Goal: Task Accomplishment & Management: Manage account settings

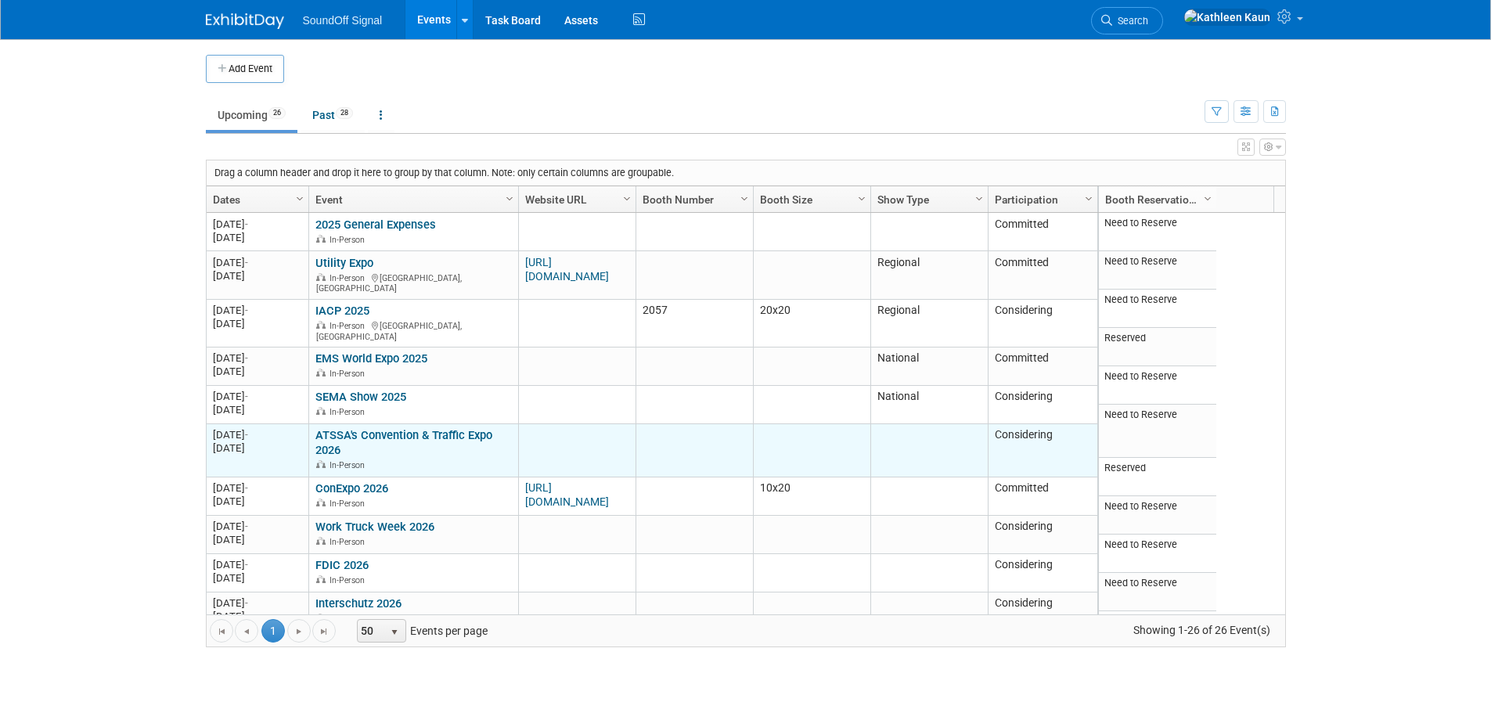
click at [351, 428] on link "ATSSA's Convention & Traffic Expo 2026" at bounding box center [403, 442] width 177 height 29
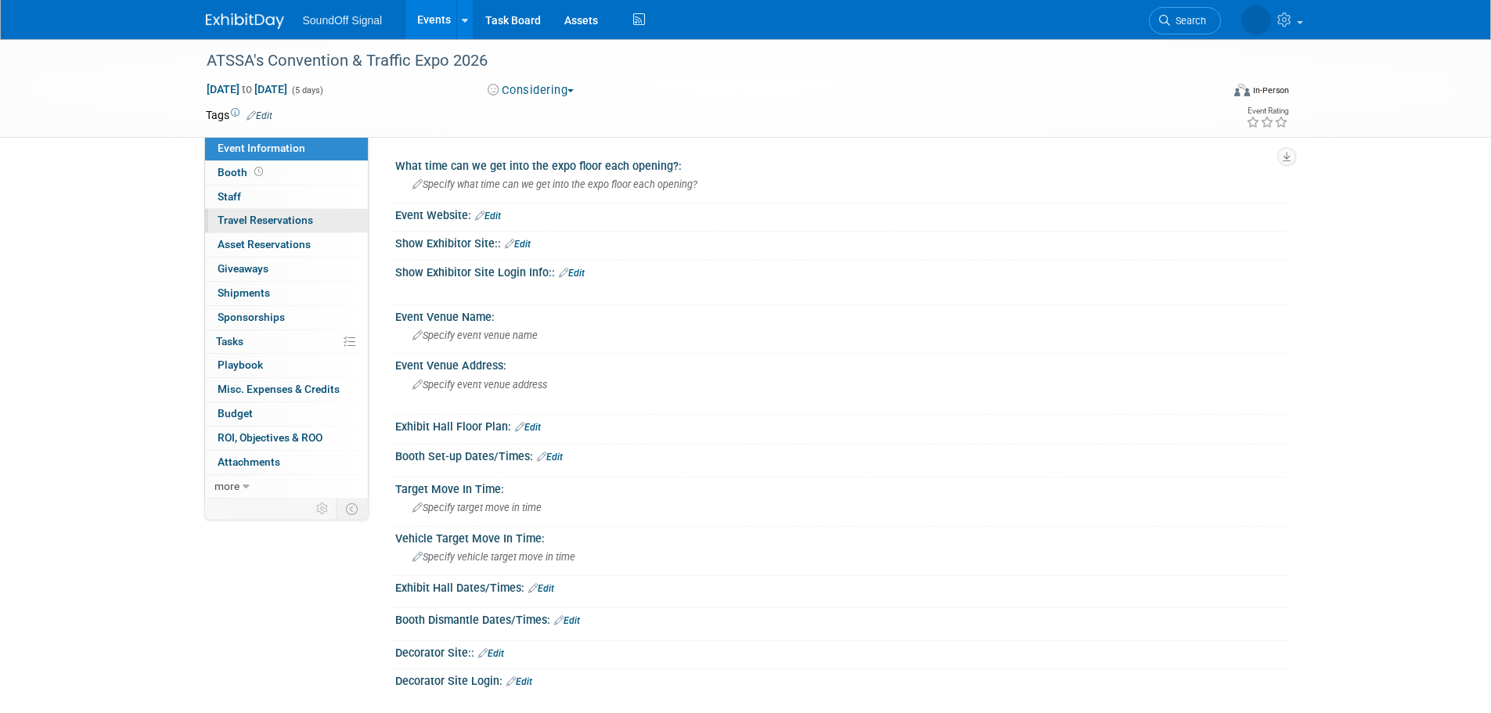
click at [227, 222] on span "Travel Reservations 0" at bounding box center [266, 220] width 96 height 13
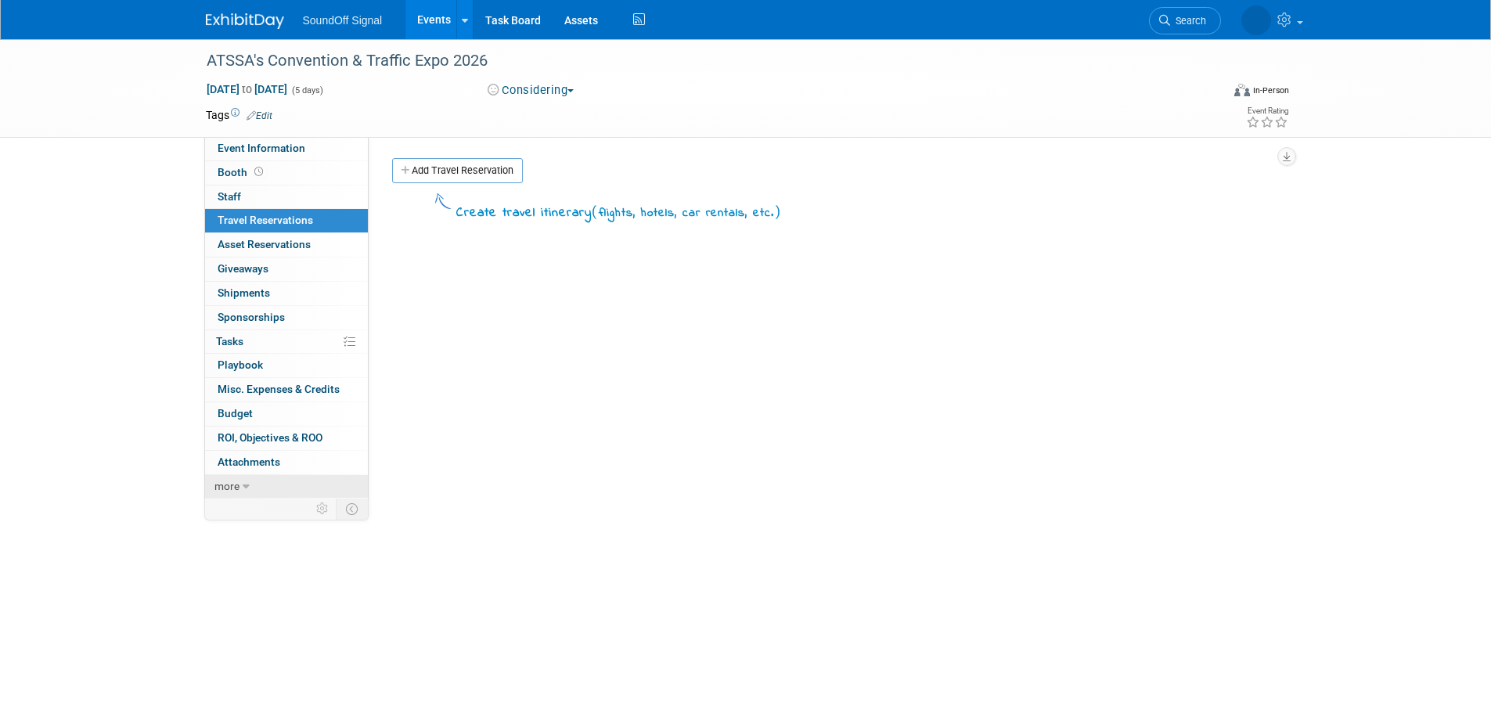
click at [221, 488] on span "more" at bounding box center [226, 486] width 25 height 13
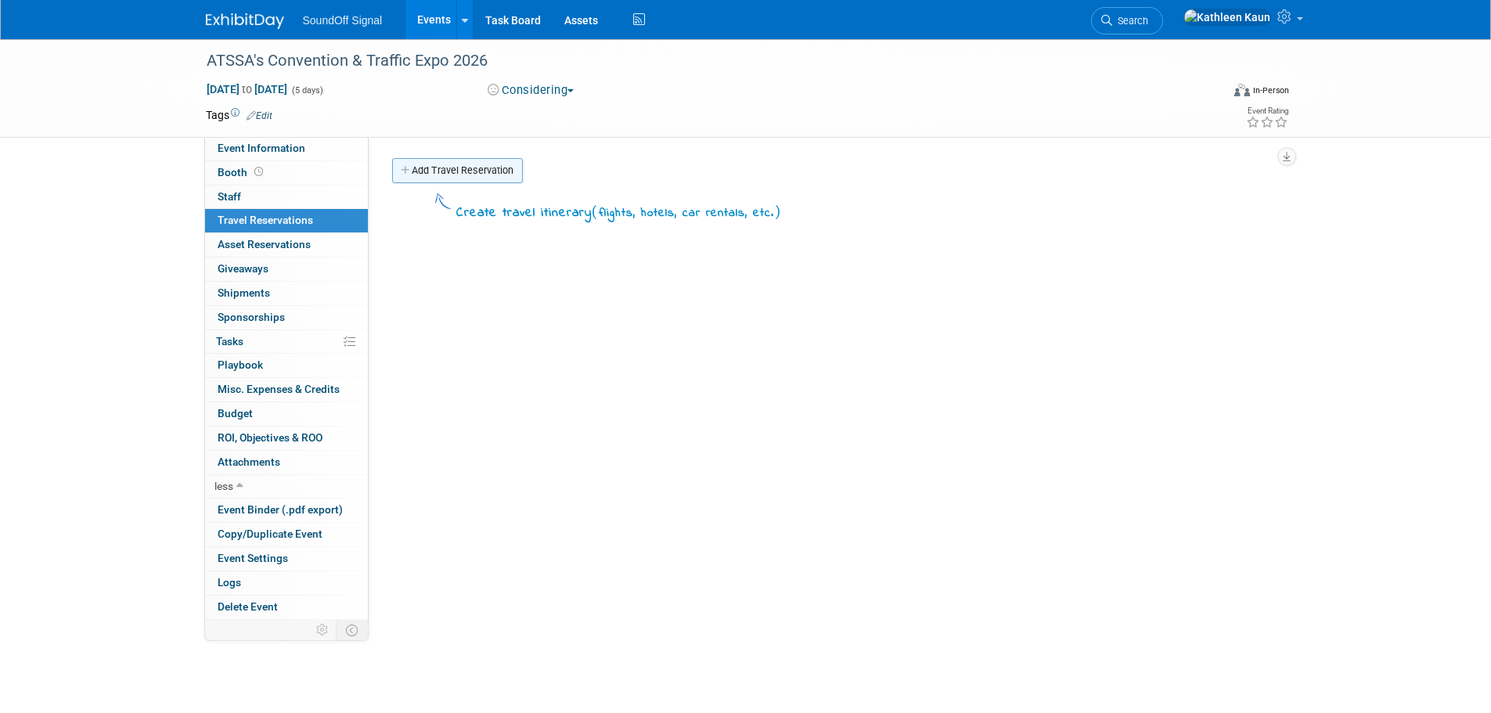
click at [418, 167] on link "Add Travel Reservation" at bounding box center [457, 170] width 131 height 25
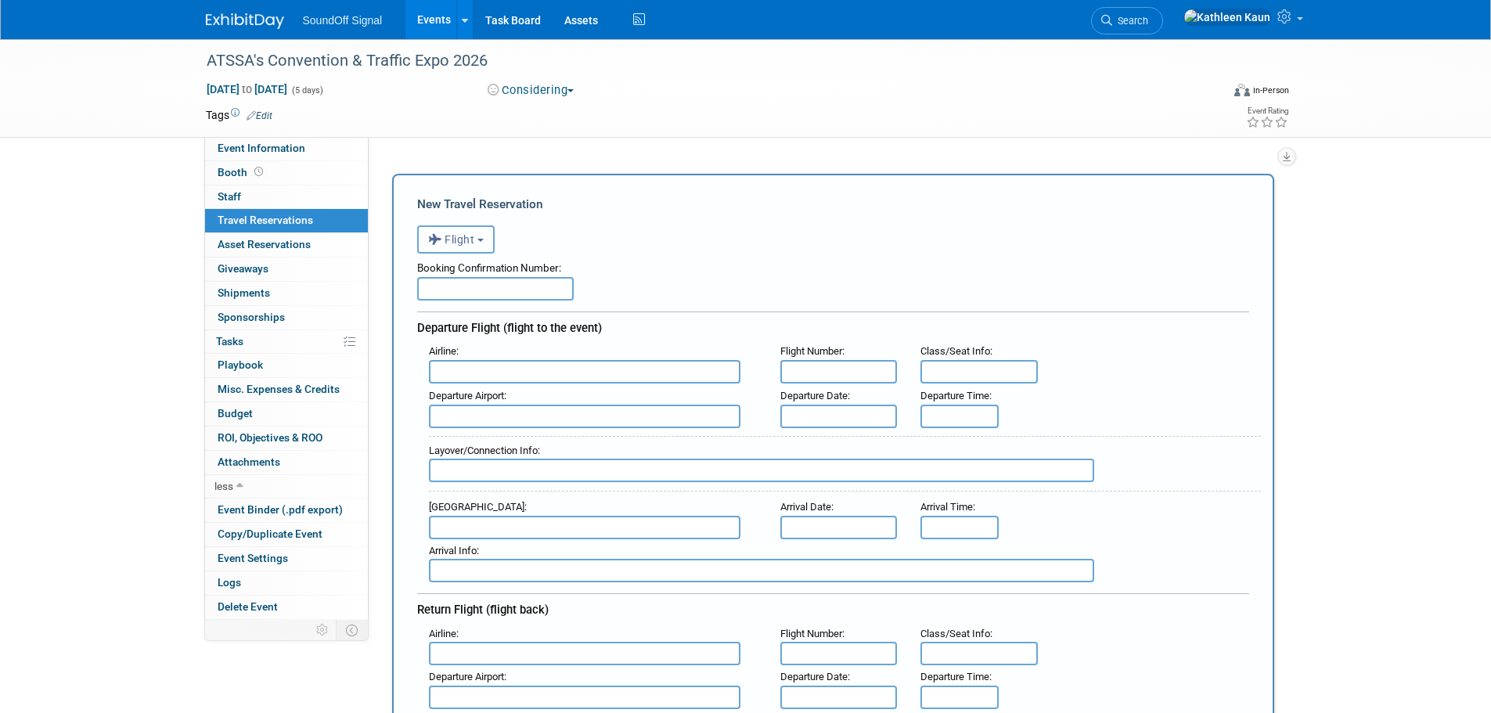
click at [458, 240] on span "Flight" at bounding box center [451, 239] width 47 height 13
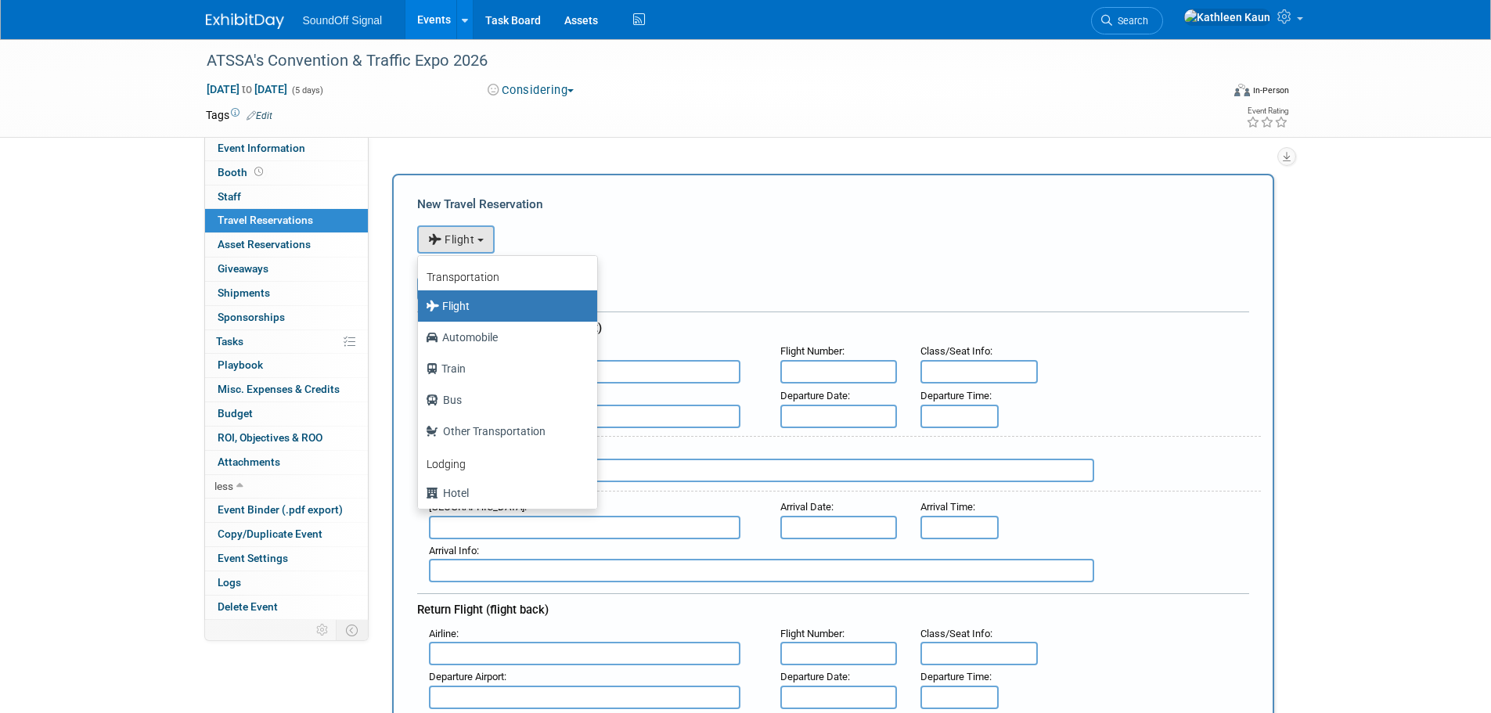
click at [442, 466] on b "Lodging" at bounding box center [446, 464] width 39 height 13
click at [453, 488] on label "Hotel" at bounding box center [504, 493] width 156 height 25
click at [420, 488] on input "Hotel" at bounding box center [415, 491] width 10 height 10
select select "6"
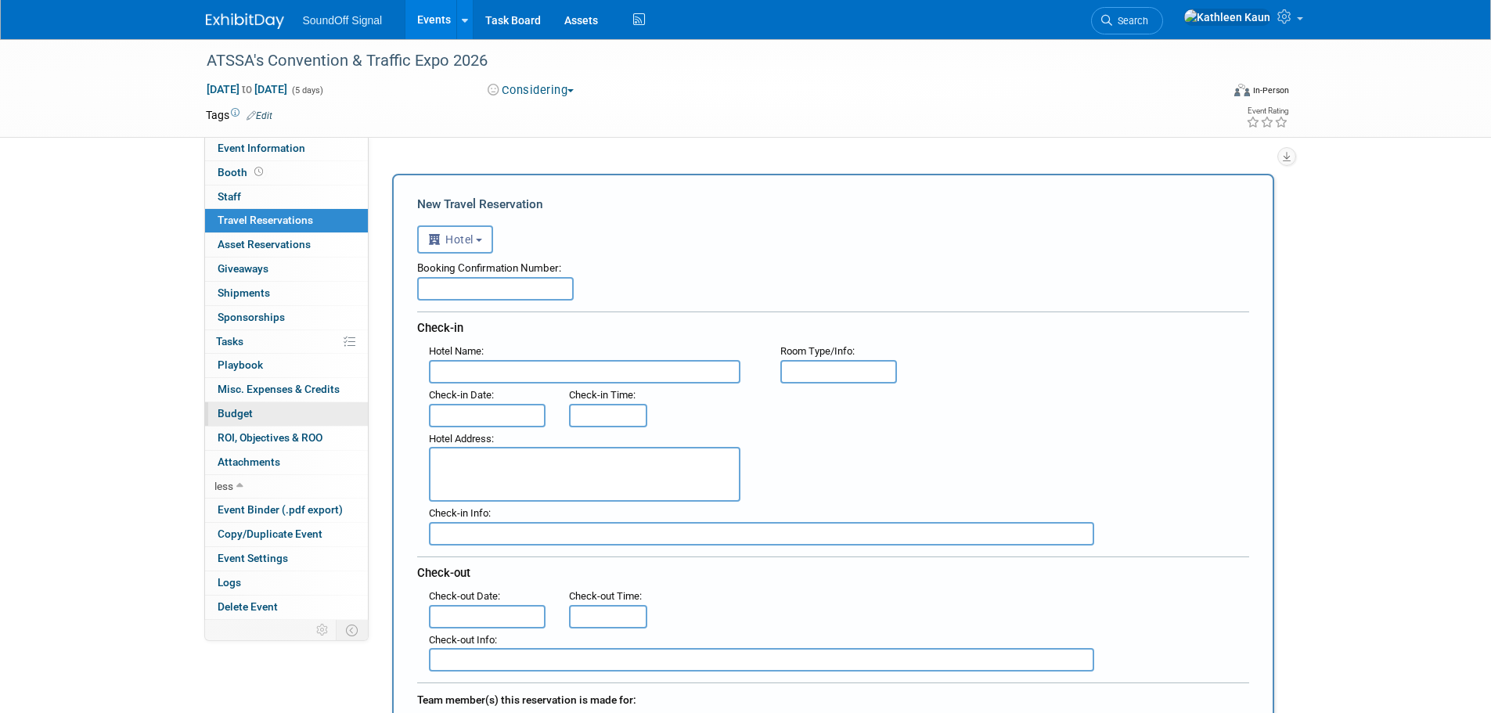
click at [231, 413] on span "Budget" at bounding box center [235, 413] width 35 height 13
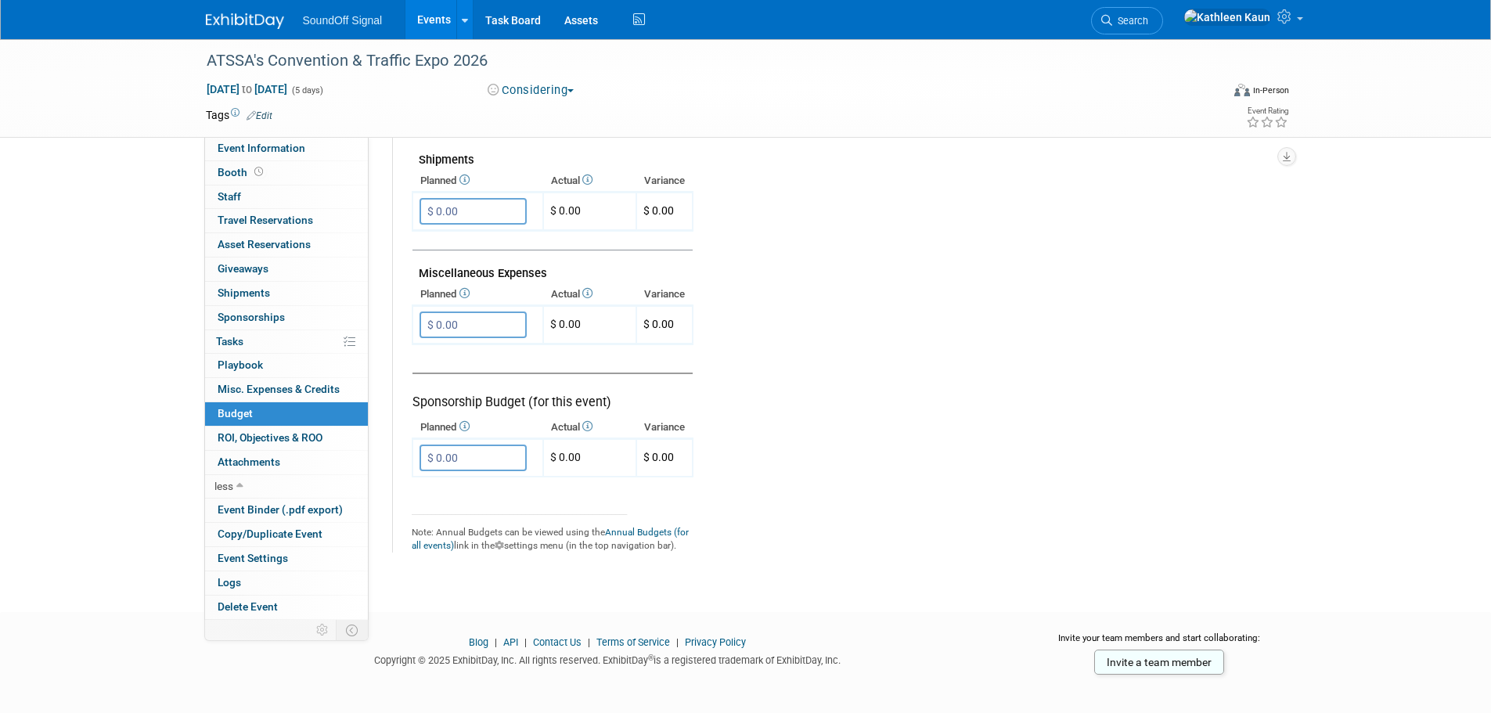
scroll to position [941, 0]
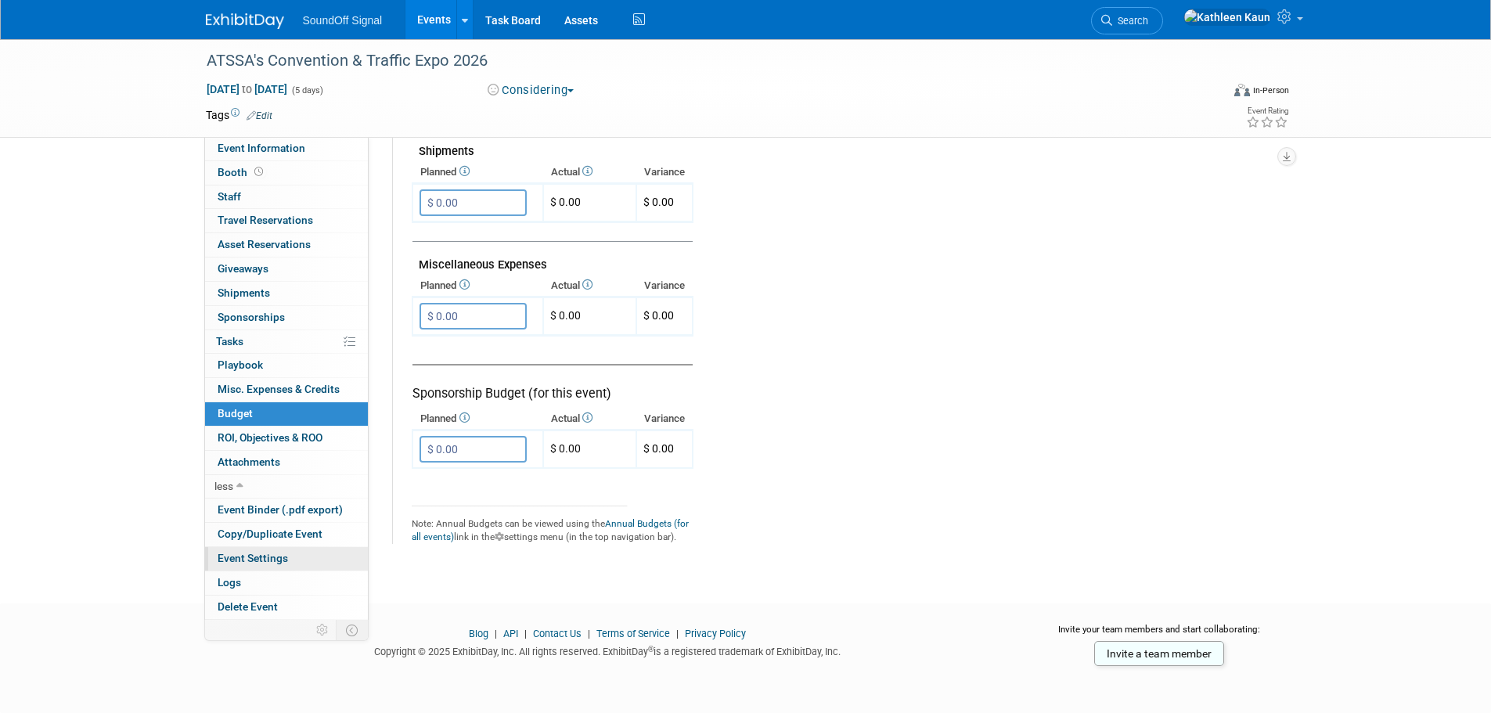
click at [265, 558] on span "Event Settings" at bounding box center [253, 558] width 70 height 13
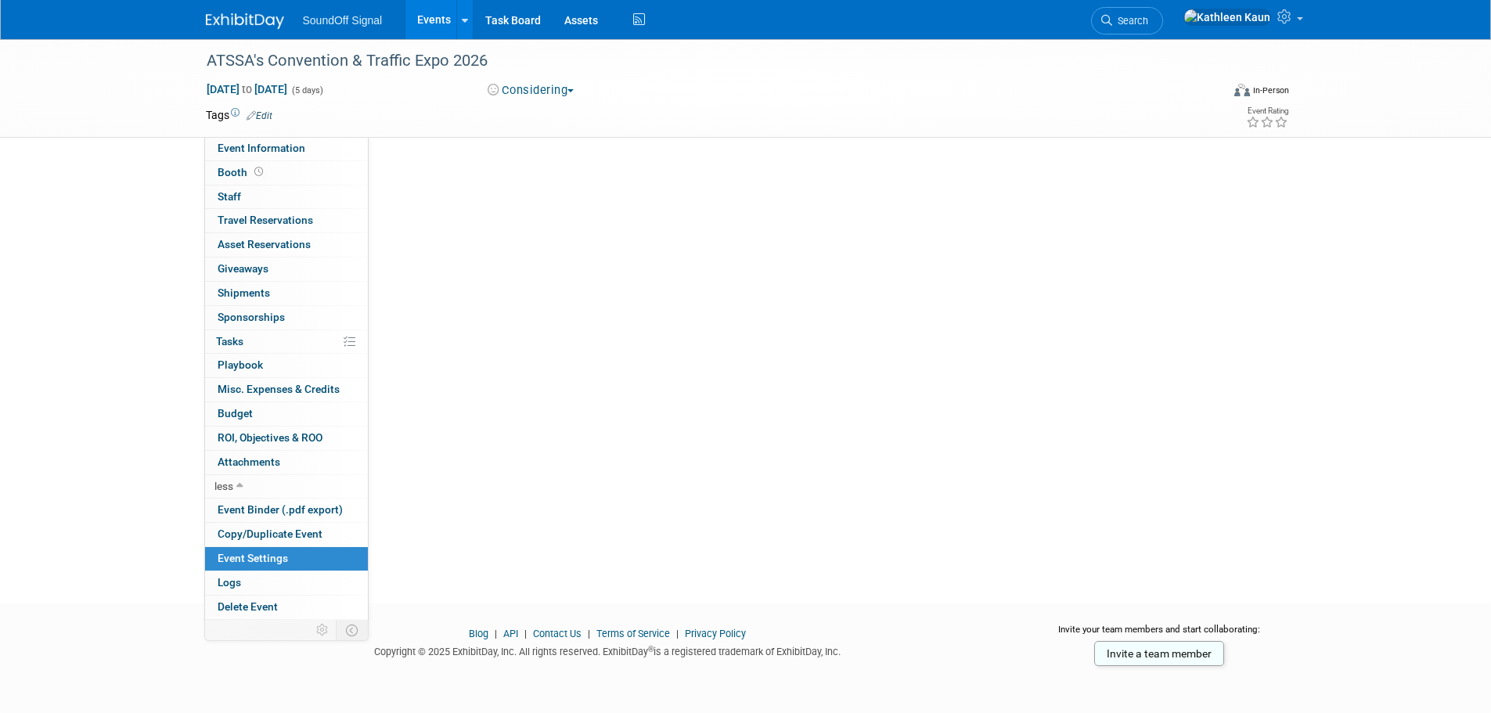
scroll to position [0, 0]
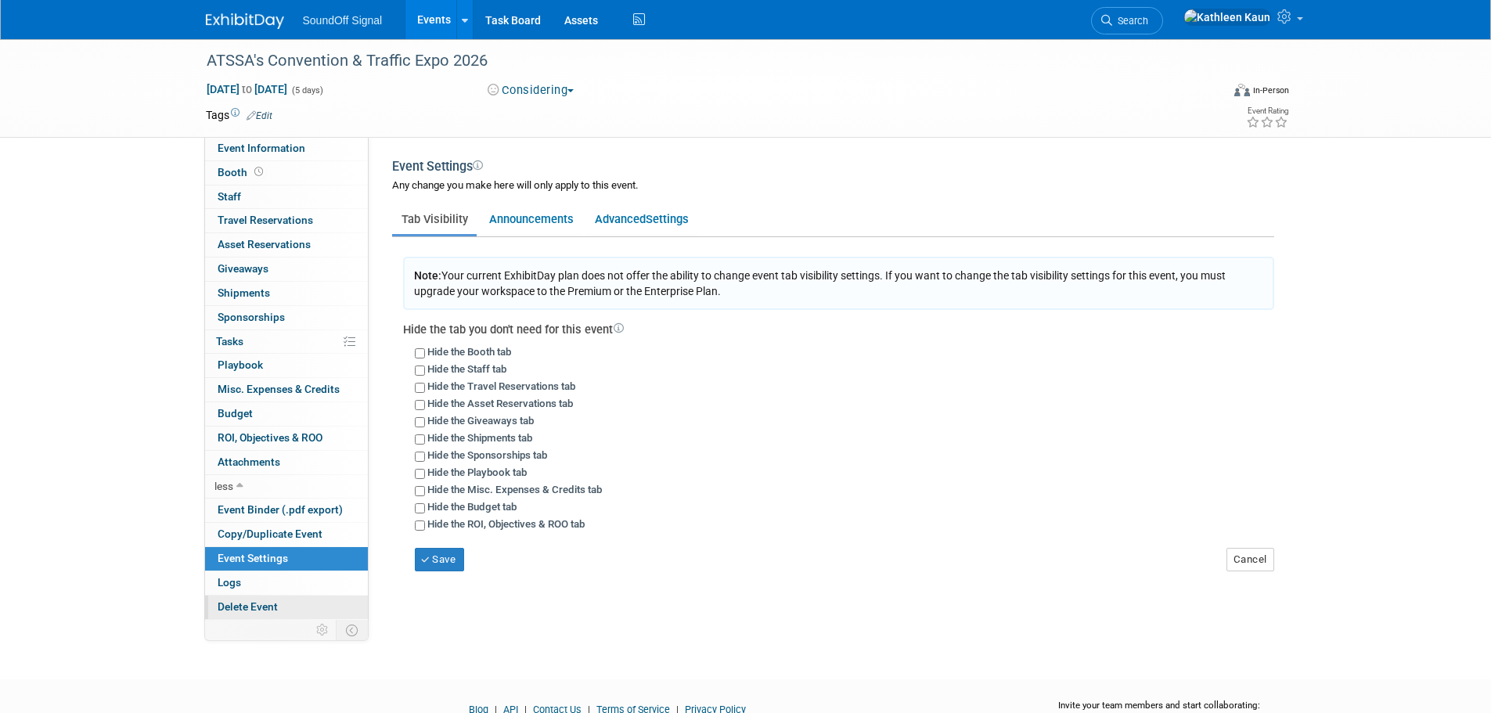
click at [247, 607] on span "Delete Event" at bounding box center [248, 606] width 60 height 13
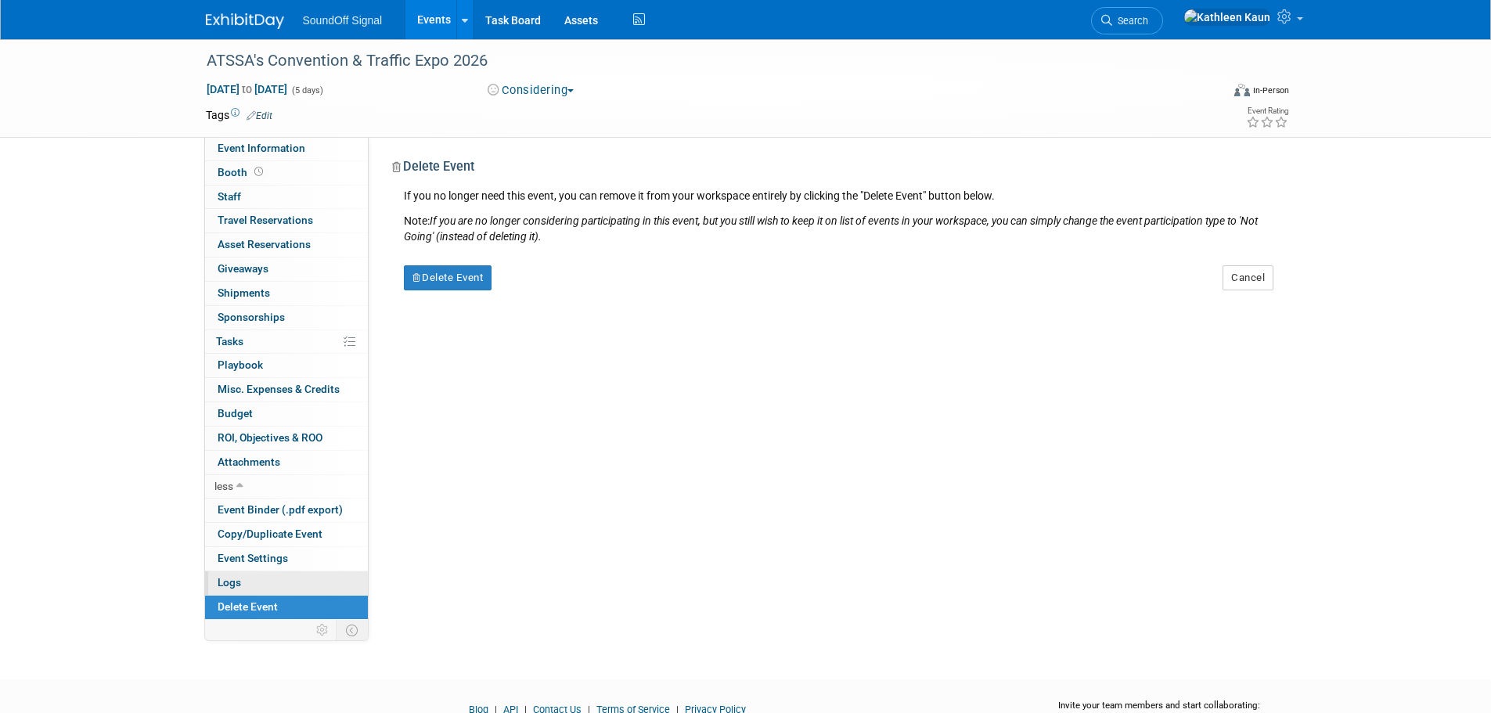
click at [232, 575] on link "Logs" at bounding box center [286, 582] width 163 height 23
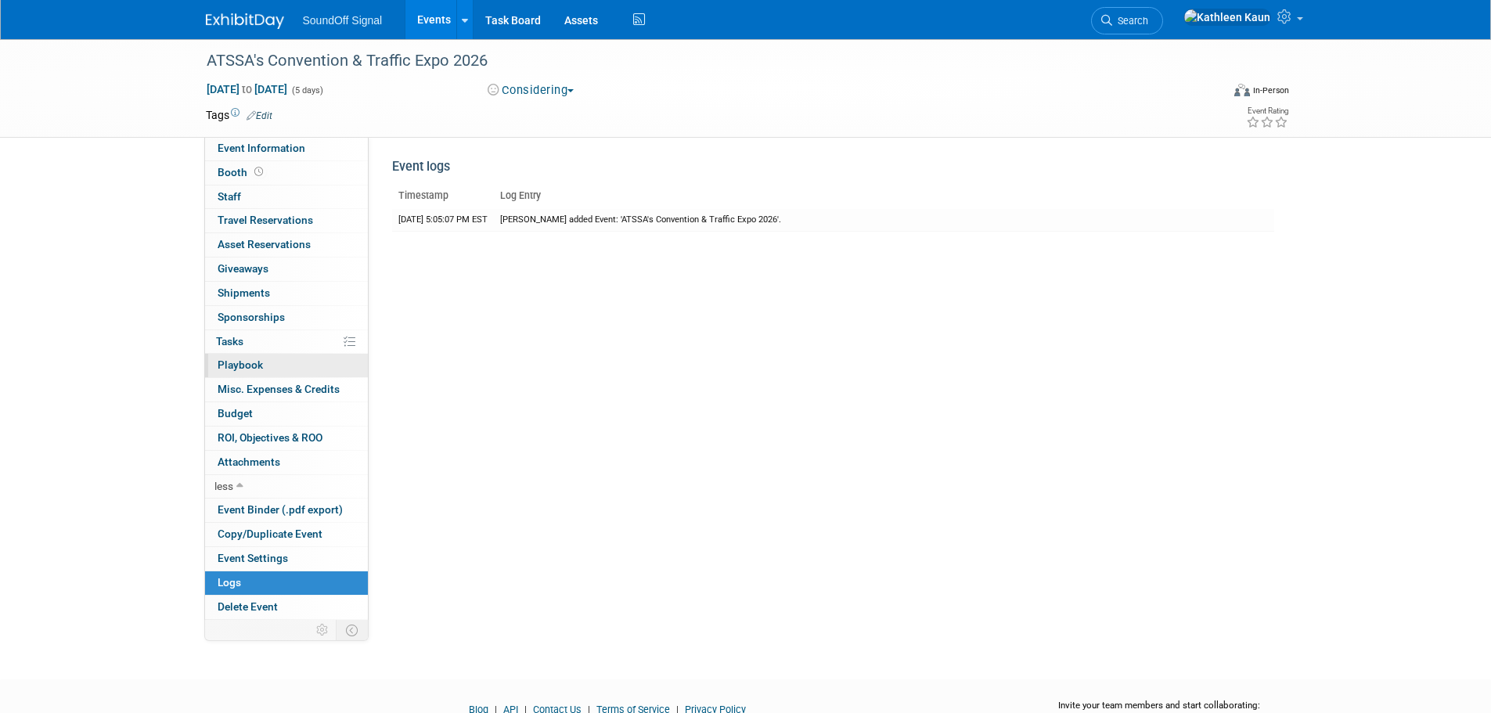
click at [241, 364] on span "Playbook 0" at bounding box center [240, 365] width 45 height 13
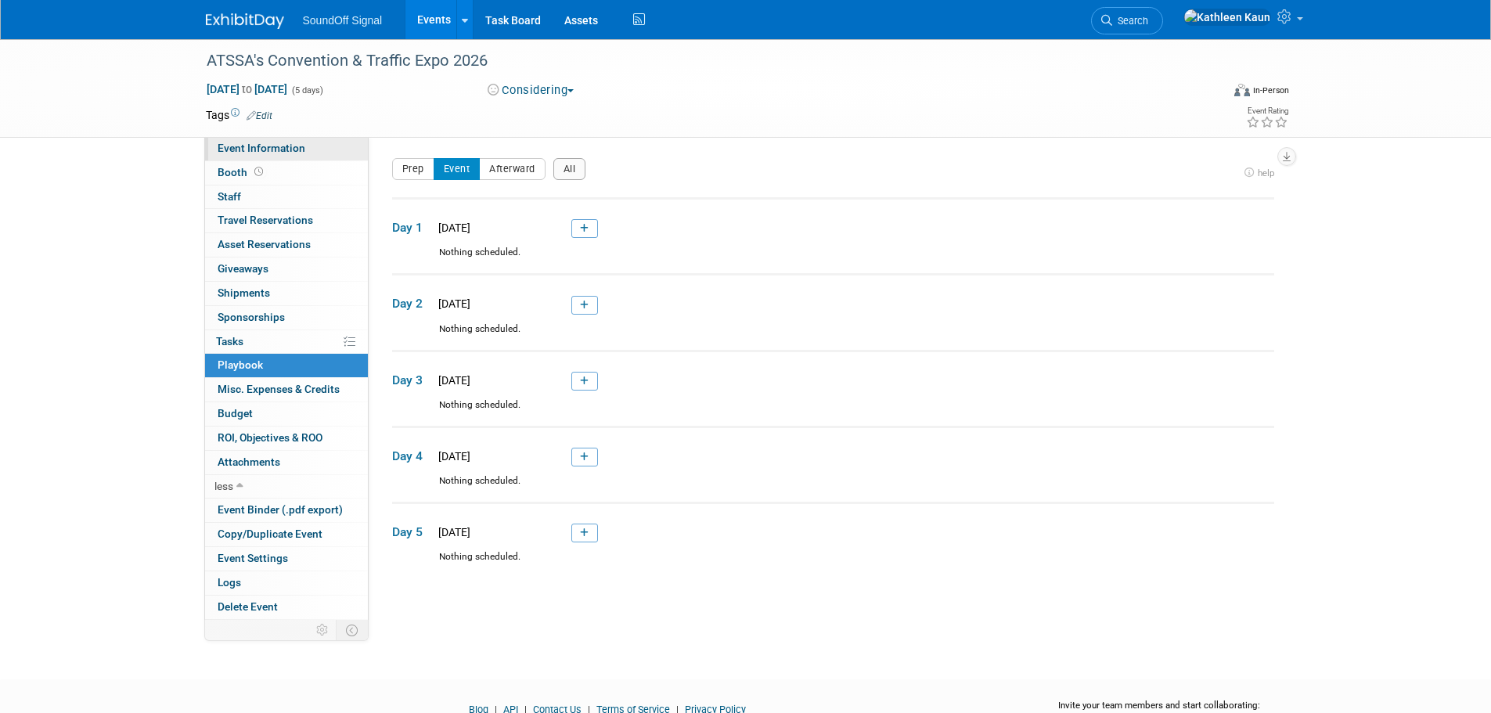
click at [262, 150] on span "Event Information" at bounding box center [262, 148] width 88 height 13
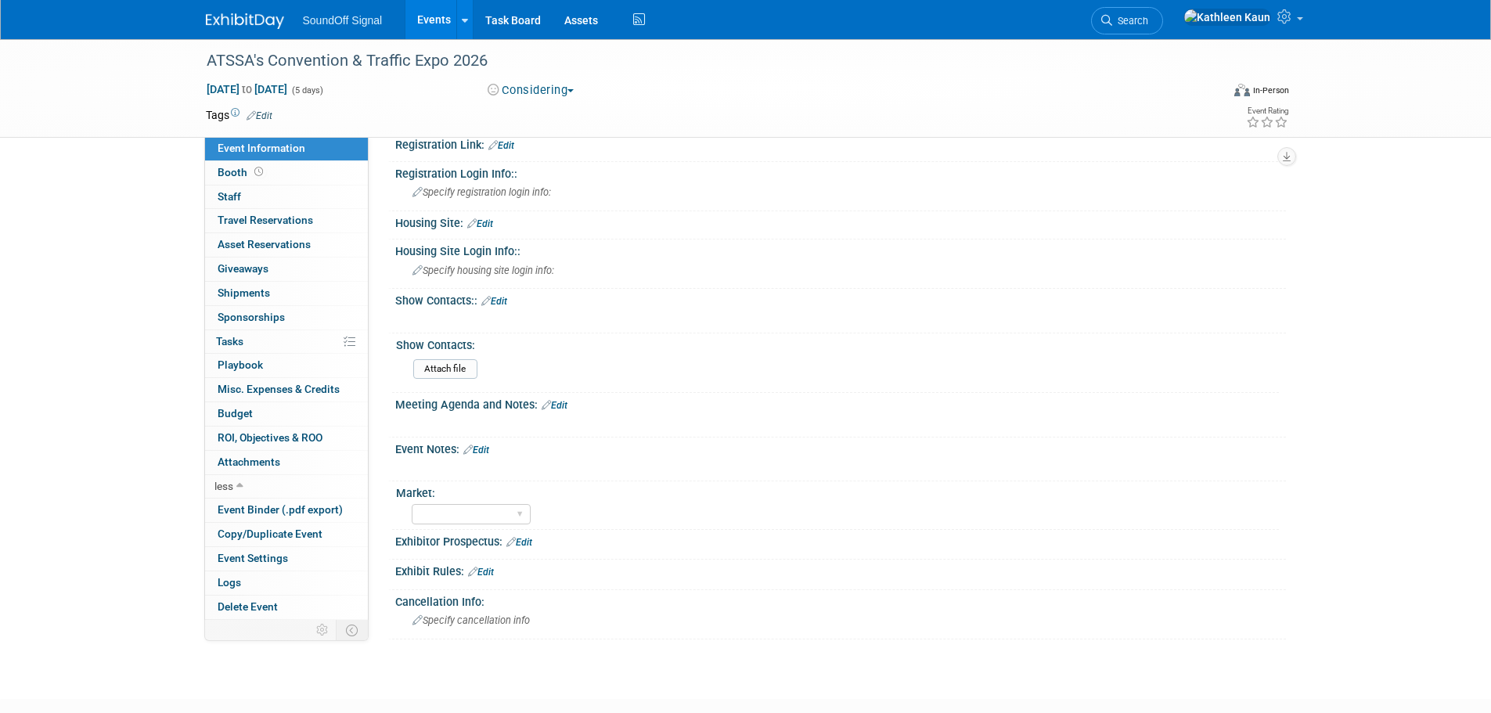
scroll to position [861, 0]
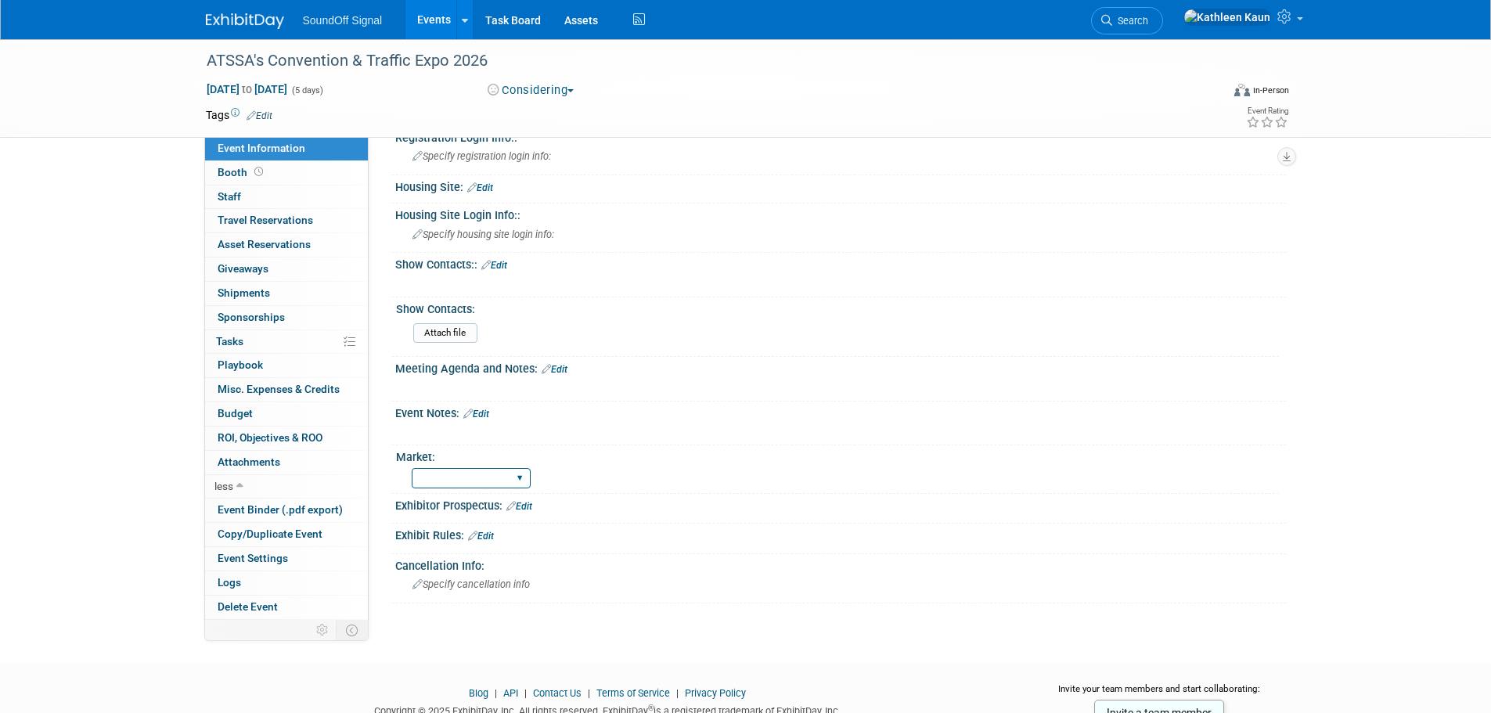
click at [515, 474] on select "Amber Corporate EMS Fire Law Enforcement Performance" at bounding box center [471, 478] width 119 height 21
click at [665, 481] on div "Amber Corporate EMS Fire Law Enforcement Performance" at bounding box center [845, 476] width 867 height 25
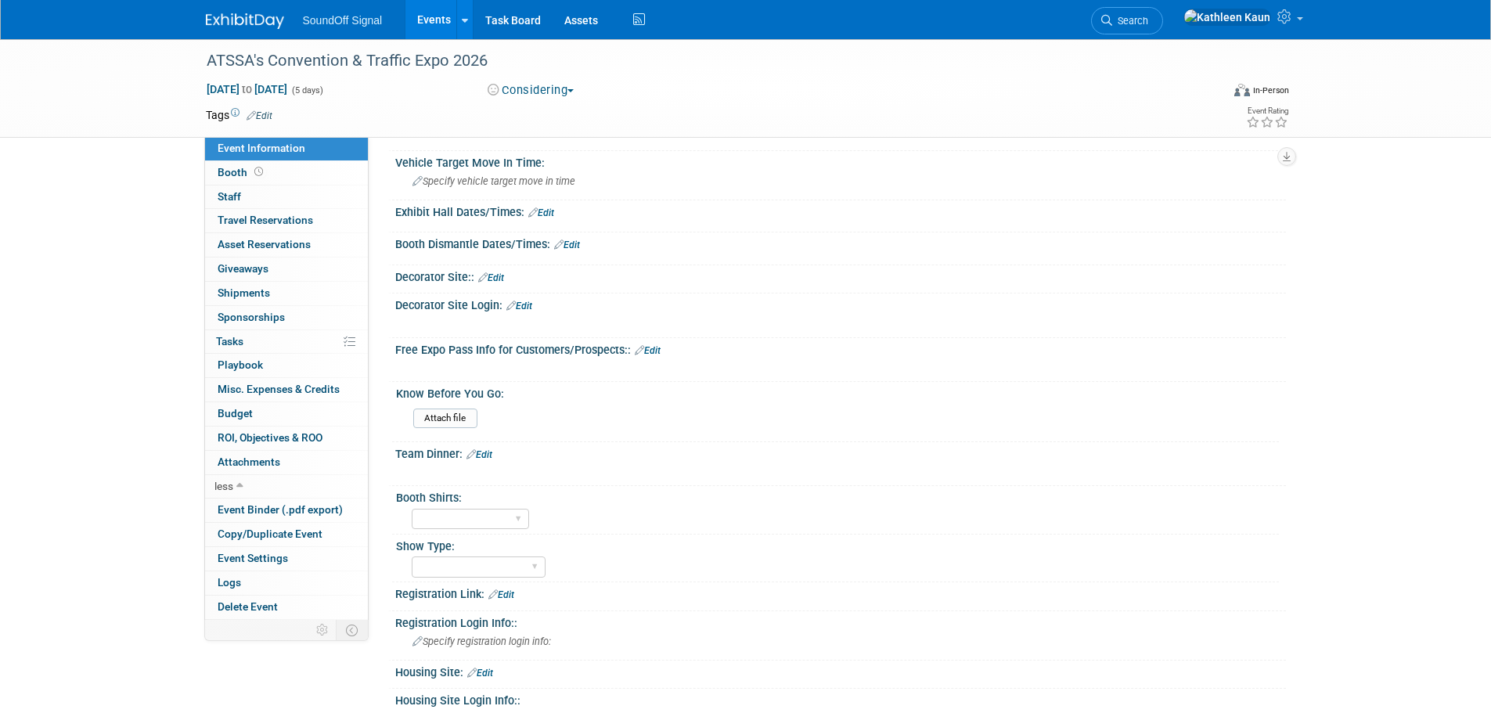
scroll to position [372, 0]
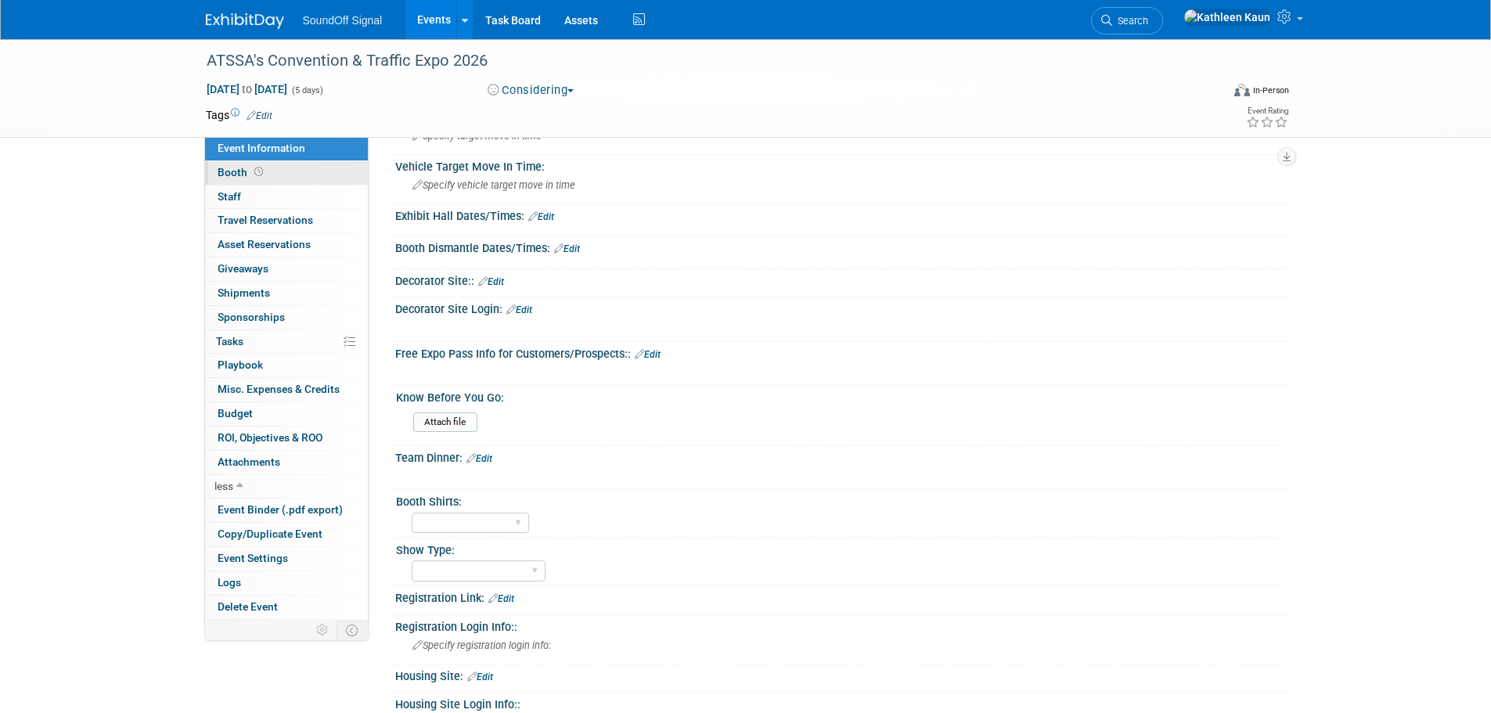
click at [227, 170] on span "Booth" at bounding box center [242, 172] width 49 height 13
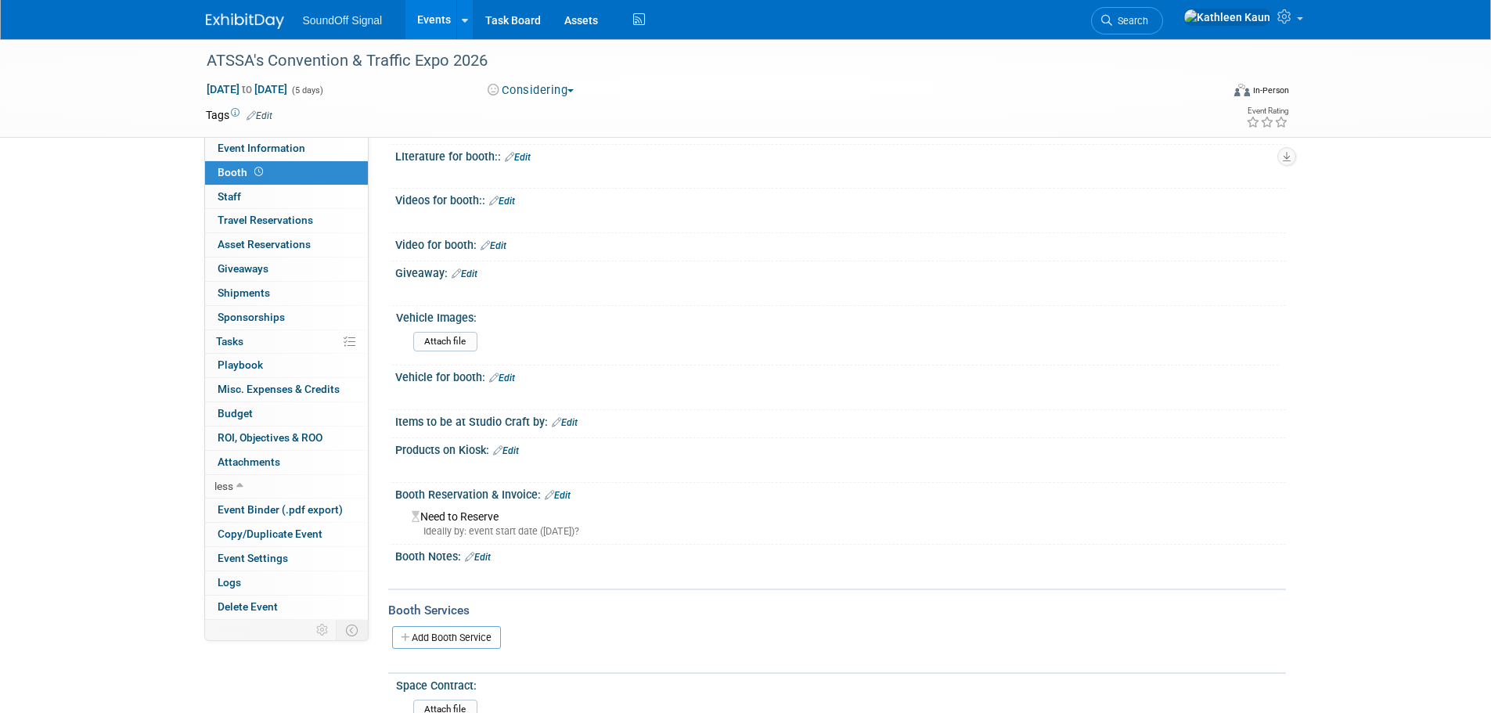
scroll to position [470, 0]
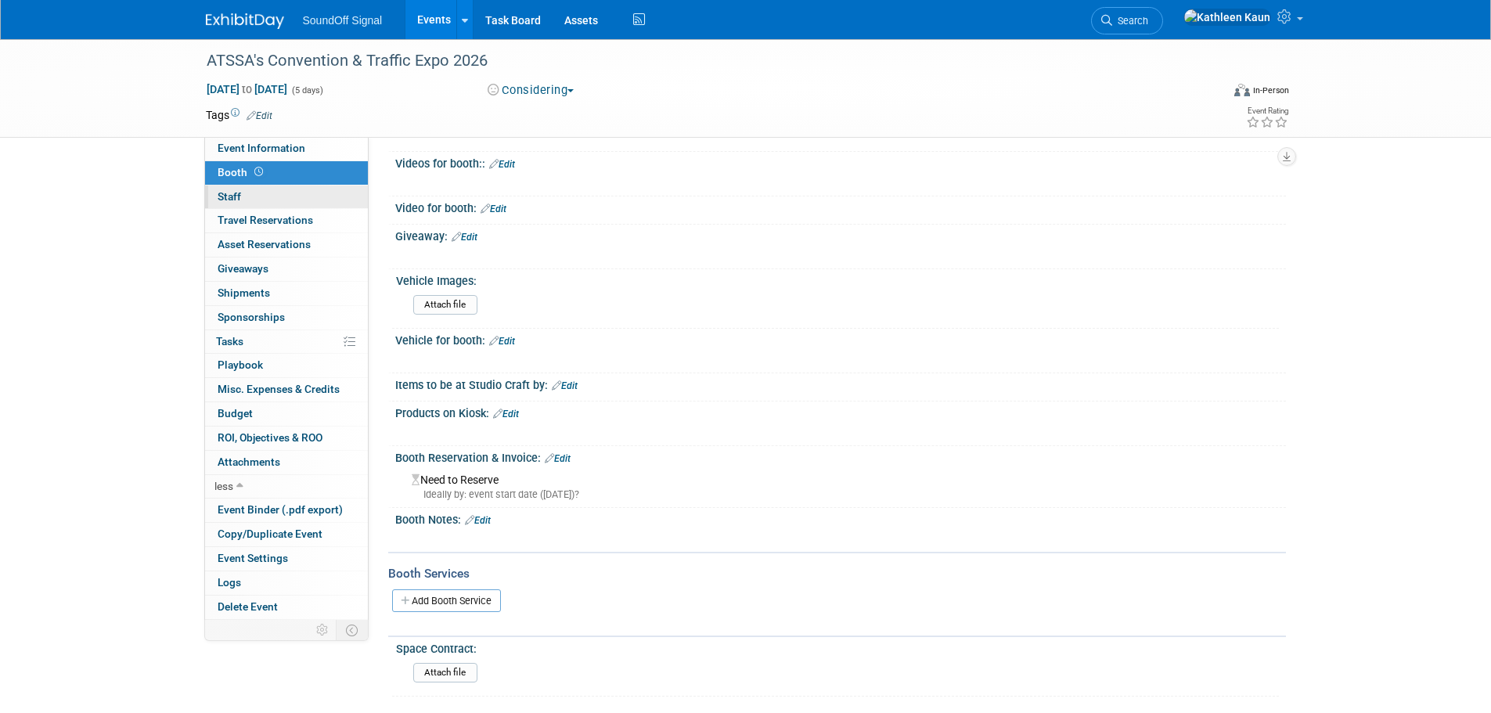
click at [236, 197] on span "Staff 0" at bounding box center [229, 196] width 23 height 13
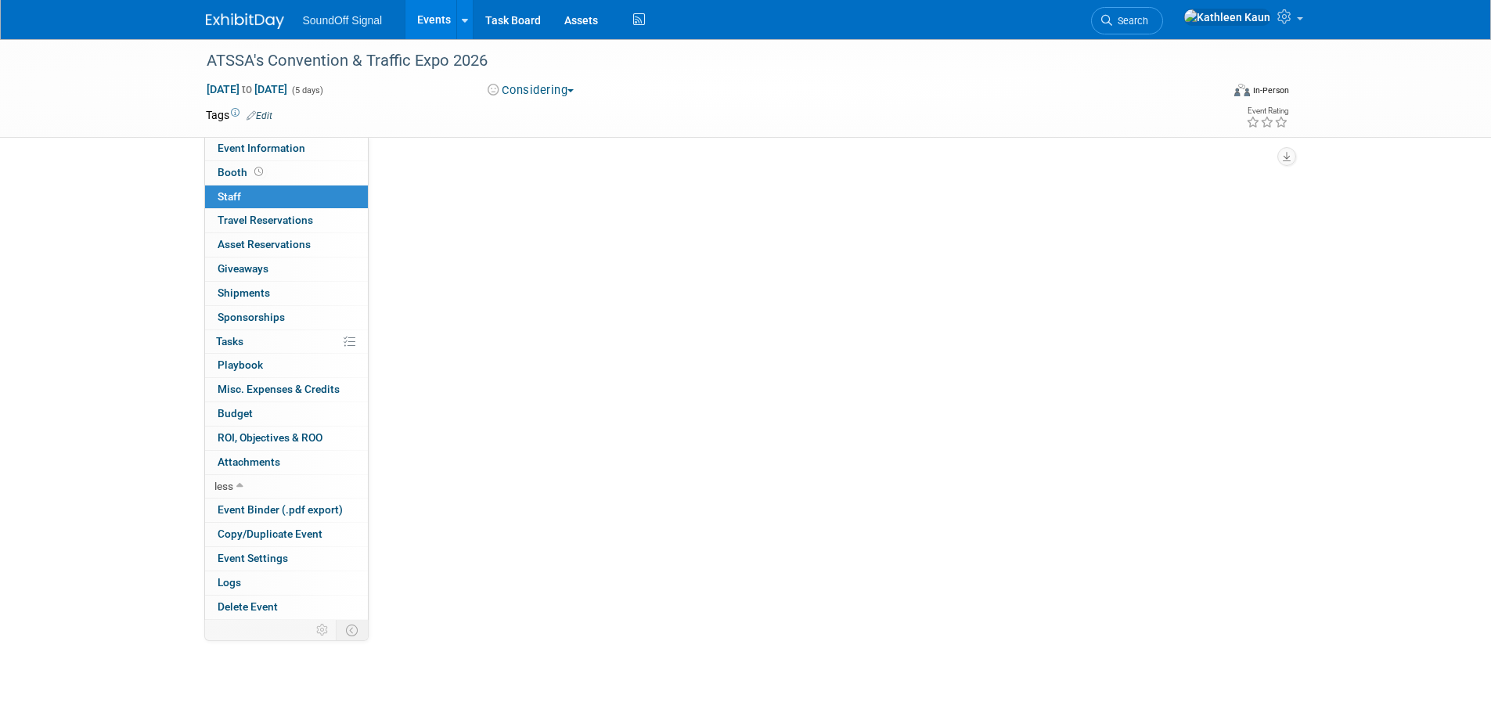
scroll to position [0, 0]
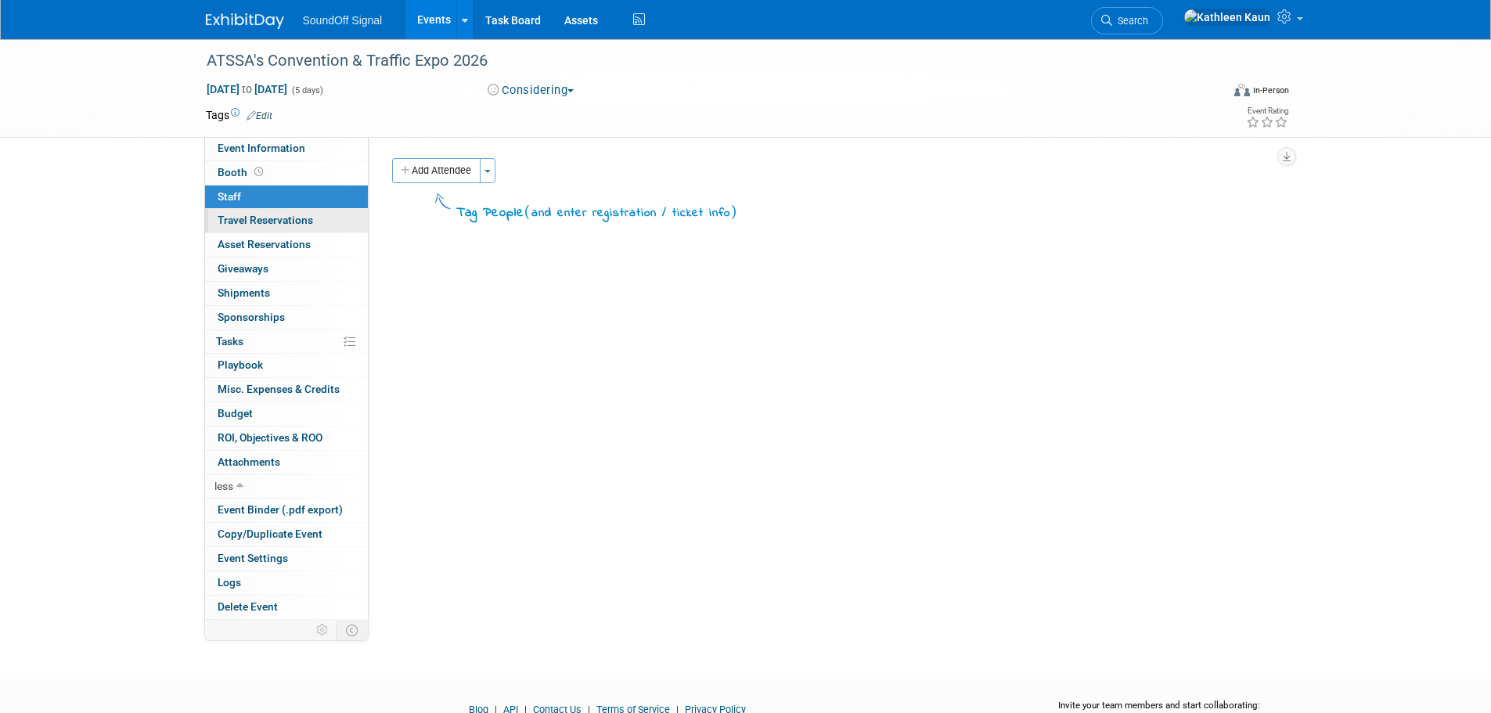
click at [244, 225] on span "Travel Reservations 0" at bounding box center [266, 220] width 96 height 13
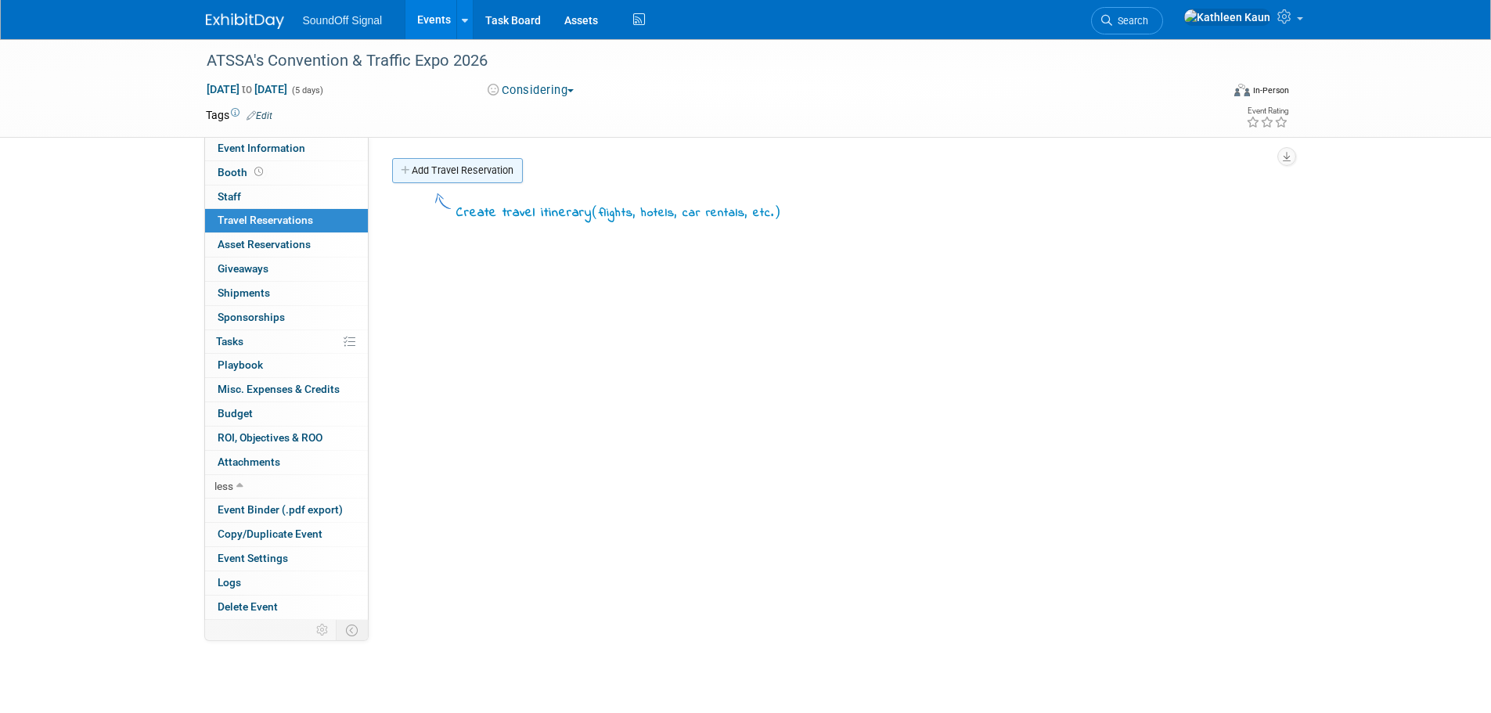
click at [452, 174] on link "Add Travel Reservation" at bounding box center [457, 170] width 131 height 25
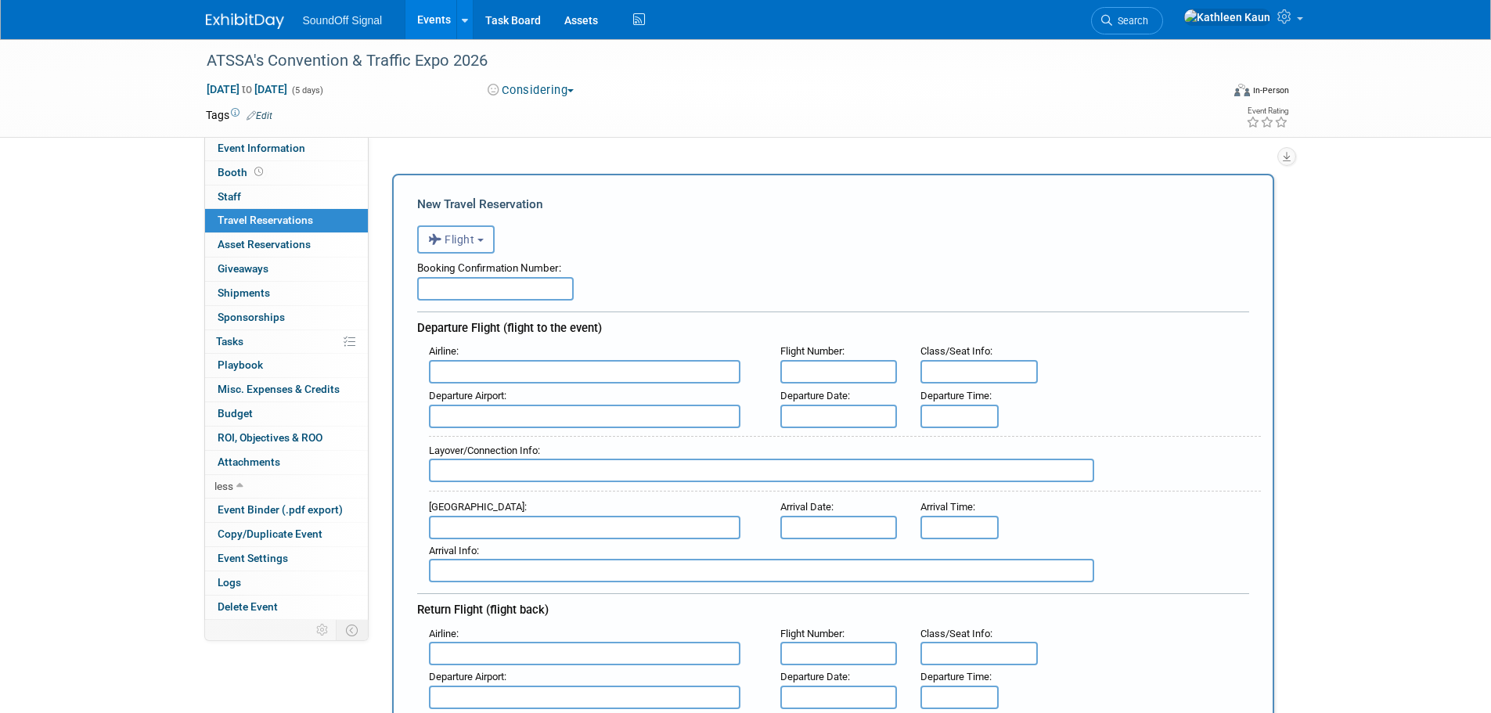
click at [482, 236] on button "Flight" at bounding box center [456, 239] width 78 height 28
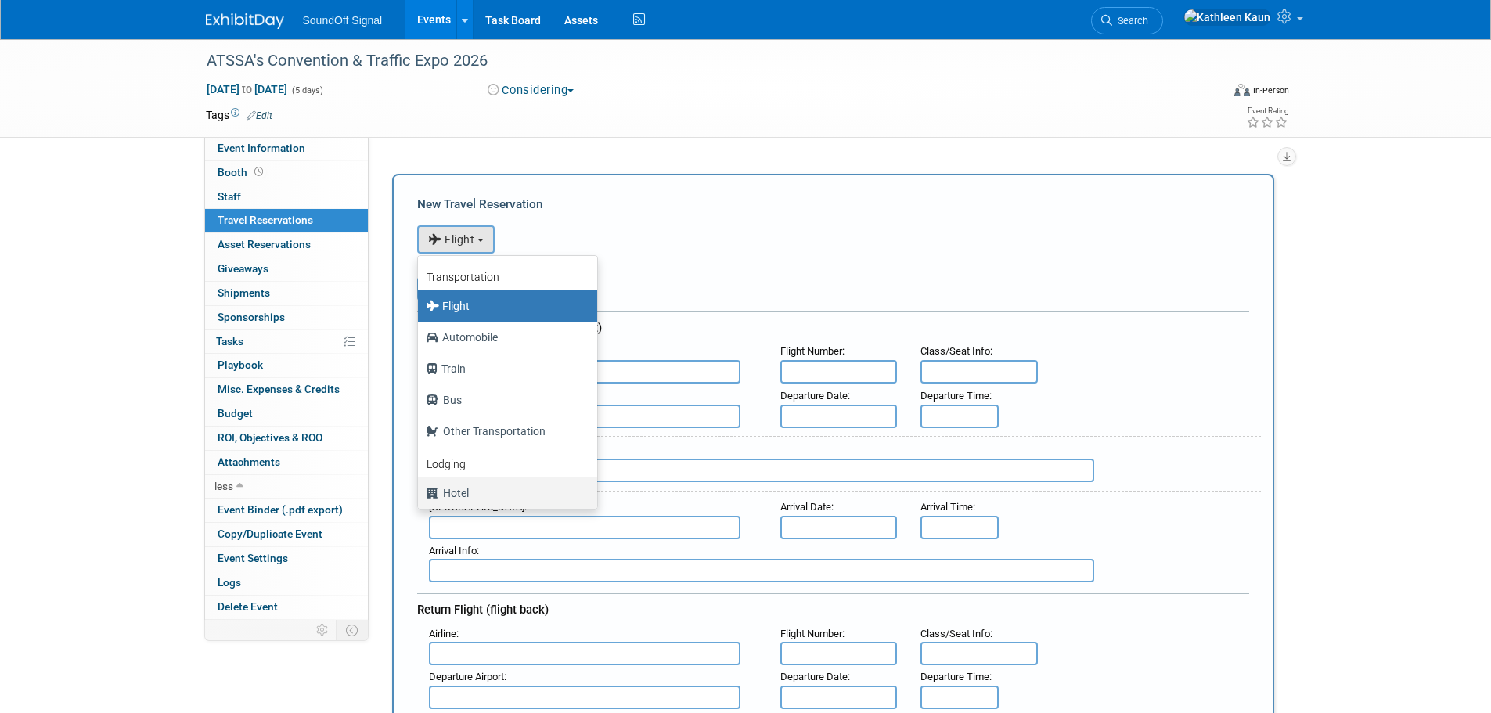
click at [451, 492] on label "Hotel" at bounding box center [504, 493] width 156 height 25
click at [420, 492] on input "Hotel" at bounding box center [415, 491] width 10 height 10
select select "6"
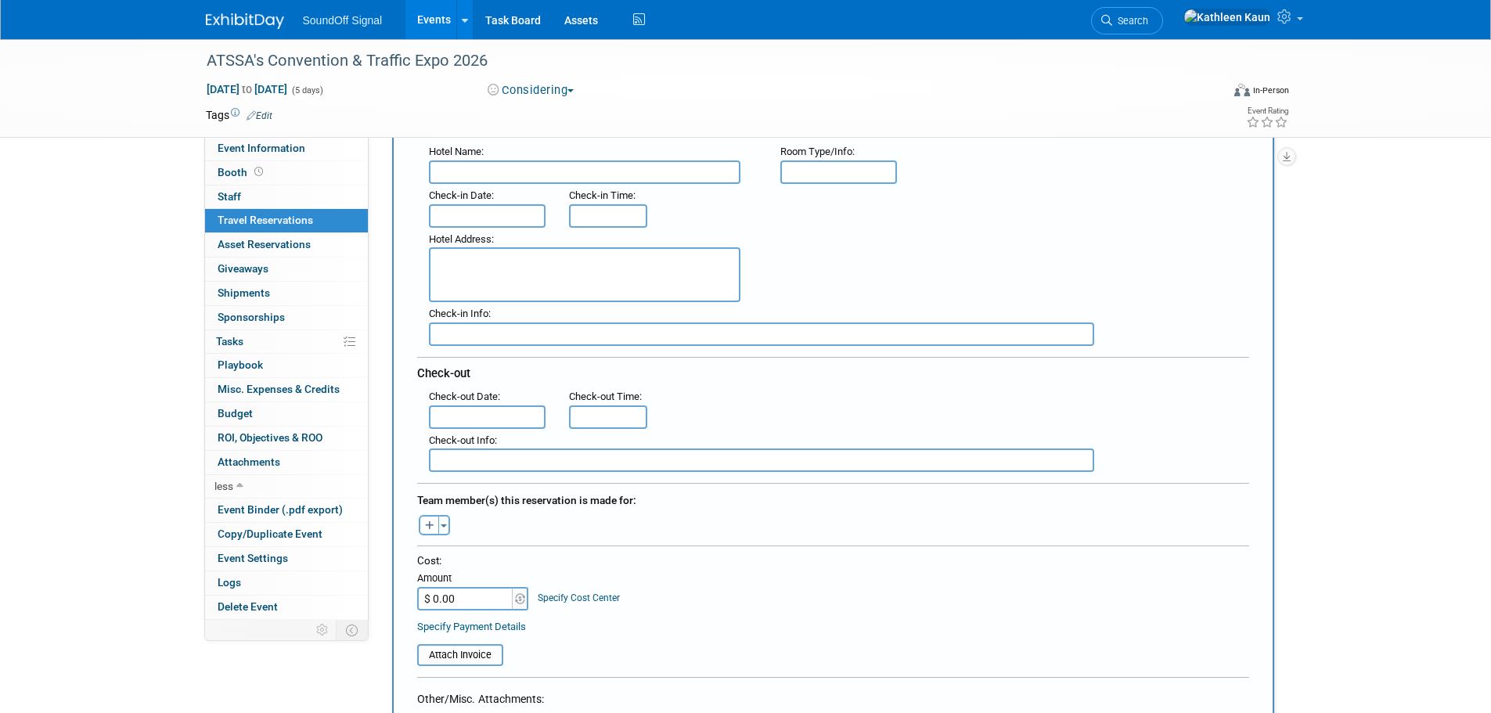
scroll to position [235, 0]
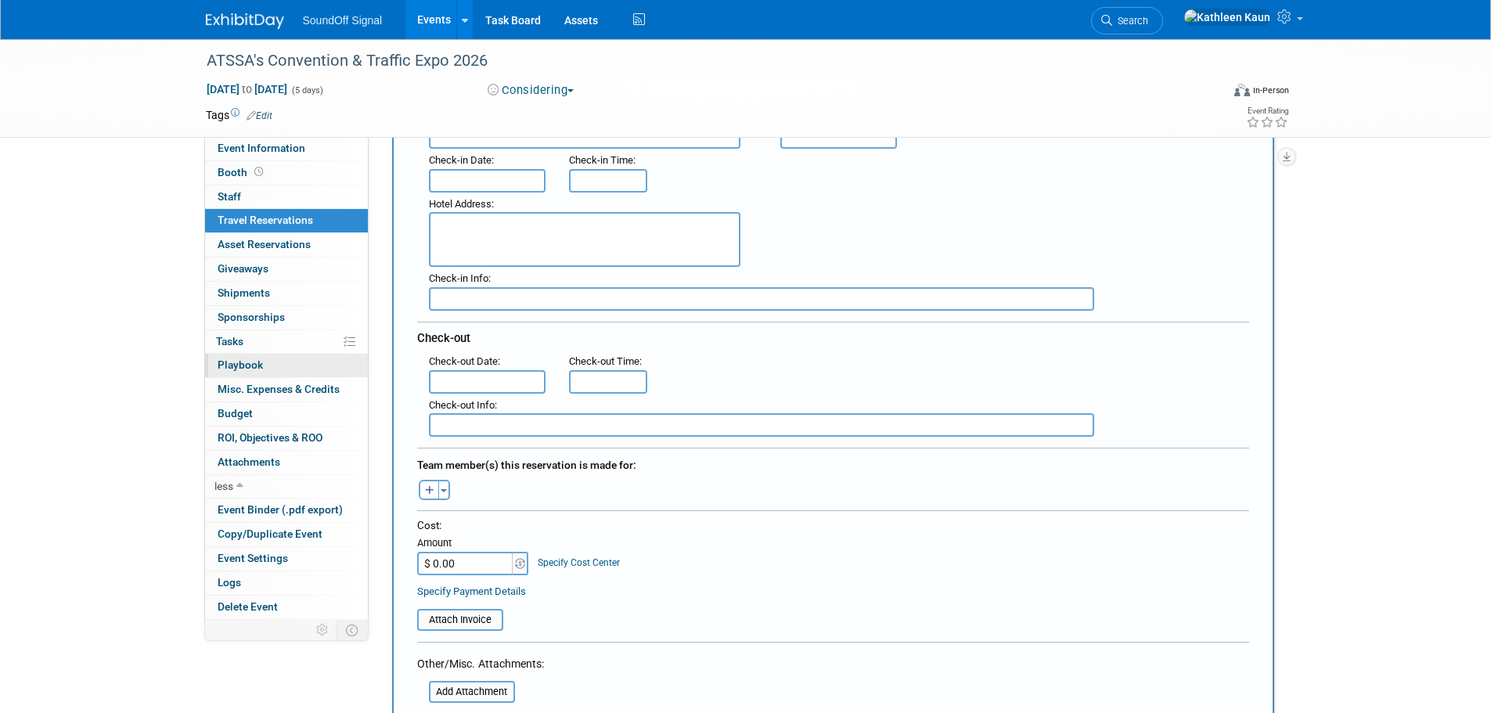
click at [235, 362] on span "Playbook 0" at bounding box center [240, 365] width 45 height 13
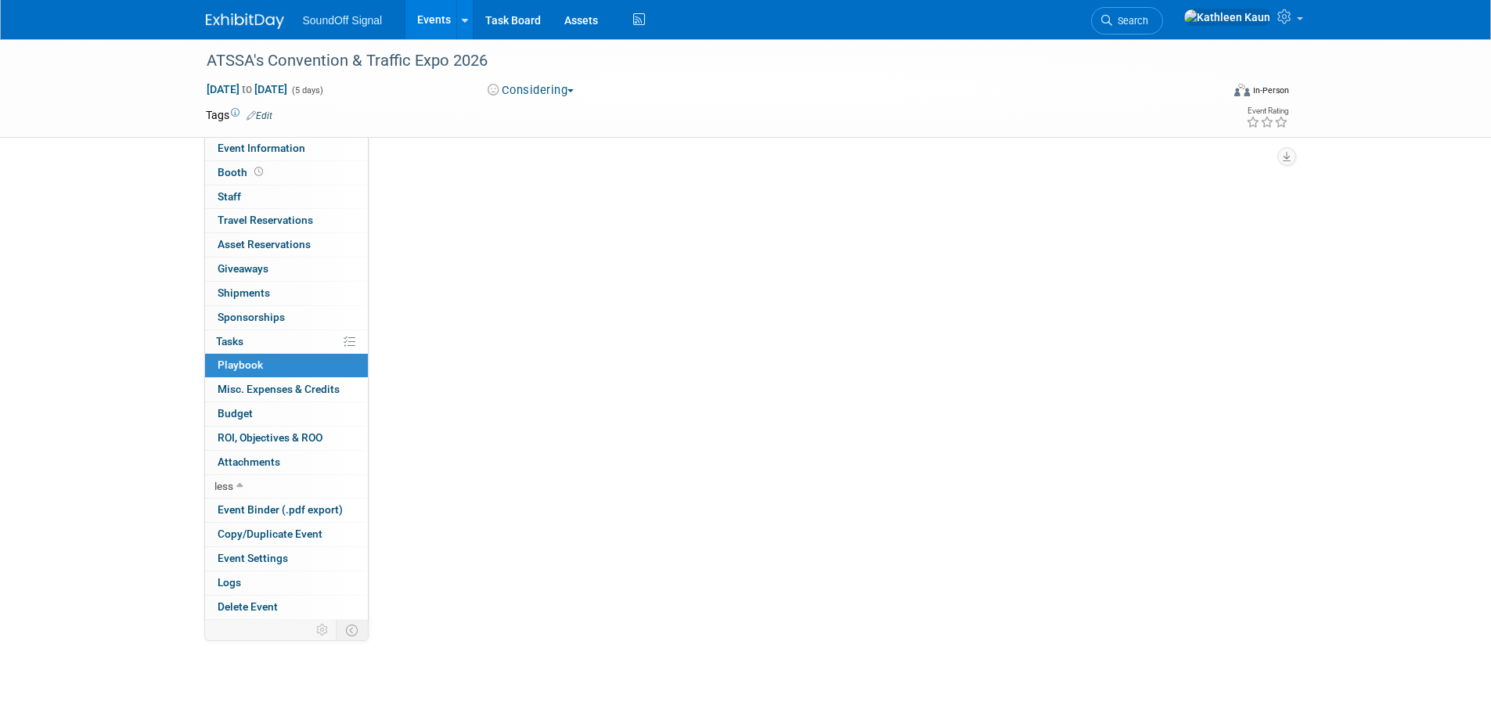
scroll to position [0, 0]
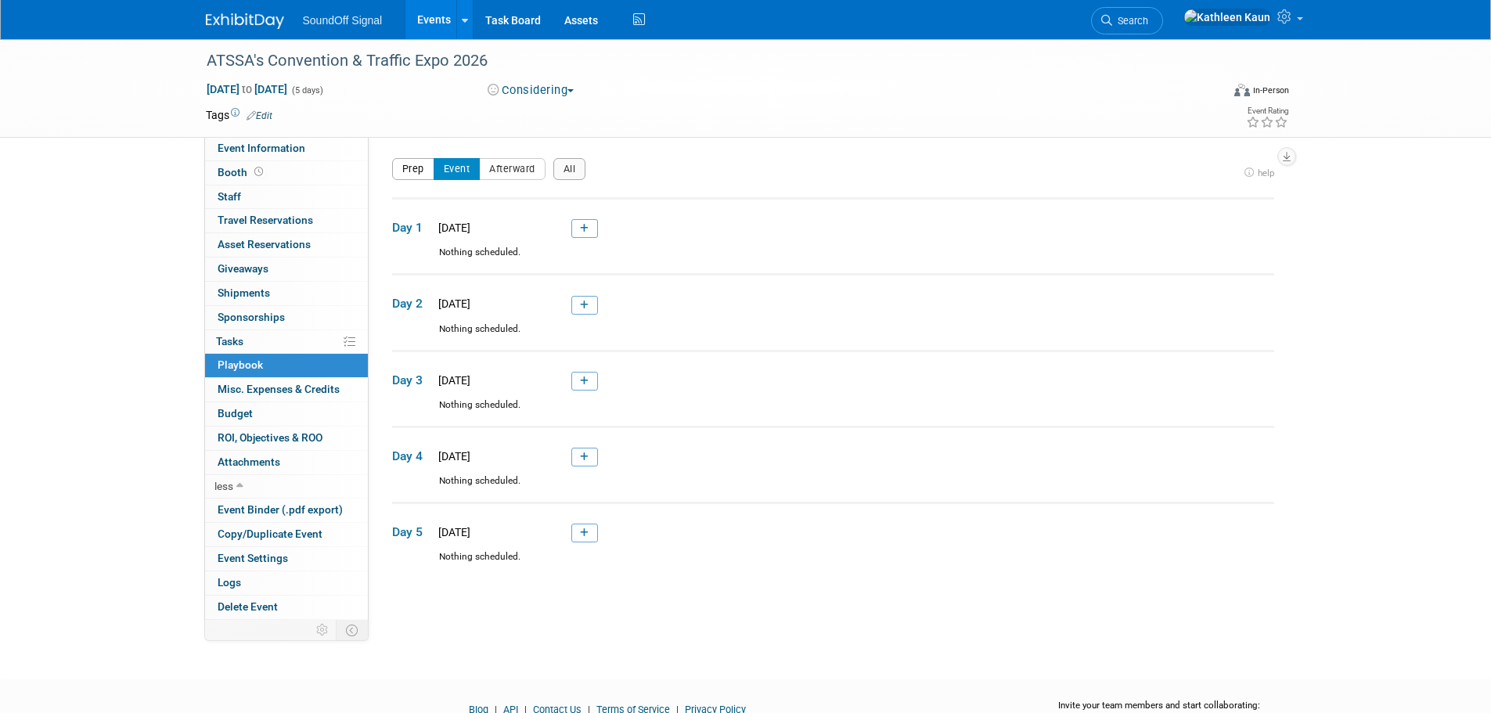
click at [413, 166] on button "Prep" at bounding box center [413, 169] width 42 height 22
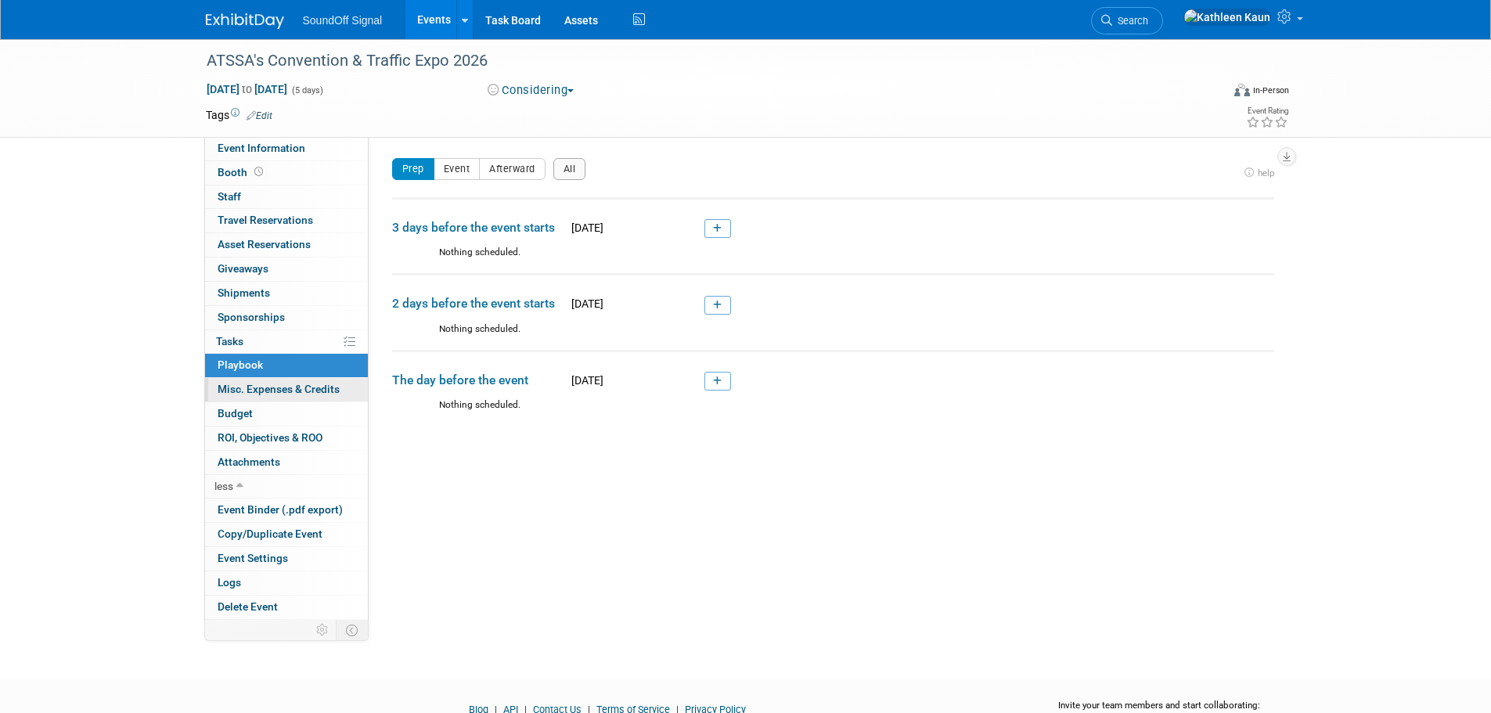
click at [232, 393] on span "Misc. Expenses & Credits 0" at bounding box center [279, 389] width 122 height 13
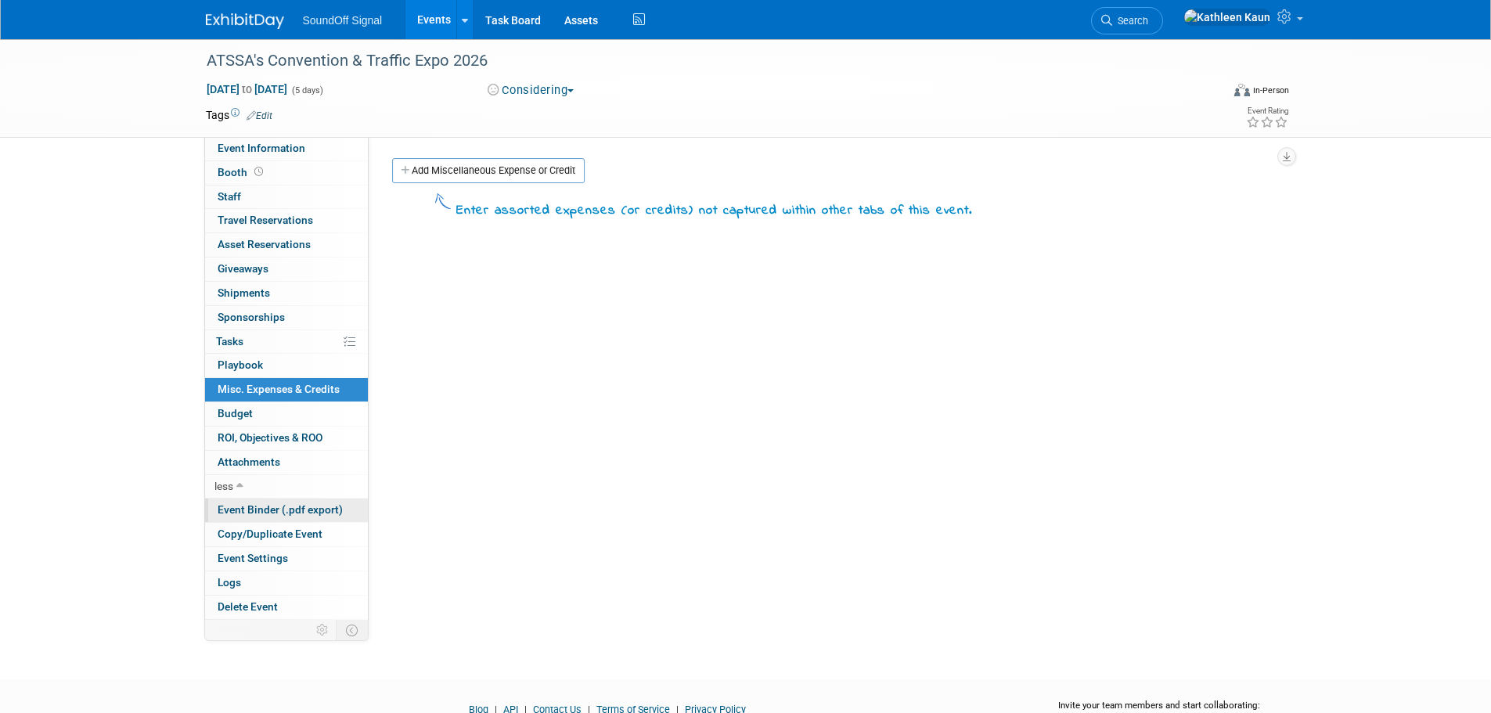
click at [233, 514] on span "Event Binder (.pdf export)" at bounding box center [280, 509] width 125 height 13
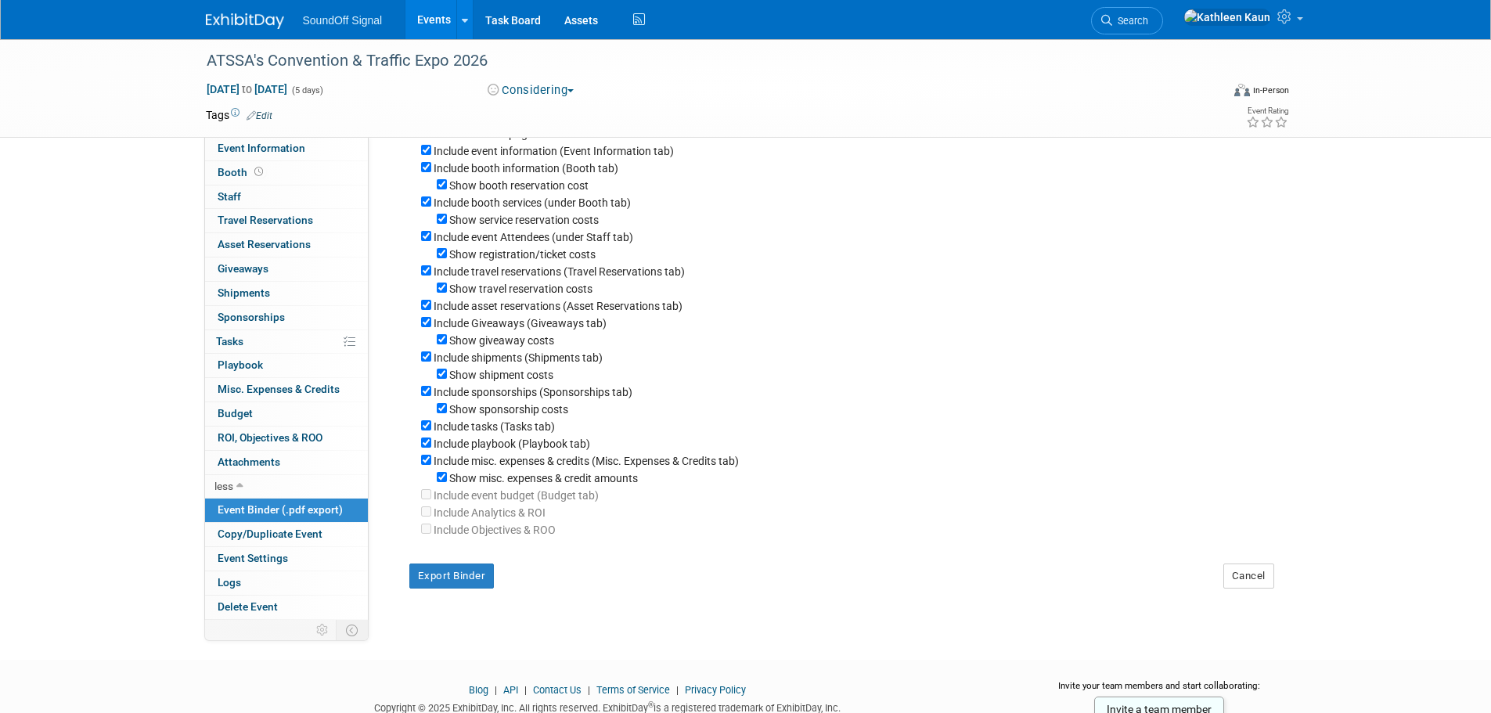
scroll to position [157, 0]
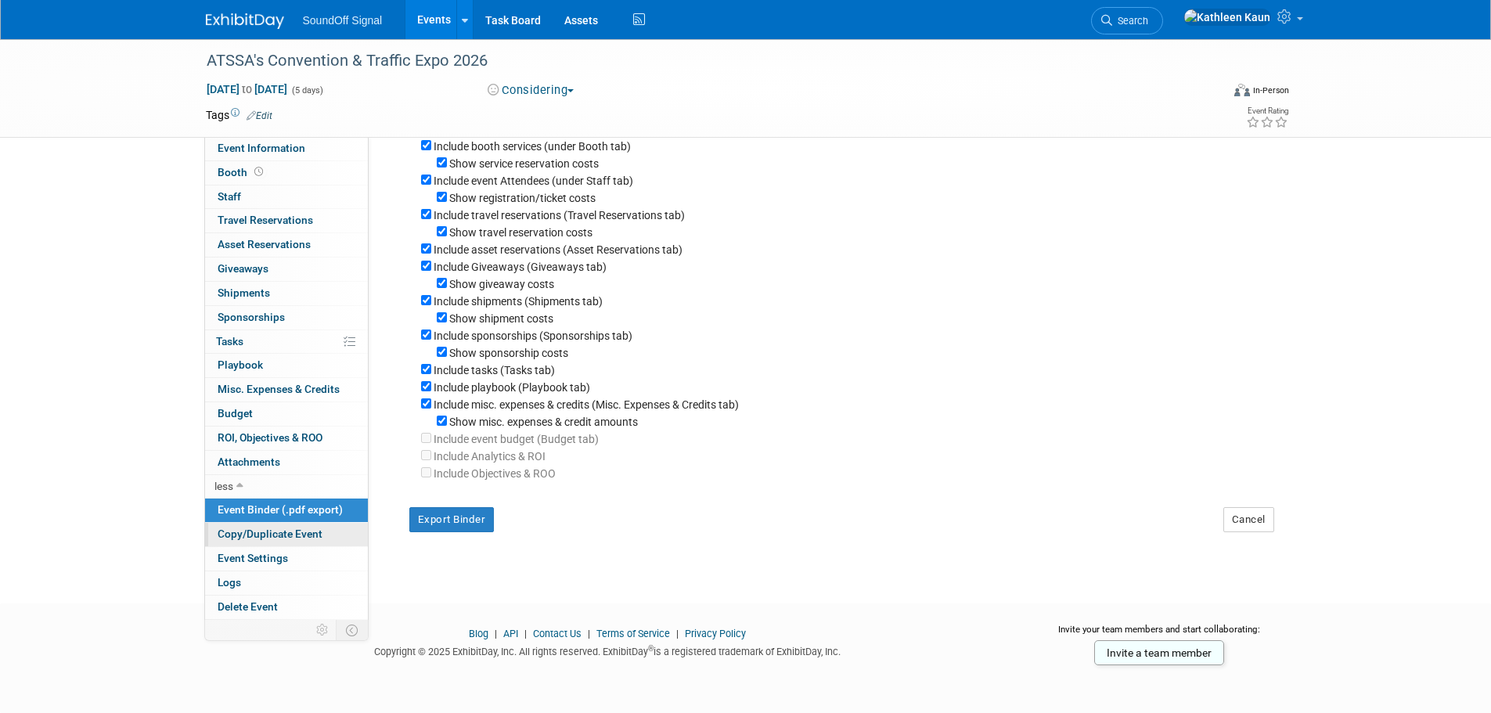
click at [244, 532] on span "Copy/Duplicate Event" at bounding box center [270, 534] width 105 height 13
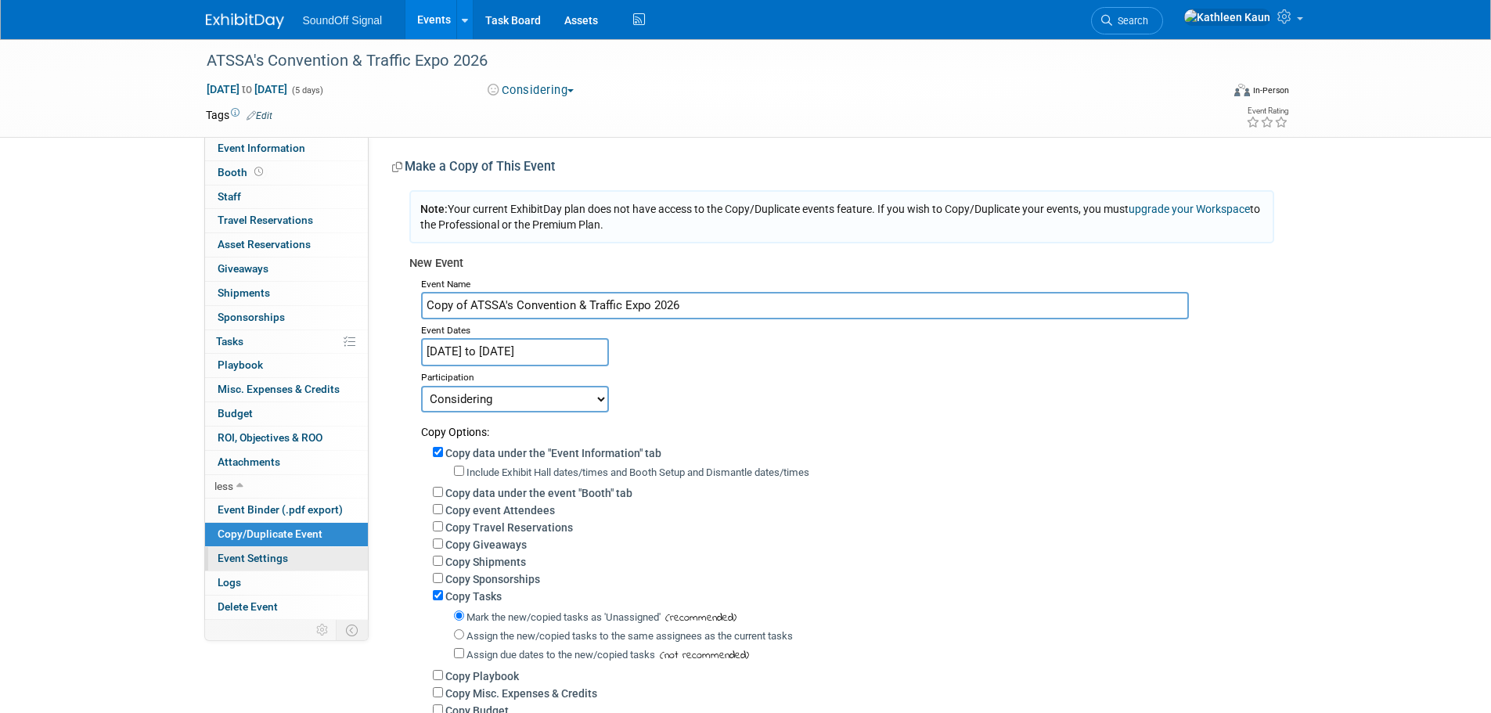
click at [232, 561] on span "Event Settings" at bounding box center [253, 558] width 70 height 13
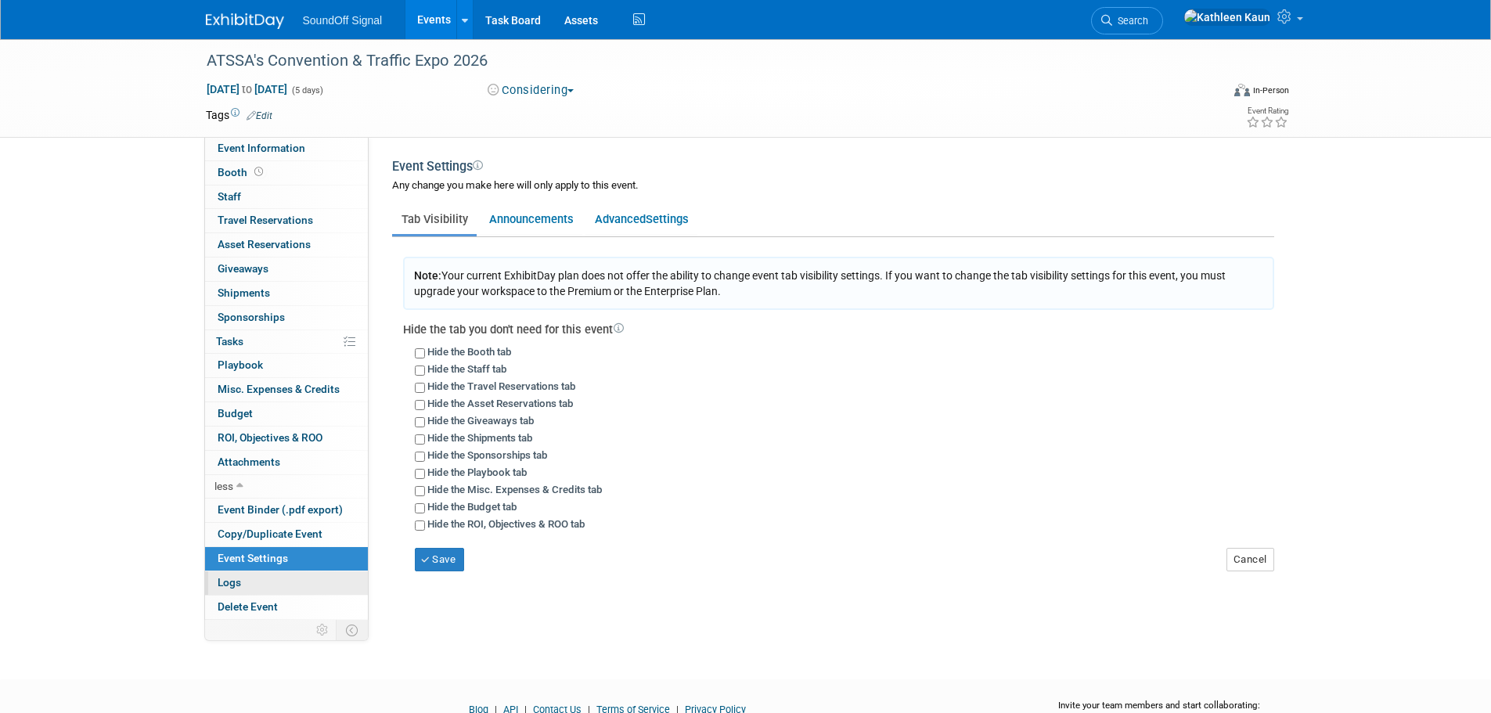
click at [226, 586] on span "Logs" at bounding box center [229, 582] width 23 height 13
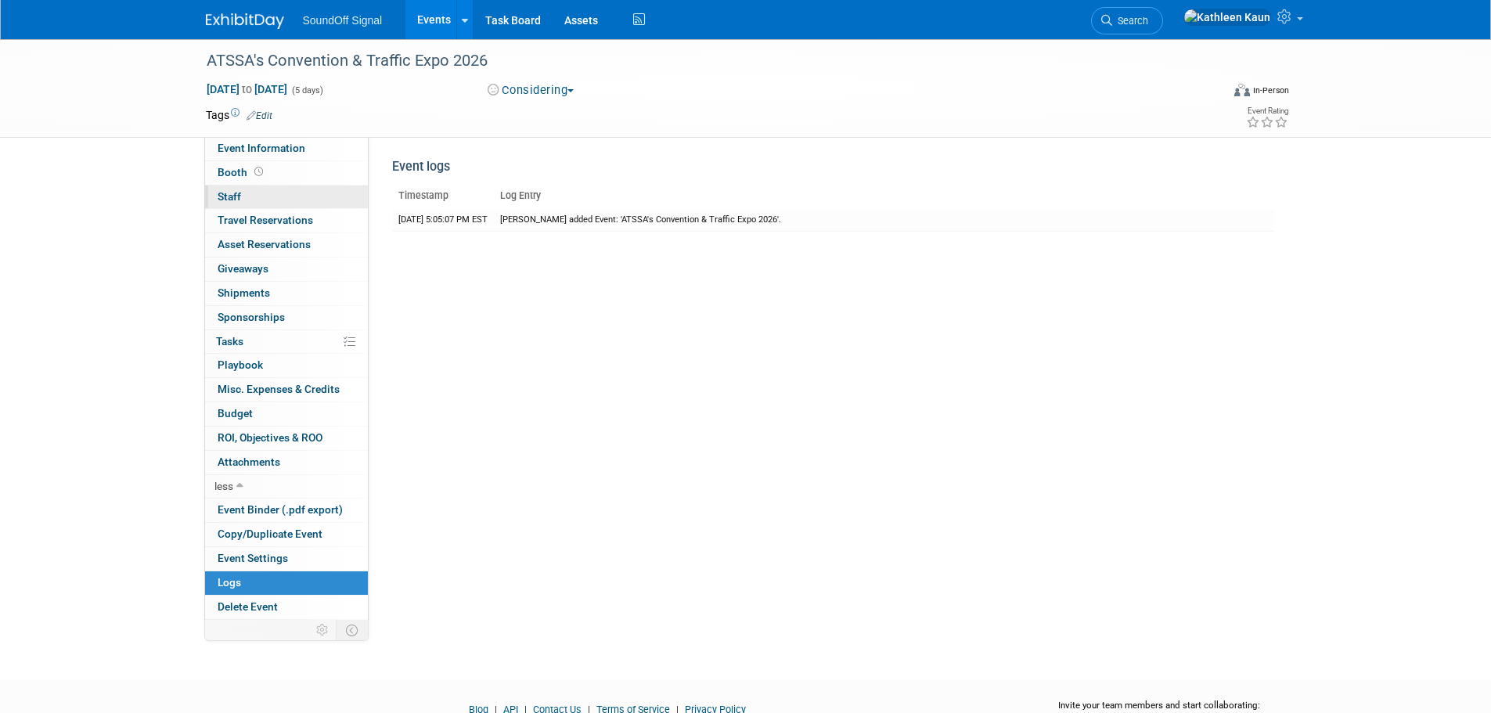
click at [262, 203] on link "0 Staff 0" at bounding box center [286, 197] width 163 height 23
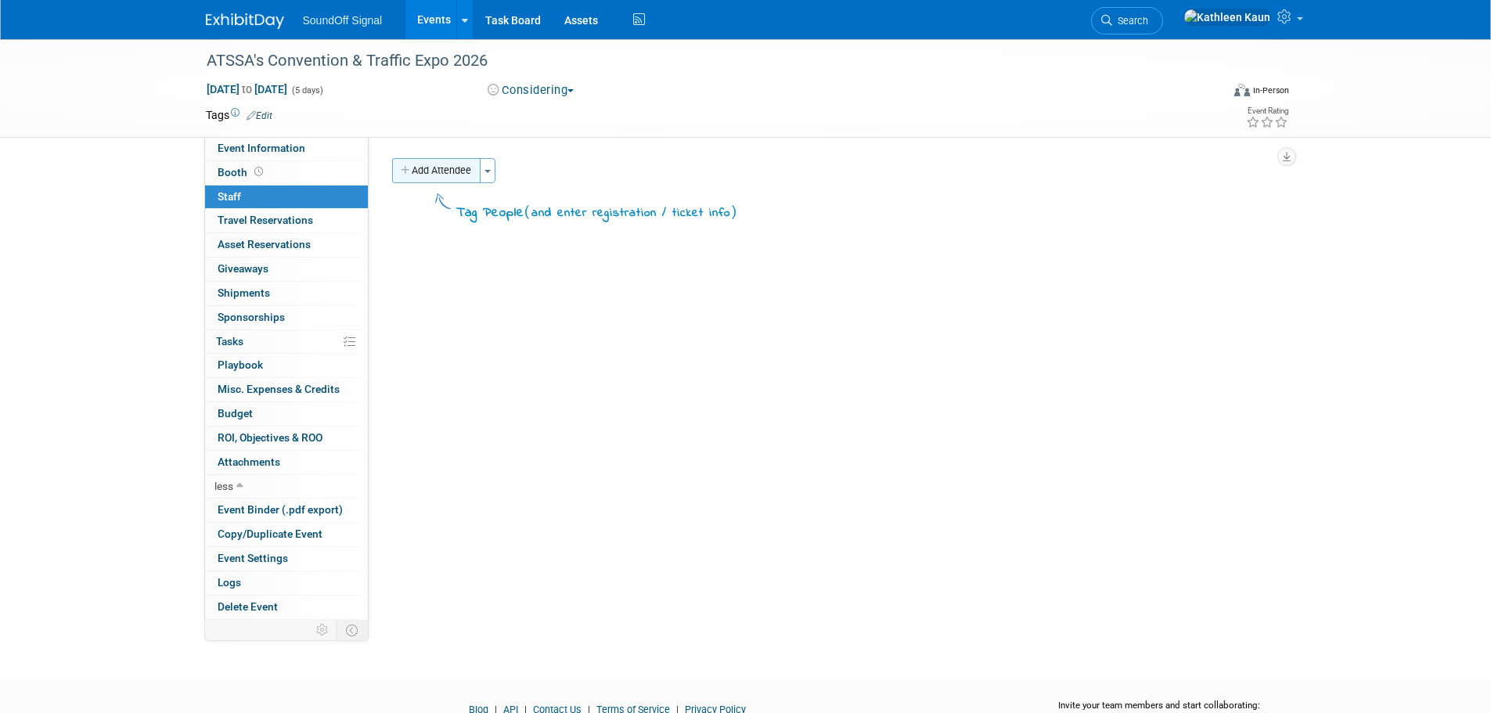
click at [445, 171] on button "Add Attendee" at bounding box center [436, 170] width 88 height 25
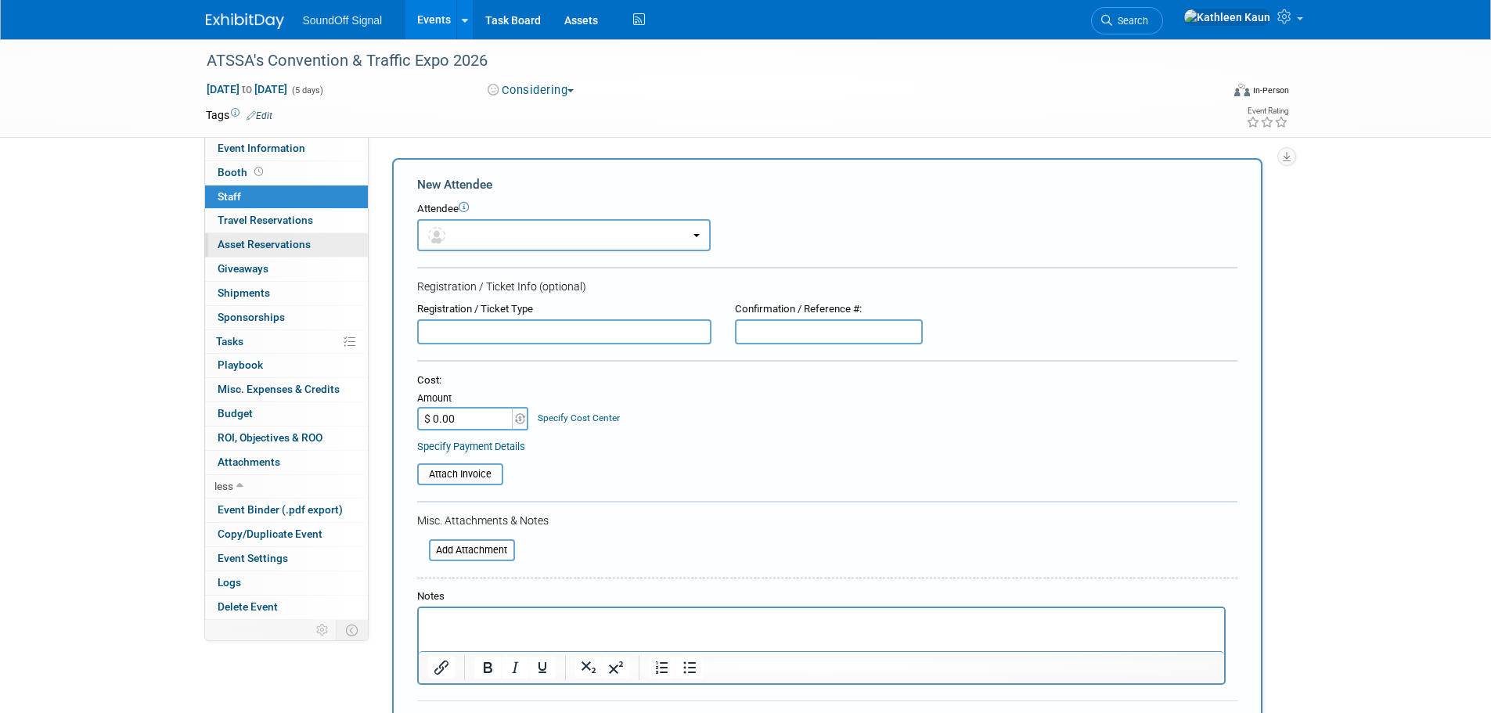
click at [281, 236] on link "0 Asset Reservations 0" at bounding box center [286, 244] width 163 height 23
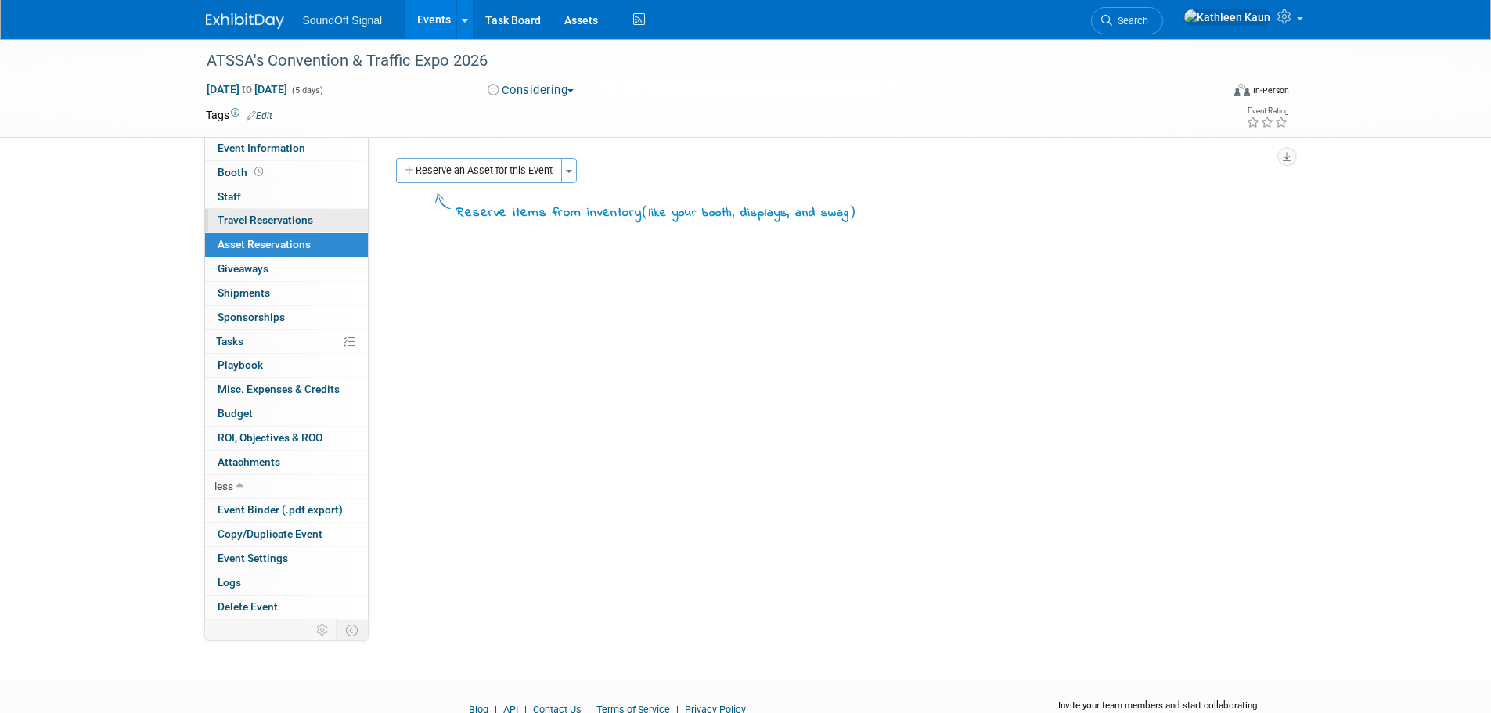
click at [276, 220] on span "Travel Reservations 0" at bounding box center [266, 220] width 96 height 13
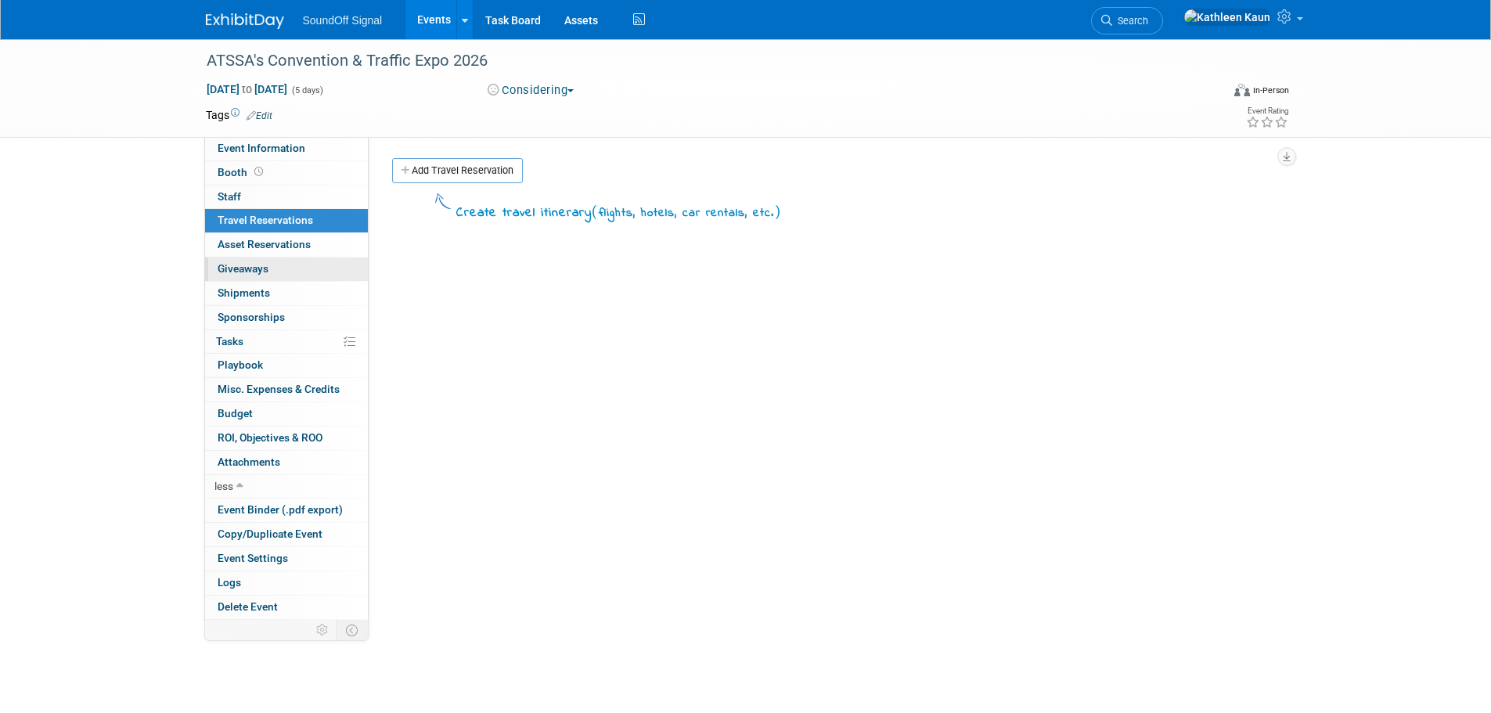
click at [271, 278] on link "0 Giveaways 0" at bounding box center [286, 269] width 163 height 23
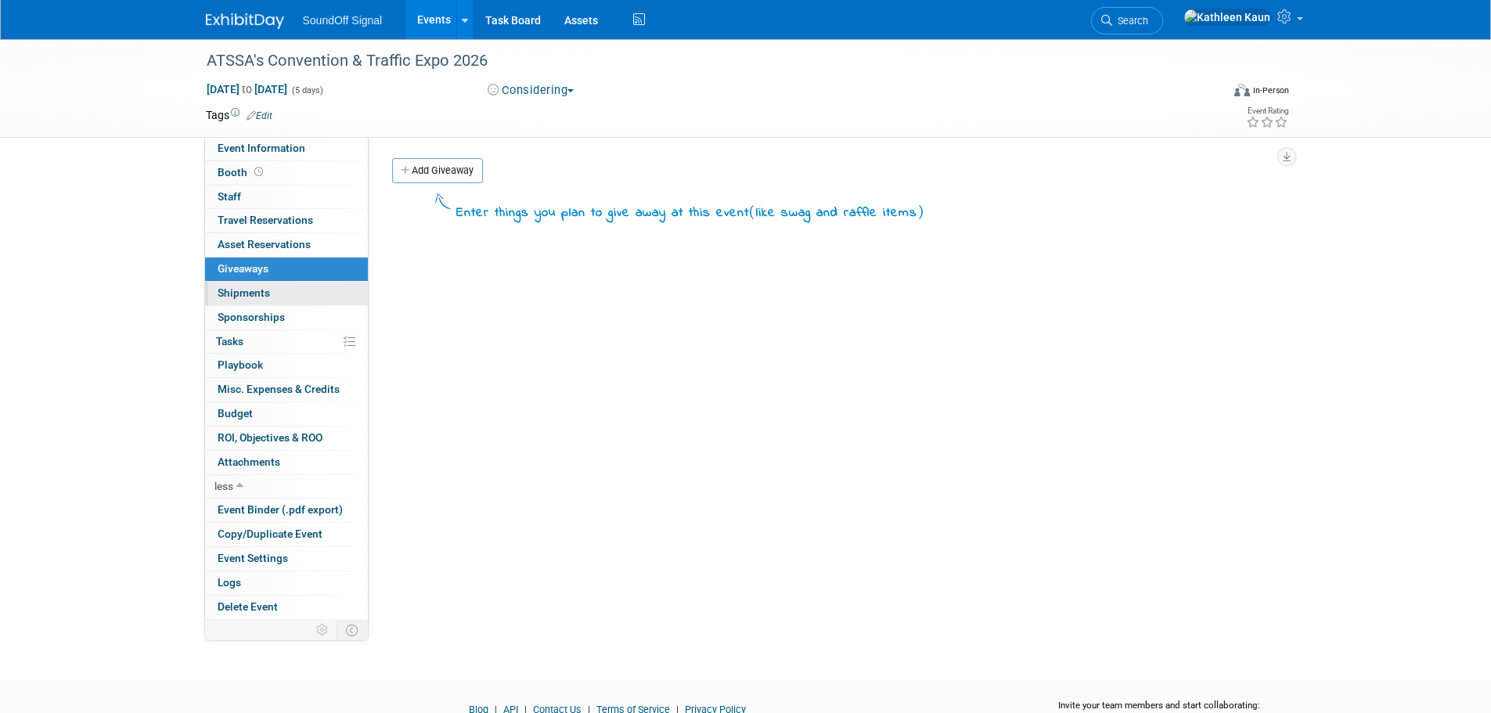
click at [267, 297] on span "Shipments 0" at bounding box center [244, 293] width 52 height 13
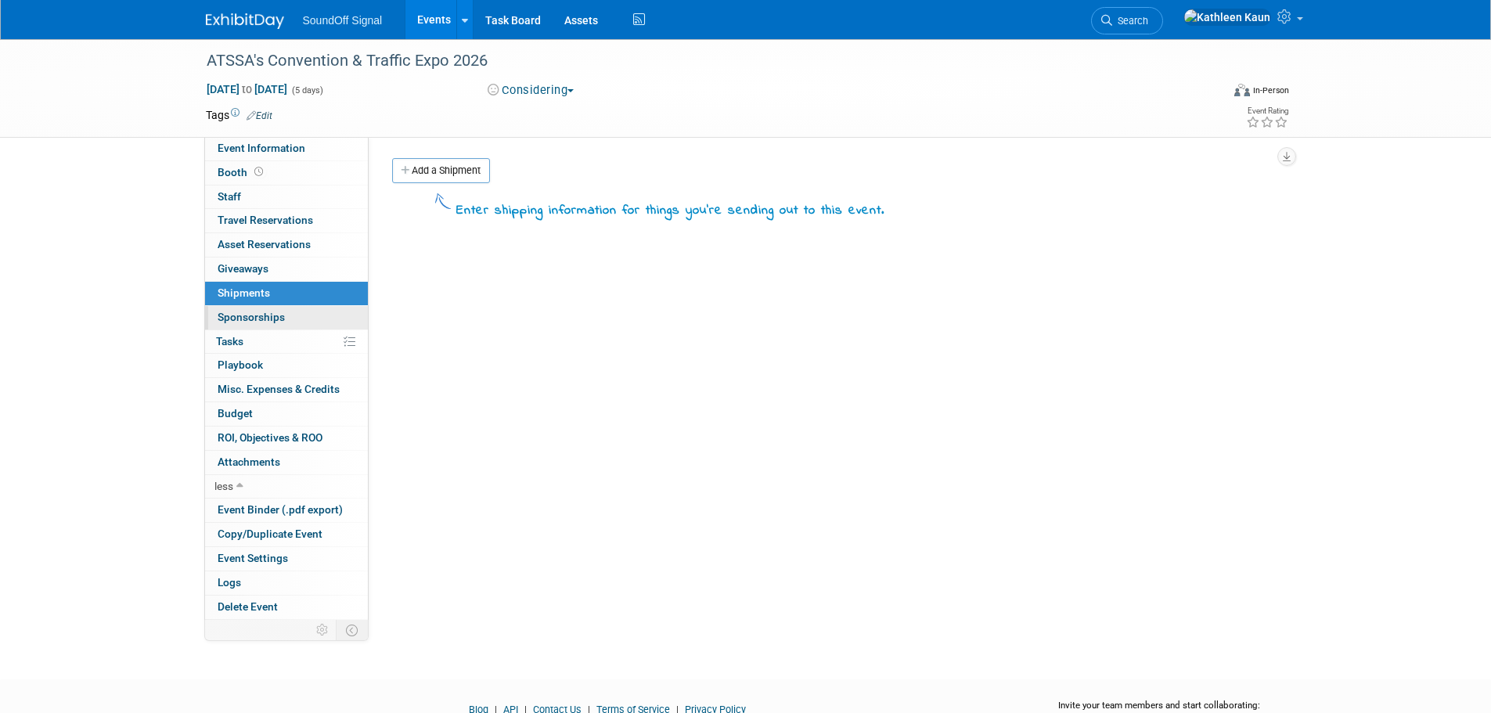
click at [264, 319] on span "Sponsorships 0" at bounding box center [251, 317] width 67 height 13
click at [265, 290] on span "Shipments 0" at bounding box center [244, 293] width 52 height 13
click at [416, 170] on link "Add a Shipment" at bounding box center [441, 170] width 98 height 25
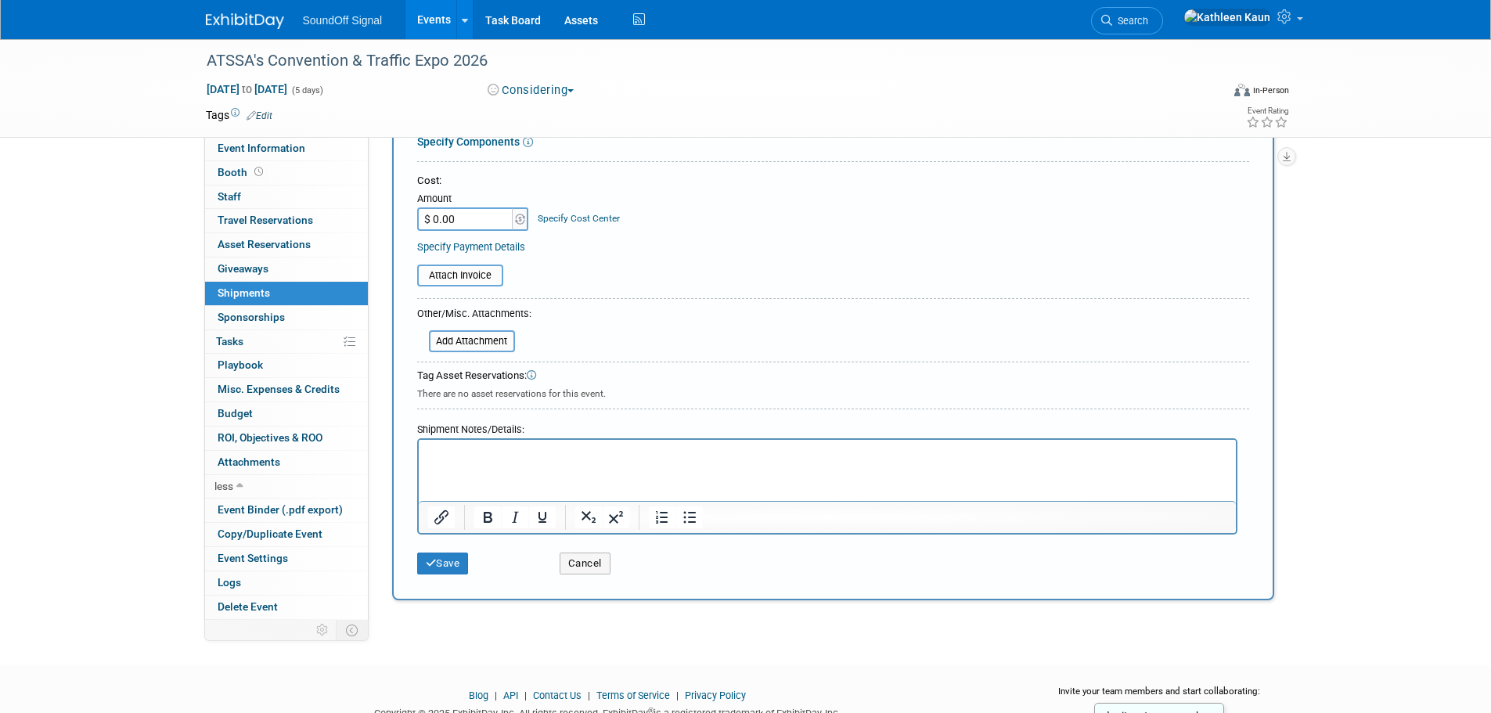
scroll to position [313, 0]
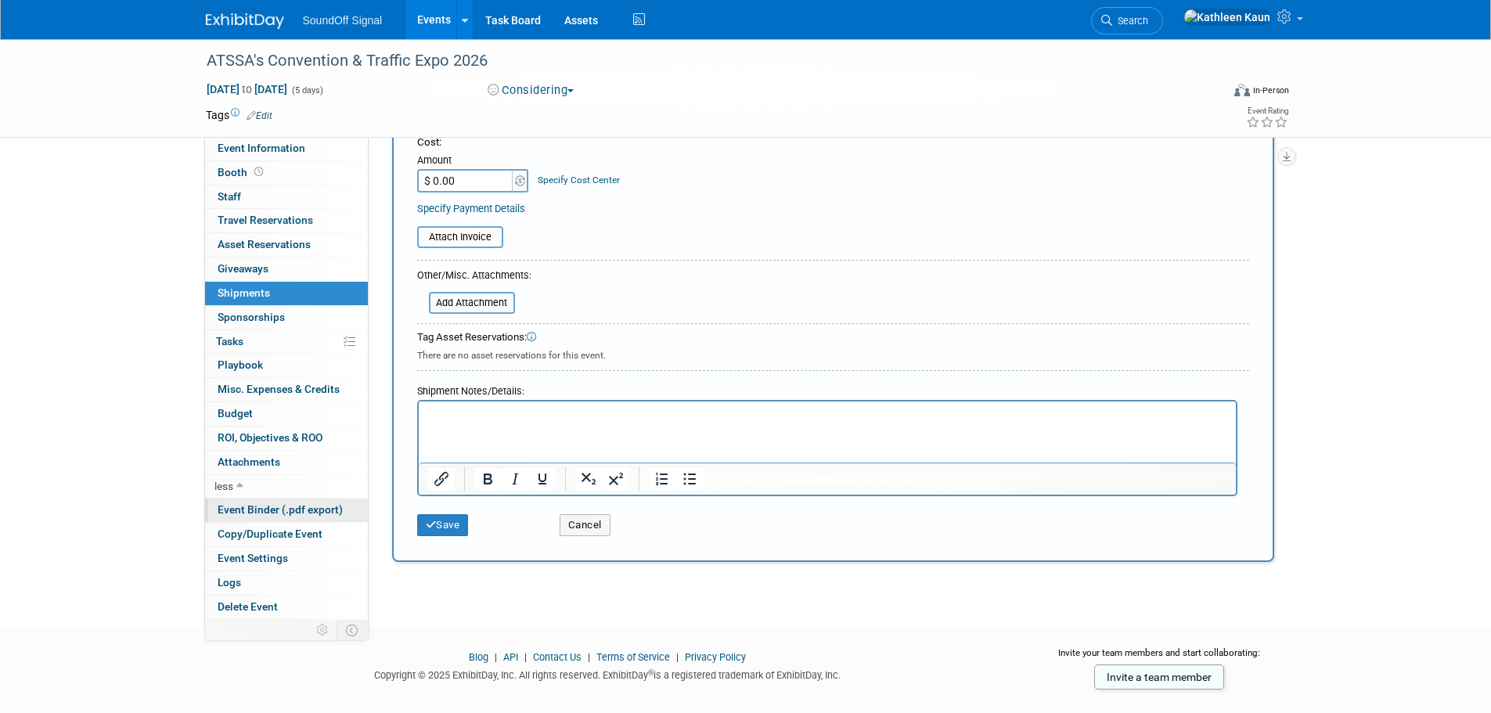
click at [224, 514] on span "Event Binder (.pdf export)" at bounding box center [280, 509] width 125 height 13
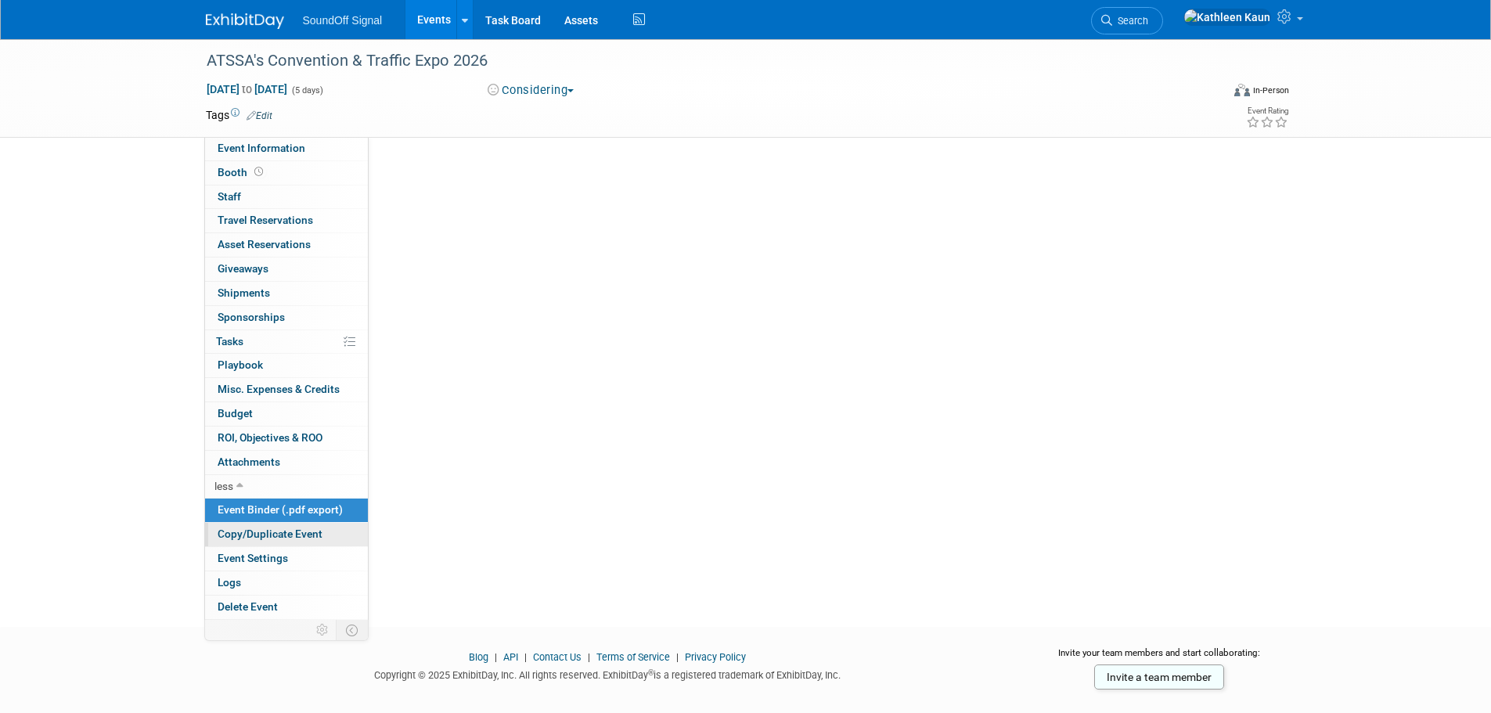
scroll to position [0, 0]
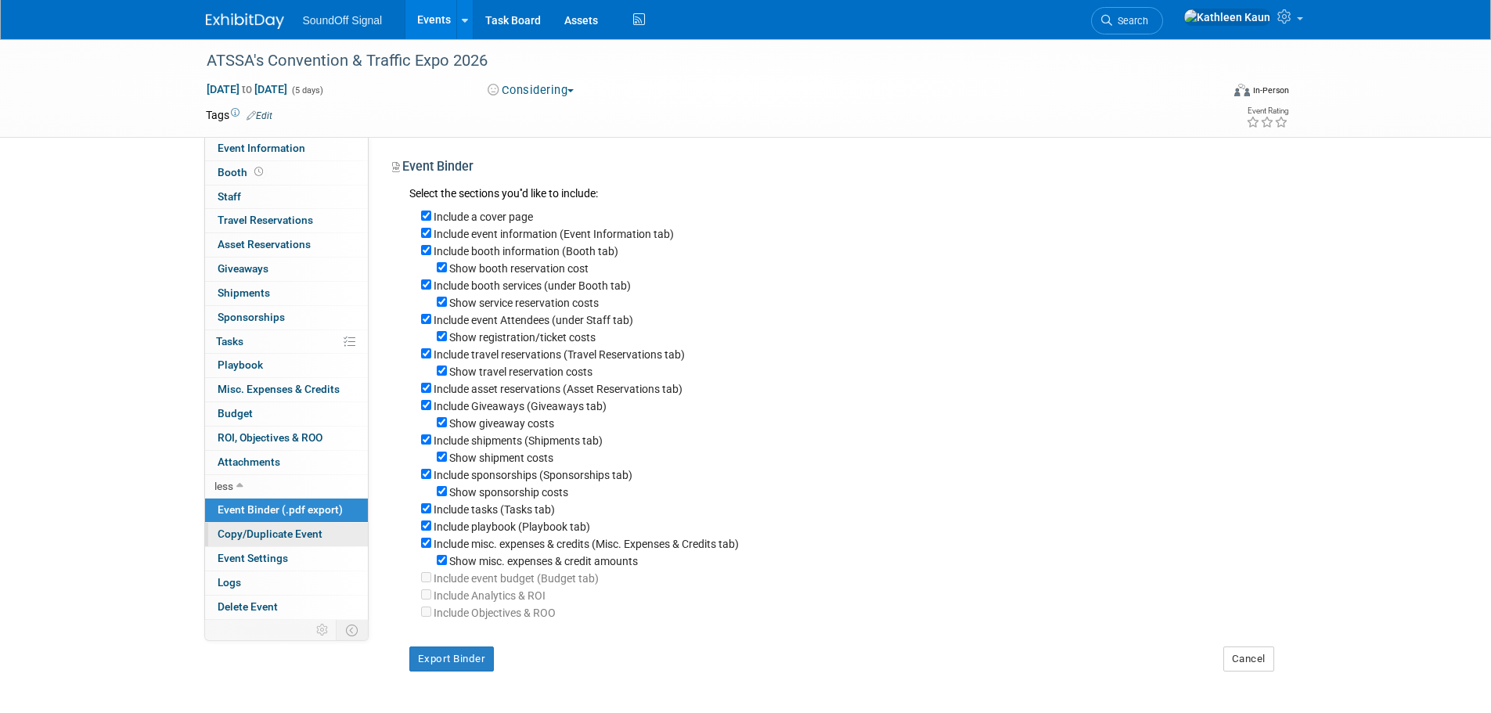
click at [221, 535] on span "Copy/Duplicate Event" at bounding box center [270, 534] width 105 height 13
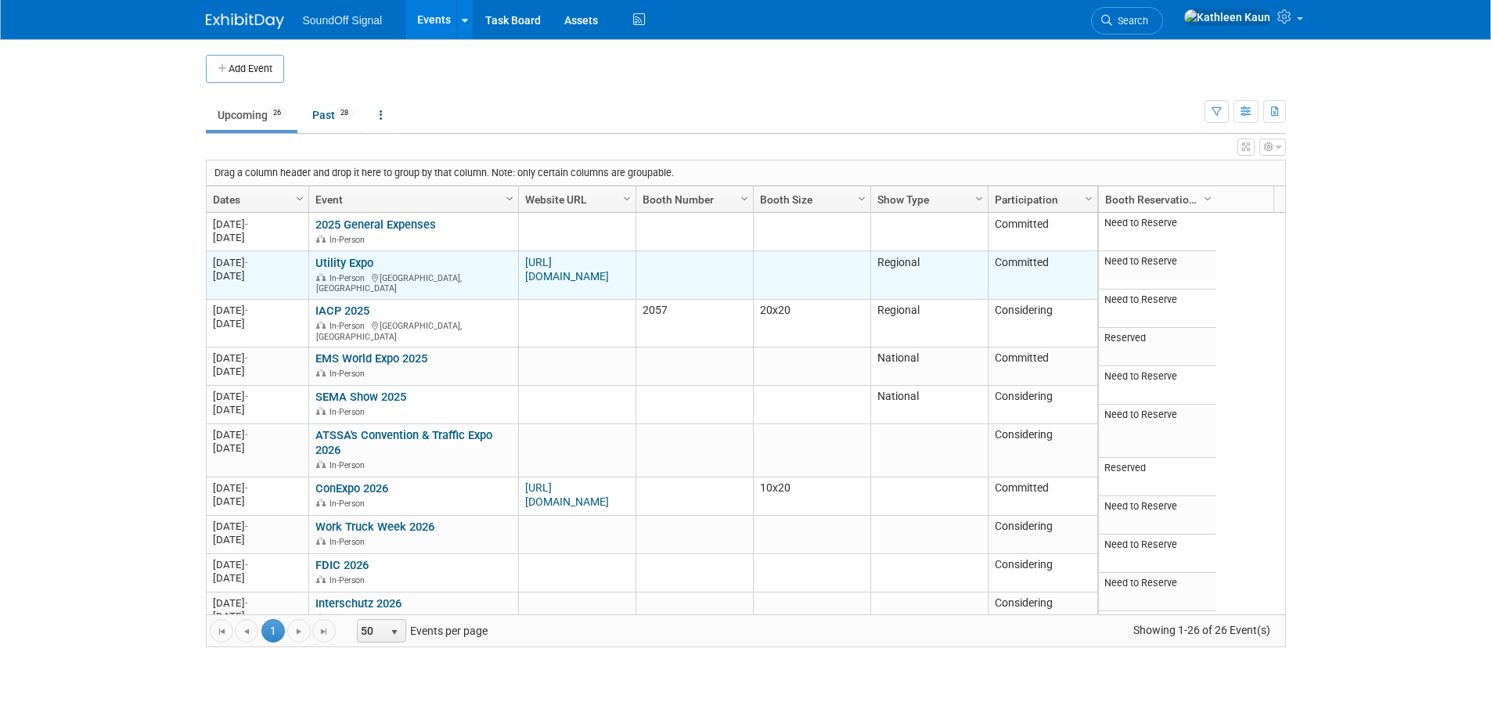
click at [344, 260] on link "Utility Expo" at bounding box center [344, 263] width 58 height 14
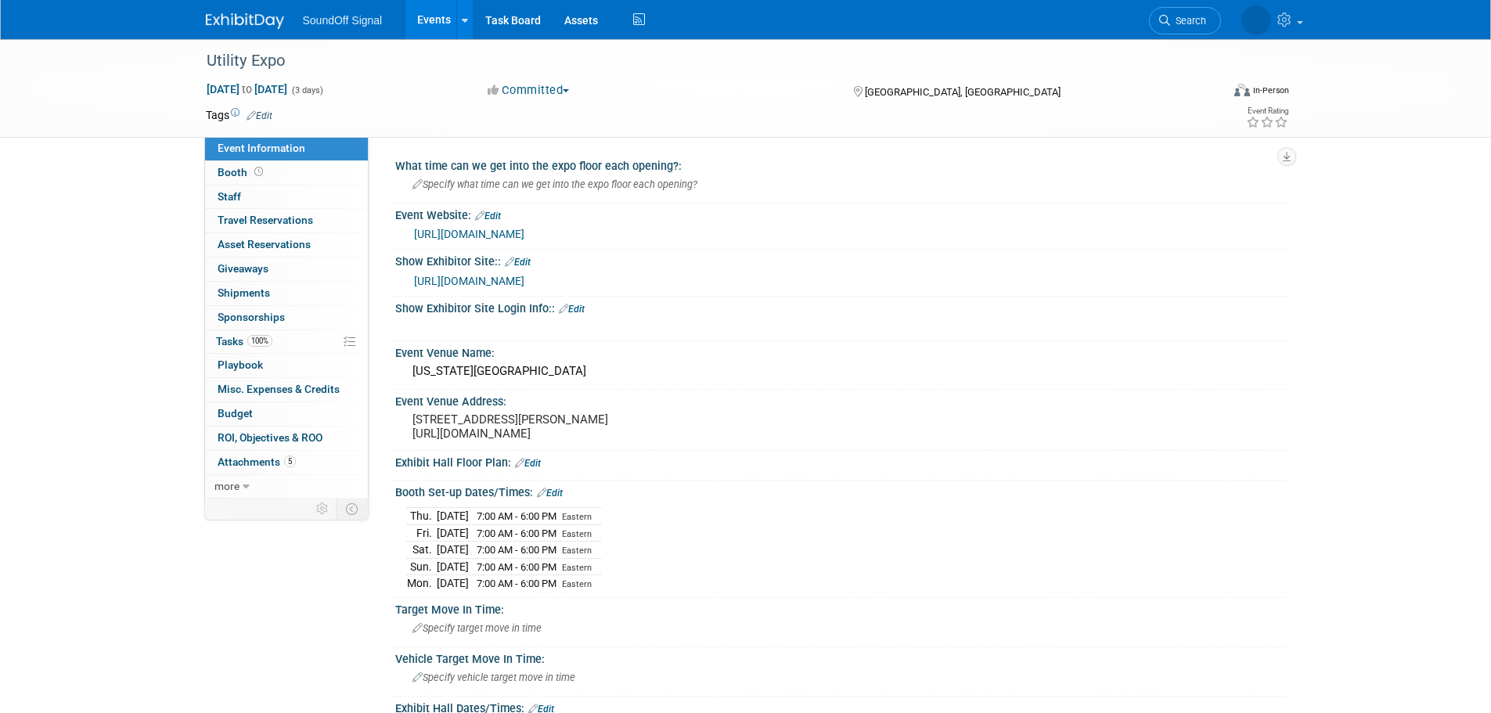
select select "Regional"
select select "Amber"
click at [227, 218] on span "Travel Reservations 0" at bounding box center [266, 220] width 96 height 13
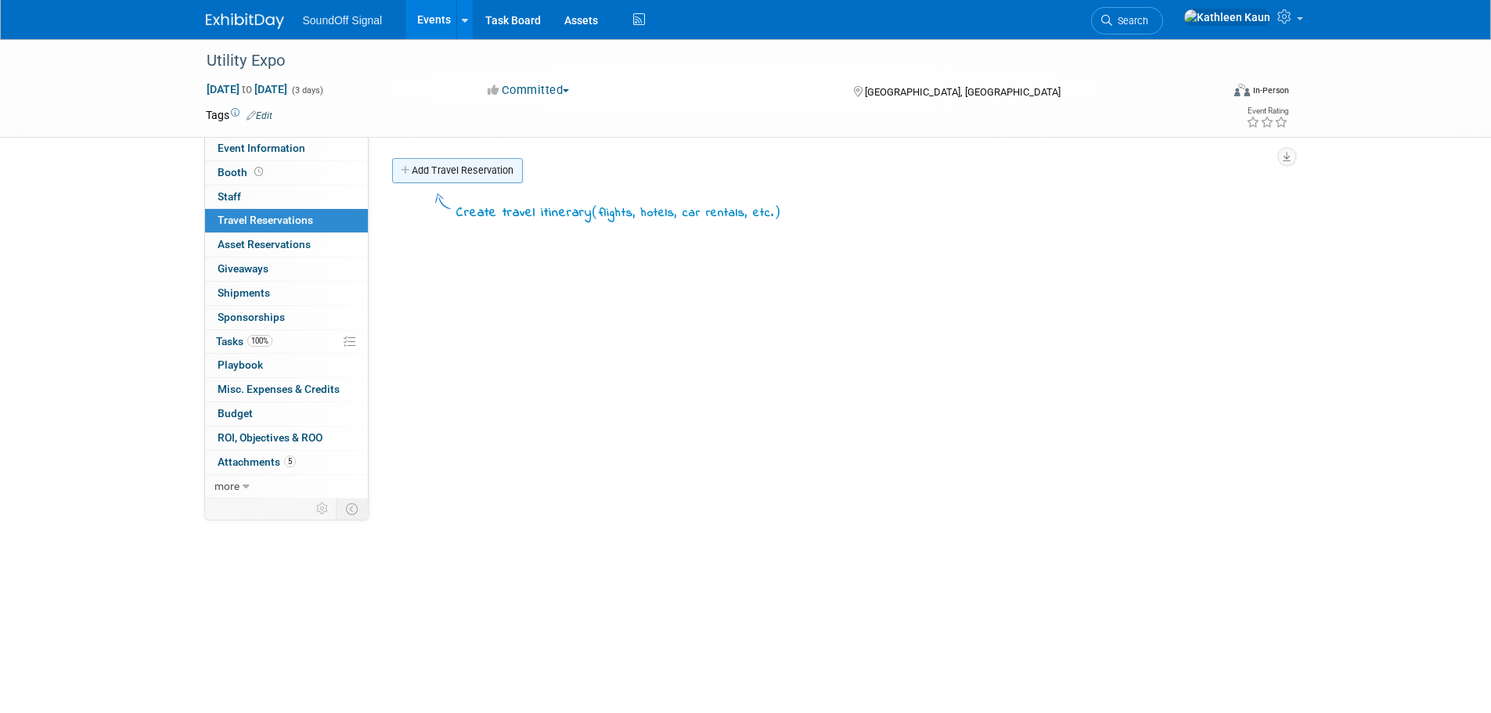
click at [428, 171] on link "Add Travel Reservation" at bounding box center [457, 170] width 131 height 25
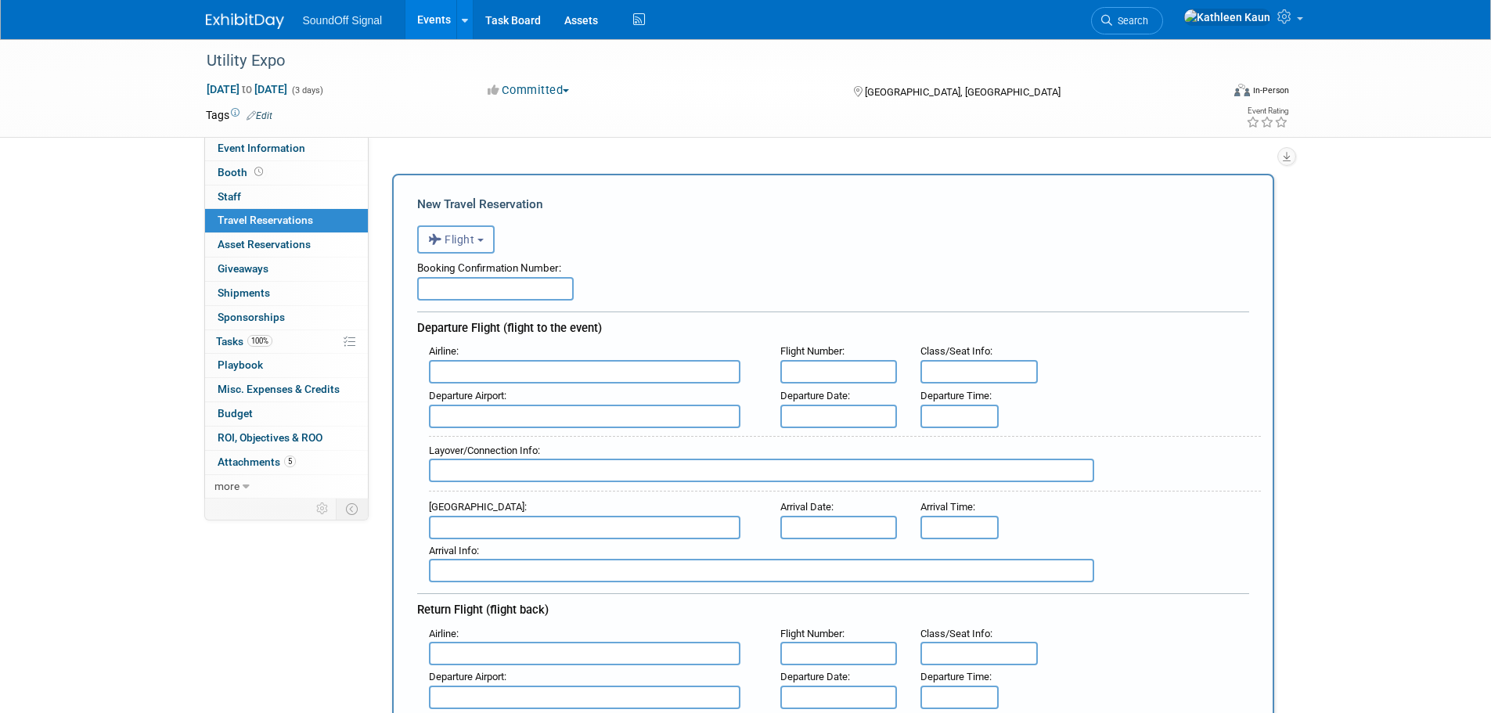
click at [454, 243] on span "Flight" at bounding box center [451, 239] width 47 height 13
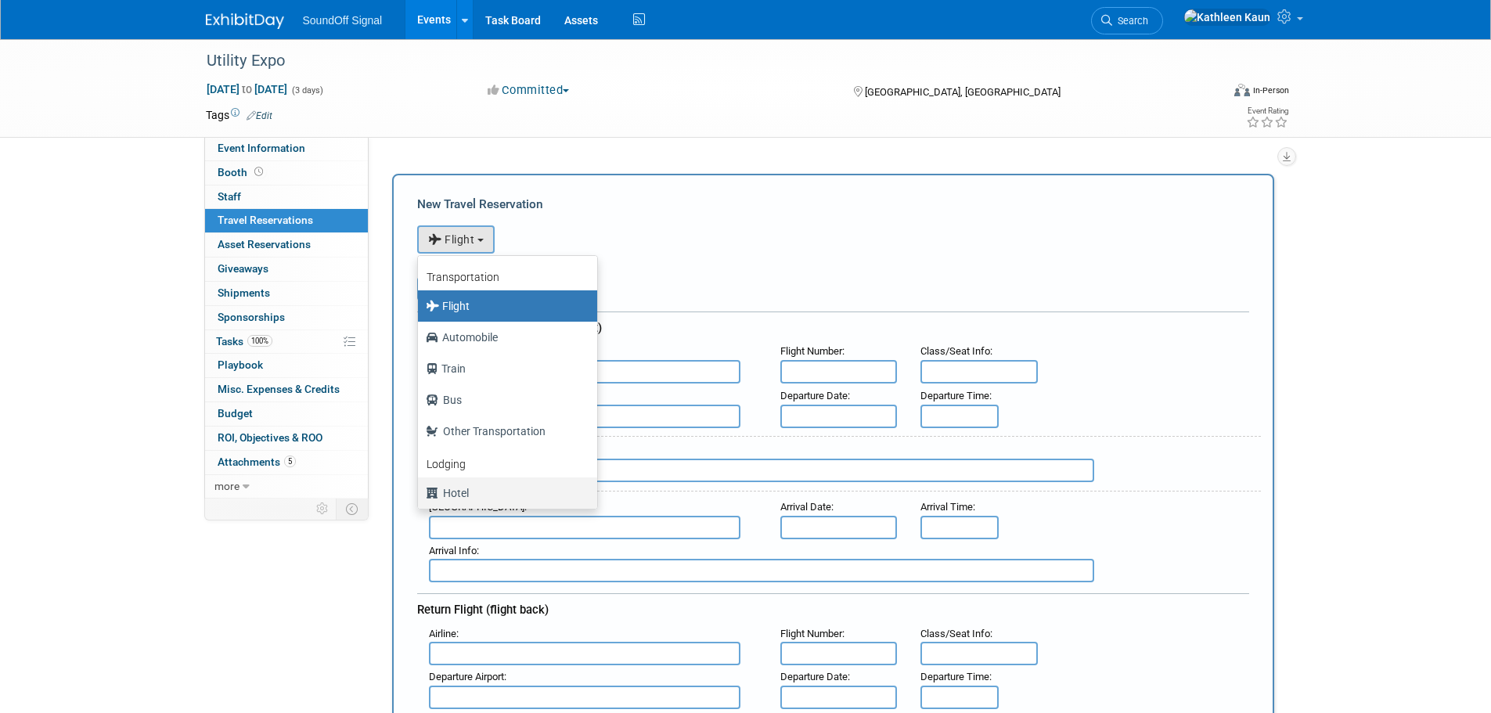
click at [466, 492] on label "Hotel" at bounding box center [504, 493] width 156 height 25
click at [420, 492] on input "Hotel" at bounding box center [415, 491] width 10 height 10
select select "6"
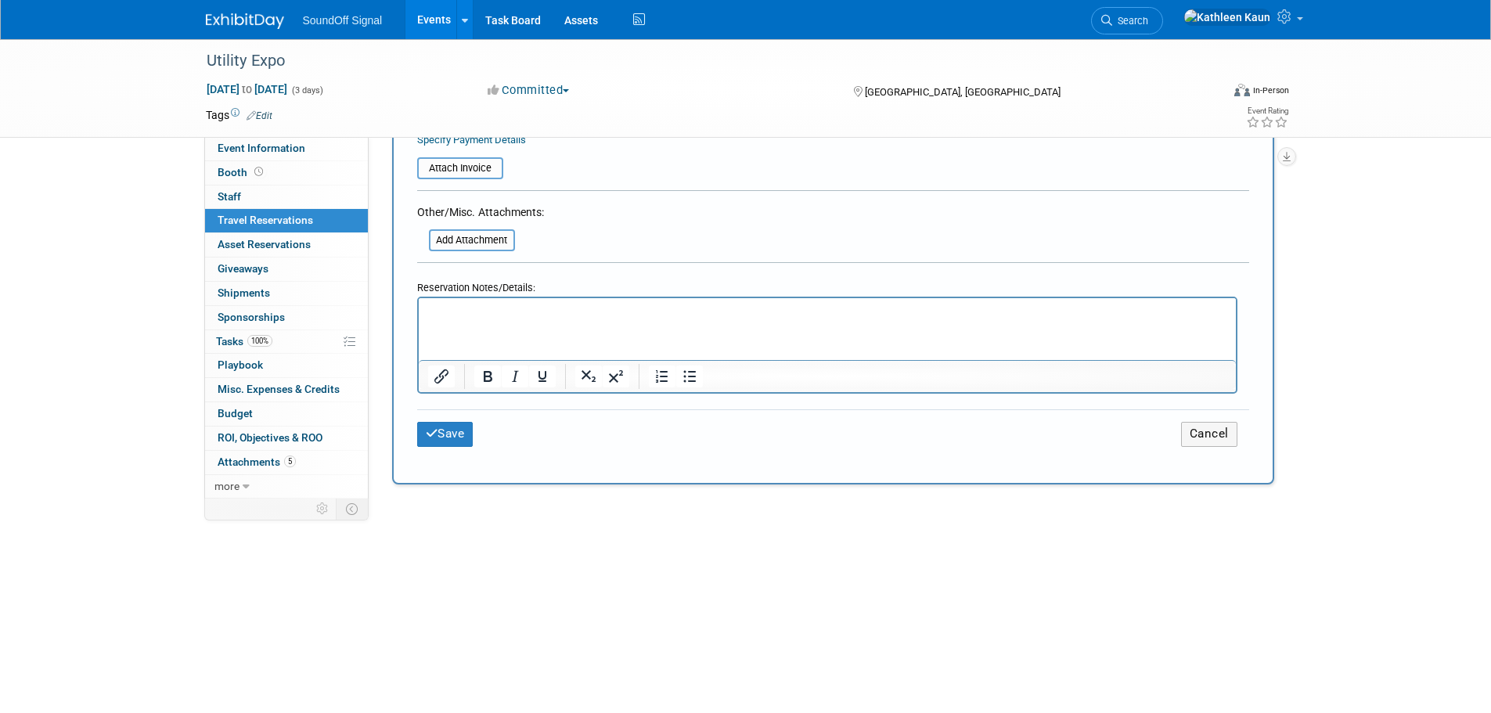
scroll to position [705, 0]
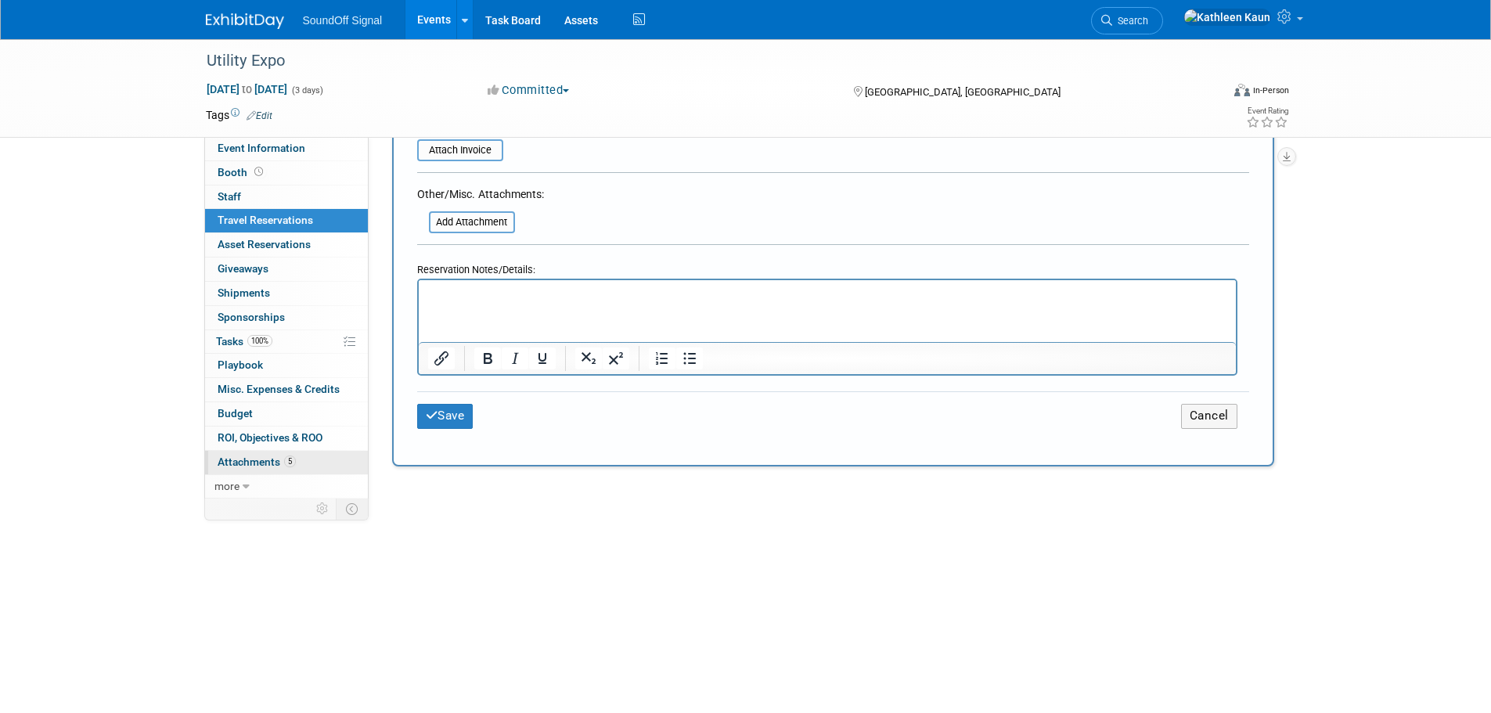
click at [240, 466] on span "Attachments 5" at bounding box center [257, 462] width 78 height 13
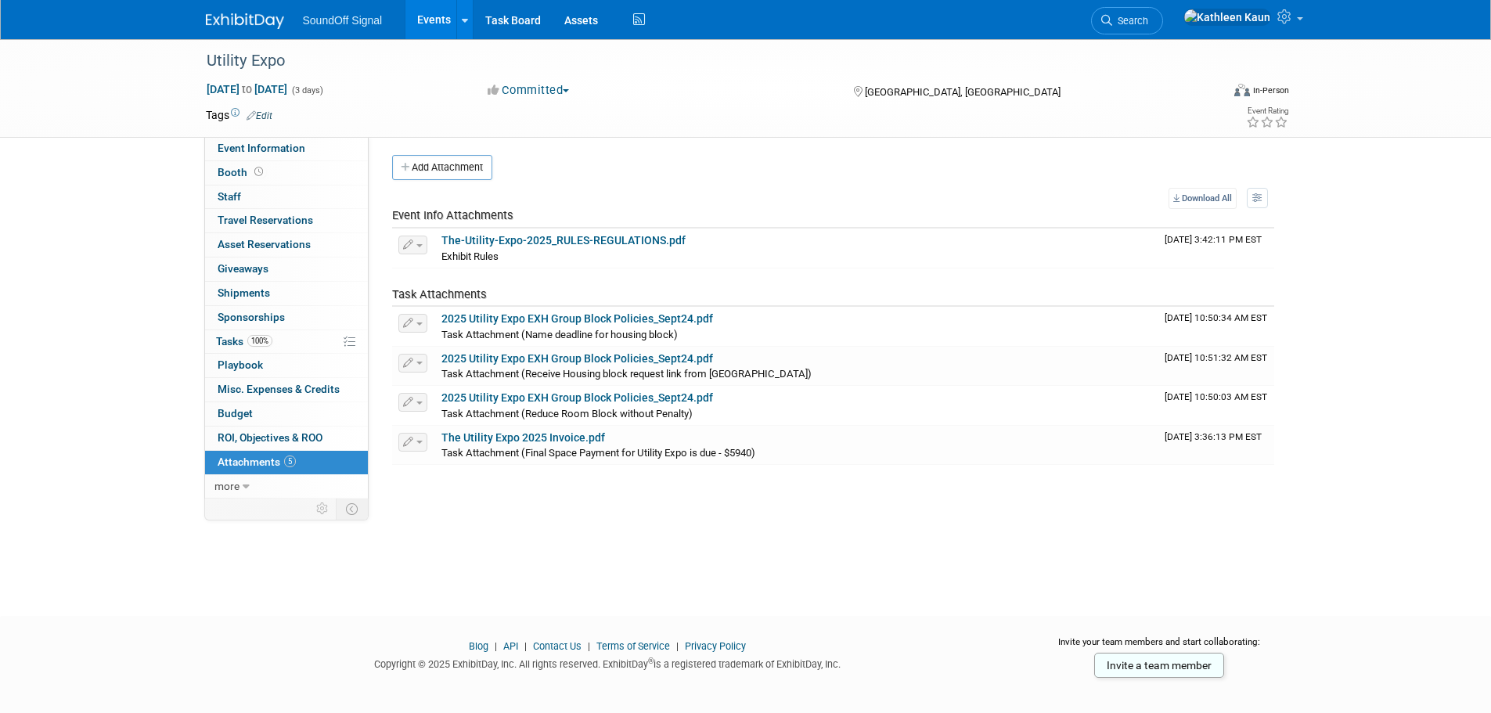
scroll to position [0, 0]
click at [216, 485] on span "more" at bounding box center [226, 486] width 25 height 13
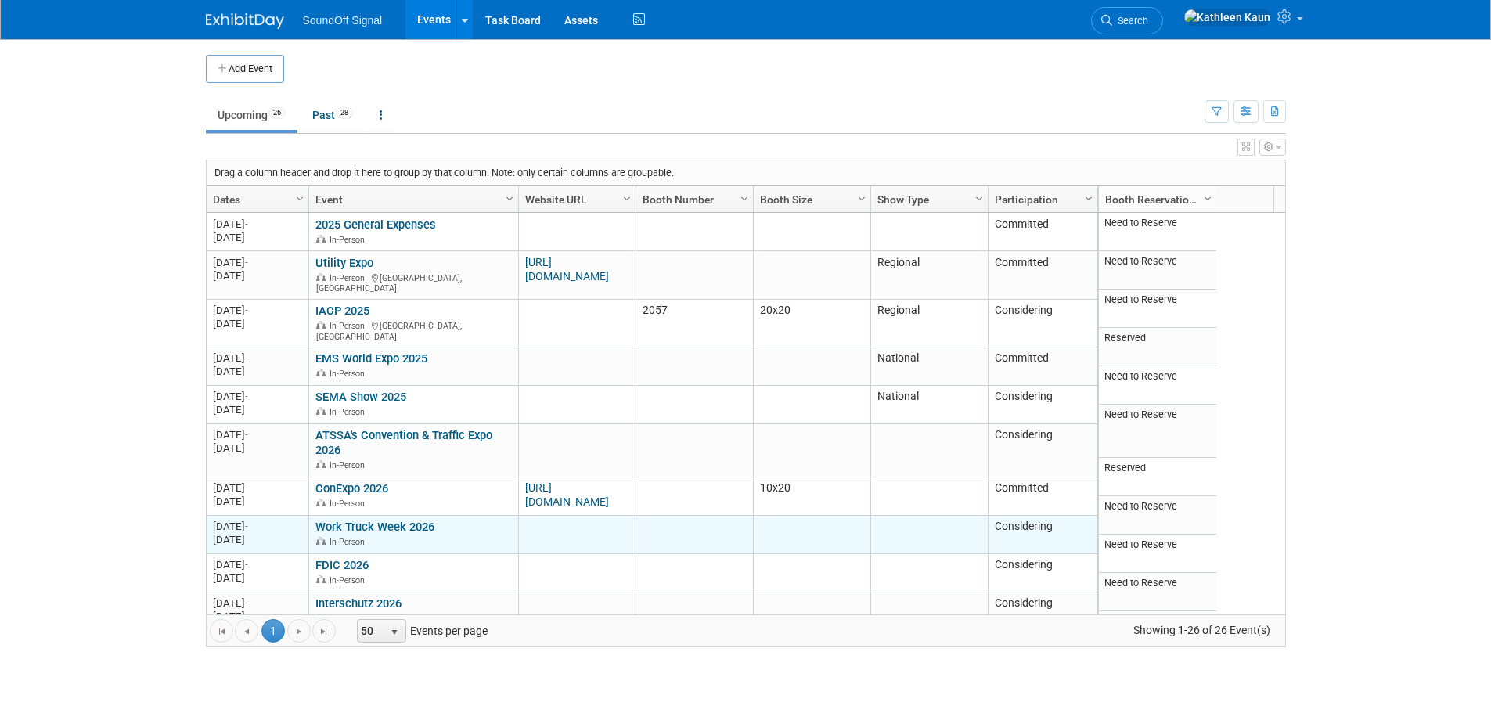
click at [336, 520] on link "Work Truck Week 2026" at bounding box center [374, 527] width 119 height 14
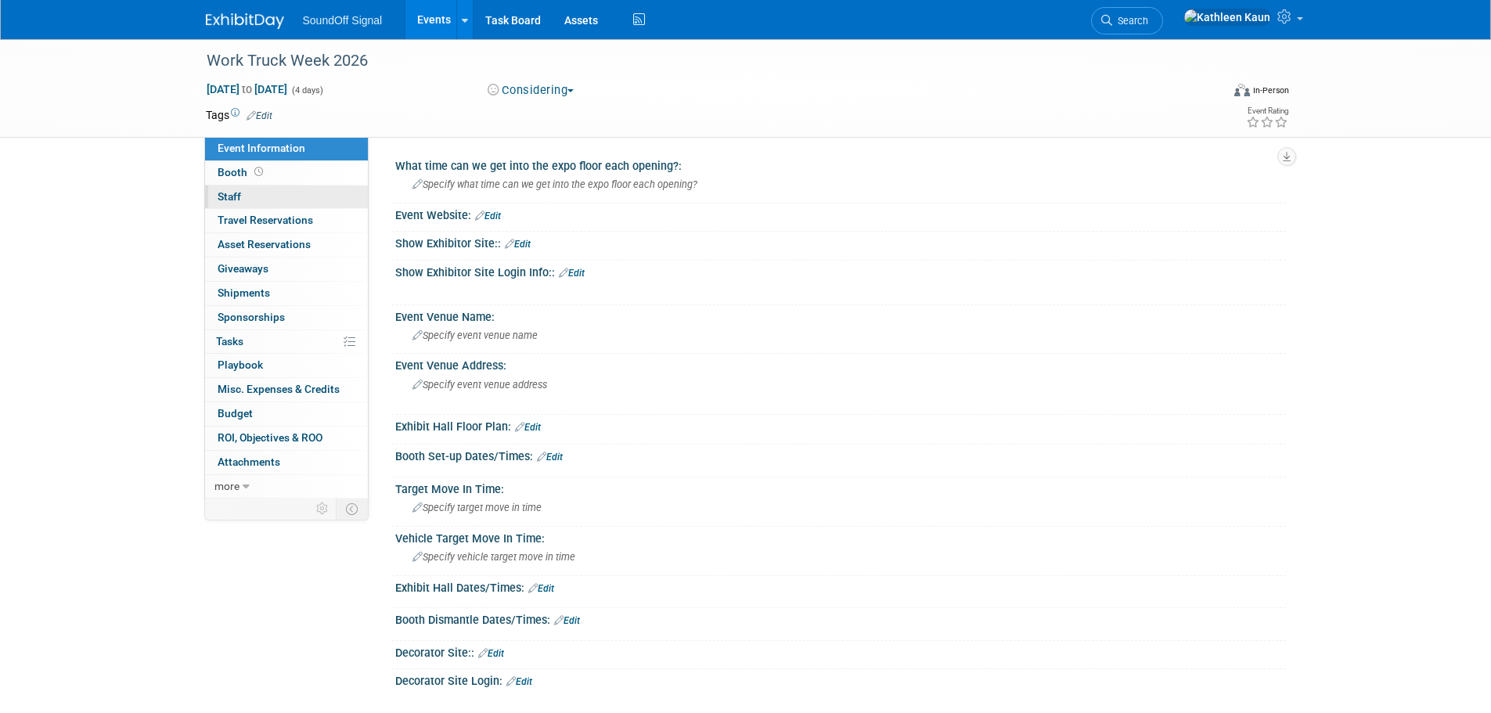
click at [230, 200] on span "Staff 0" at bounding box center [229, 196] width 23 height 13
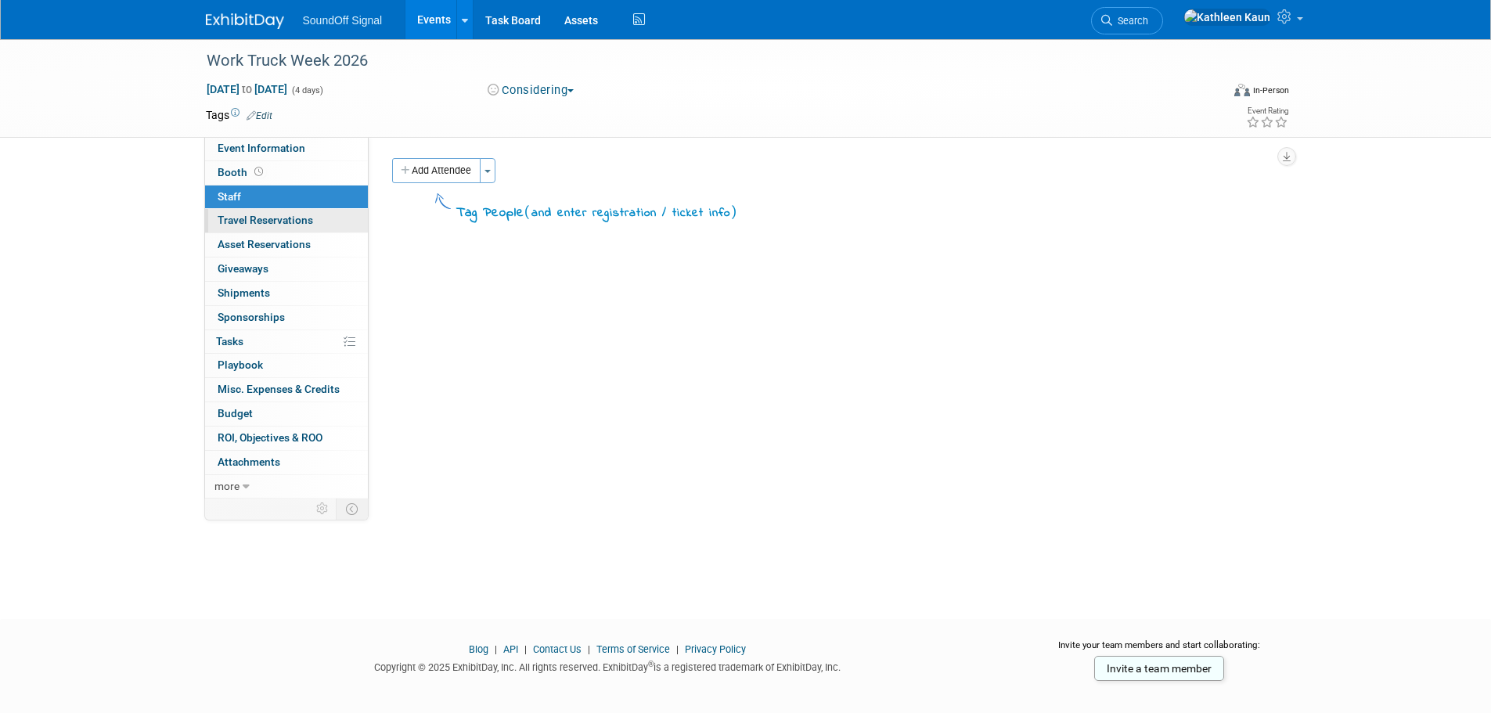
click at [235, 228] on link "0 Travel Reservations 0" at bounding box center [286, 220] width 163 height 23
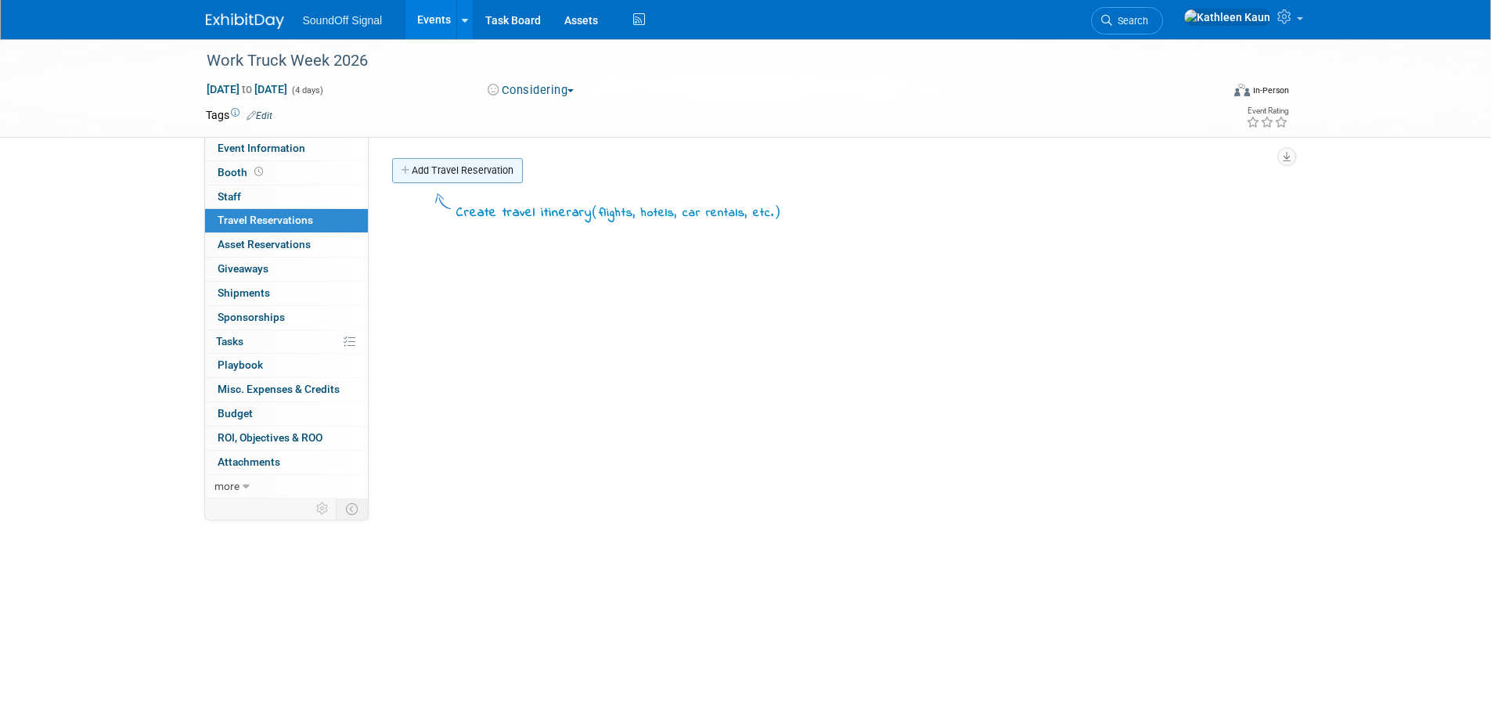
click at [448, 175] on link "Add Travel Reservation" at bounding box center [457, 170] width 131 height 25
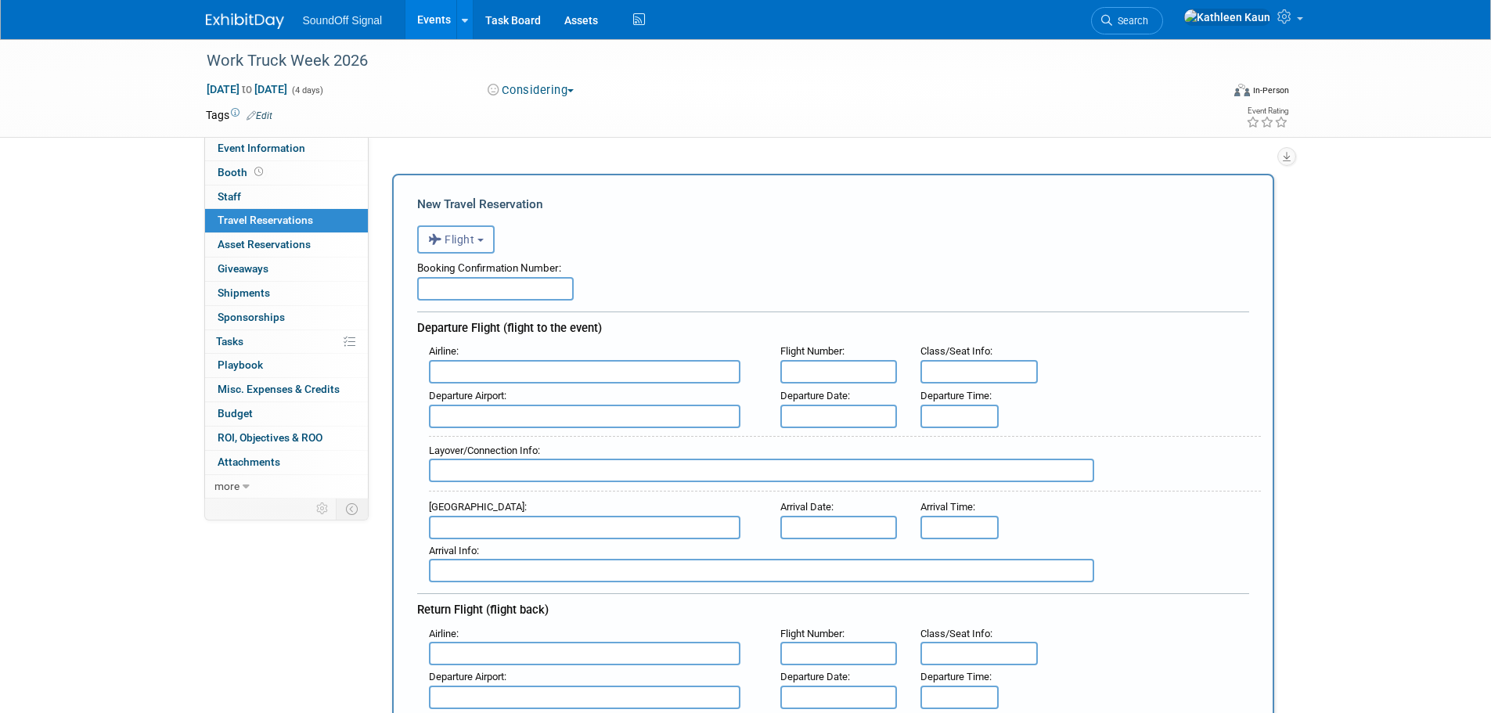
click at [457, 241] on span "Flight" at bounding box center [451, 239] width 47 height 13
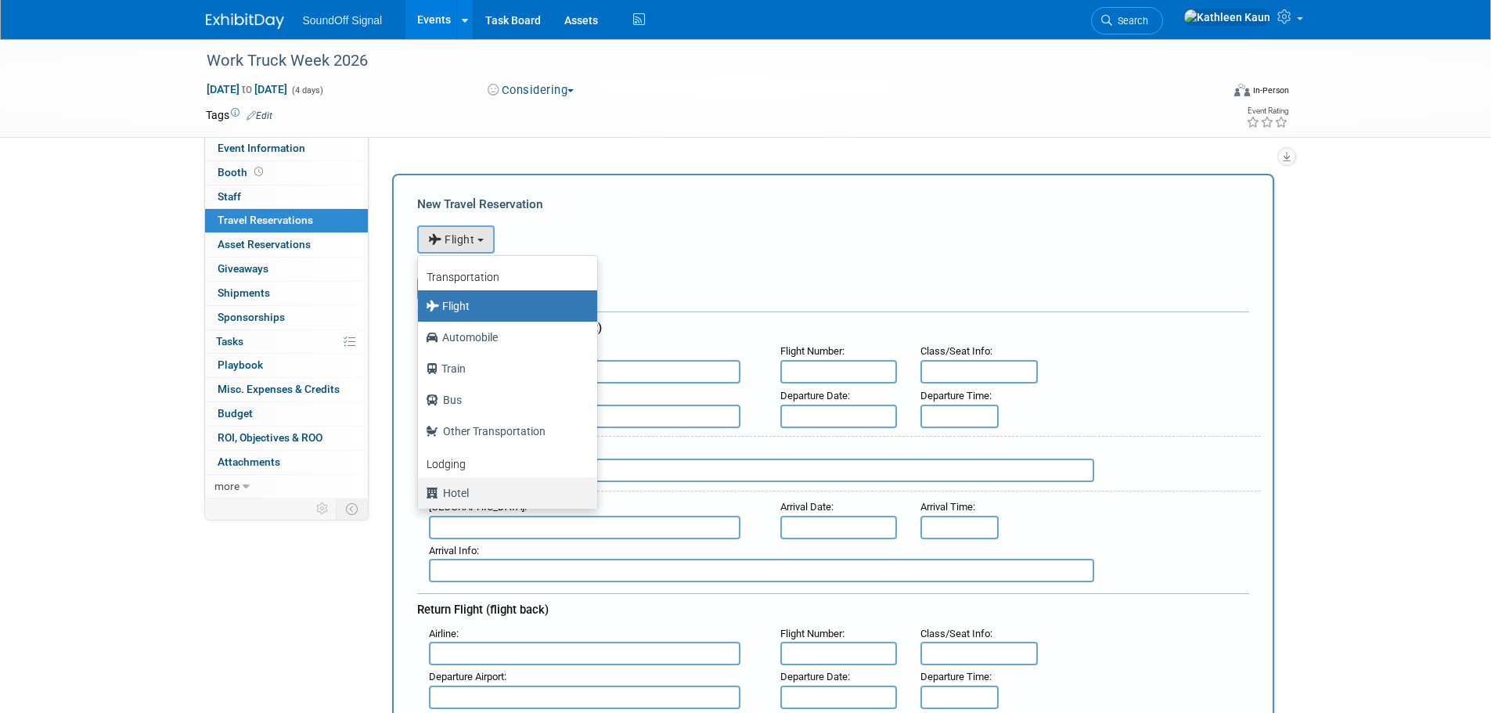
click at [448, 491] on label "Hotel" at bounding box center [504, 493] width 156 height 25
click at [420, 491] on input "Hotel" at bounding box center [415, 491] width 10 height 10
select select "6"
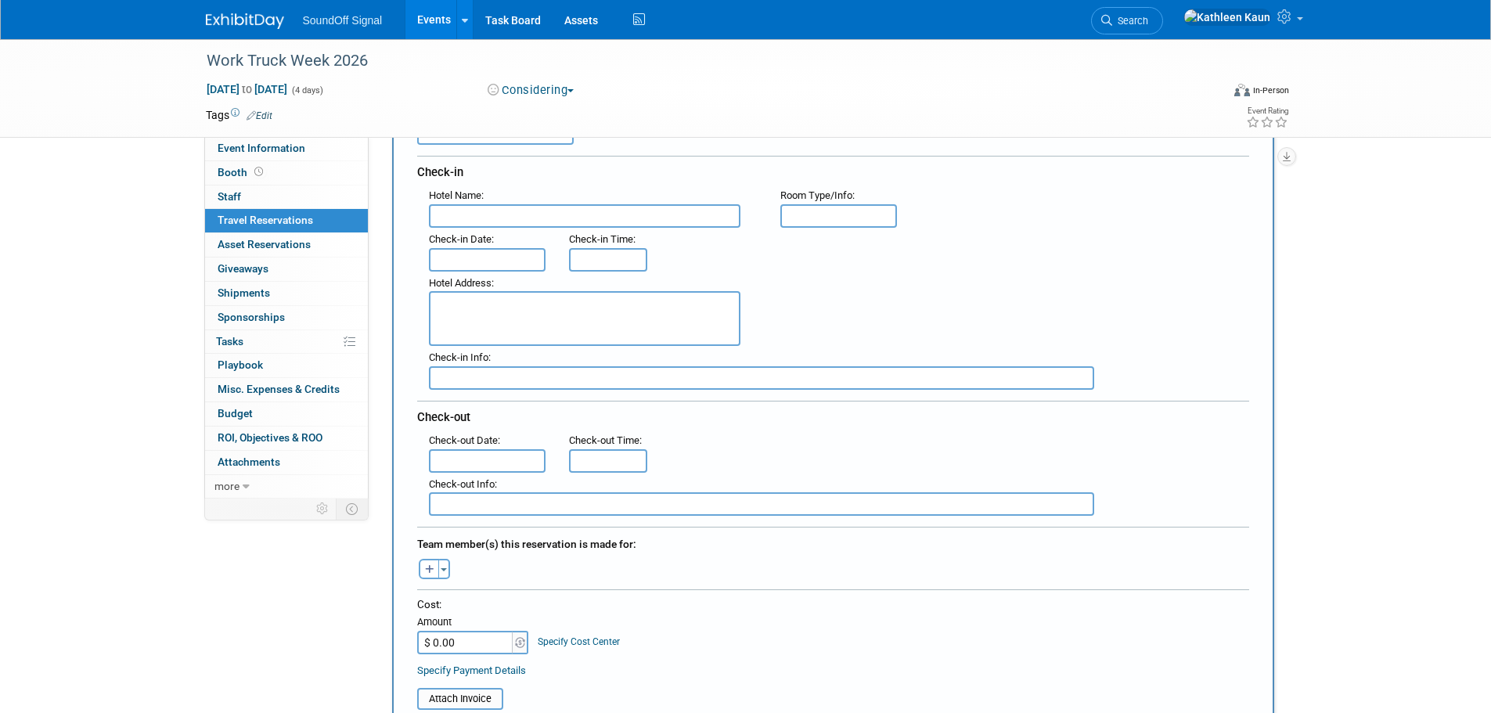
scroll to position [157, 0]
click at [470, 211] on input "text" at bounding box center [585, 215] width 312 height 23
type input "ddd"
click at [452, 253] on input "text" at bounding box center [487, 258] width 117 height 23
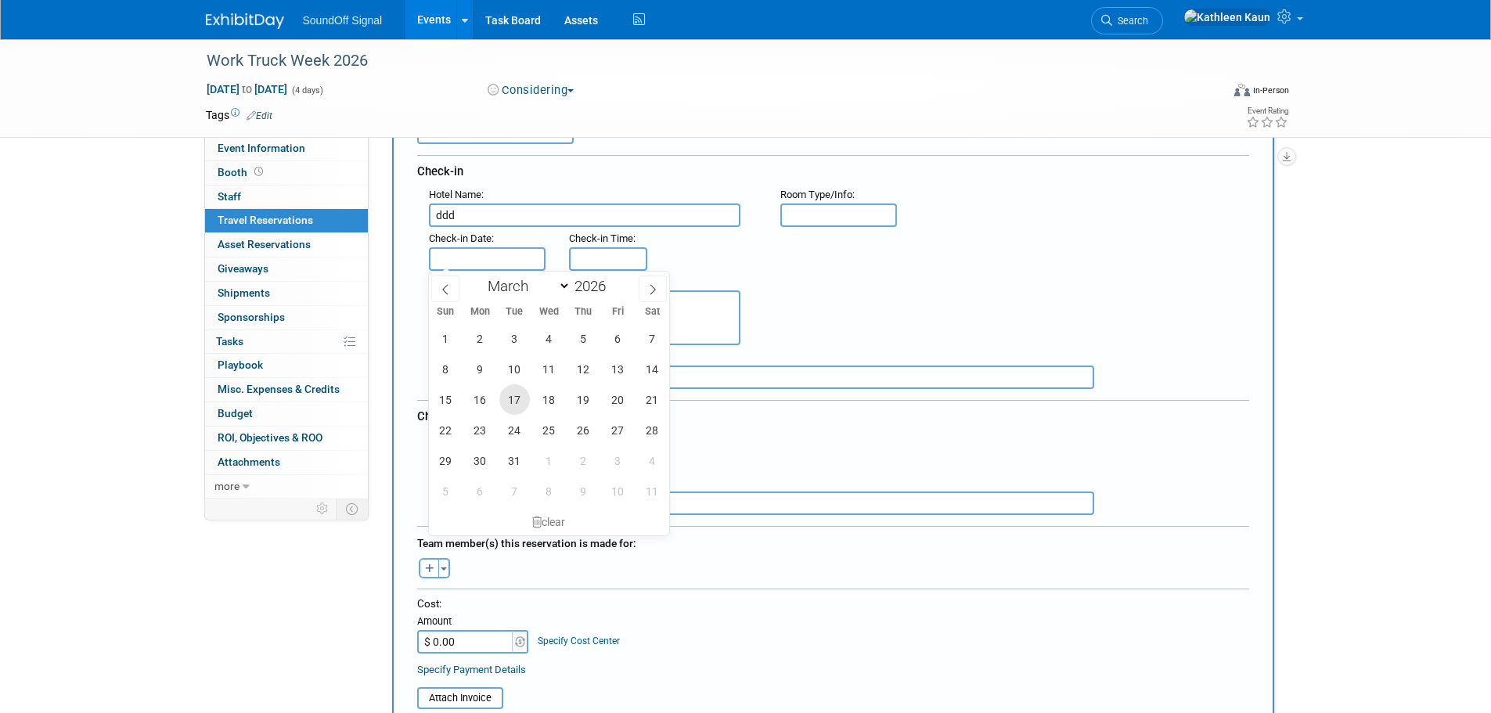
click at [520, 401] on span "17" at bounding box center [514, 399] width 31 height 31
type input "Mar 17, 2026"
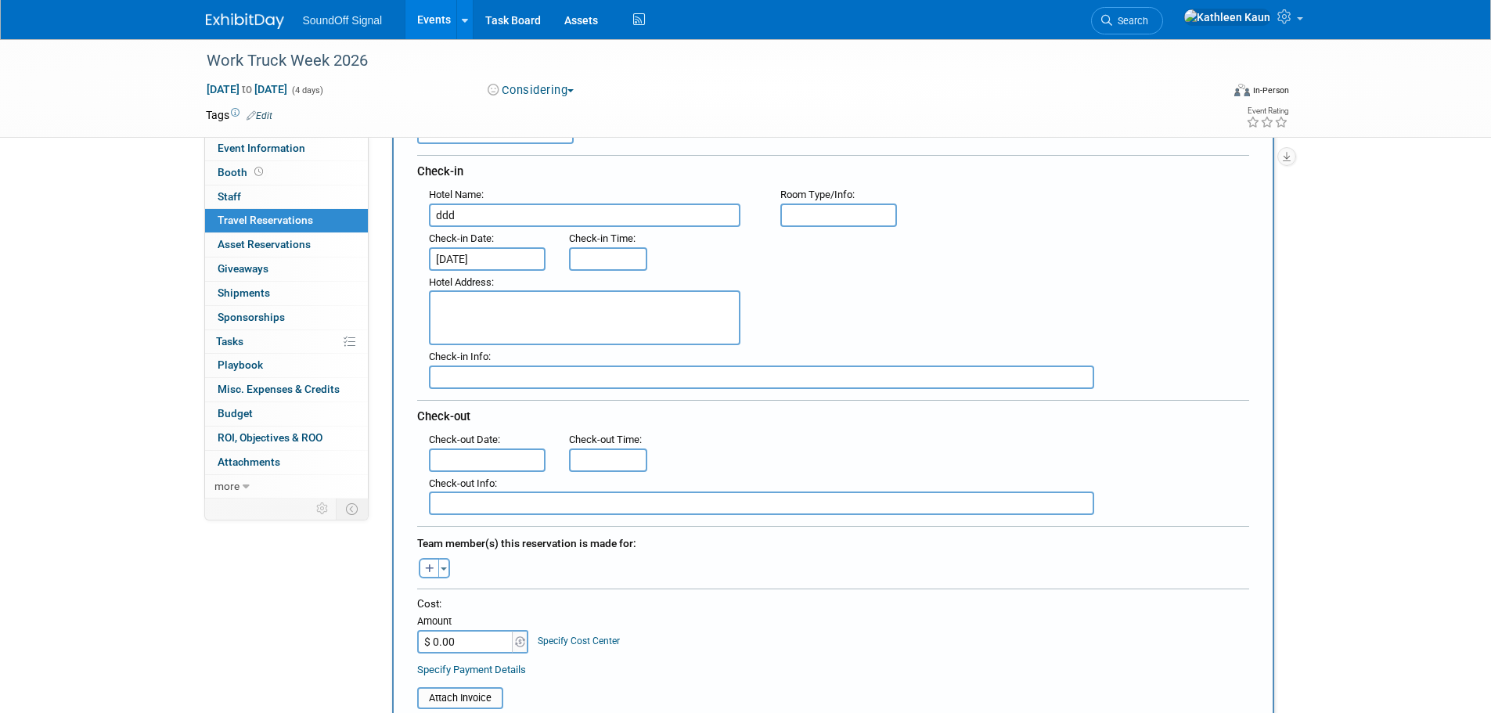
type input "3:00 PM"
click at [586, 254] on input "3:00 PM" at bounding box center [608, 258] width 78 height 23
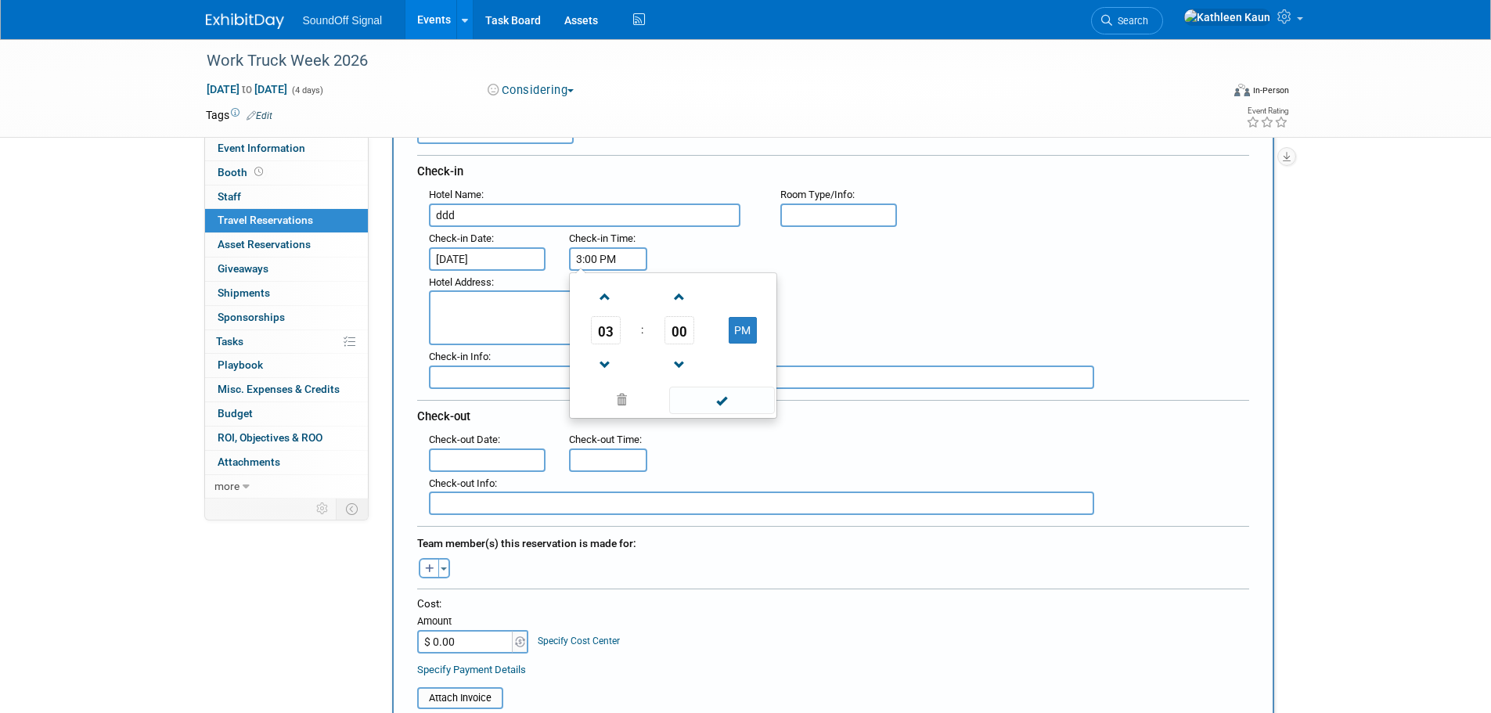
click at [707, 237] on div ": Check-in Date : Mar 17, 2026 Check-in Time : 3:00 PM 03 : 00 PM 12 01 02 03 0…" at bounding box center [839, 249] width 844 height 44
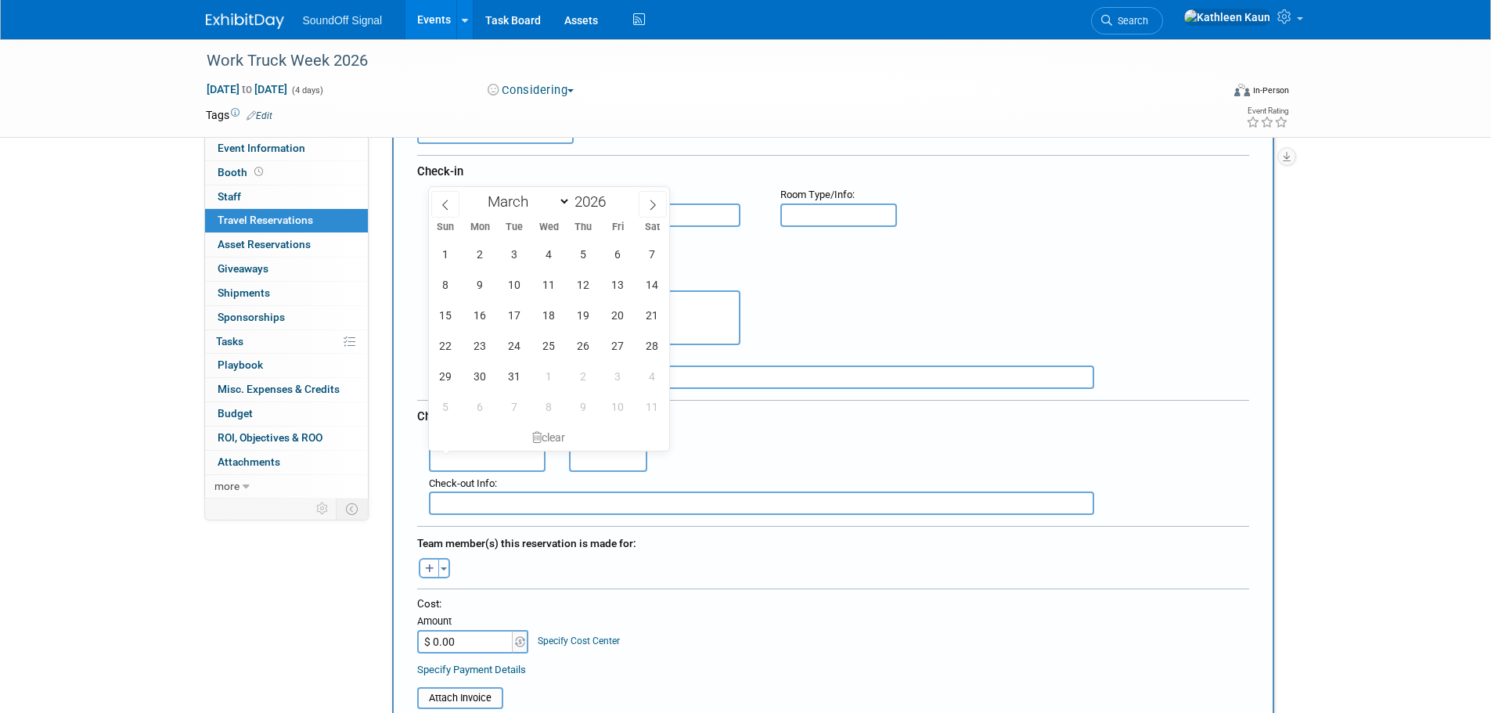
click at [479, 460] on input "text" at bounding box center [487, 460] width 117 height 23
click at [615, 304] on span "20" at bounding box center [618, 315] width 31 height 31
type input "Mar 20, 2026"
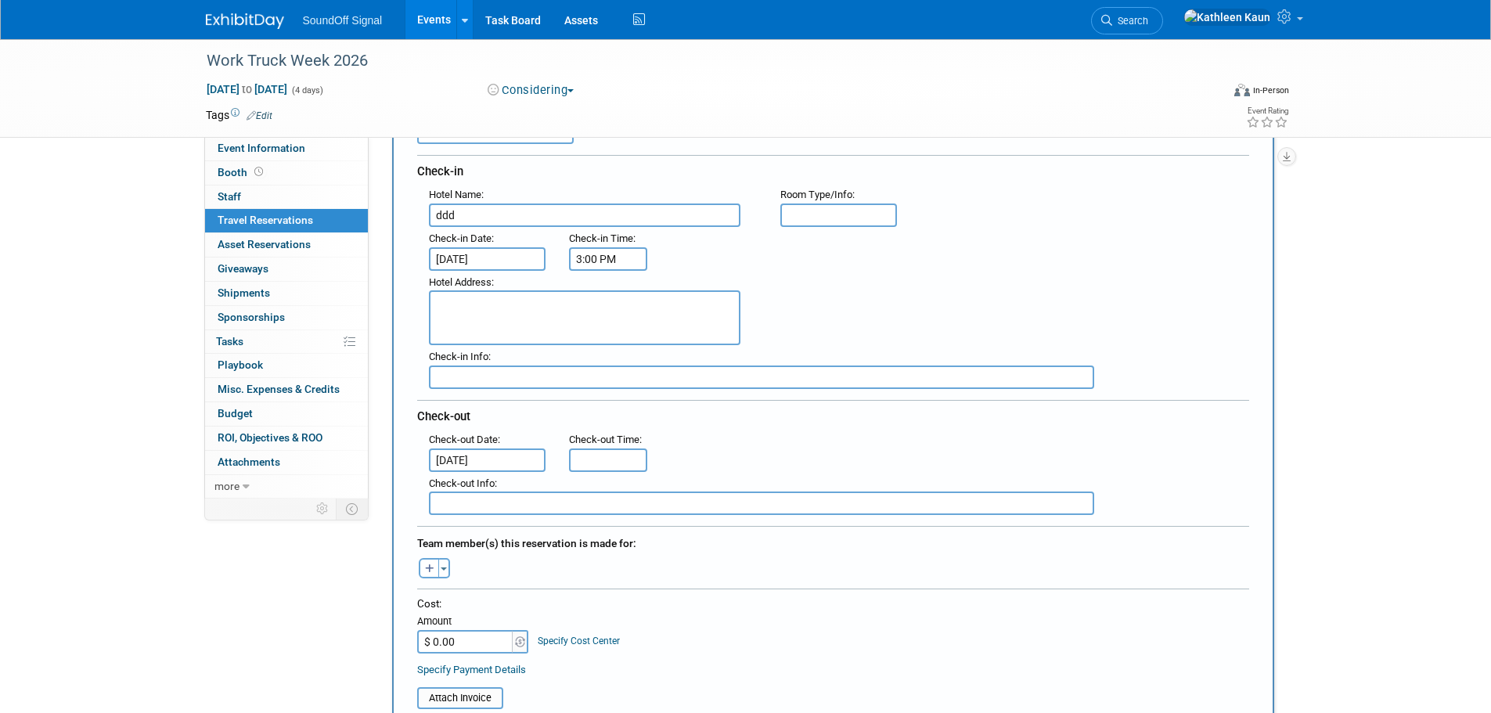
click at [829, 218] on input "text" at bounding box center [838, 215] width 117 height 23
click at [942, 294] on div "Hotel Address :" at bounding box center [839, 308] width 844 height 75
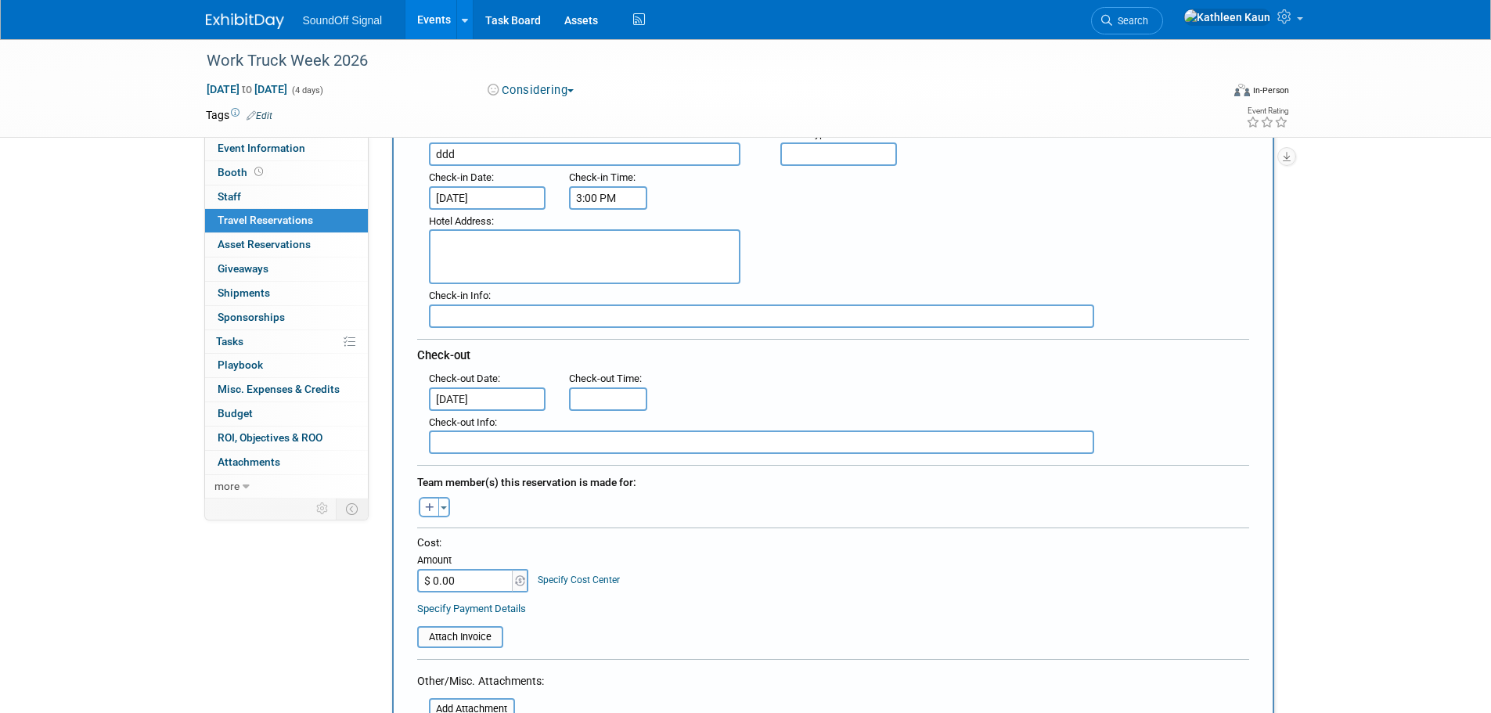
scroll to position [391, 0]
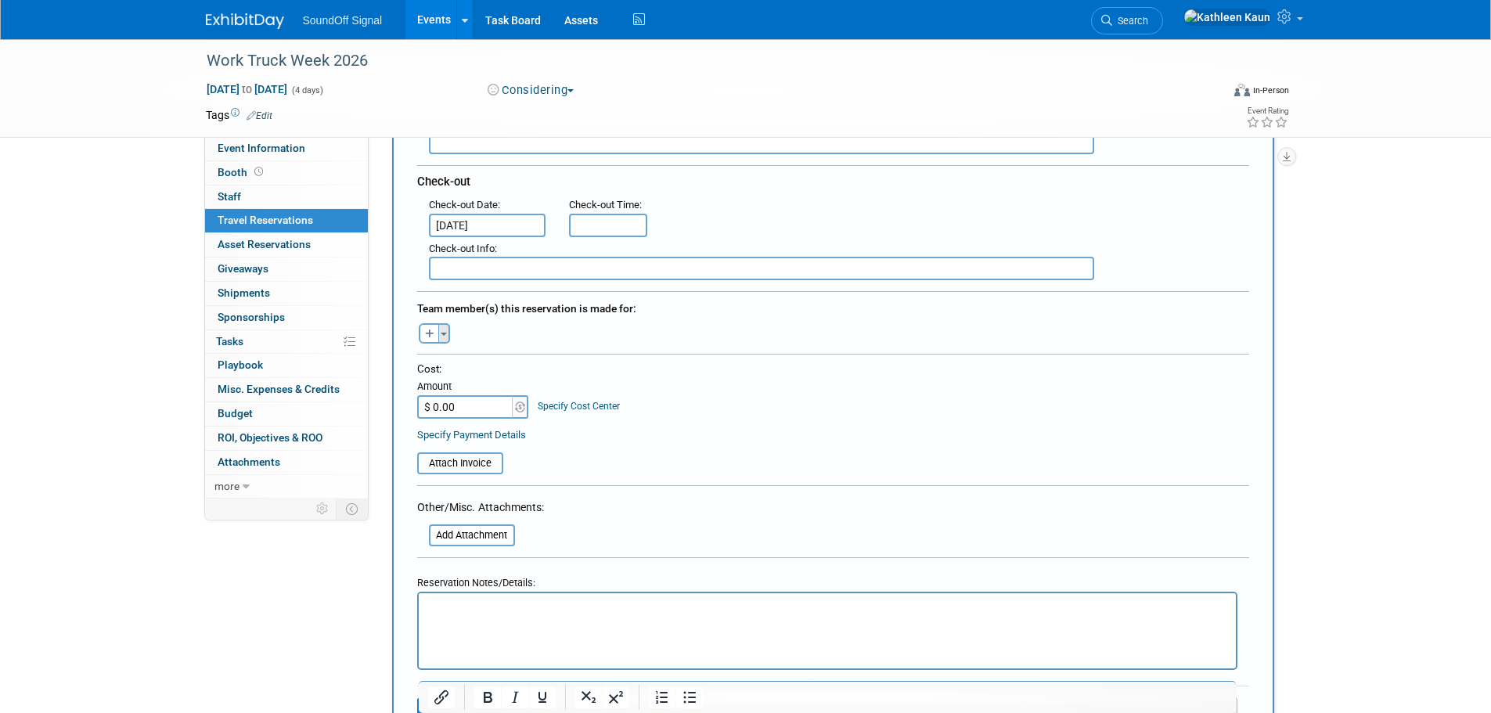
click at [442, 335] on button "Toggle Dropdown" at bounding box center [444, 333] width 12 height 20
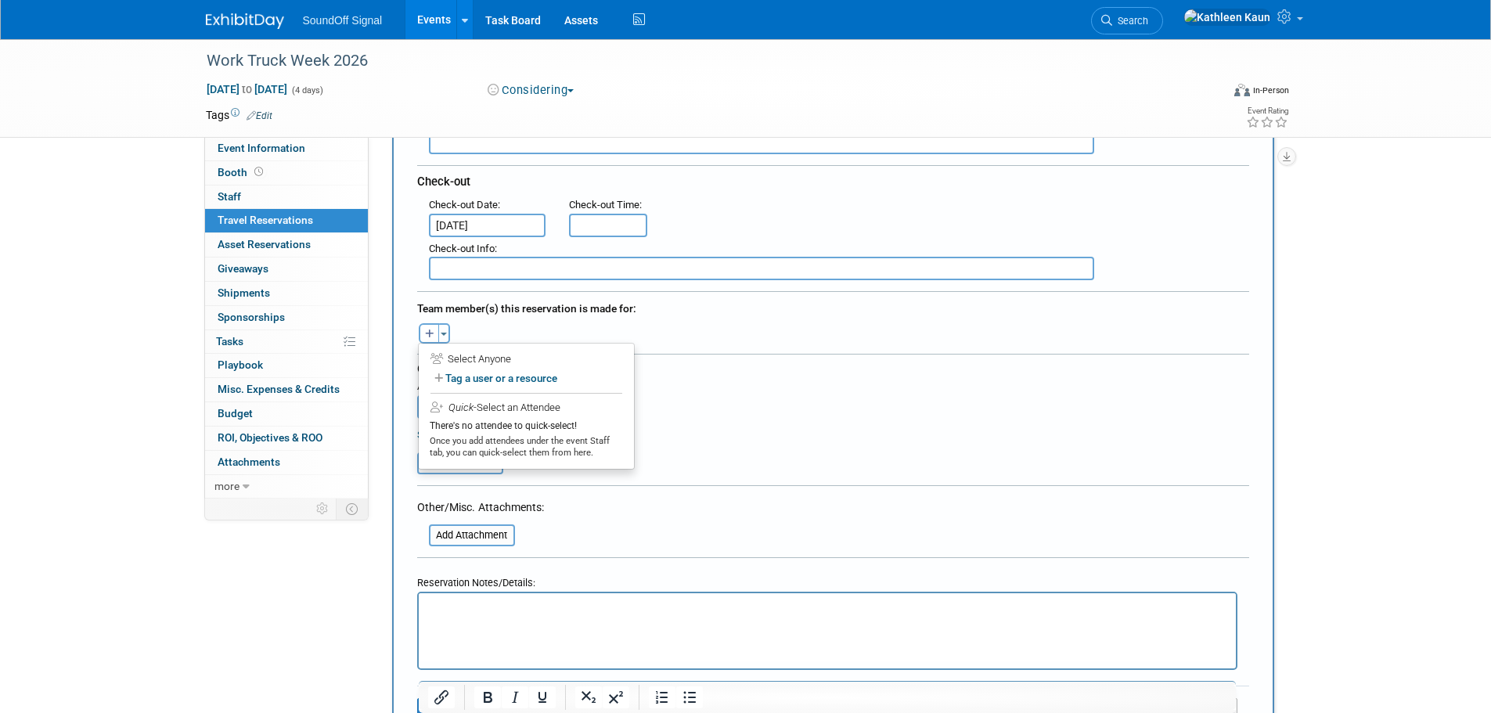
click at [496, 357] on div "Select Anyone" at bounding box center [527, 359] width 192 height 15
click at [752, 386] on div "Cost: Amount $ 0.00 Specify Cost Center Cost Center -- Not Specified --" at bounding box center [833, 390] width 832 height 57
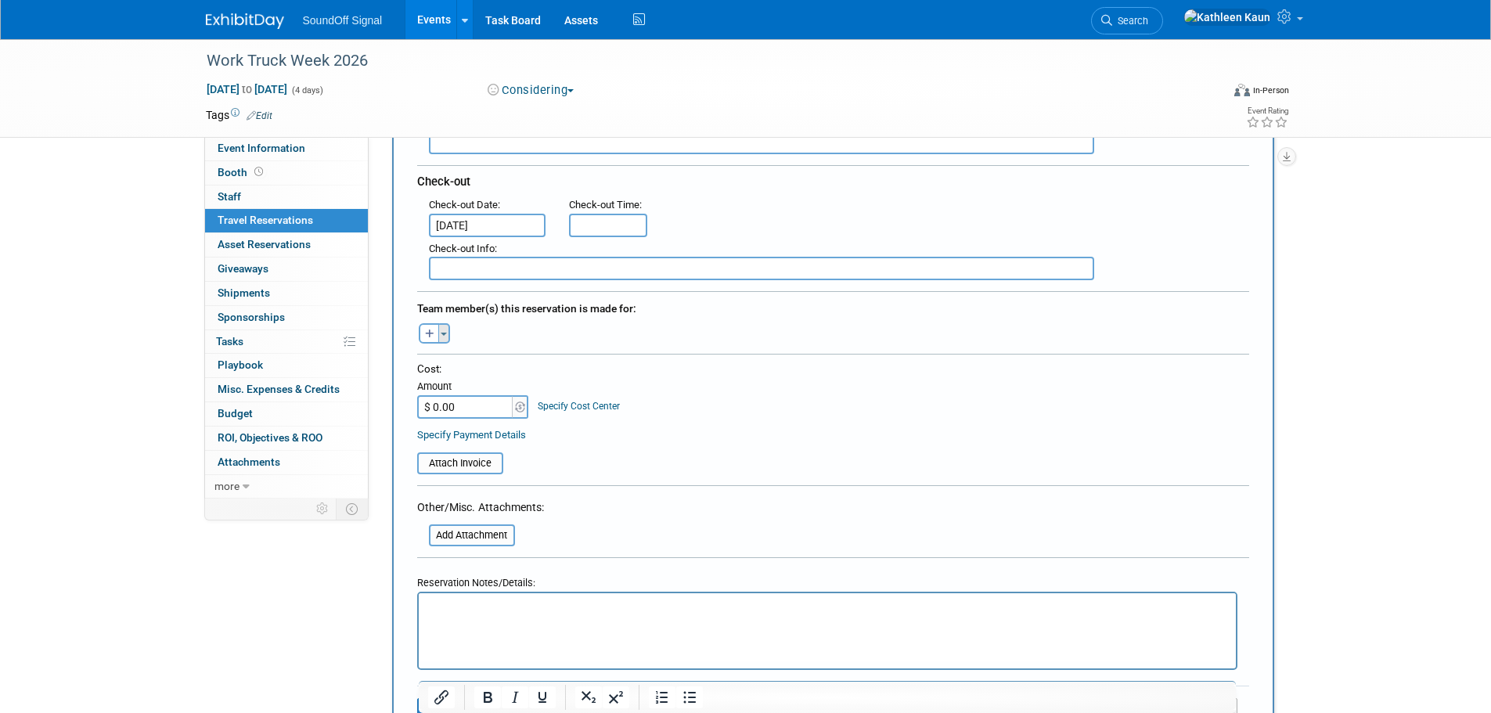
click at [442, 335] on button "Toggle Dropdown" at bounding box center [444, 333] width 12 height 20
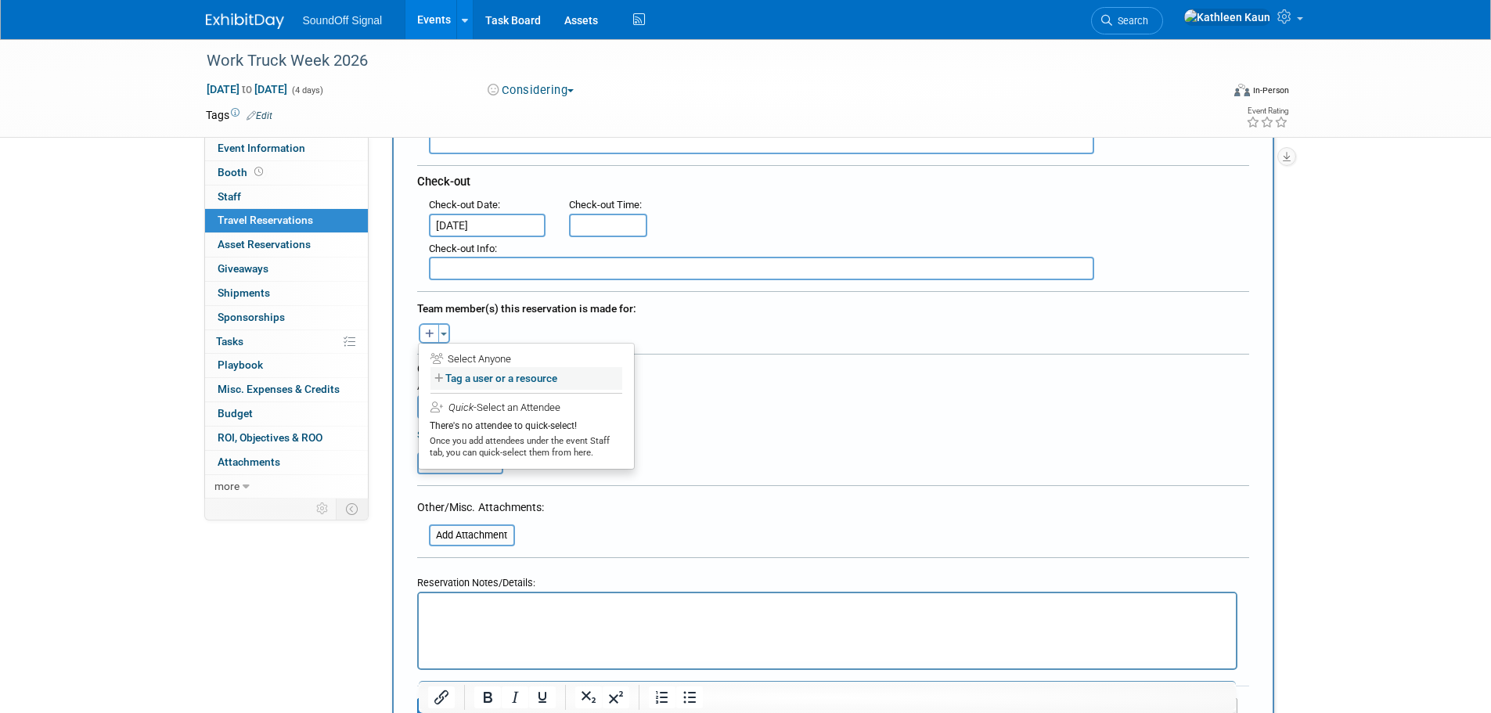
click at [479, 380] on label "Tag a user or a resource" at bounding box center [527, 378] width 192 height 23
select select
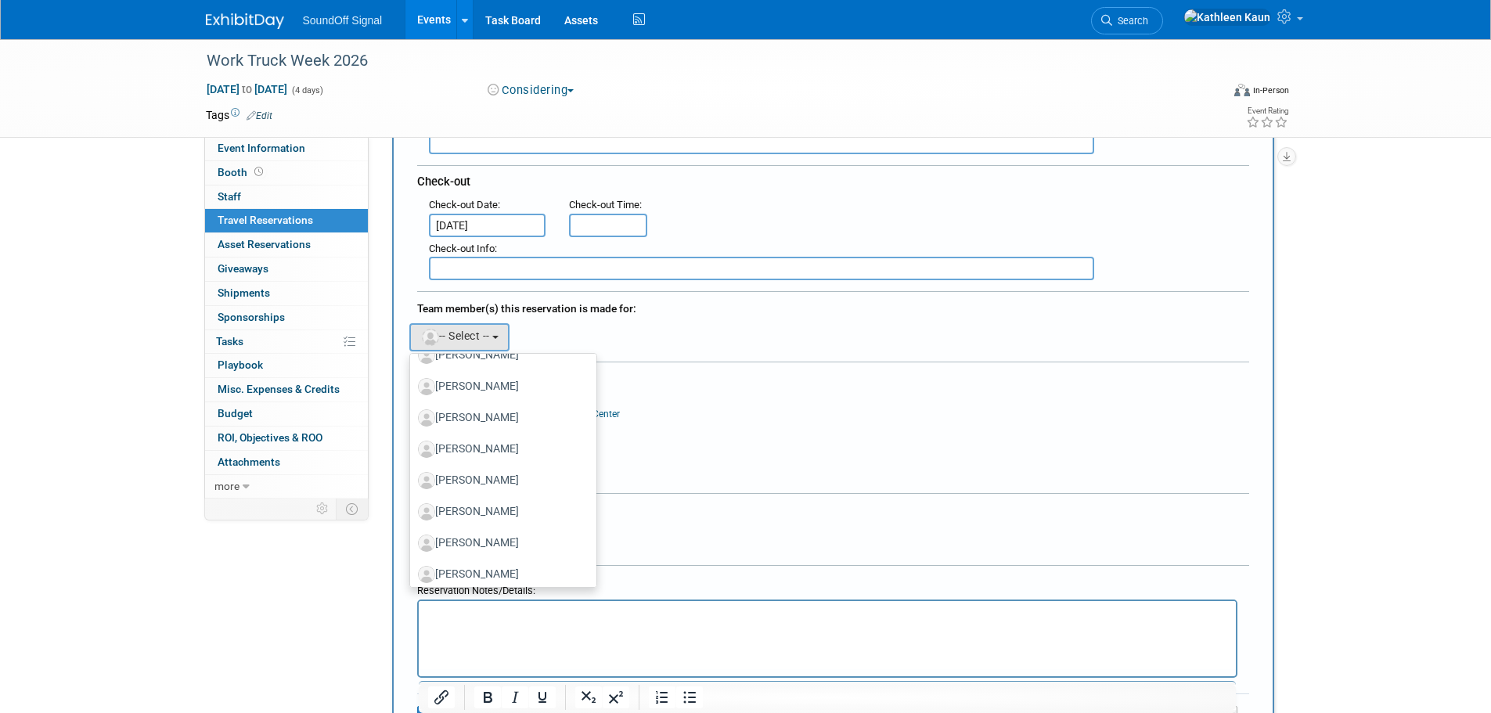
scroll to position [623, 0]
click at [512, 424] on link "Mike Cranmer" at bounding box center [503, 410] width 187 height 31
click at [505, 409] on label "Mike Cranmer" at bounding box center [500, 410] width 164 height 25
click at [413, 409] on input "Mike Cranmer" at bounding box center [407, 409] width 10 height 10
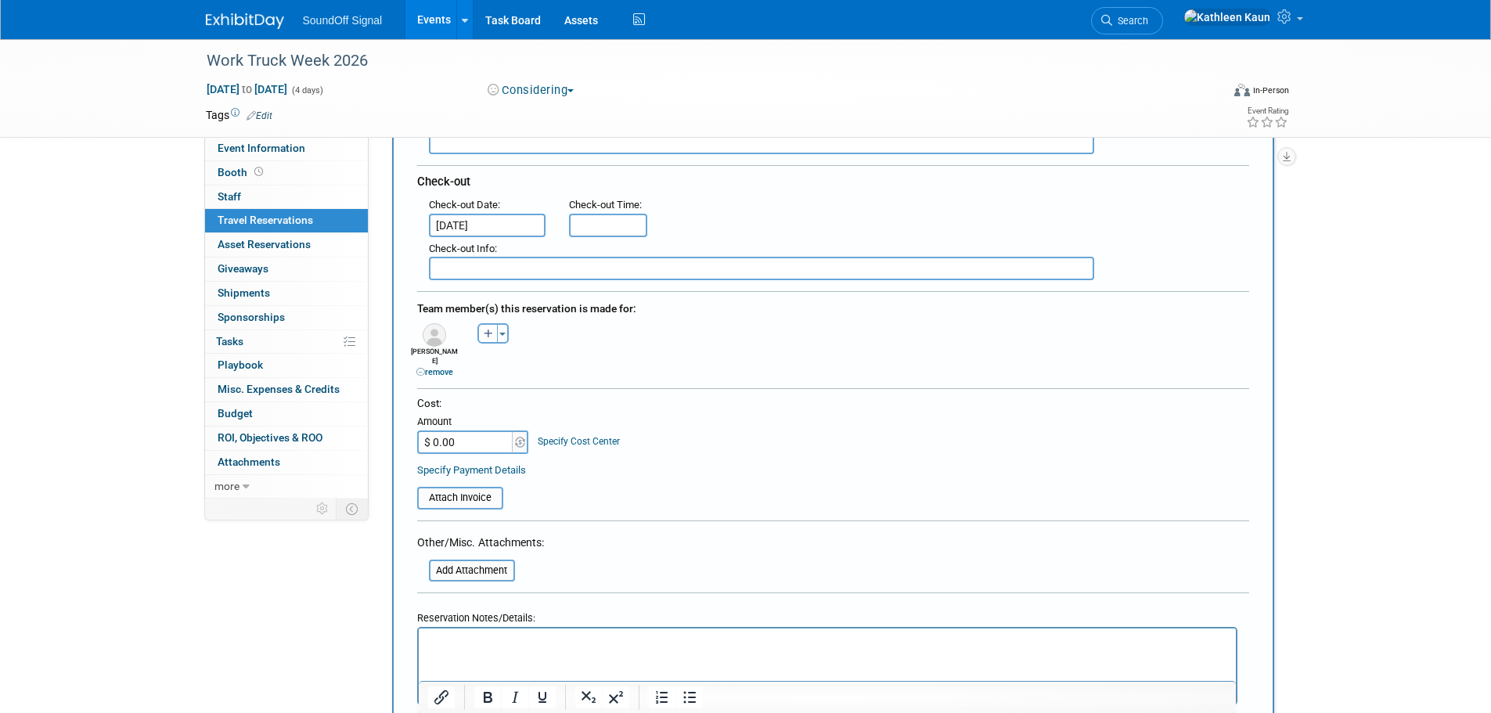
scroll to position [470, 0]
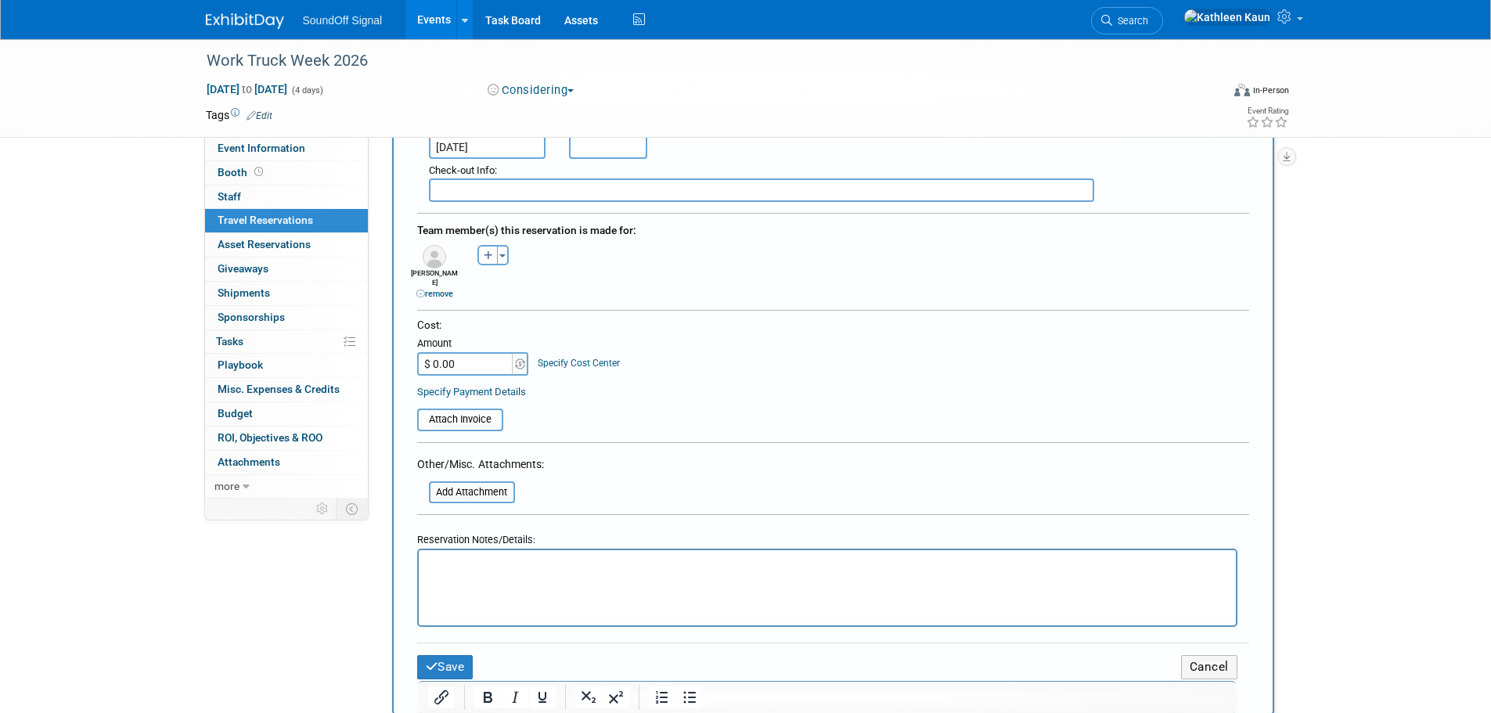
click at [499, 571] on p "Rich Text Area. Press ALT-0 for help." at bounding box center [826, 565] width 799 height 16
click at [428, 661] on icon "submit" at bounding box center [432, 667] width 13 height 12
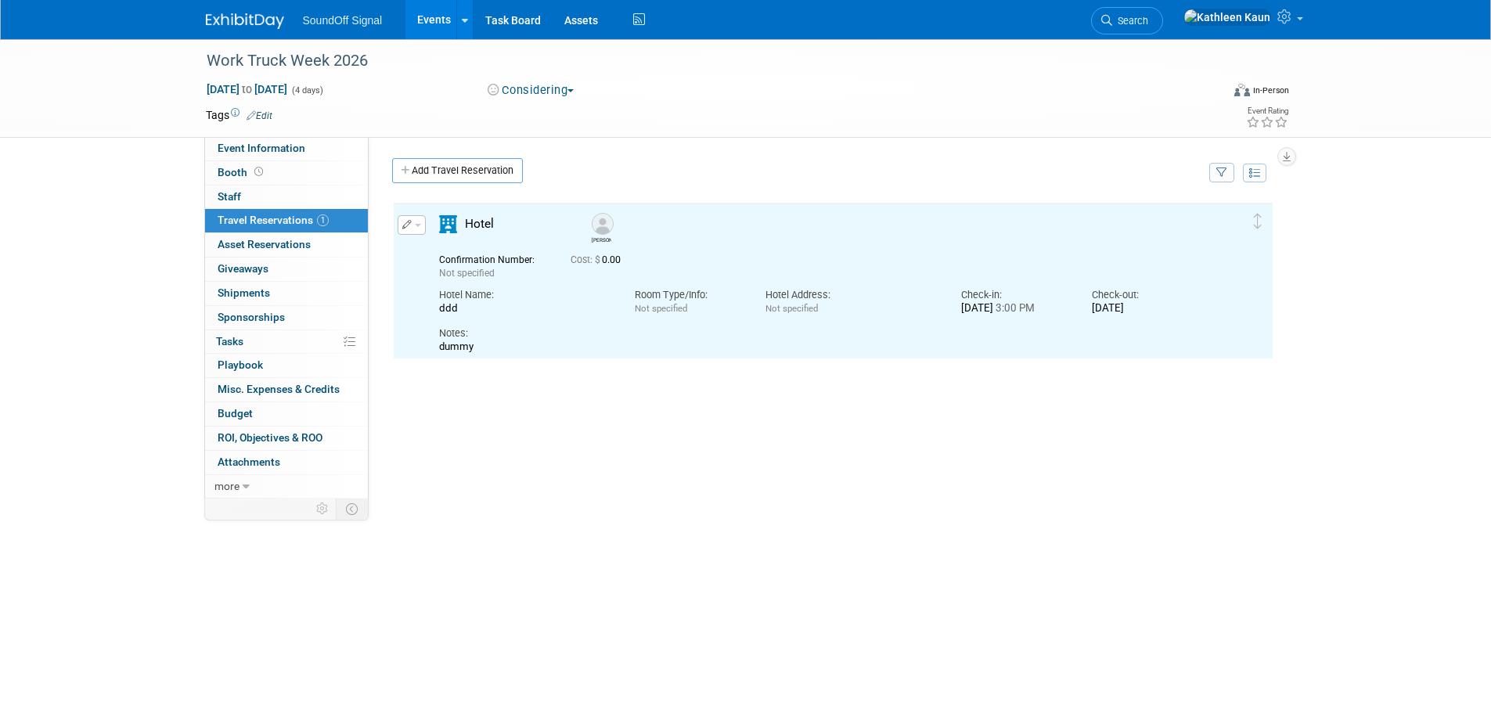
scroll to position [0, 0]
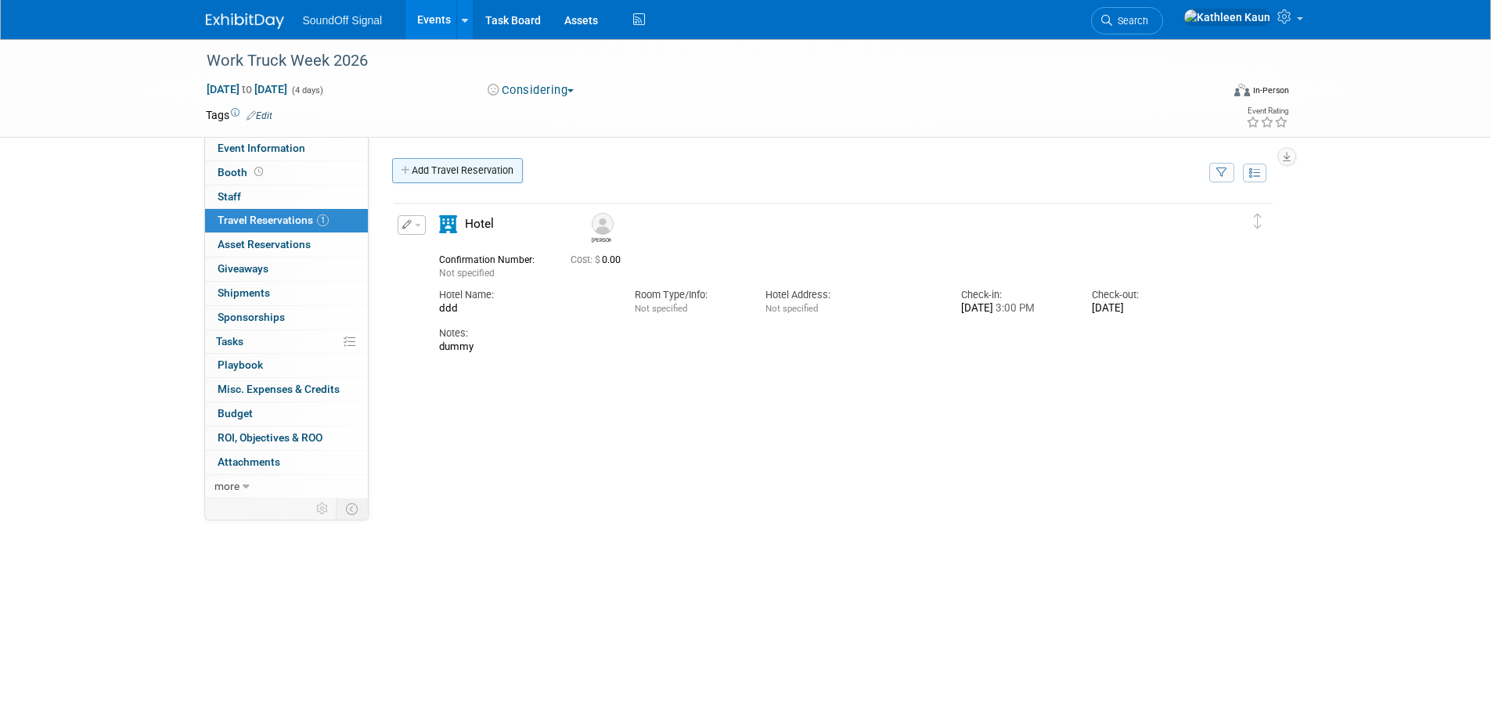
click at [442, 178] on link "Add Travel Reservation" at bounding box center [457, 170] width 131 height 25
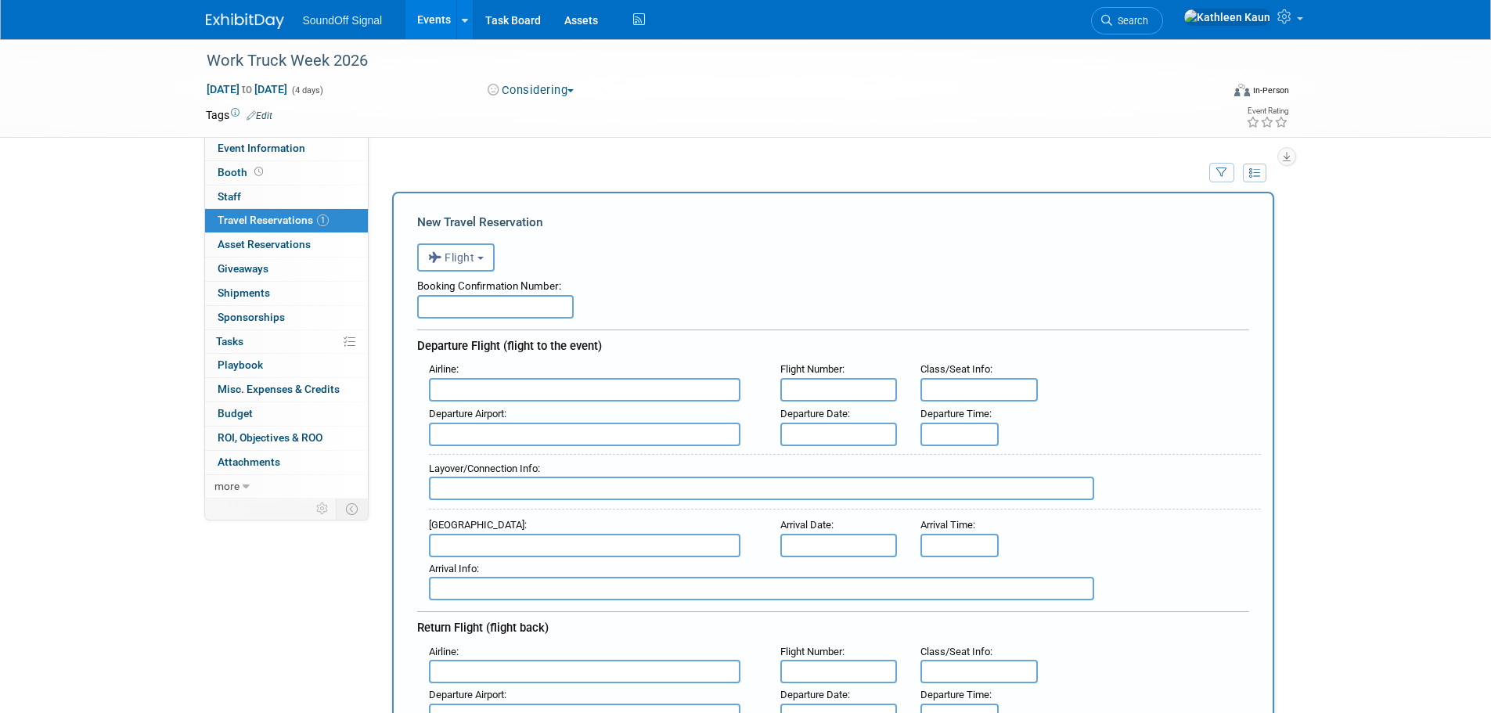
click at [470, 309] on input "text" at bounding box center [495, 306] width 157 height 23
click at [454, 260] on span "Flight" at bounding box center [451, 257] width 47 height 13
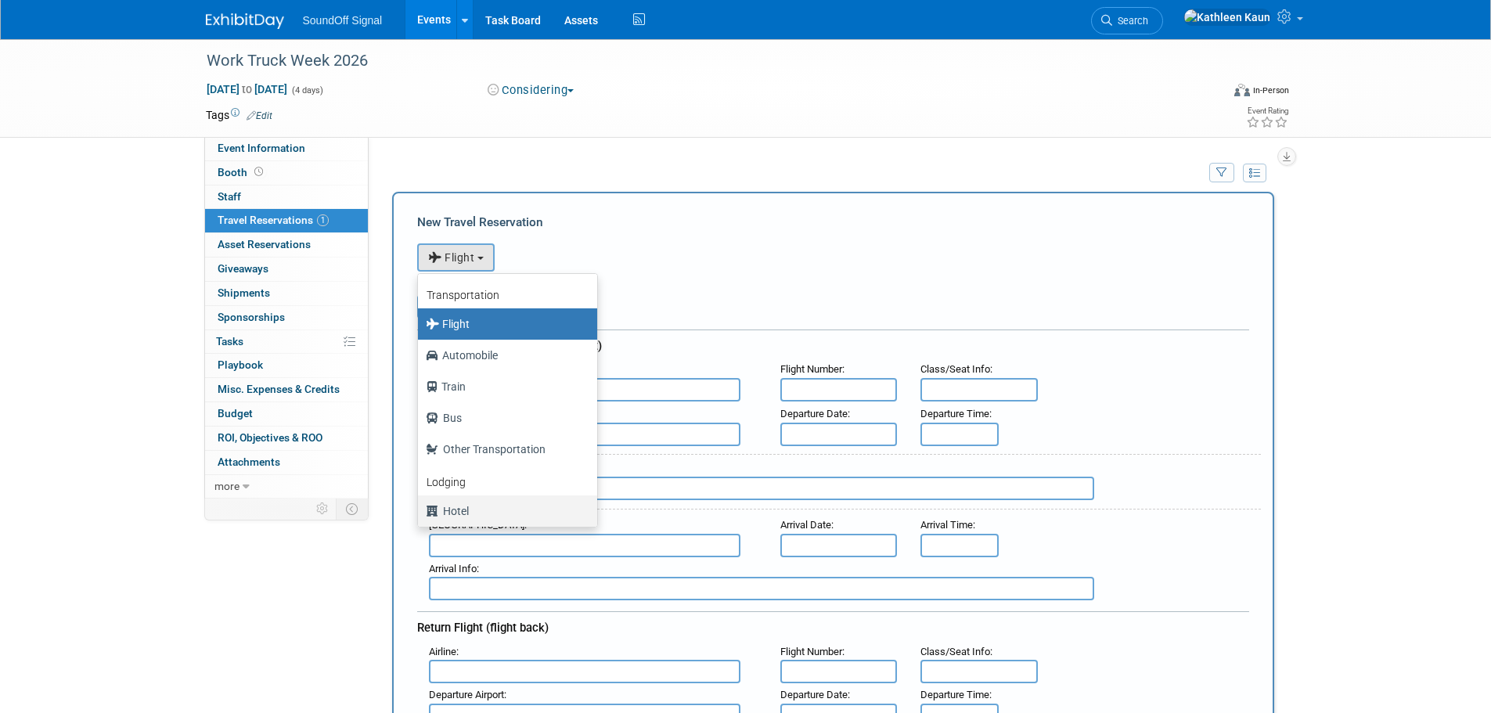
click at [464, 515] on label "Hotel" at bounding box center [504, 511] width 156 height 25
click at [420, 514] on input "Hotel" at bounding box center [415, 509] width 10 height 10
select select "6"
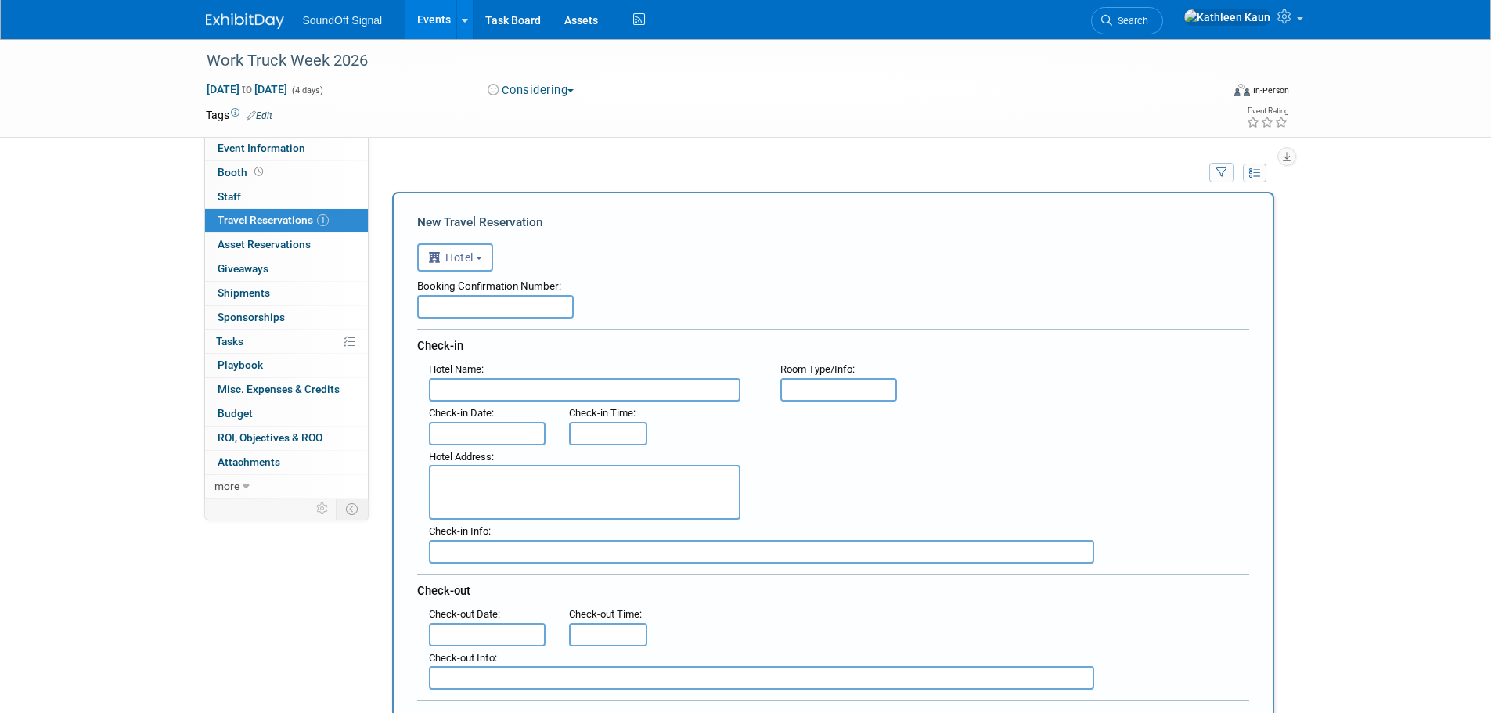
click at [464, 386] on input "text" at bounding box center [585, 389] width 312 height 23
type input "ddd"
click at [470, 441] on input "text" at bounding box center [487, 433] width 117 height 23
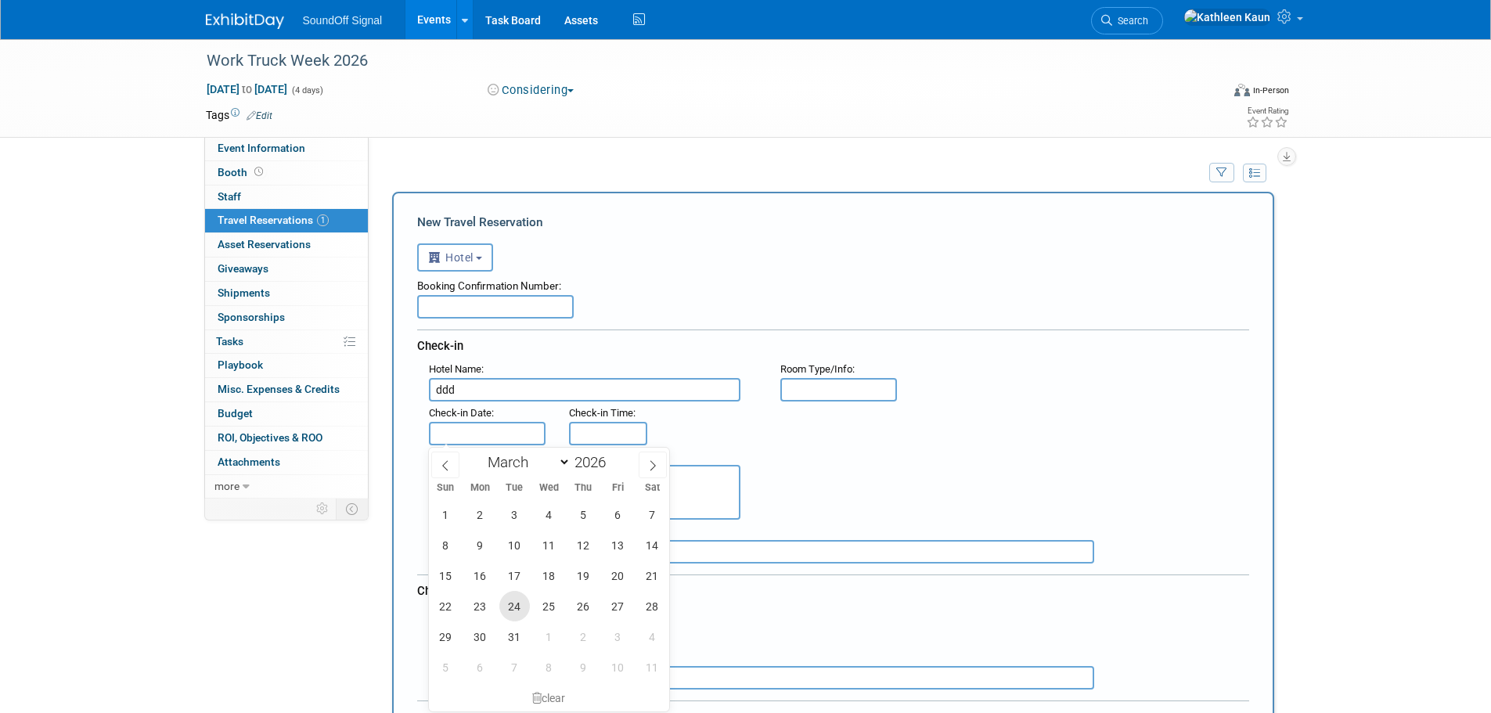
click at [515, 591] on span "24" at bounding box center [514, 606] width 31 height 31
type input "Mar 24, 2026"
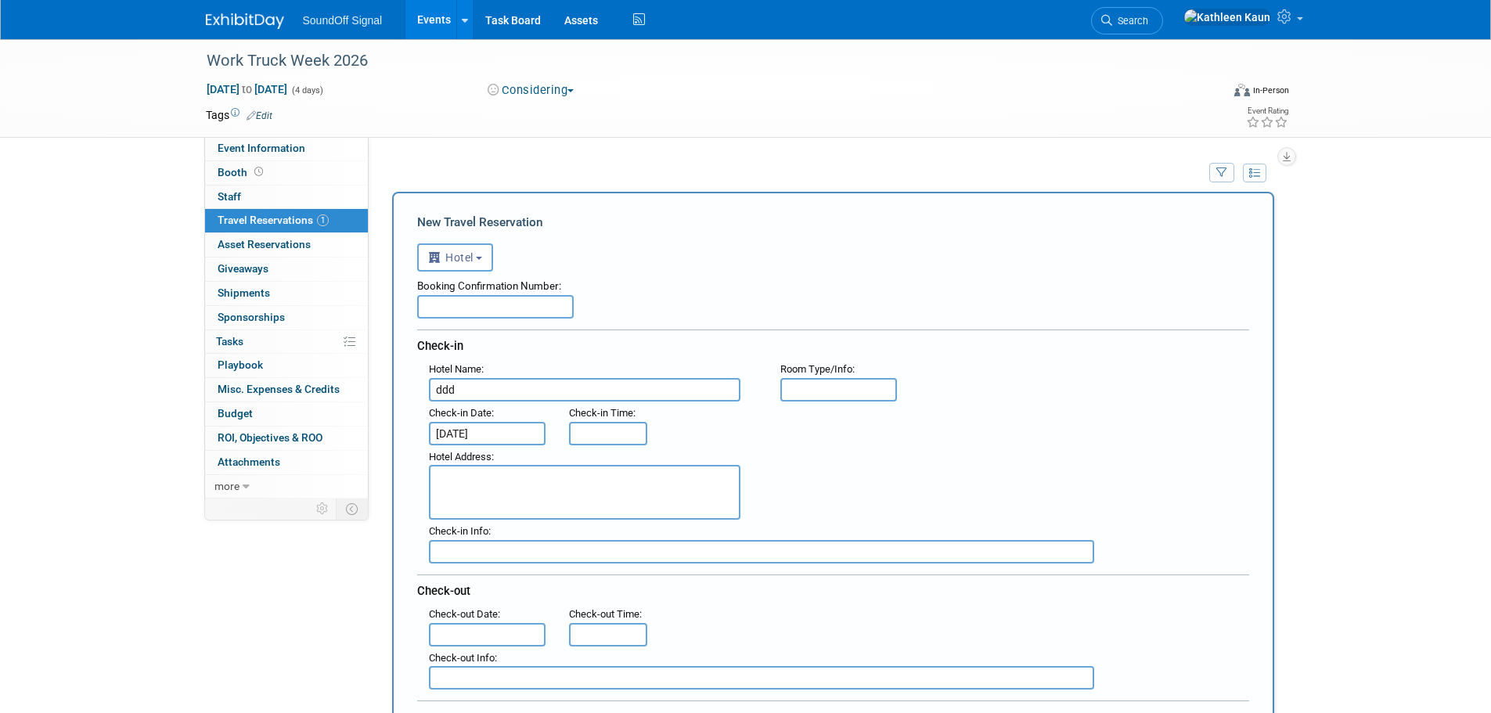
type input "3:00 PM"
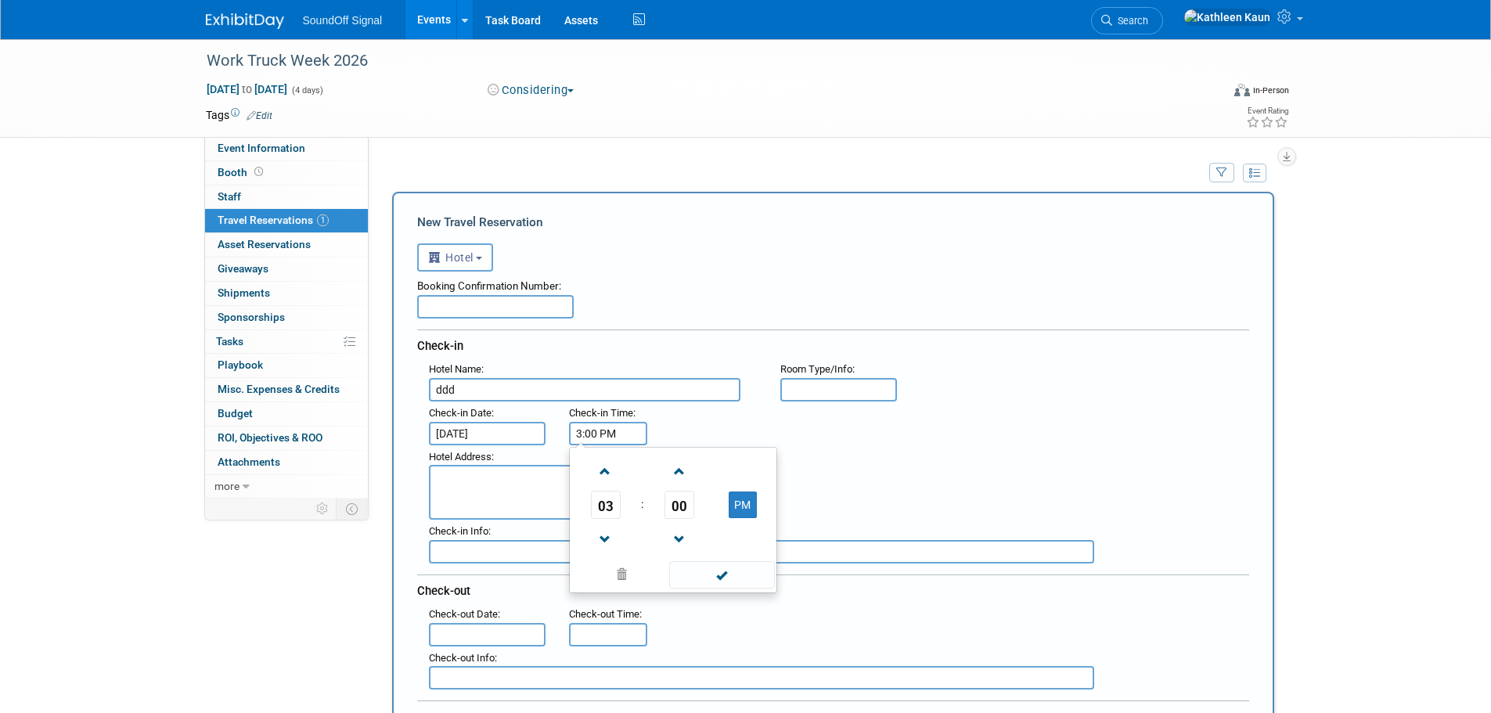
click at [608, 437] on input "3:00 PM" at bounding box center [608, 433] width 78 height 23
drag, startPoint x: 875, startPoint y: 440, endPoint x: 850, endPoint y: 458, distance: 30.9
click at [876, 442] on div ": Check-in Date : Mar 24, 2026 Check-in Time : 3:00 PM 03 : 00 PM 12 01 02 03 0…" at bounding box center [839, 424] width 844 height 44
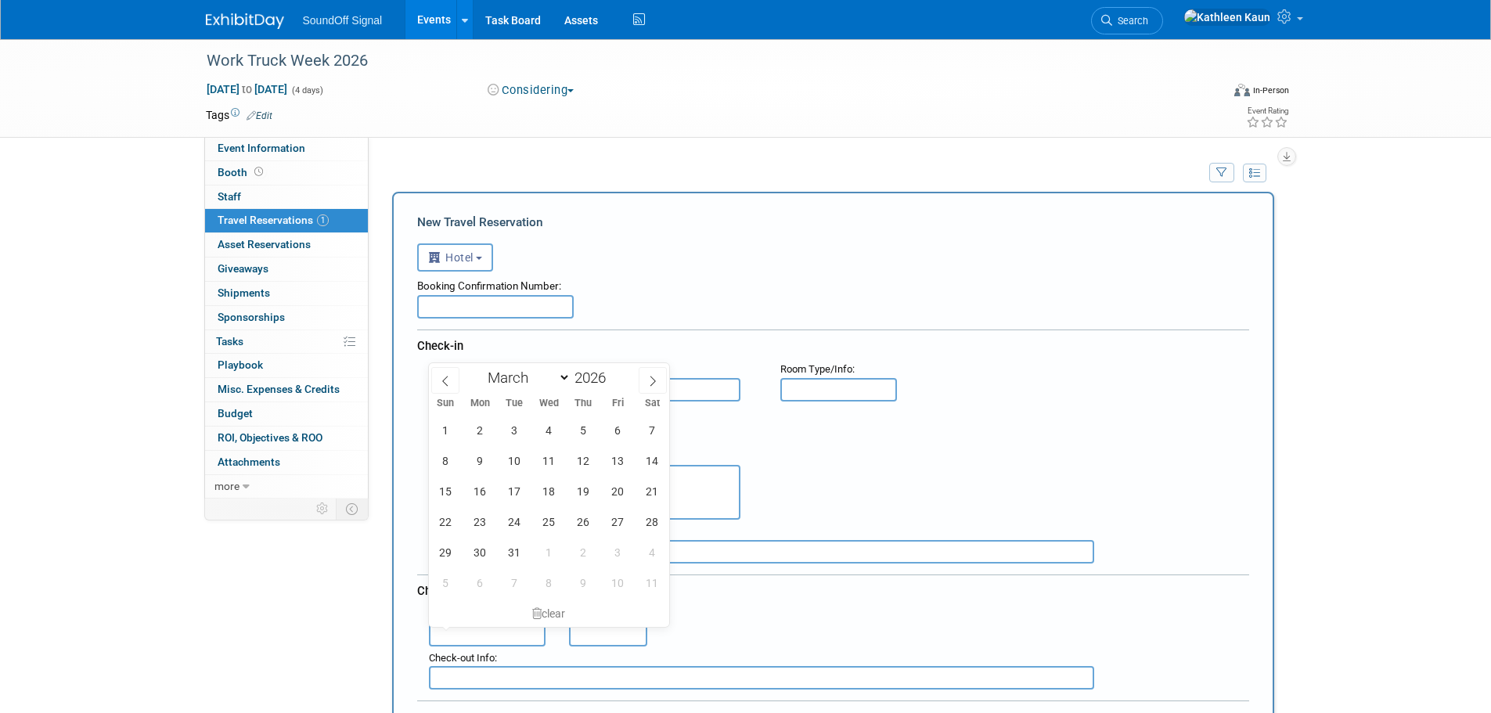
drag, startPoint x: 454, startPoint y: 628, endPoint x: 462, endPoint y: 627, distance: 7.9
click at [453, 628] on input "text" at bounding box center [487, 634] width 117 height 23
click at [556, 524] on span "25" at bounding box center [549, 521] width 31 height 31
type input "Mar 25, 2026"
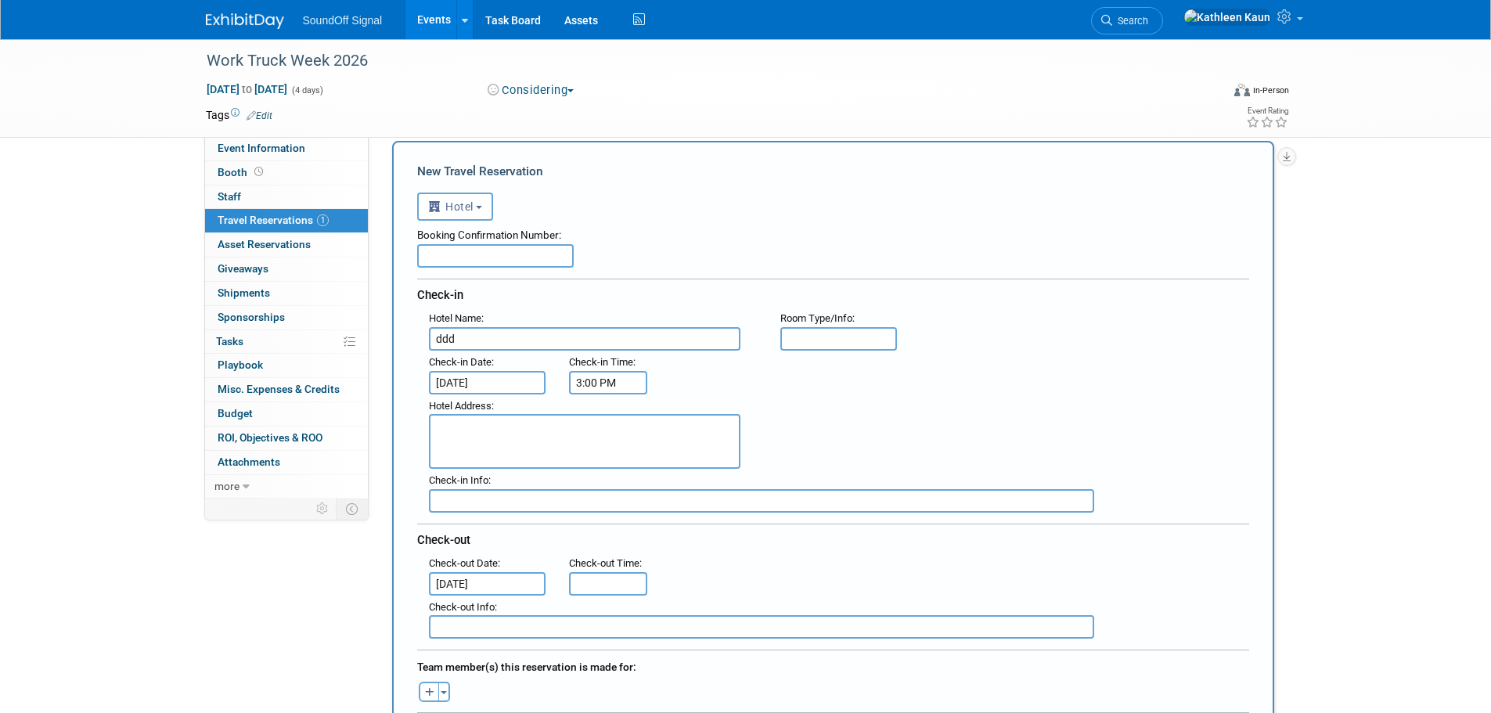
scroll to position [235, 0]
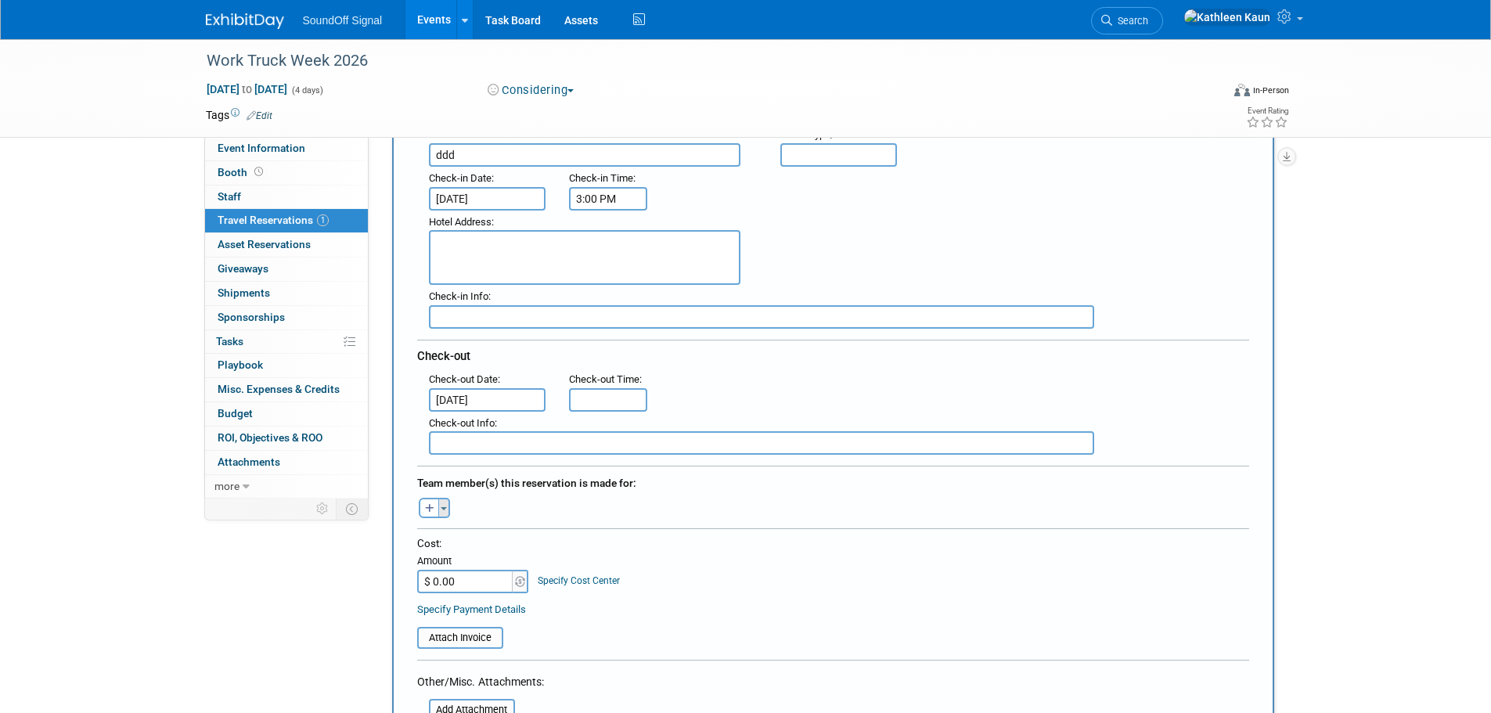
click at [443, 510] on span "button" at bounding box center [444, 508] width 6 height 3
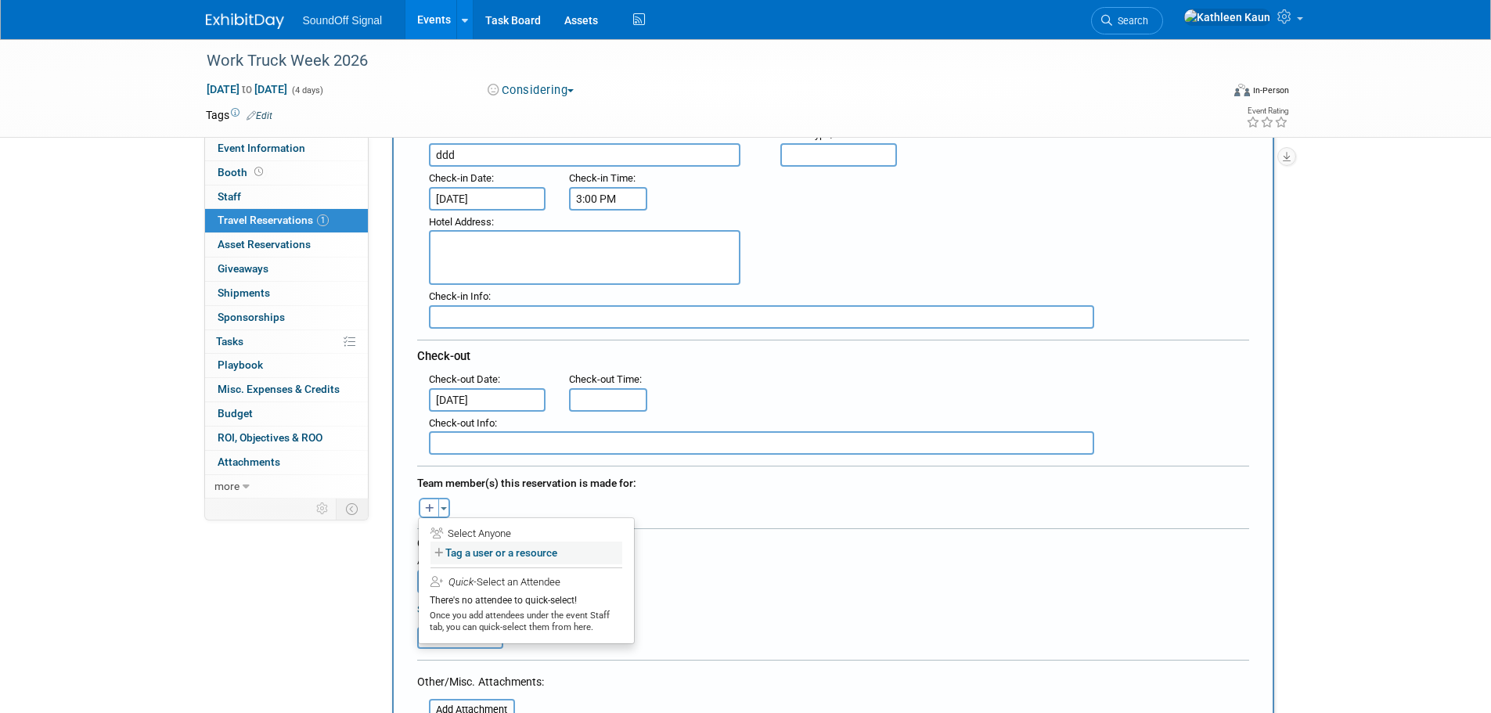
click at [477, 550] on label "Tag a user or a resource" at bounding box center [527, 553] width 192 height 23
select select
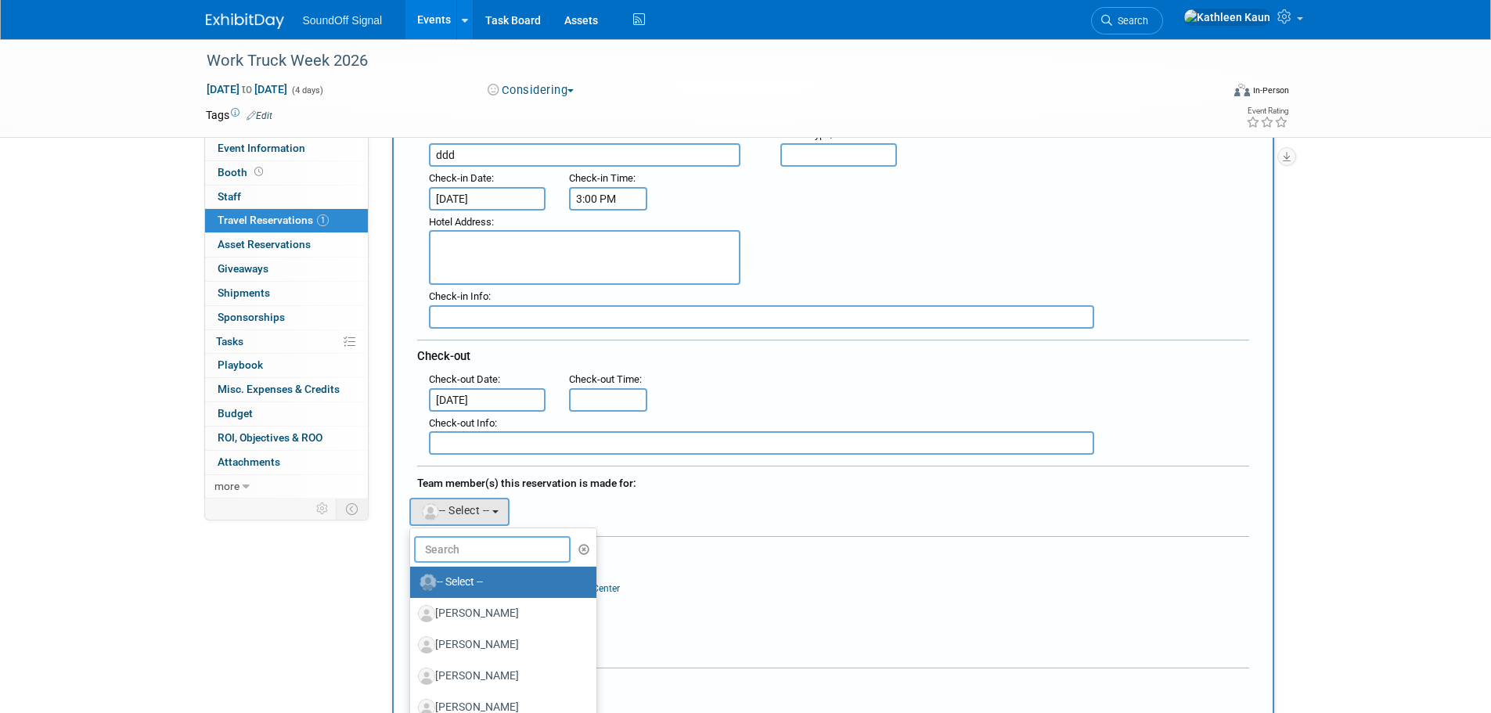
click at [476, 548] on input "text" at bounding box center [492, 549] width 157 height 27
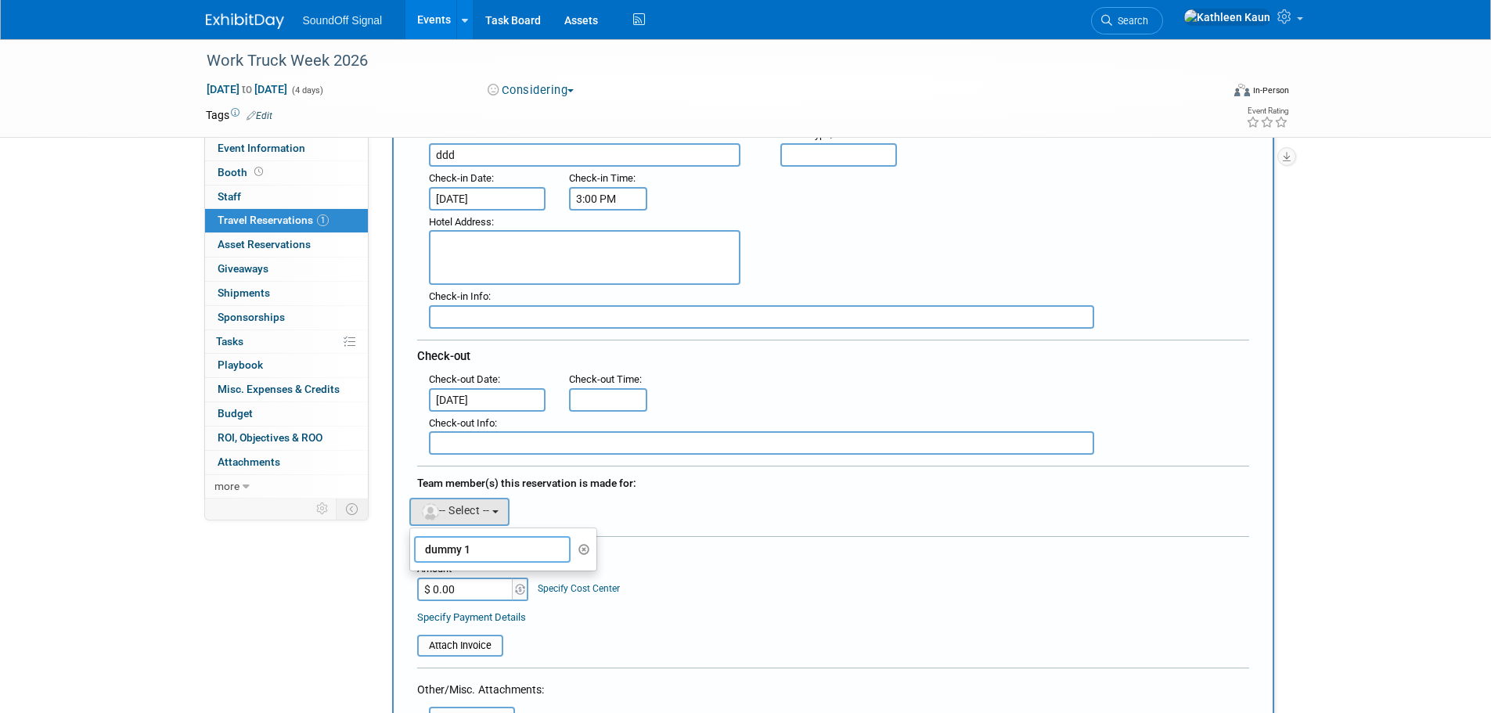
type input "dummy 1"
click at [780, 531] on form "<i class="fas fa-plane" style="padding: 6px 4px 6px 1px;"></i> Flight <i class=…" at bounding box center [833, 462] width 832 height 925
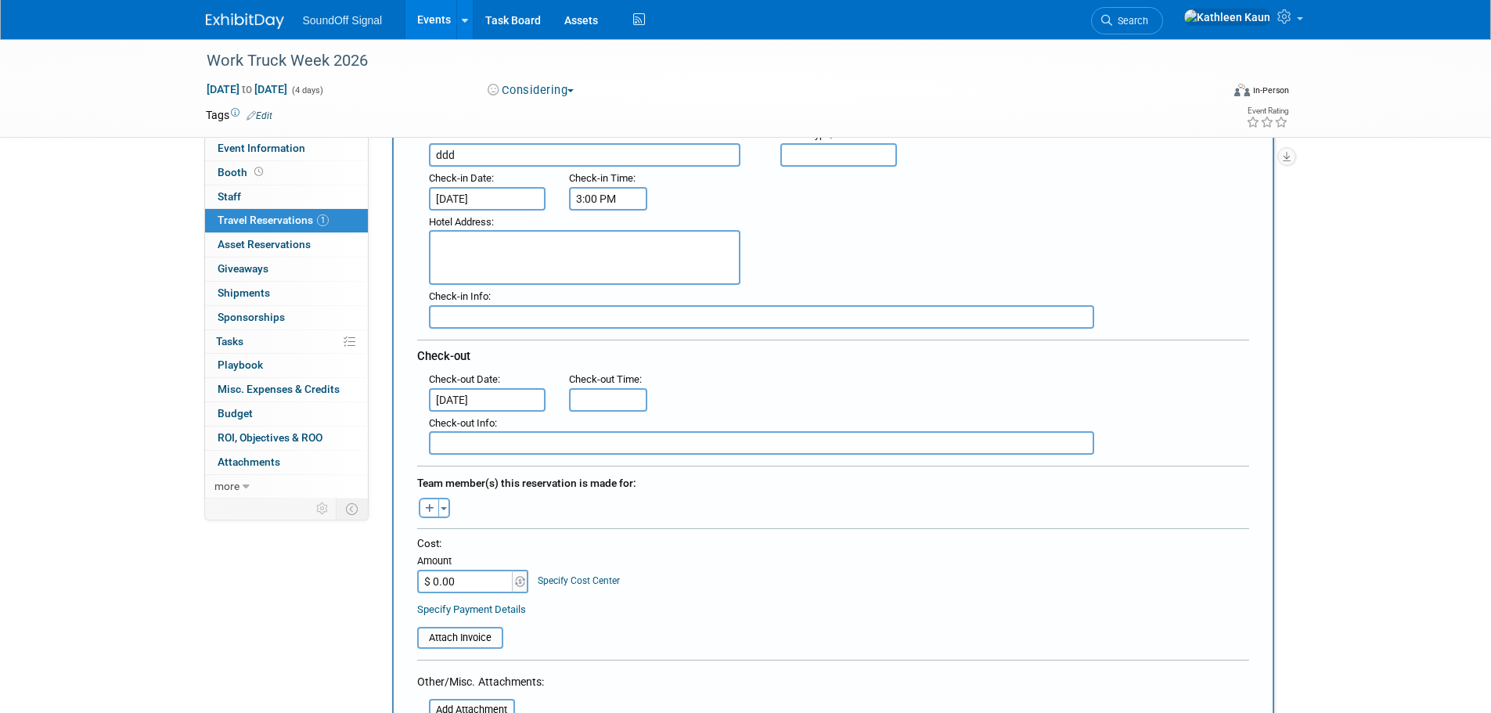
click at [426, 509] on icon "button" at bounding box center [429, 509] width 9 height 10
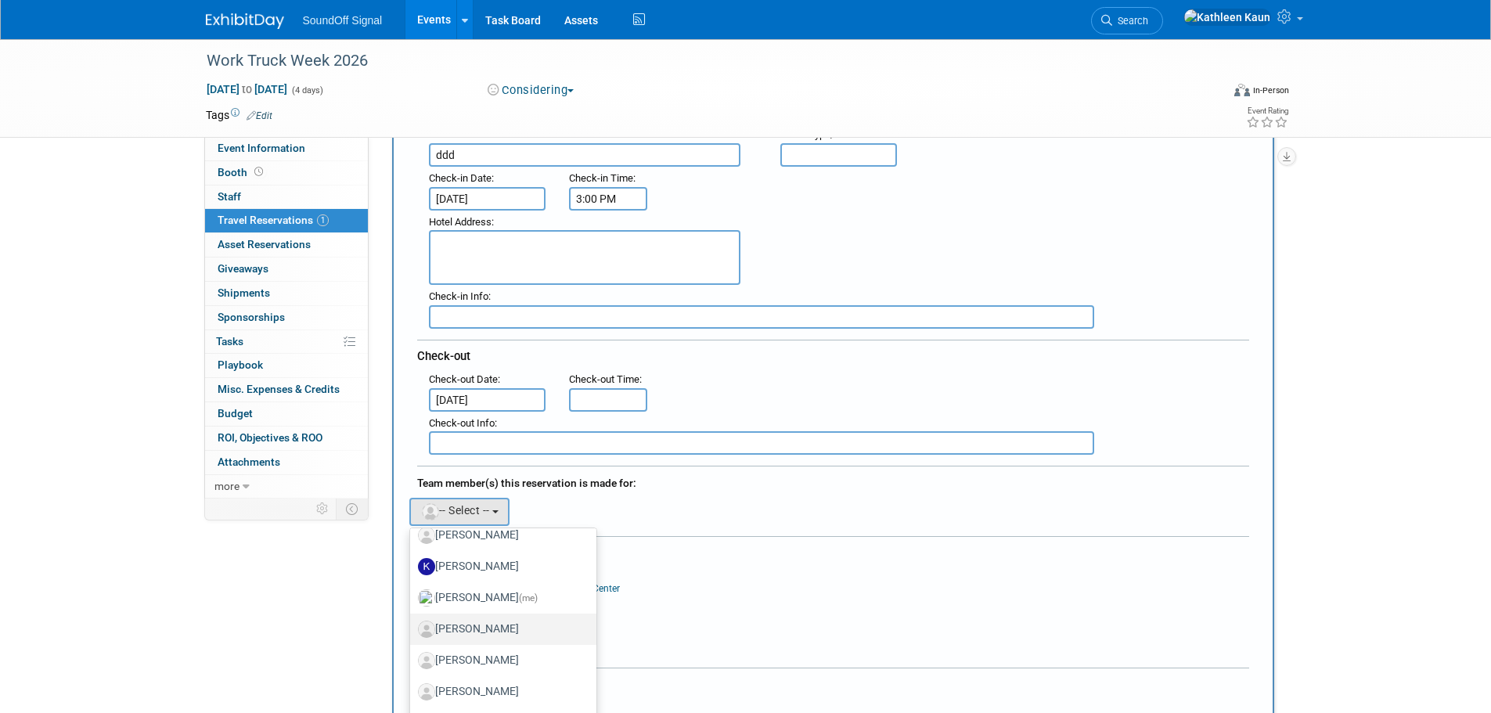
scroll to position [470, 0]
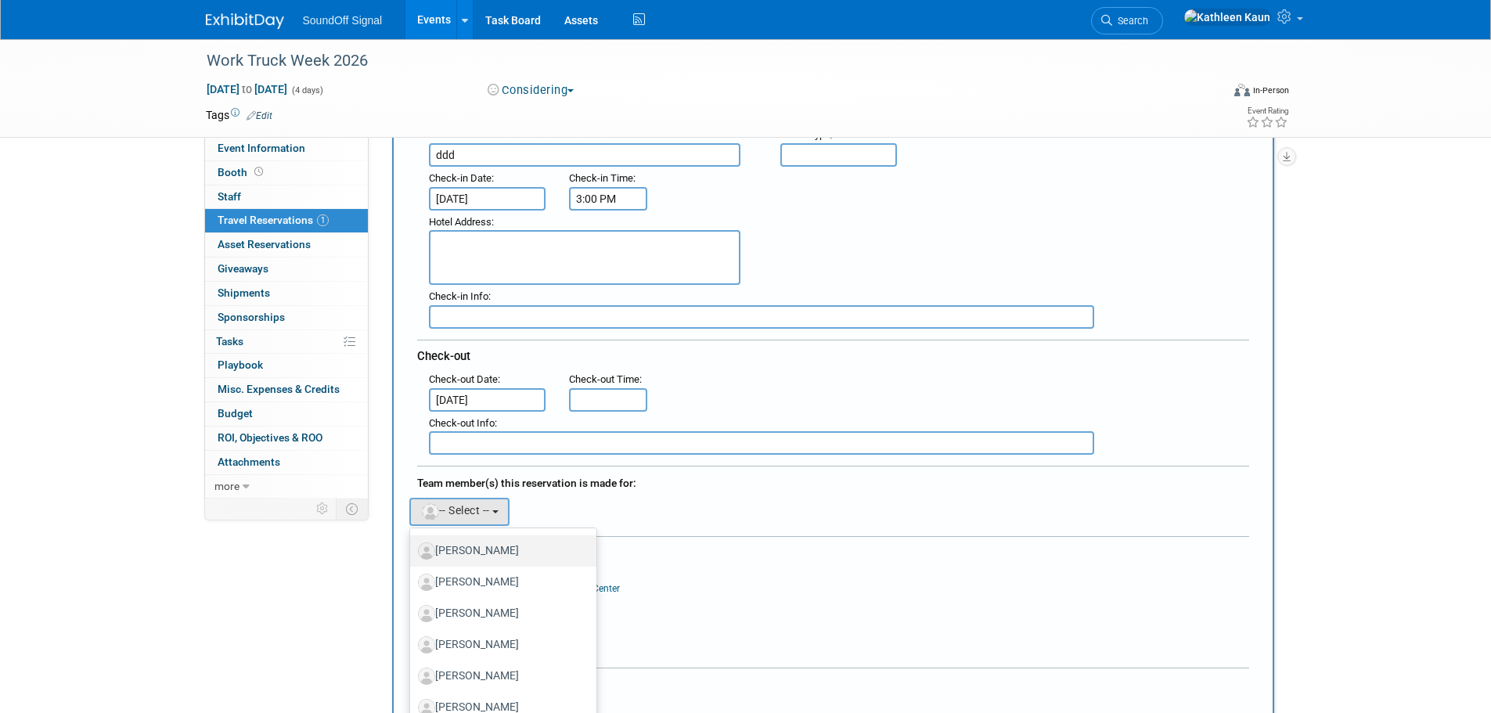
click at [491, 553] on label "Kathleen Test" at bounding box center [500, 551] width 164 height 25
click at [413, 553] on input "Kathleen Test" at bounding box center [407, 549] width 10 height 10
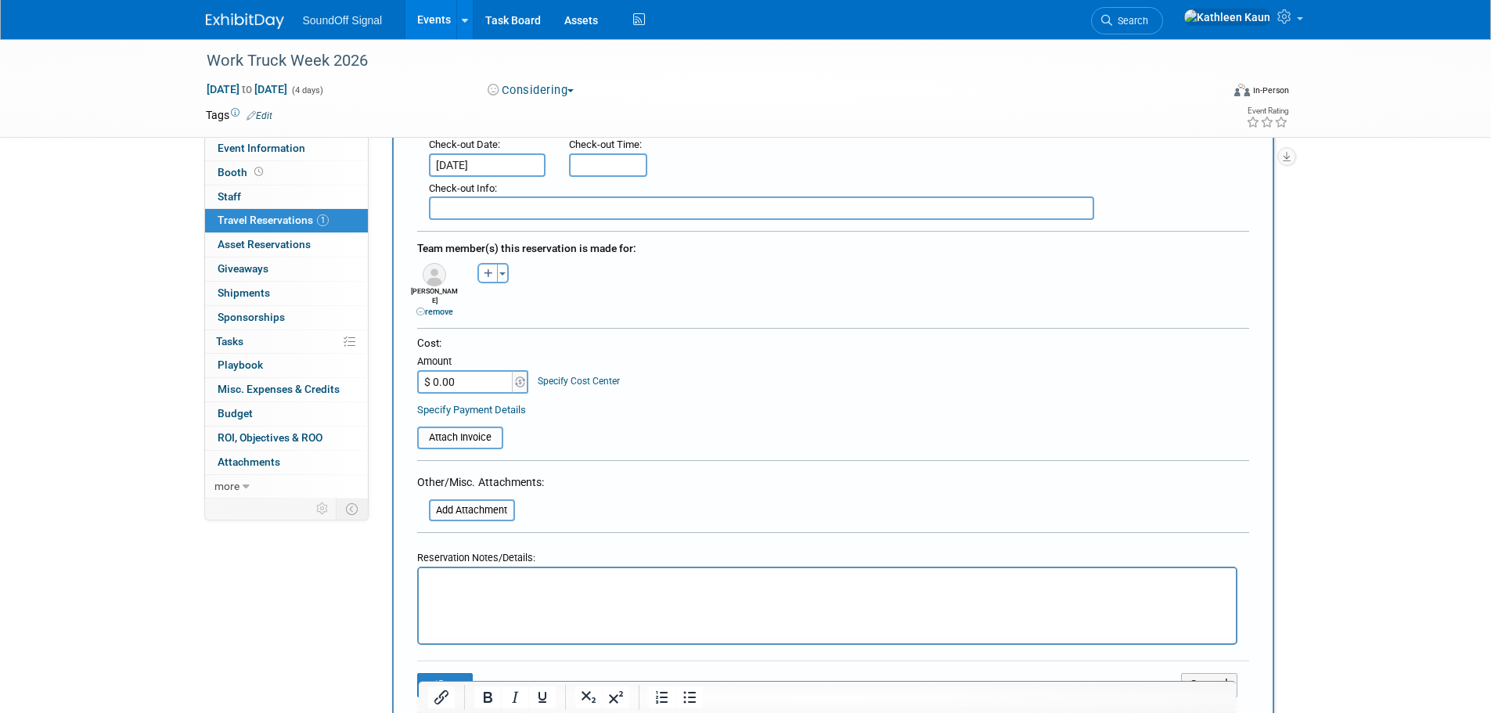
click at [511, 591] on html at bounding box center [826, 579] width 817 height 23
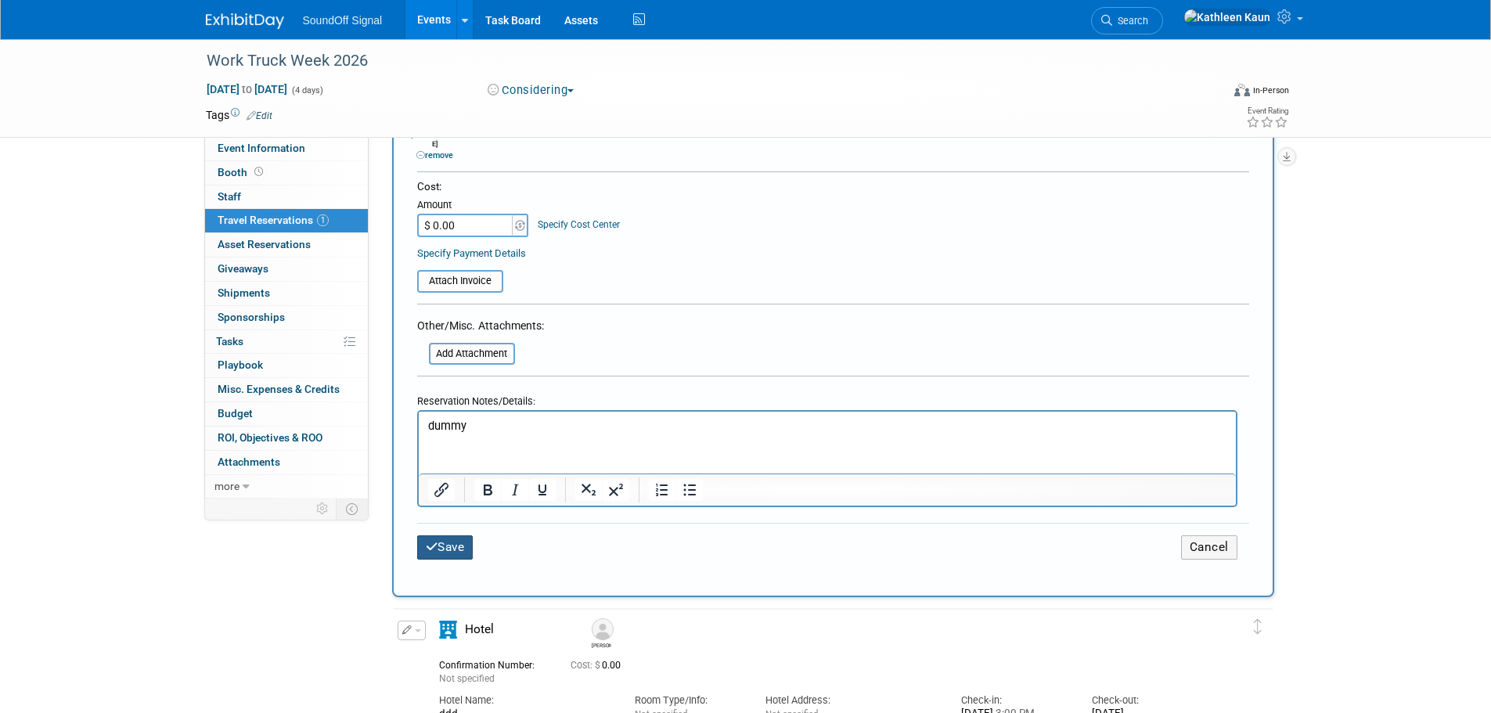
click at [449, 543] on button "Save" at bounding box center [445, 547] width 56 height 24
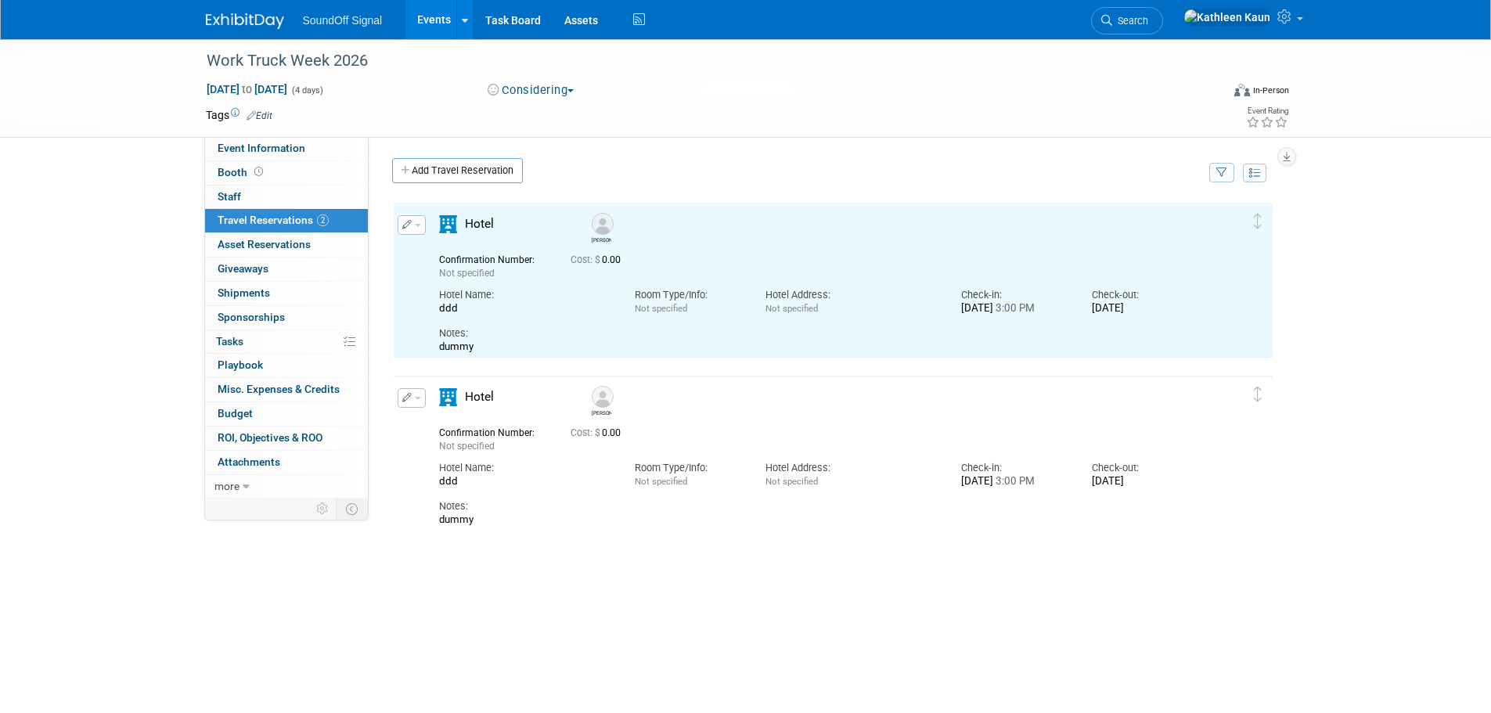
scroll to position [0, 0]
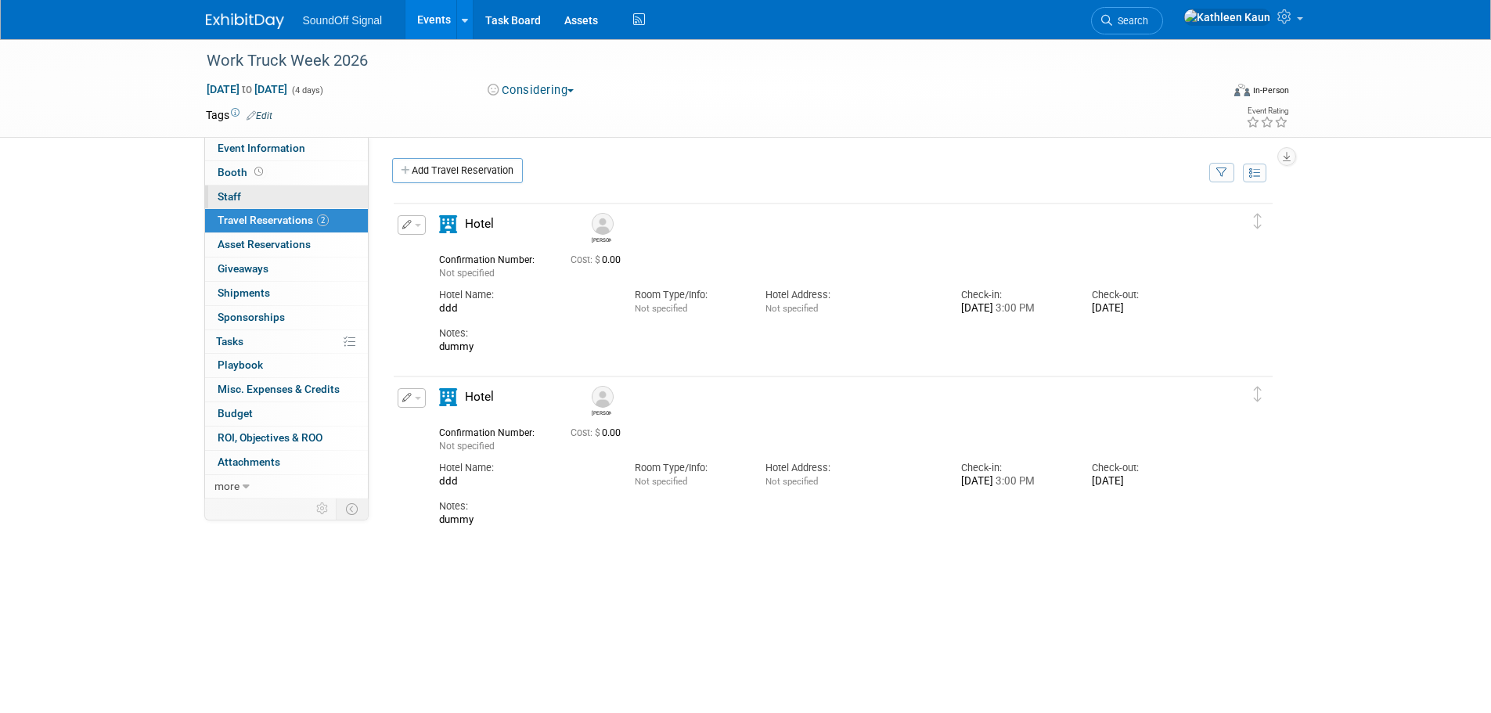
click at [236, 192] on span "Staff 0" at bounding box center [229, 196] width 23 height 13
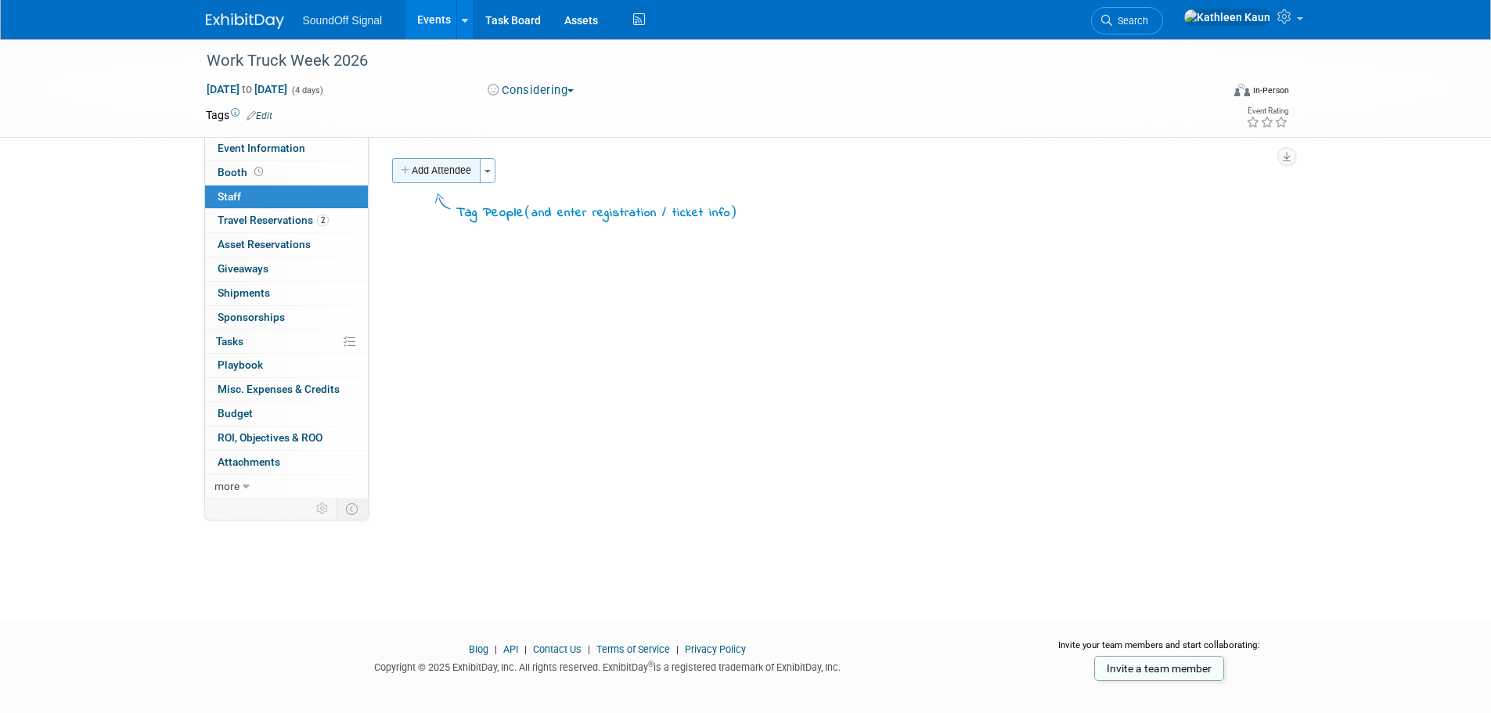
click at [438, 172] on button "Add Attendee" at bounding box center [436, 170] width 88 height 25
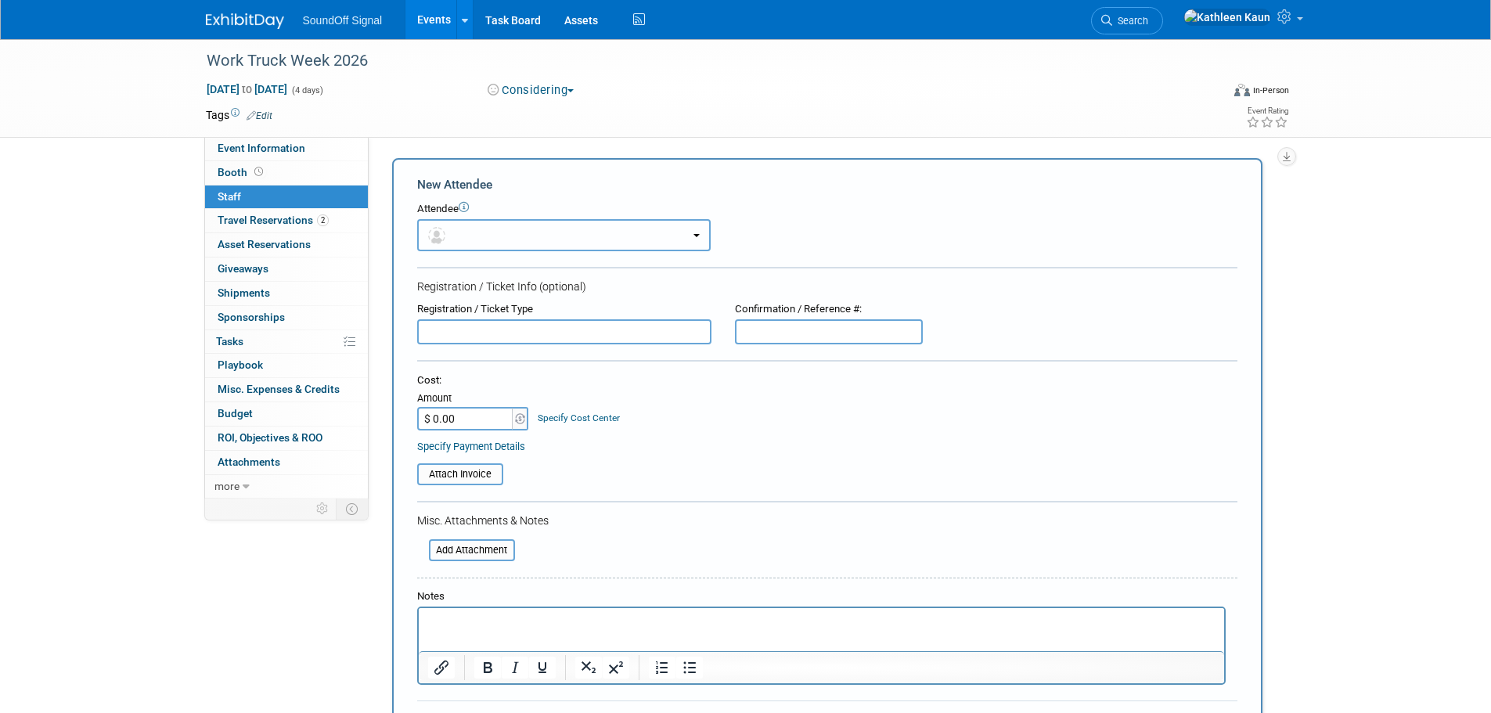
click at [473, 223] on button "button" at bounding box center [564, 235] width 294 height 32
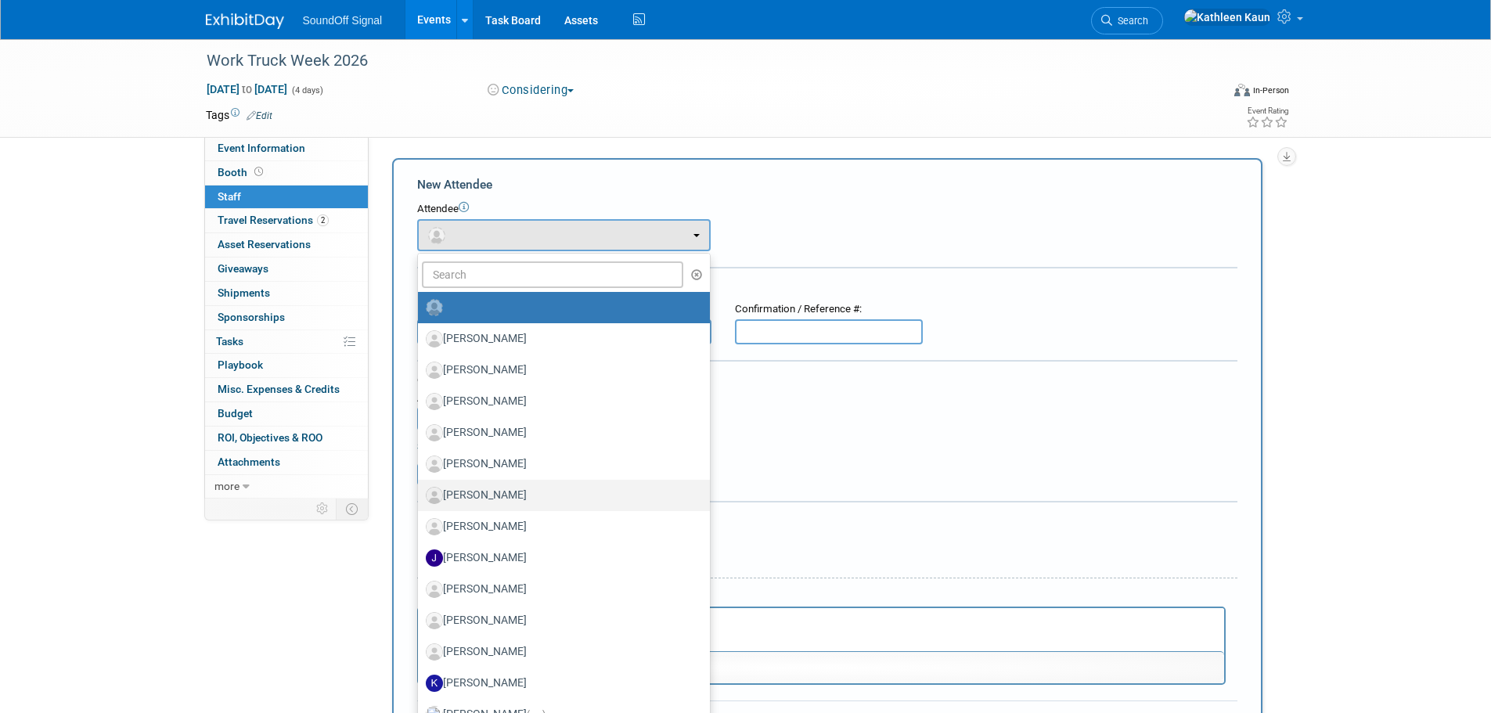
click at [499, 499] on label "Gabe Casucci" at bounding box center [560, 495] width 269 height 25
click at [420, 499] on input "Gabe Casucci" at bounding box center [415, 493] width 10 height 10
select select "2dcd1324-b4ff-4d3c-a143-68b489cc4416"
select select "2"
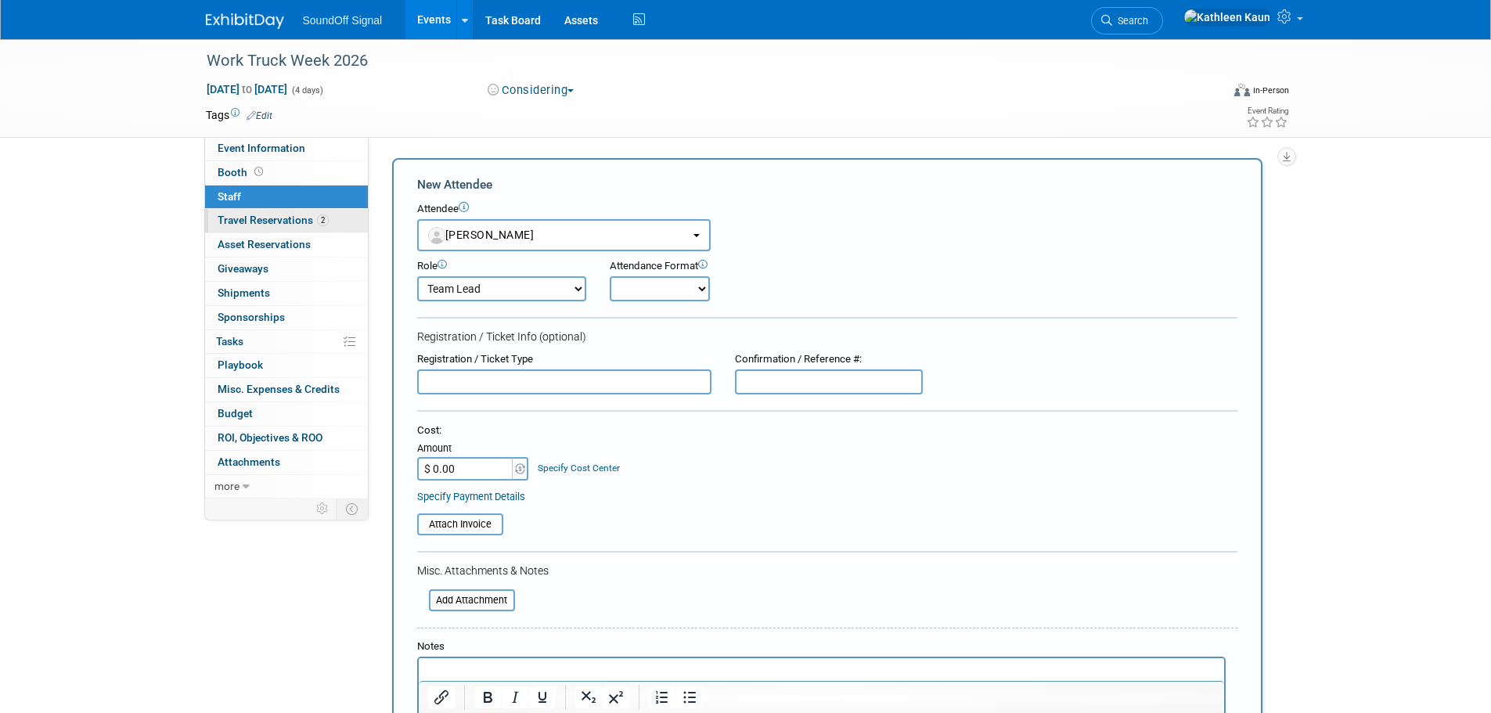
click at [235, 219] on span "Travel Reservations 2" at bounding box center [273, 220] width 111 height 13
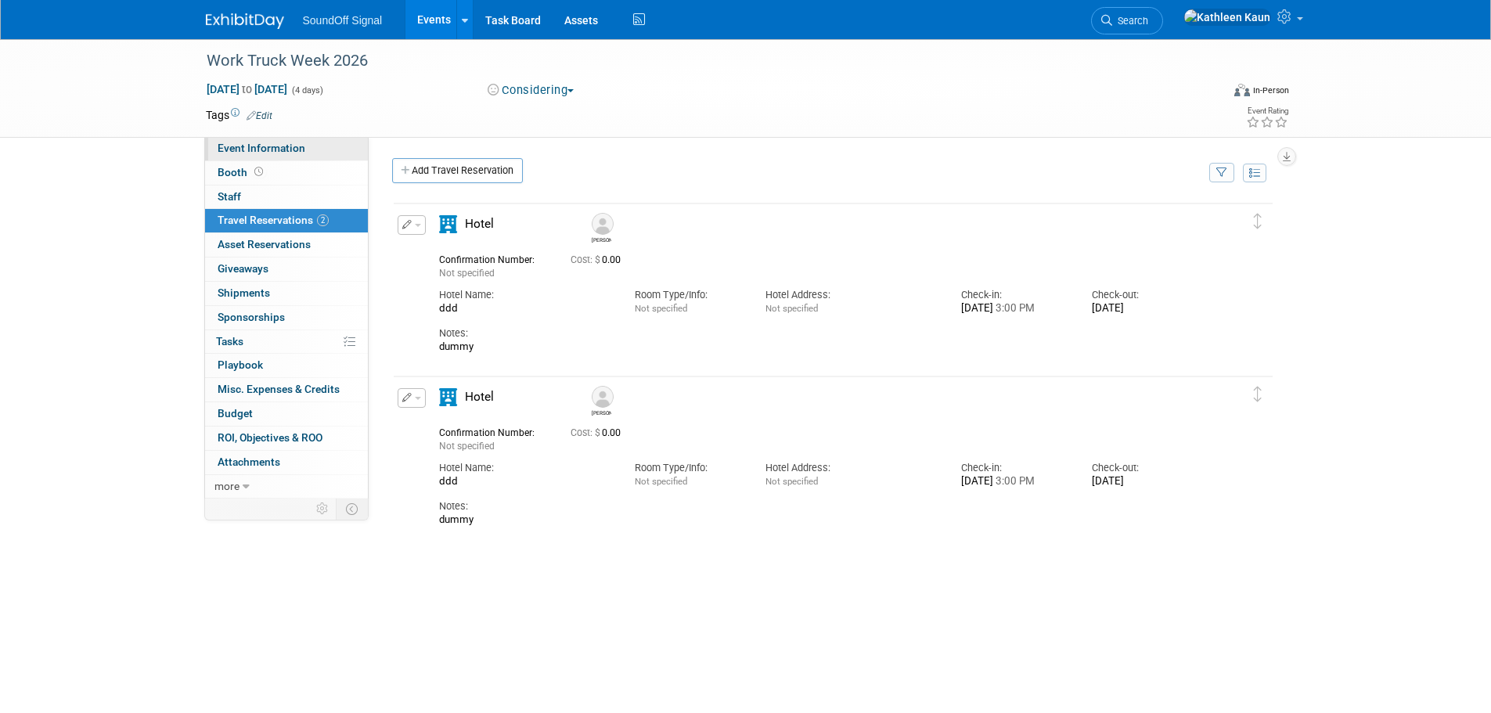
click at [269, 139] on link "Event Information" at bounding box center [286, 148] width 163 height 23
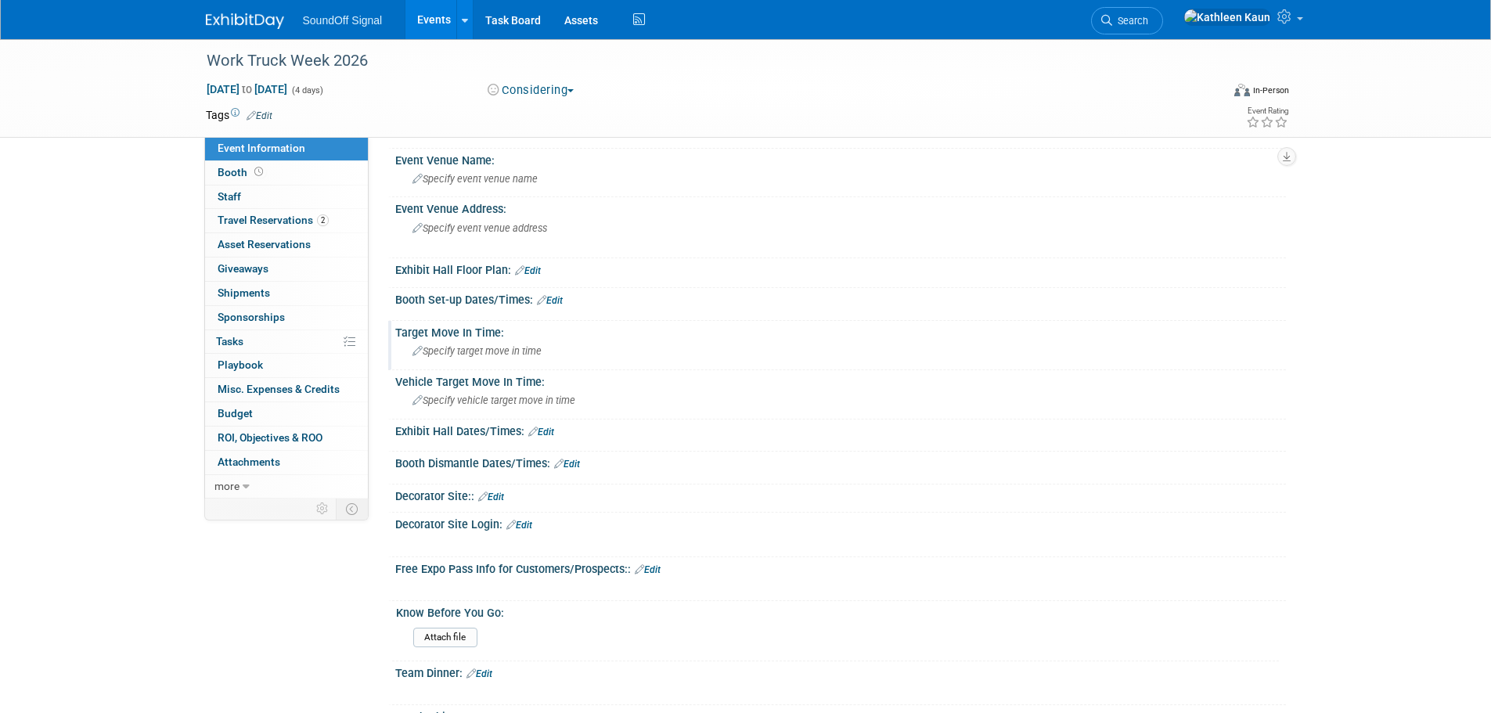
scroll to position [235, 0]
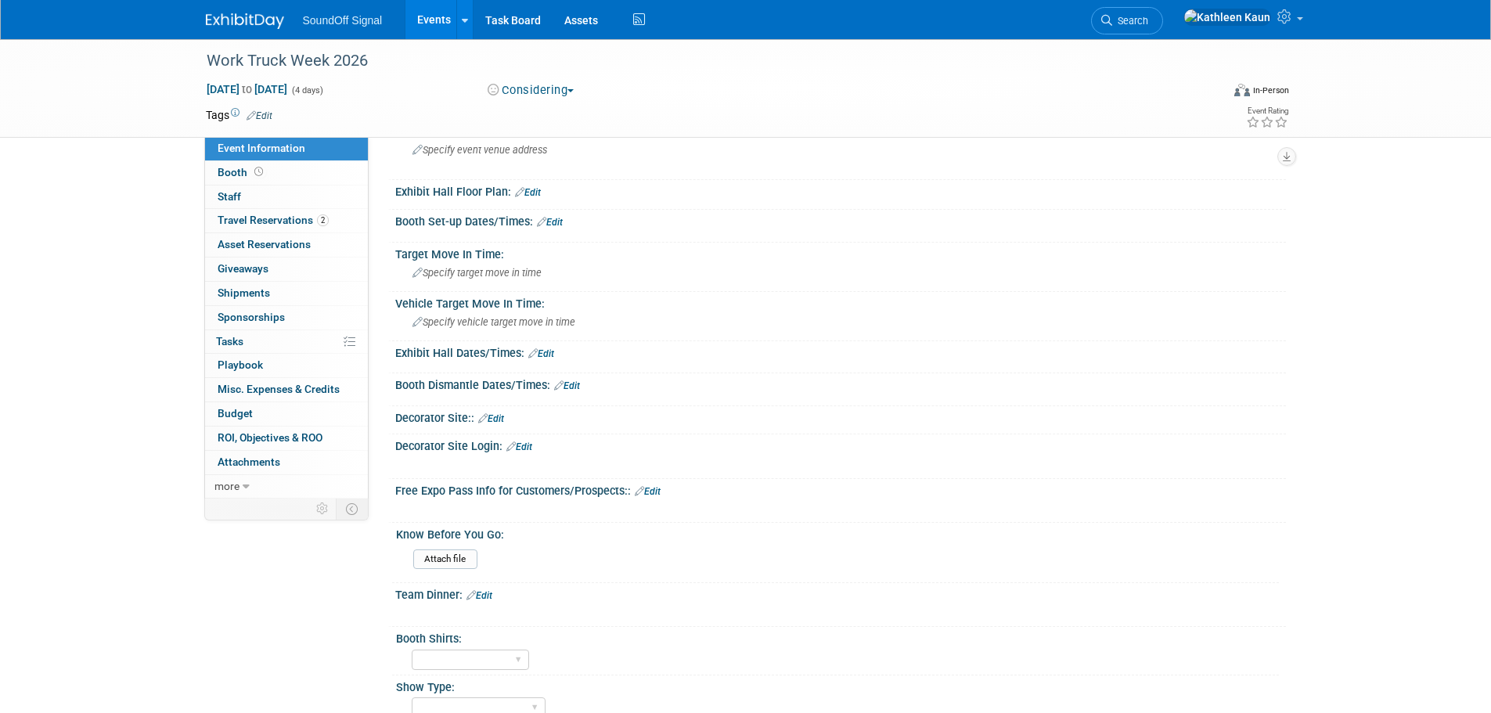
click at [661, 487] on link "Edit" at bounding box center [648, 491] width 26 height 11
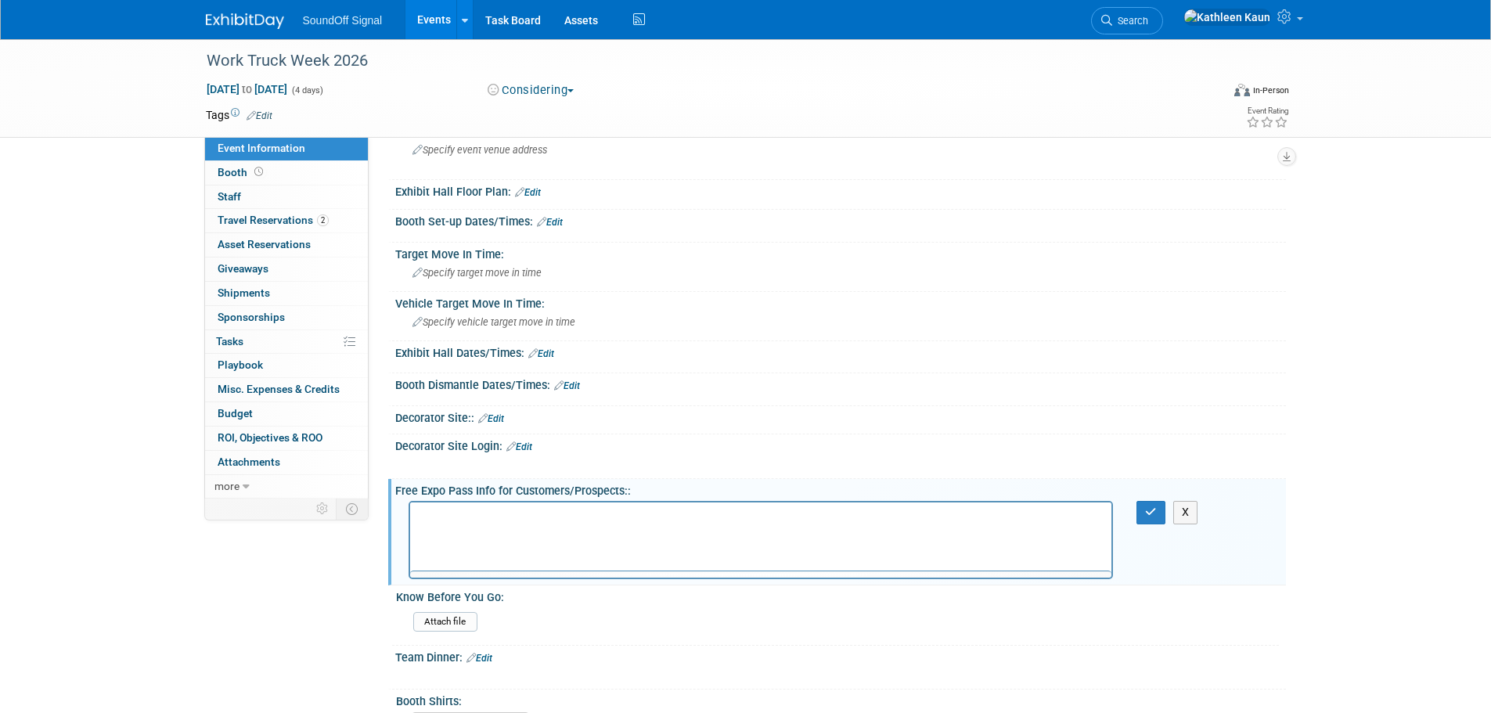
scroll to position [0, 0]
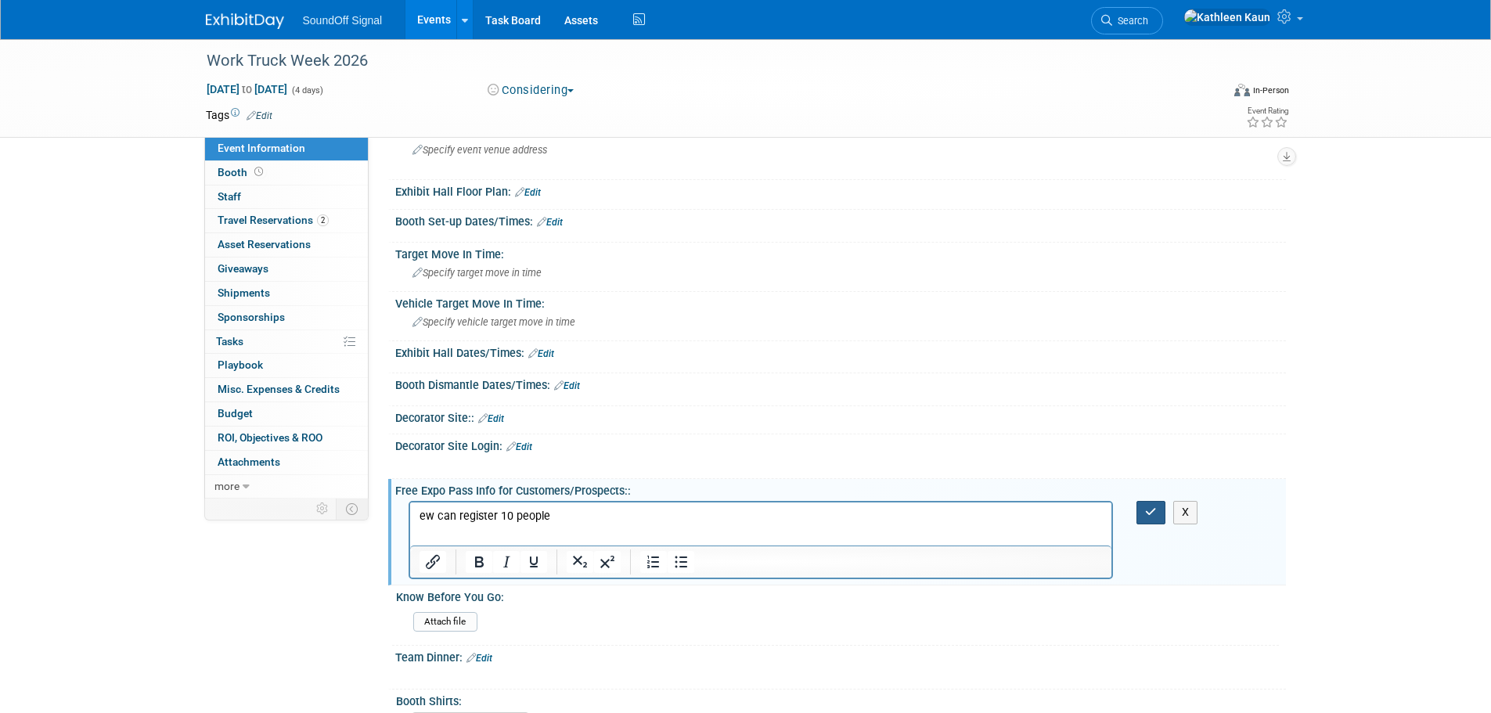
click at [1150, 515] on icon "button" at bounding box center [1151, 511] width 12 height 11
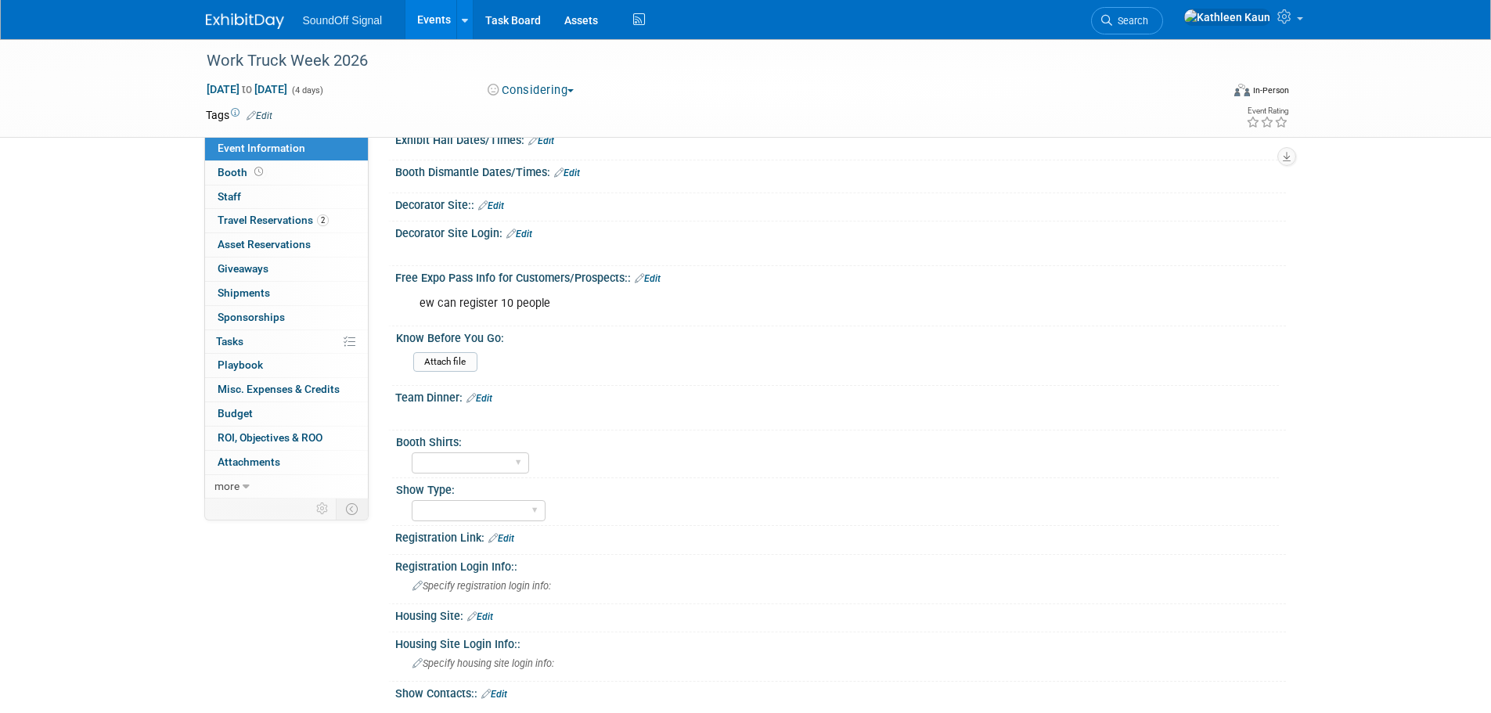
scroll to position [470, 0]
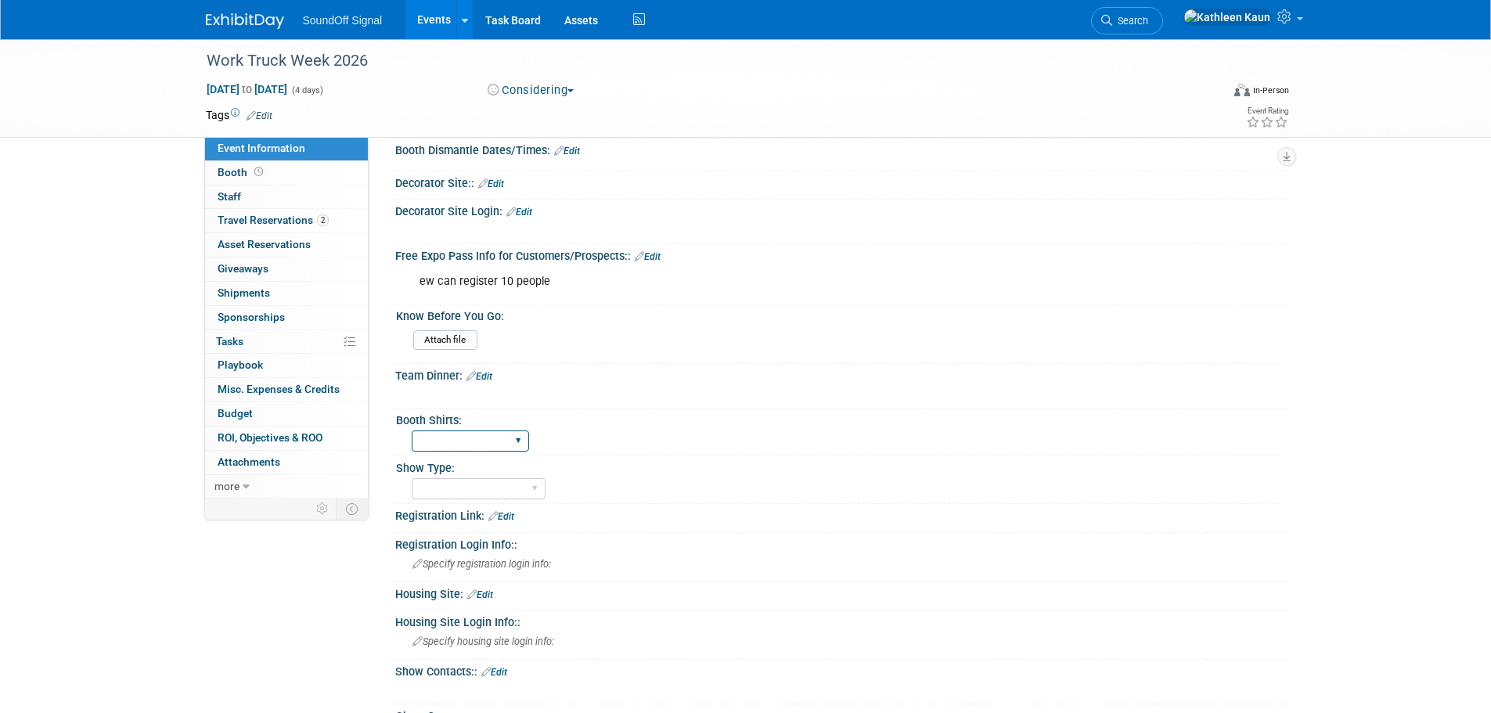
click at [492, 445] on select "Regular Shirts New Shirts" at bounding box center [470, 441] width 117 height 21
click at [777, 452] on div "Booth Shirts: Regular Shirts New Shirts" at bounding box center [835, 433] width 887 height 48
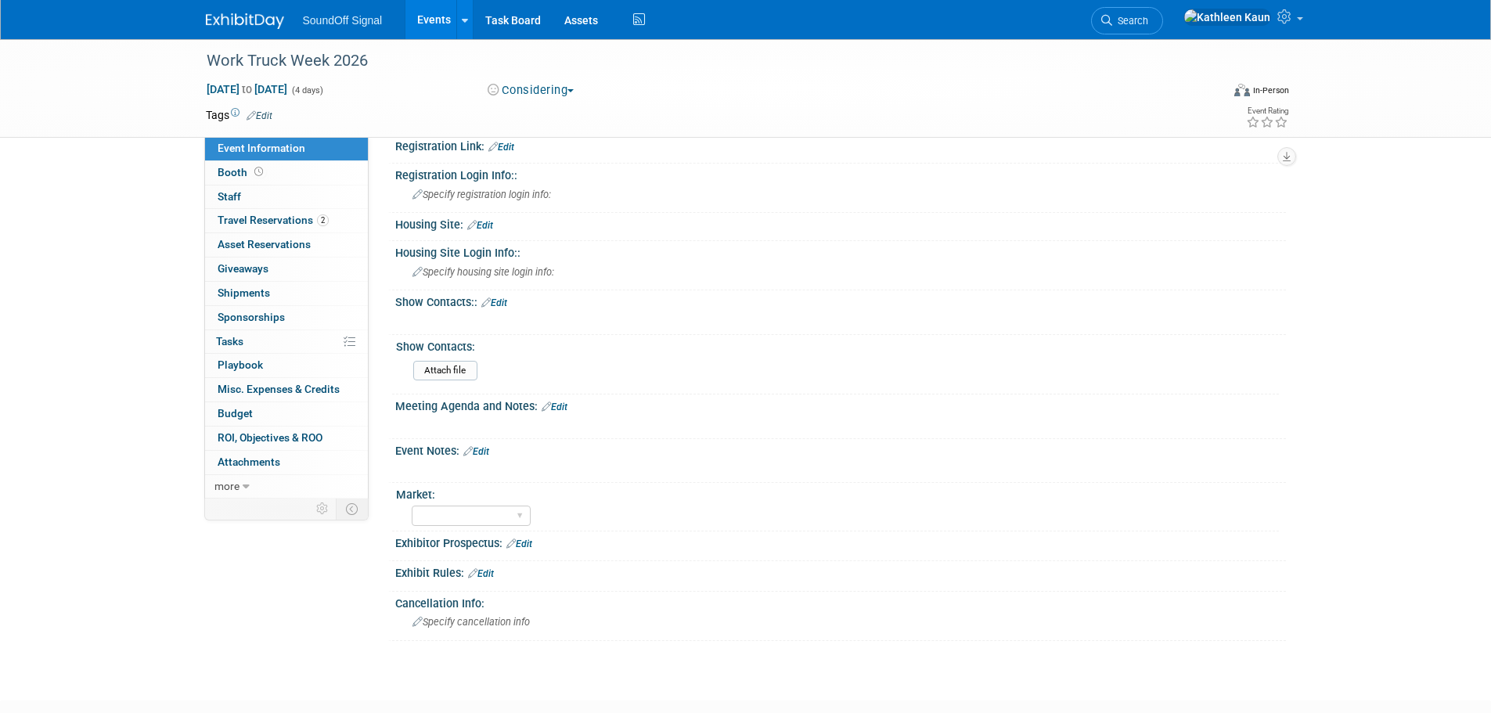
scroll to position [861, 0]
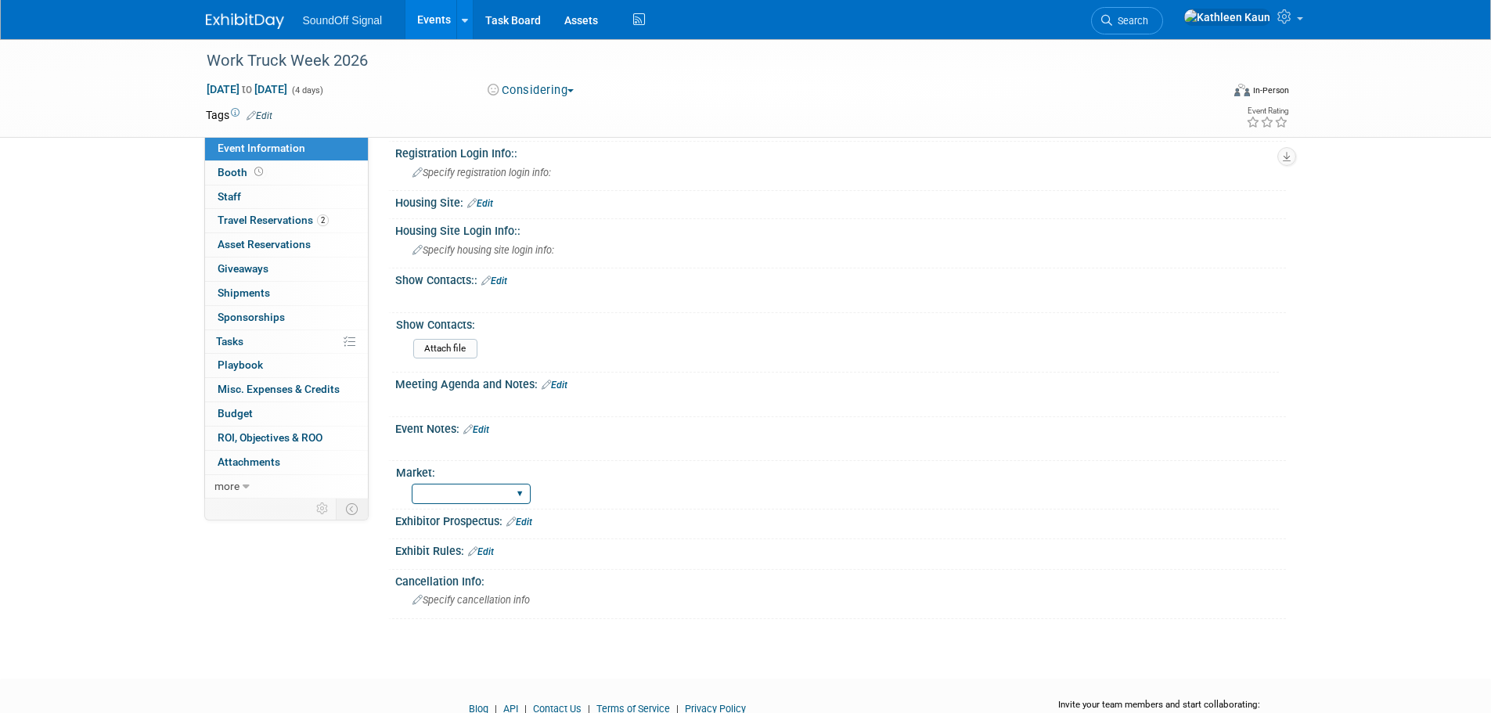
click at [528, 494] on select "Amber Corporate EMS Fire Law Enforcement Performance" at bounding box center [471, 494] width 119 height 21
click at [785, 499] on div "Amber Corporate EMS Fire Law Enforcement Performance" at bounding box center [845, 492] width 867 height 25
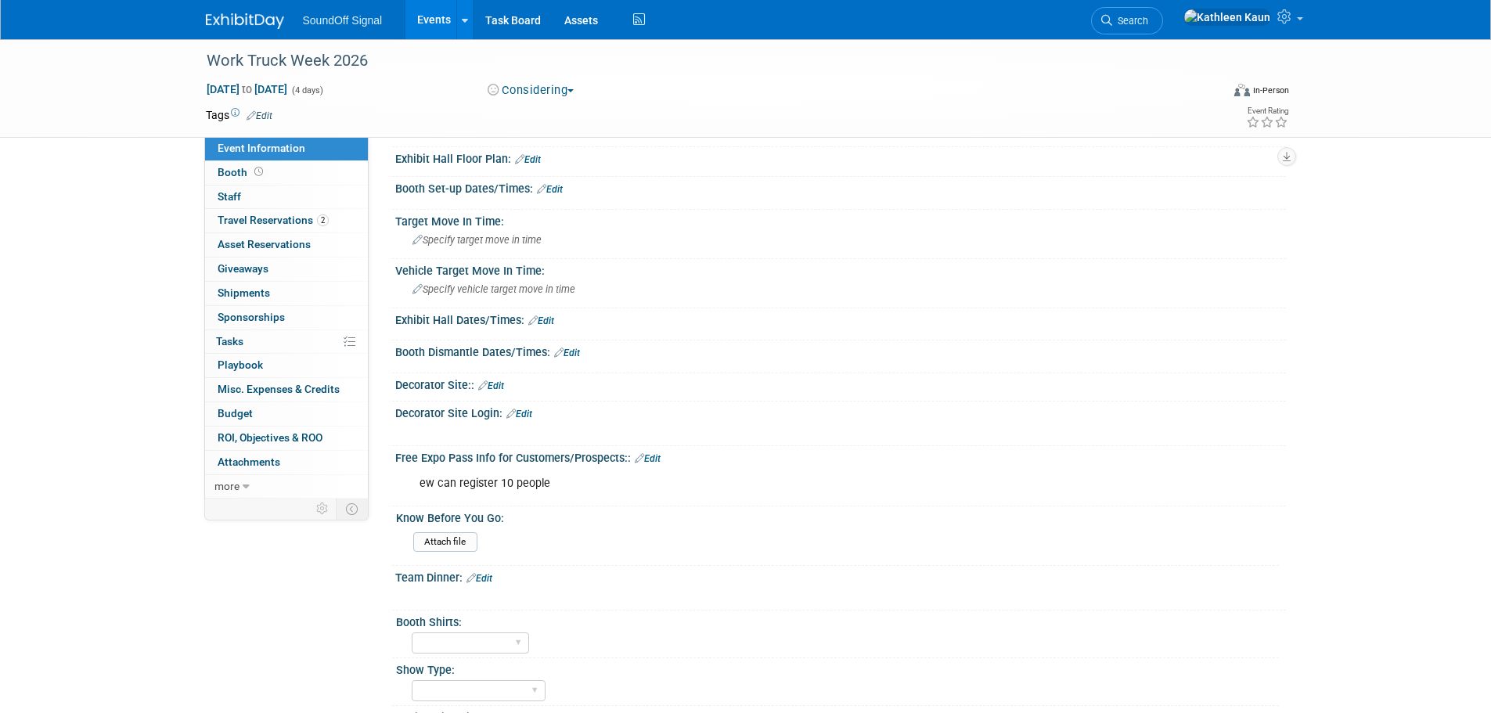
scroll to position [235, 0]
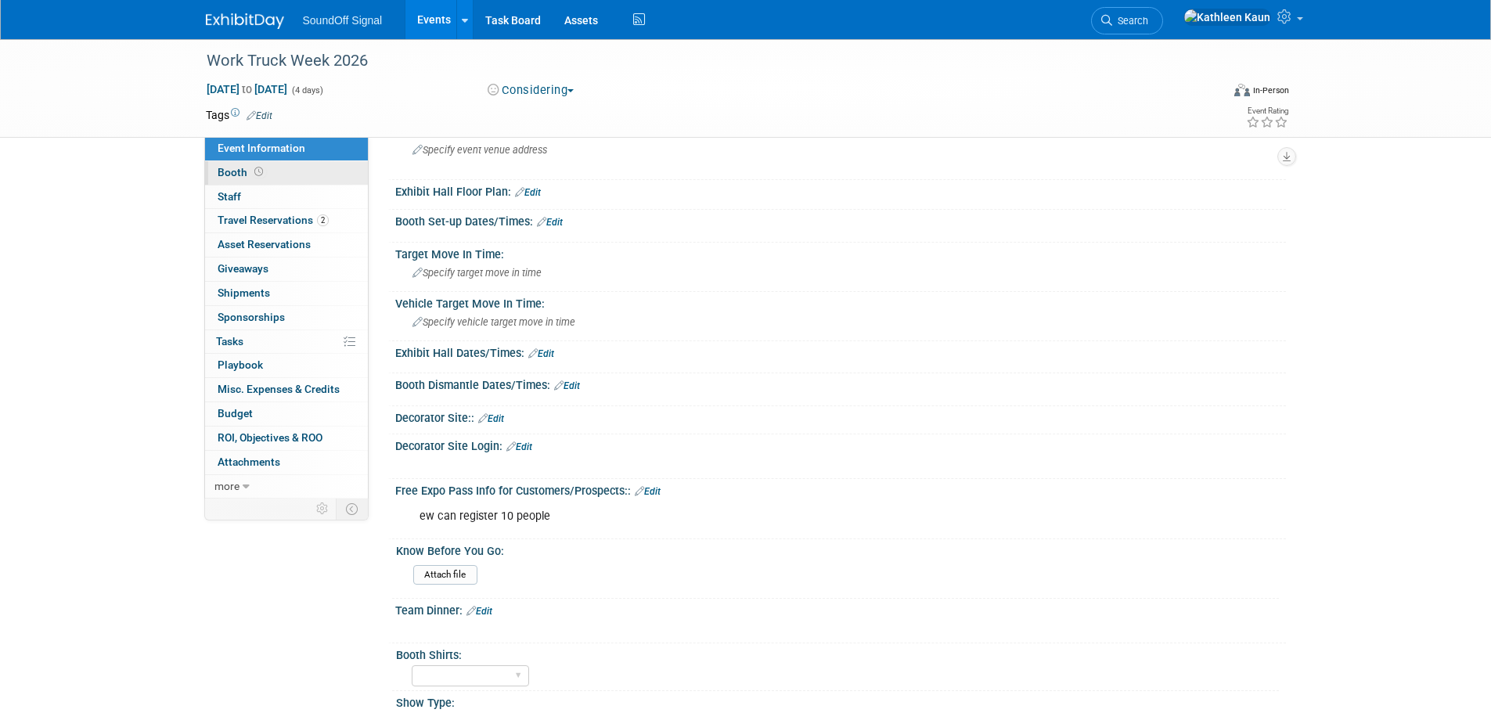
click at [233, 163] on link "Booth" at bounding box center [286, 172] width 163 height 23
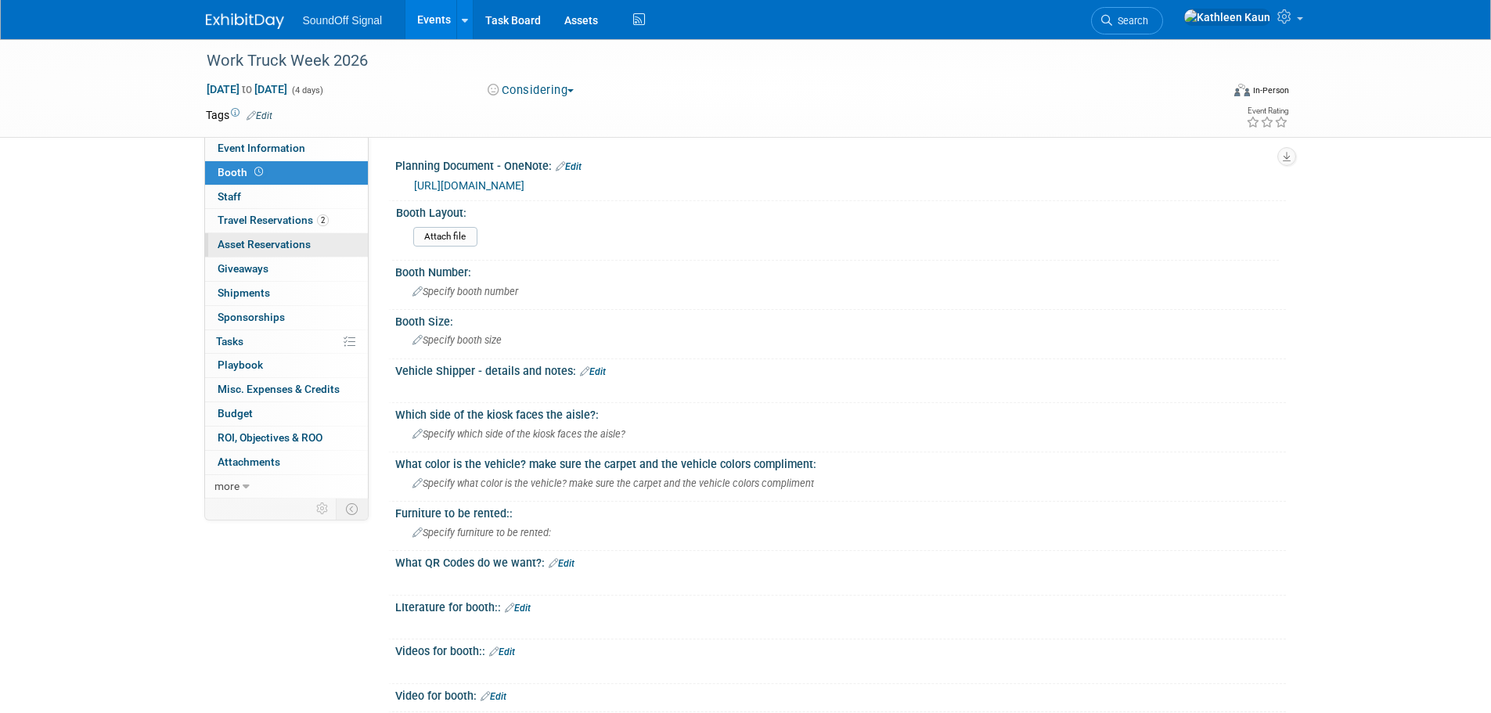
click at [278, 242] on span "Asset Reservations 0" at bounding box center [264, 244] width 93 height 13
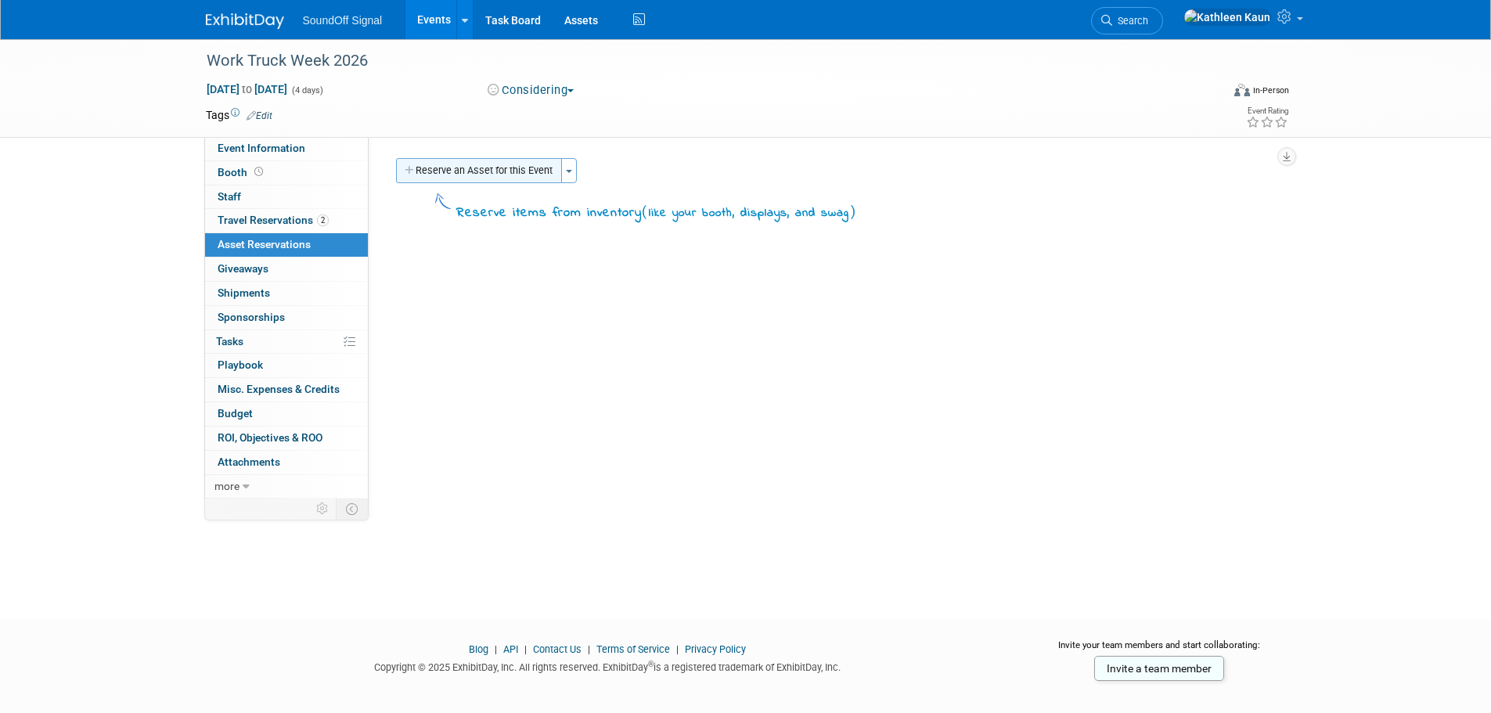
click at [422, 172] on button "Reserve an Asset for this Event" at bounding box center [479, 170] width 166 height 25
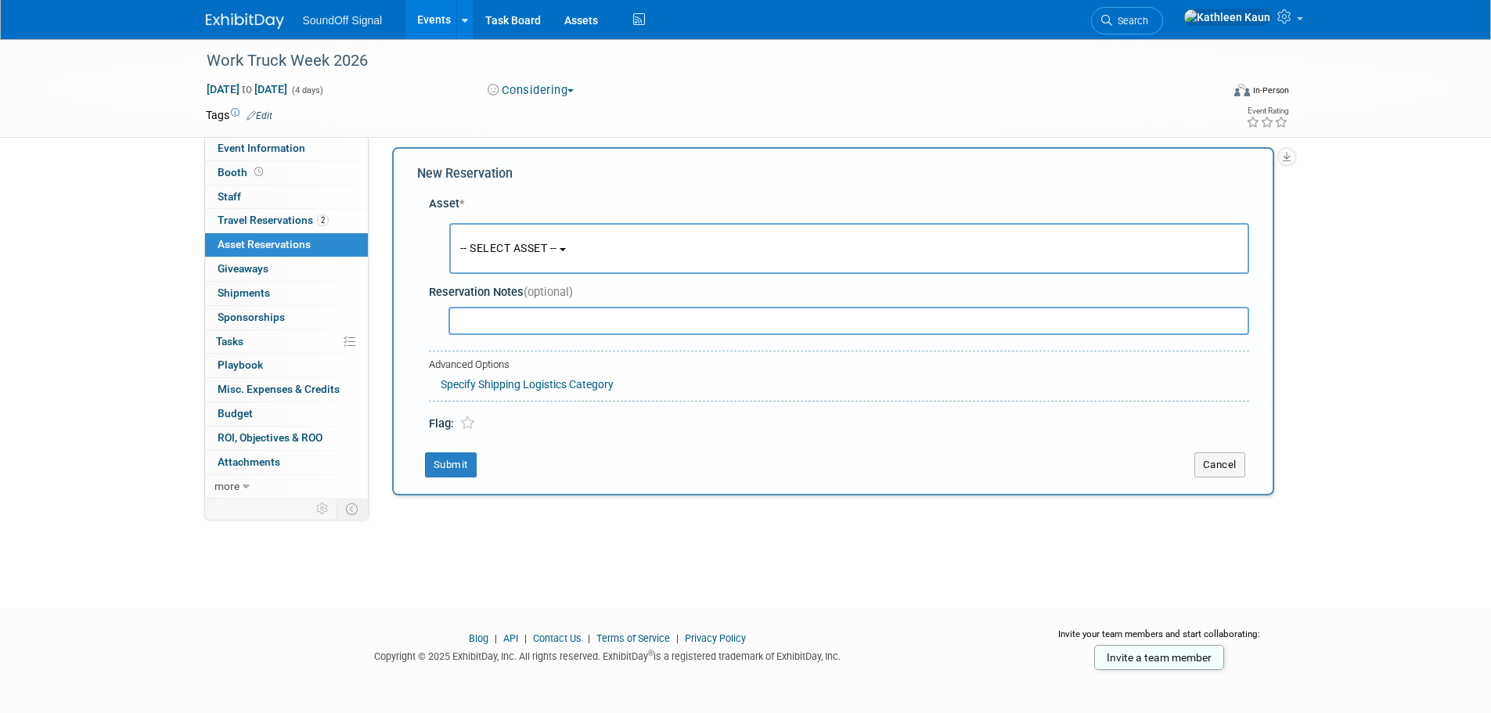
scroll to position [15, 0]
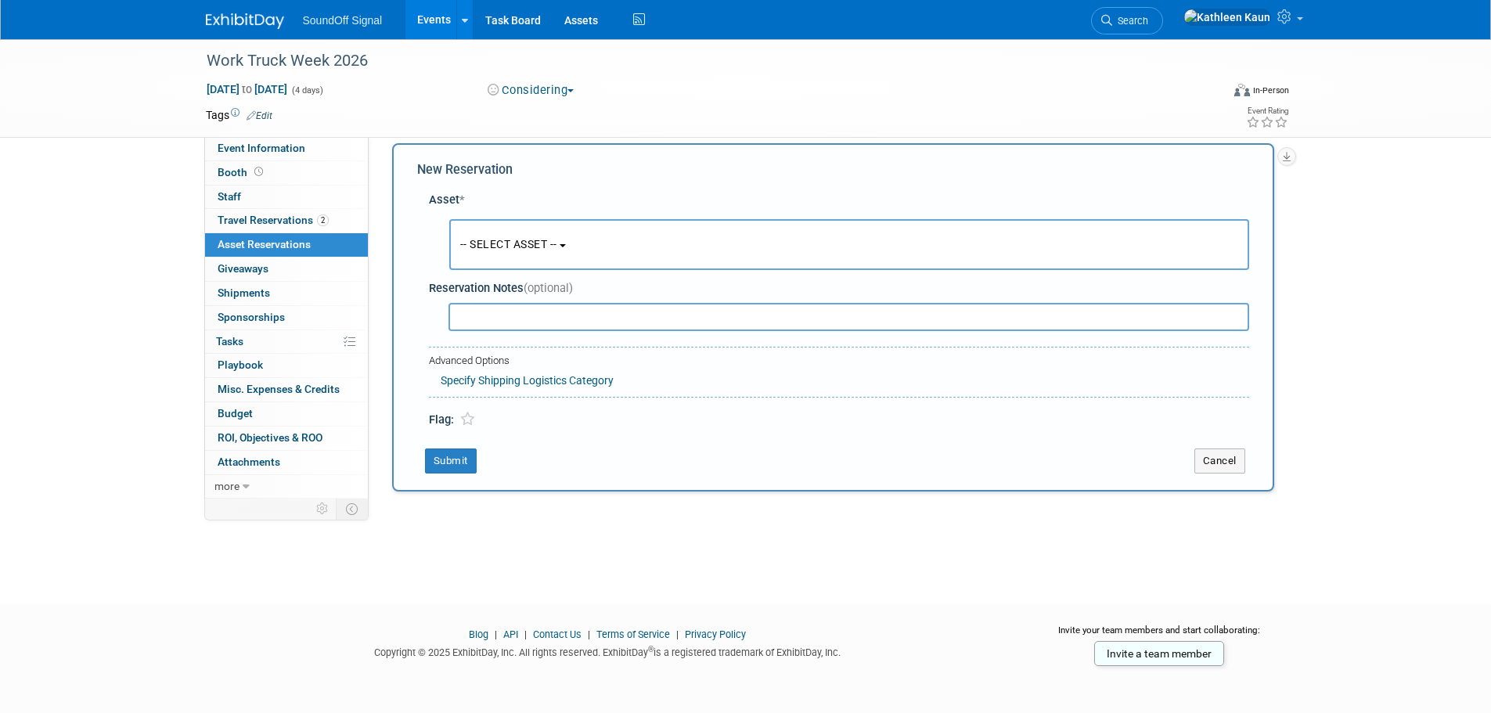
click at [503, 231] on button "-- SELECT ASSET --" at bounding box center [849, 244] width 800 height 51
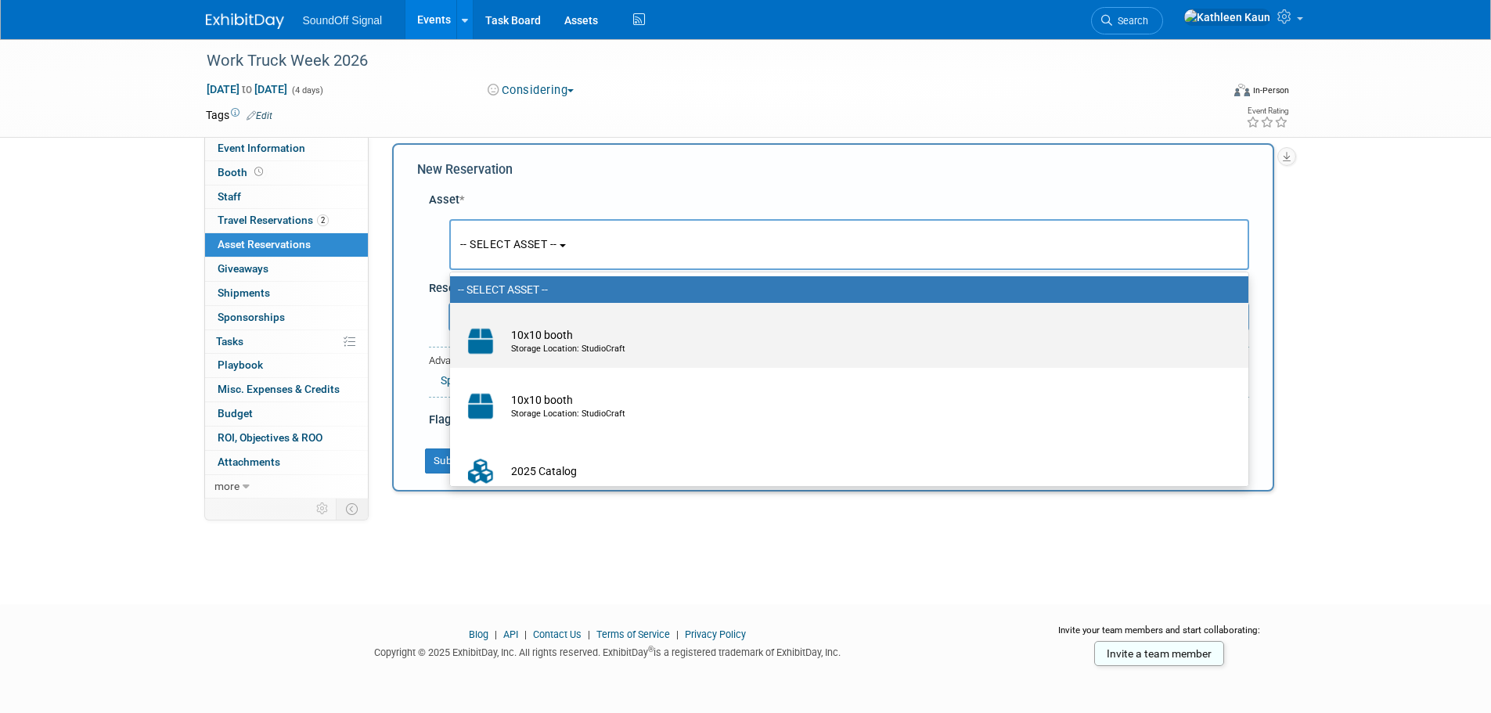
scroll to position [18, 0]
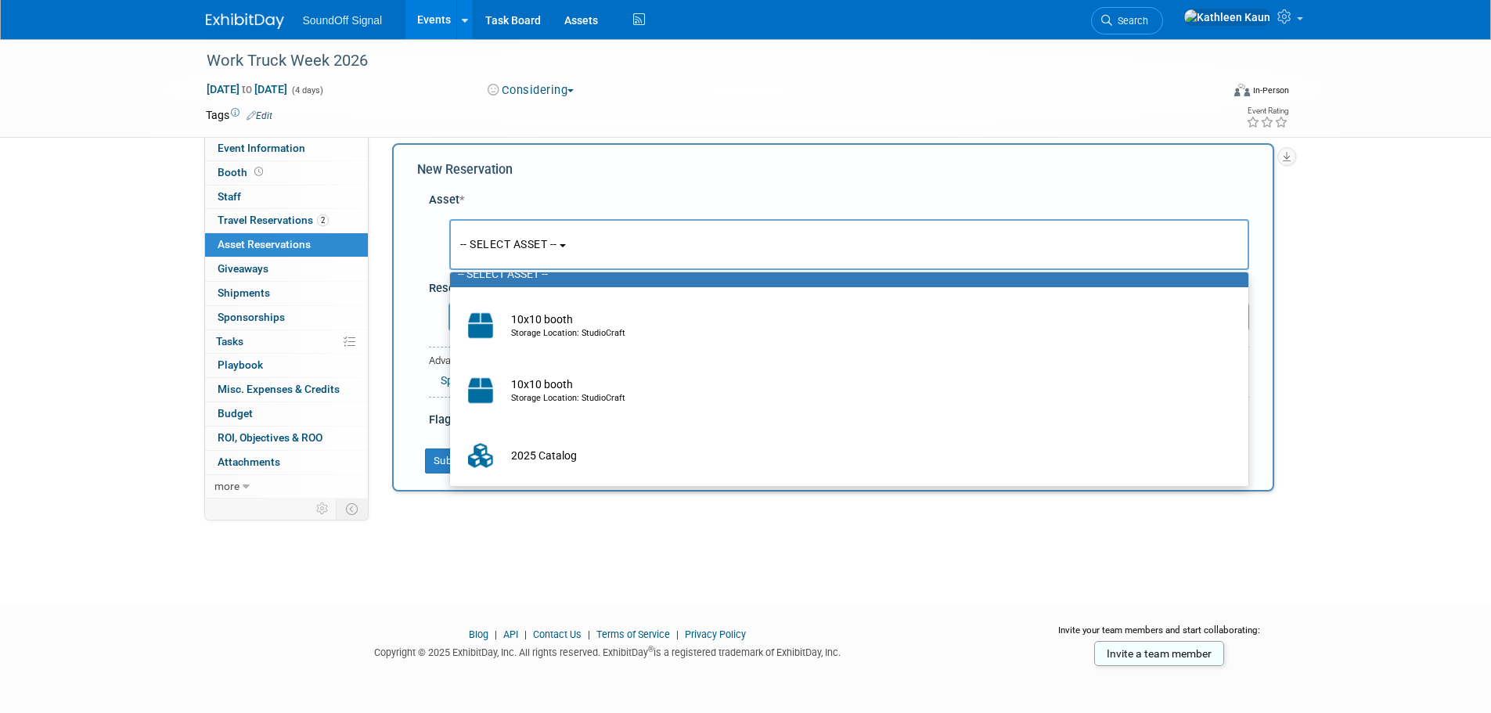
click at [453, 562] on div "Work Truck Week 2026 Mar 10, 2026 to Mar 13, 2026 (4 days) Mar 10, 2026 to Mar …" at bounding box center [745, 300] width 1491 height 552
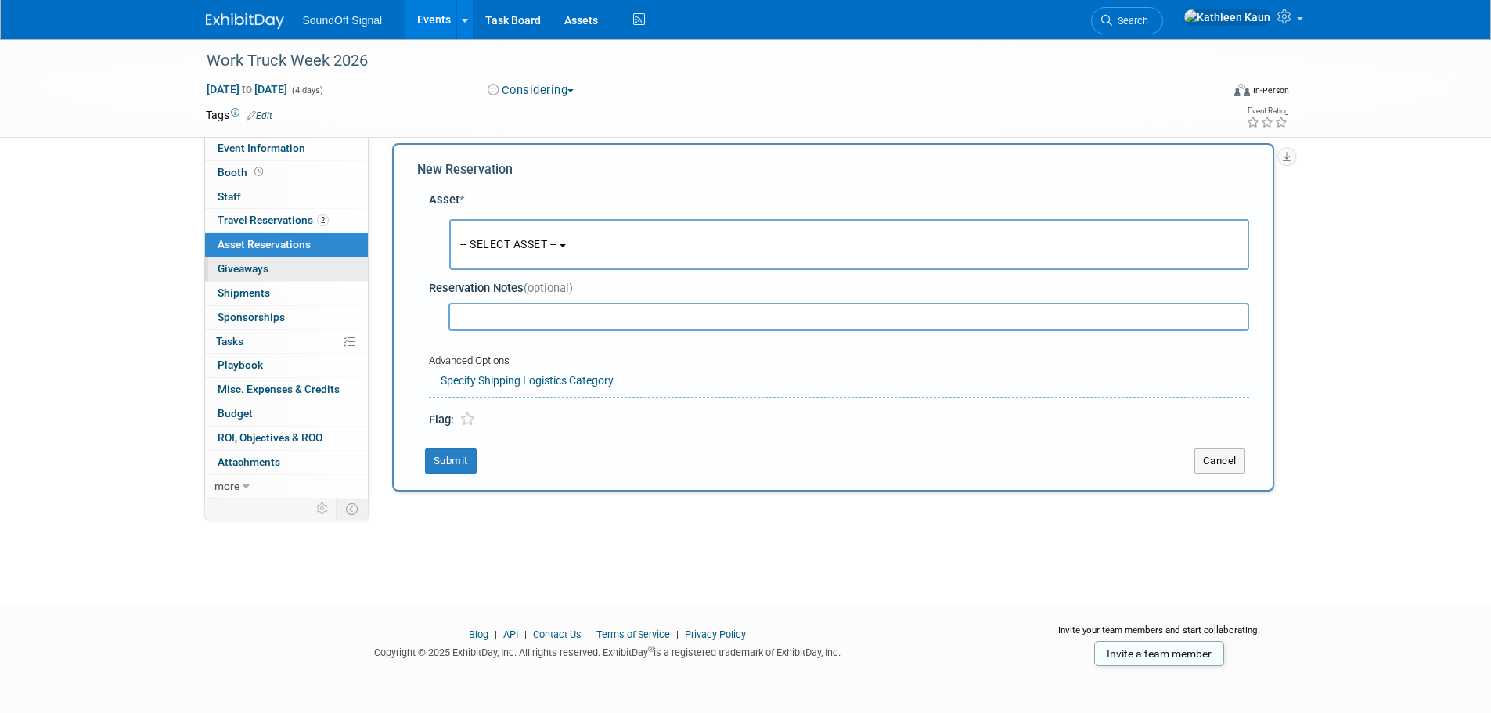
click at [250, 266] on span "Giveaways 0" at bounding box center [243, 268] width 51 height 13
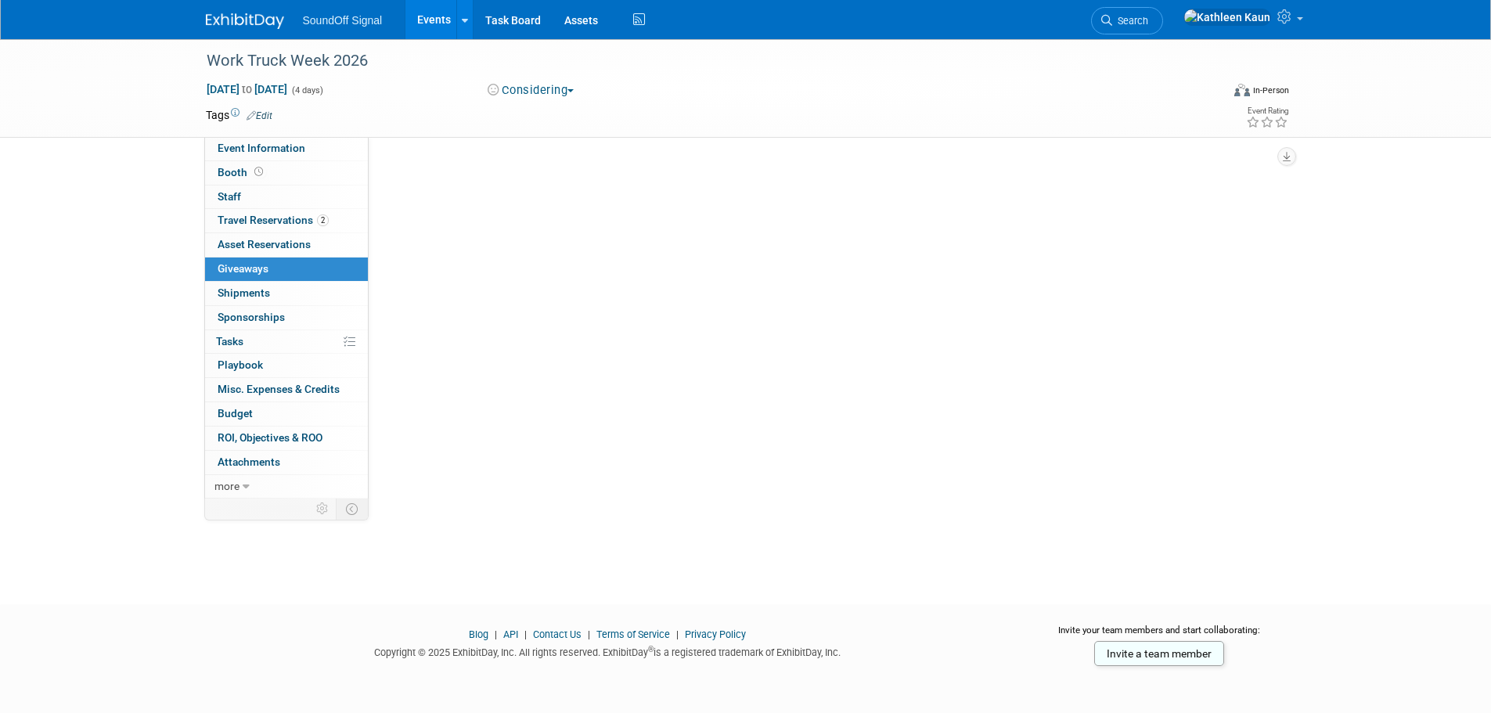
scroll to position [0, 0]
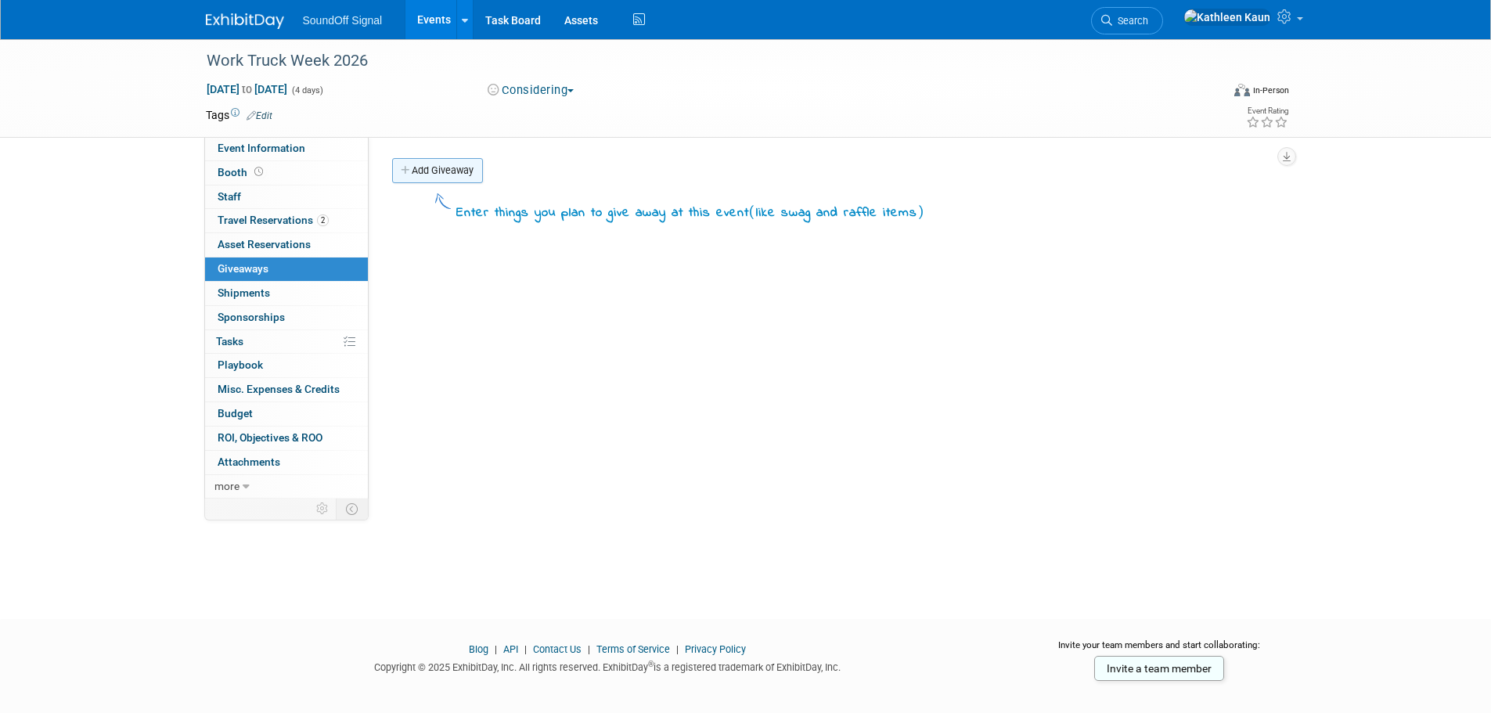
click at [431, 168] on link "Add Giveaway" at bounding box center [437, 170] width 91 height 25
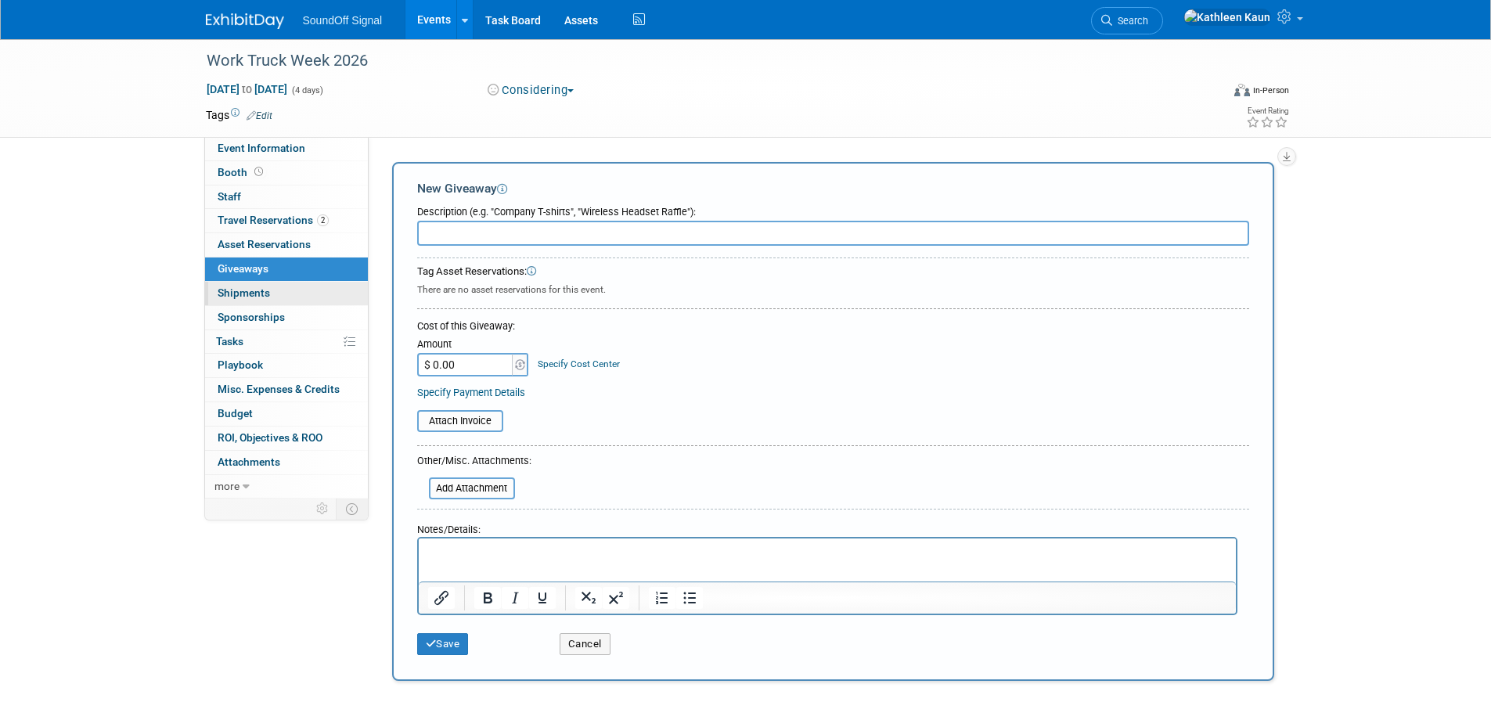
click at [251, 294] on span "Shipments 0" at bounding box center [244, 293] width 52 height 13
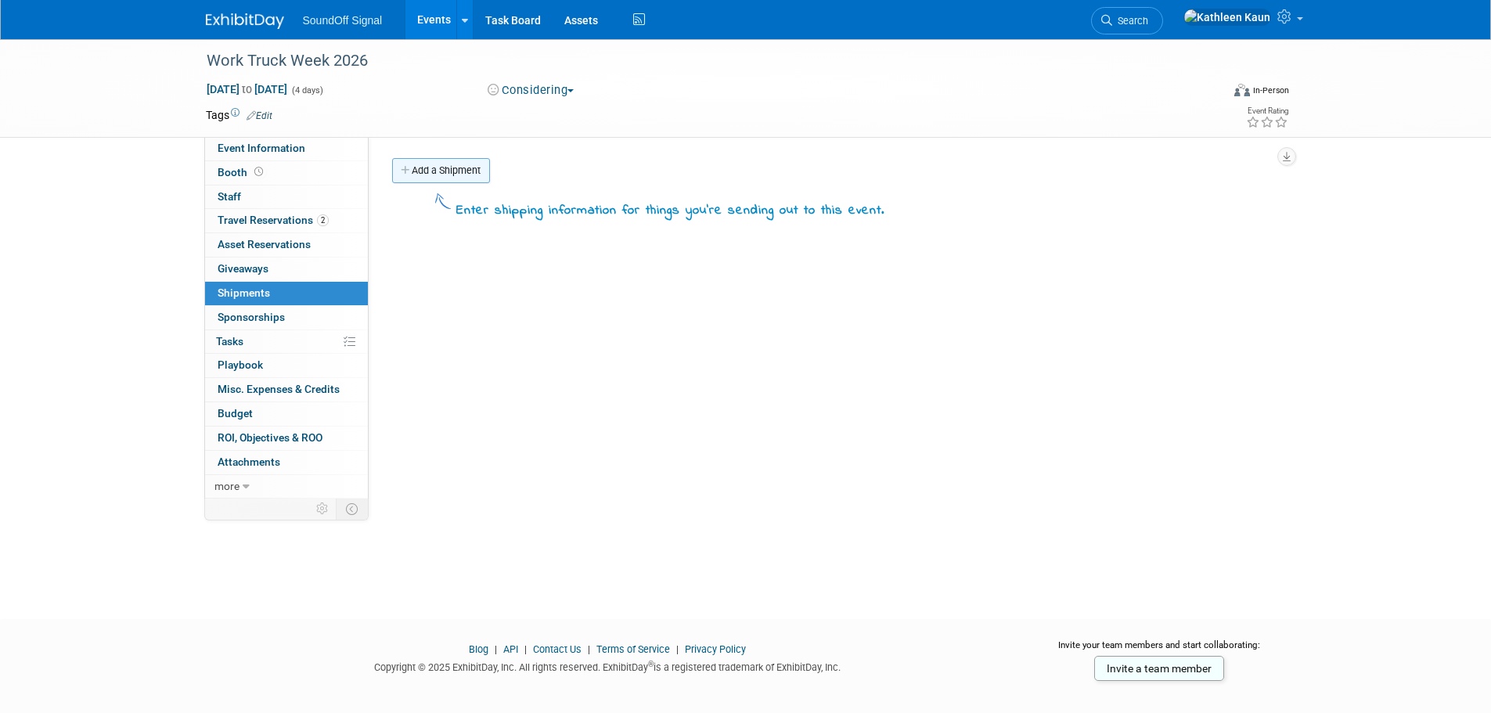
click at [438, 175] on link "Add a Shipment" at bounding box center [441, 170] width 98 height 25
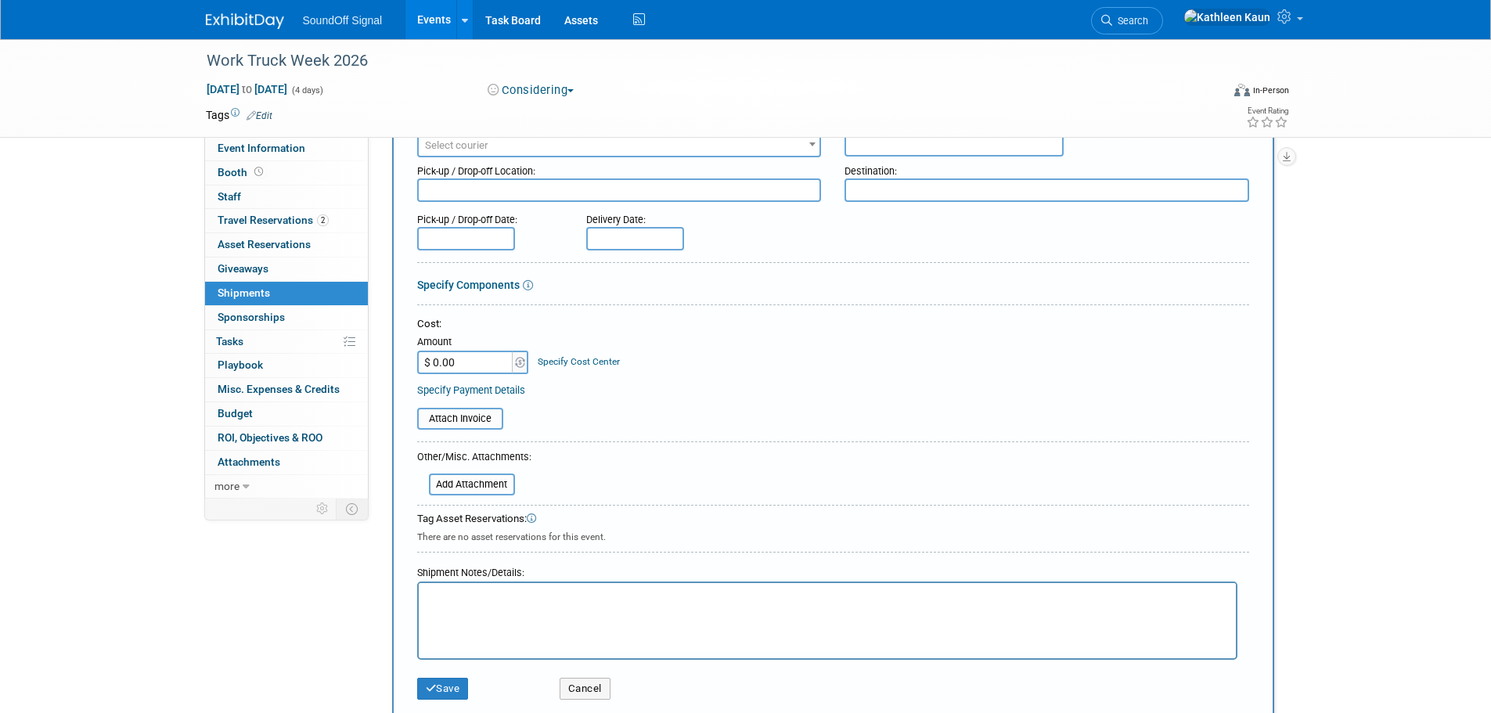
scroll to position [157, 0]
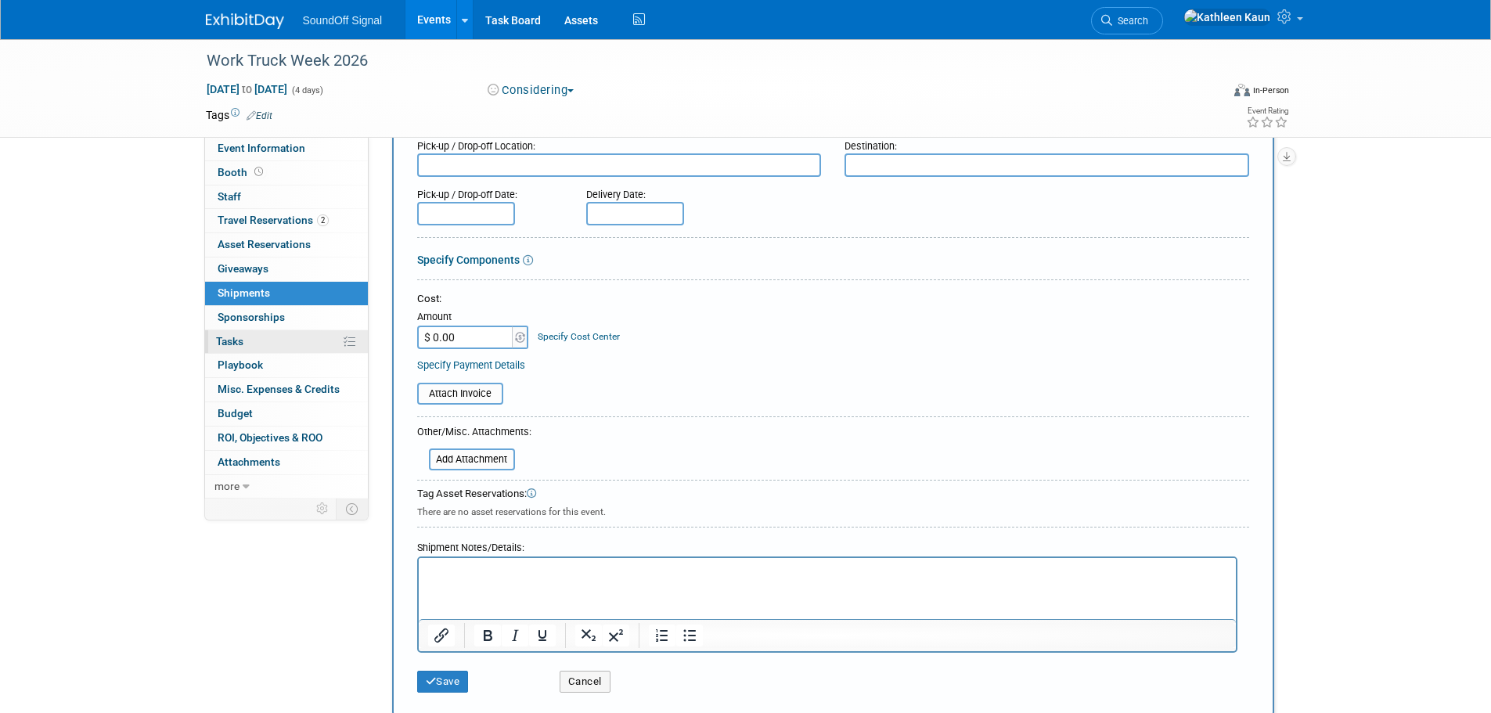
click at [272, 347] on link "0% Tasks 0%" at bounding box center [286, 341] width 163 height 23
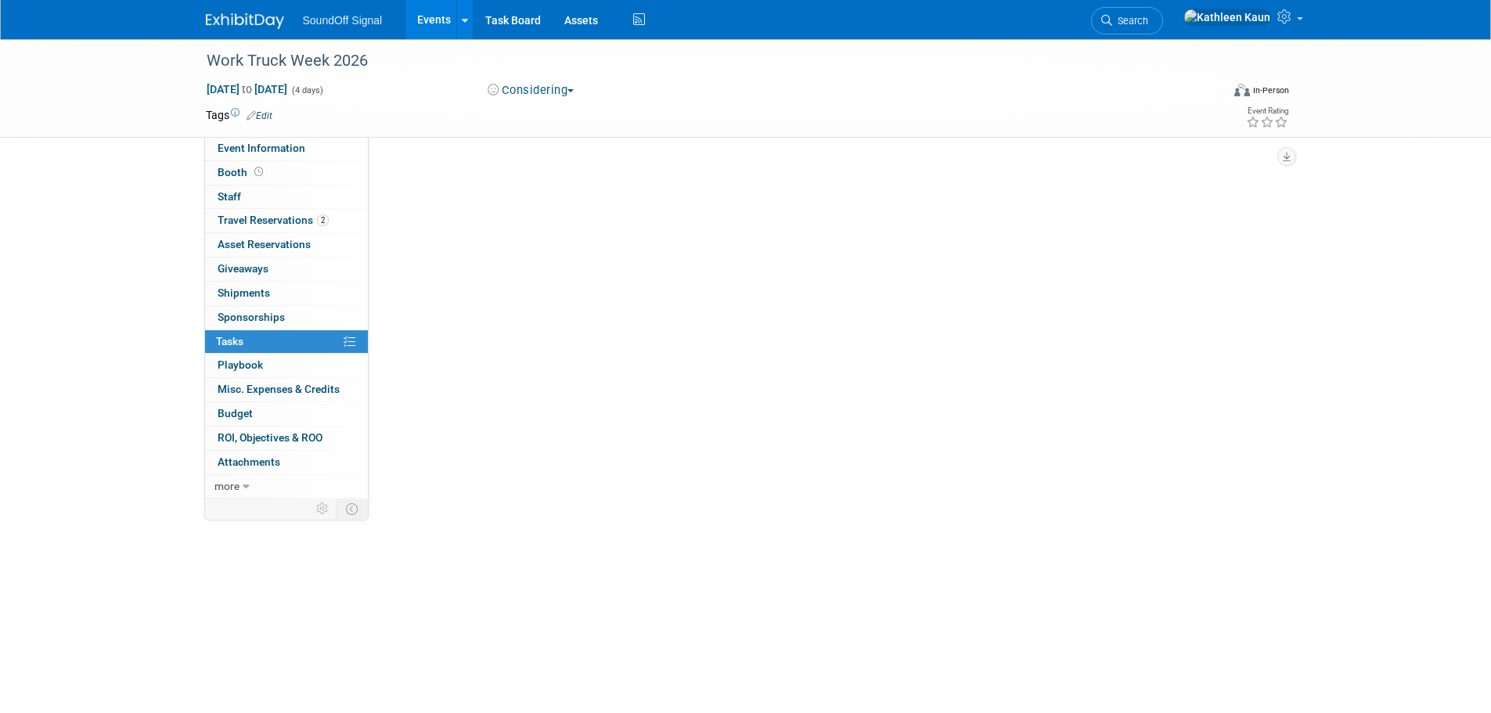
scroll to position [0, 0]
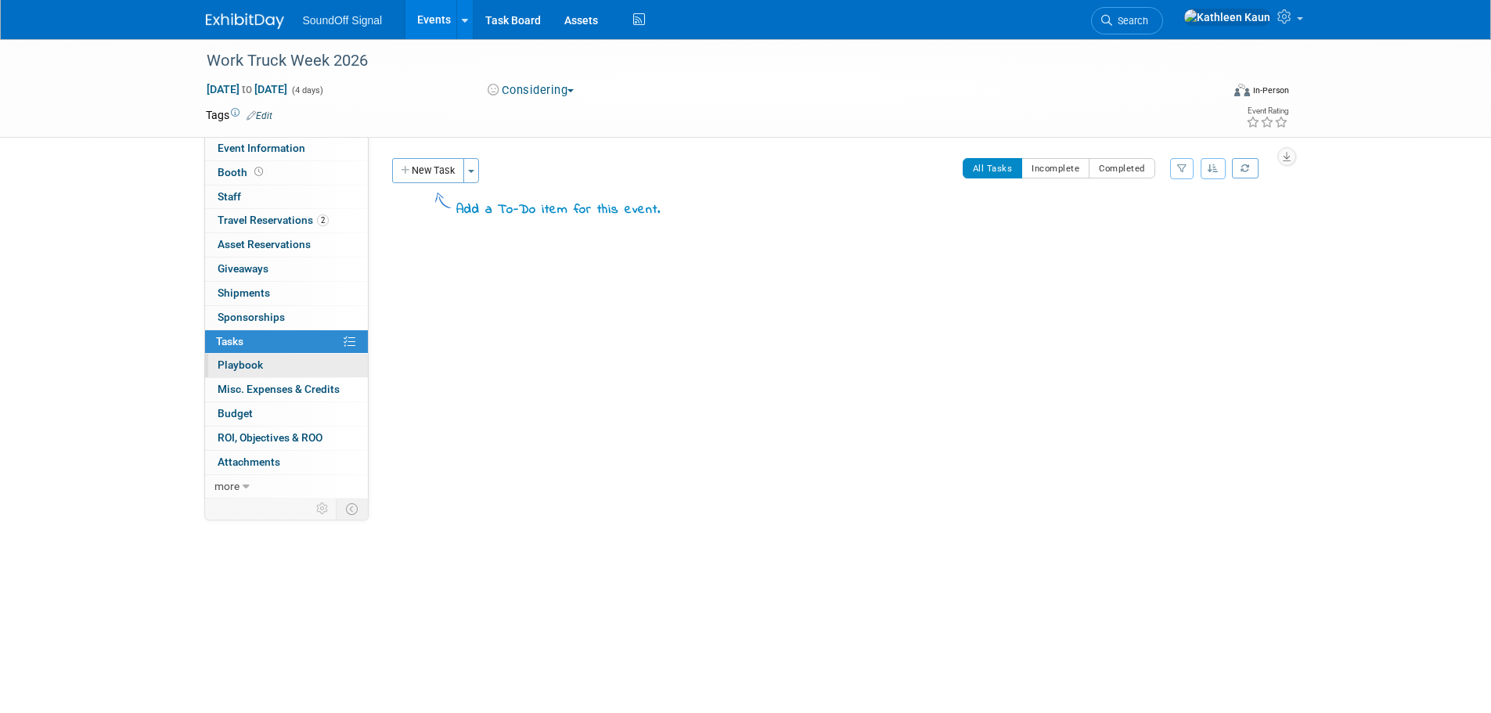
click at [261, 373] on link "0 Playbook 0" at bounding box center [286, 365] width 163 height 23
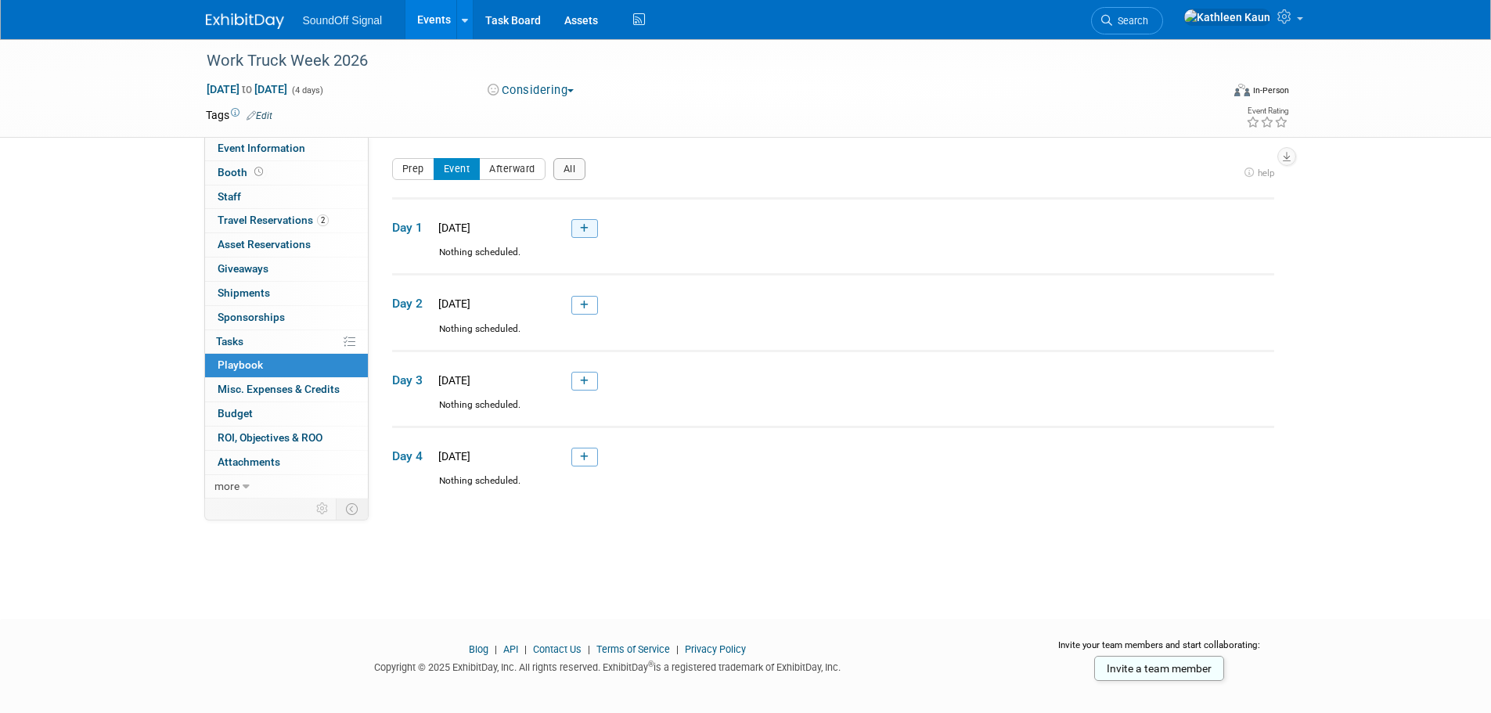
click at [587, 227] on icon at bounding box center [584, 228] width 9 height 9
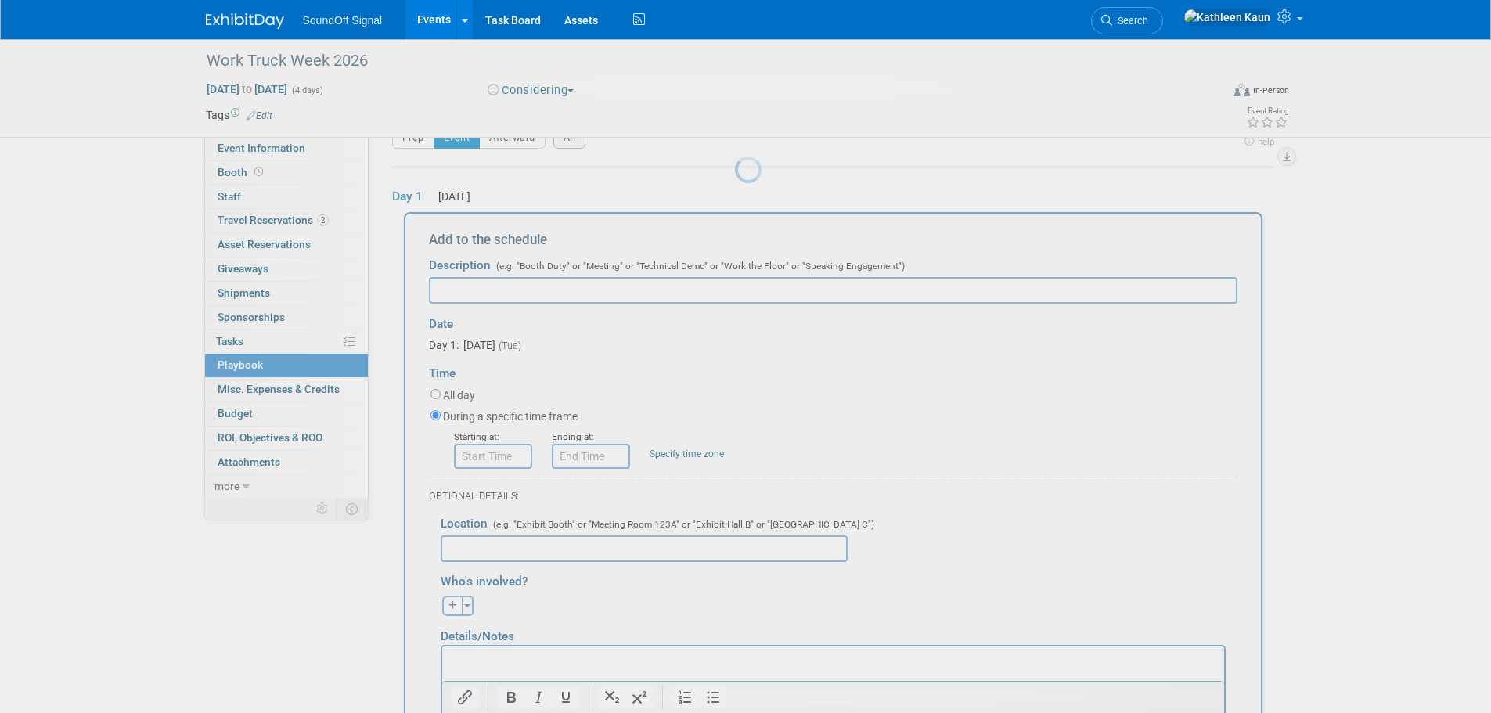
scroll to position [52, 0]
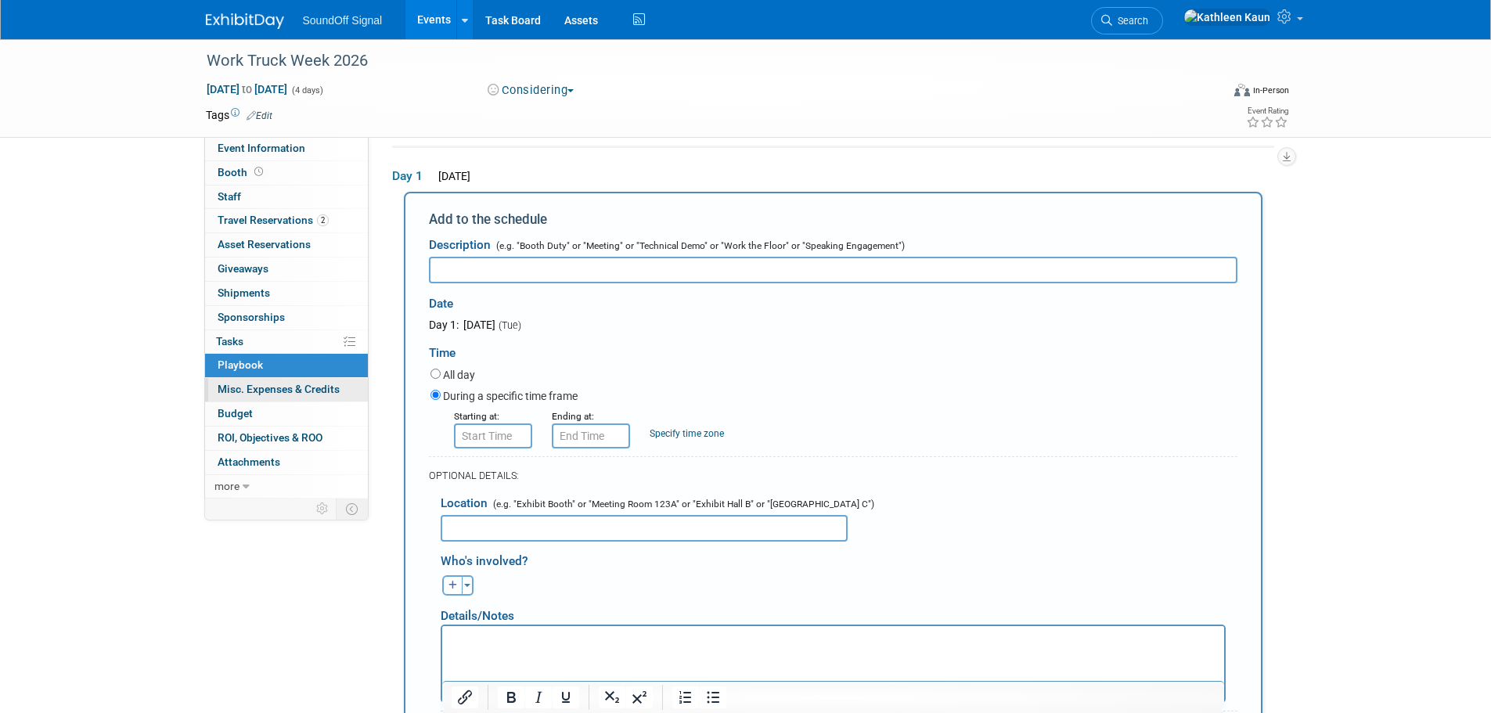
click at [240, 391] on span "Misc. Expenses & Credits 0" at bounding box center [279, 389] width 122 height 13
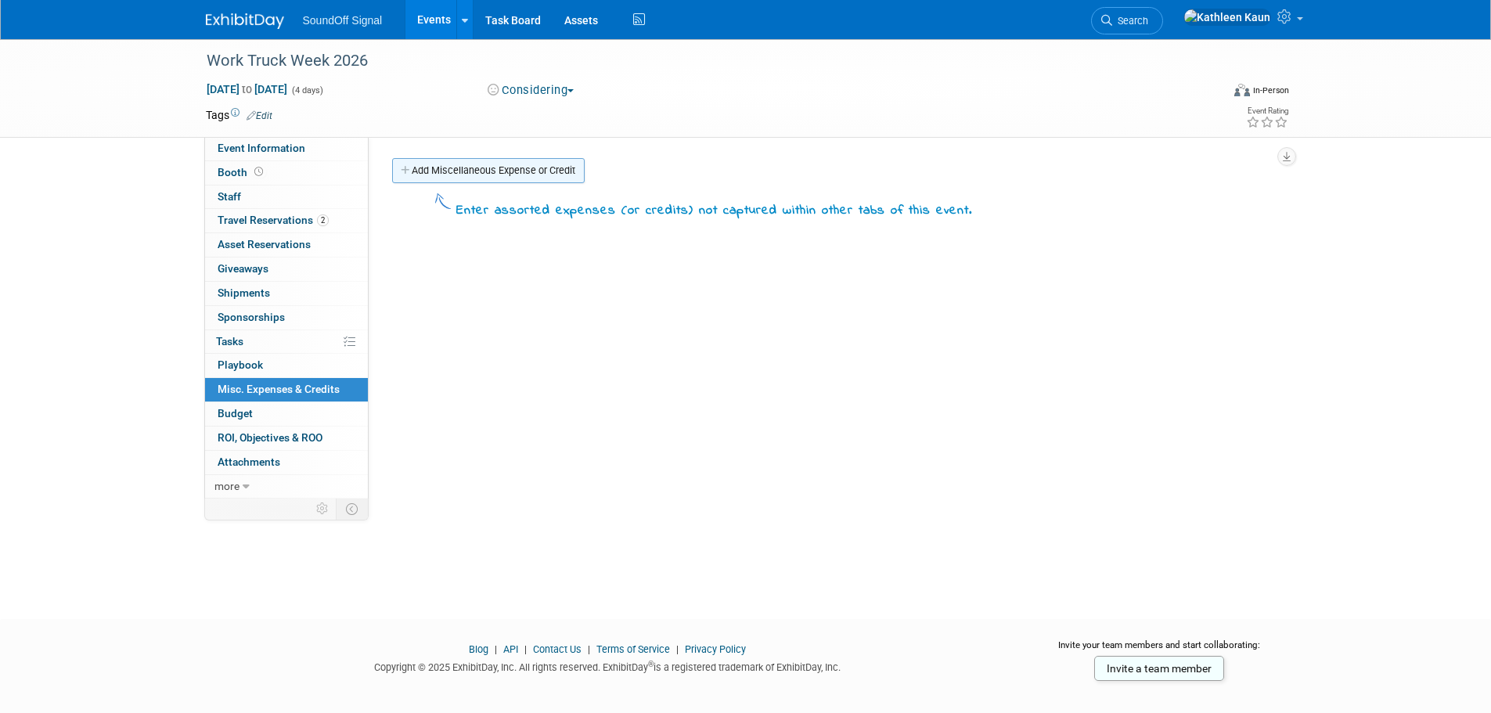
click at [421, 164] on link "Add Miscellaneous Expense or Credit" at bounding box center [488, 170] width 193 height 25
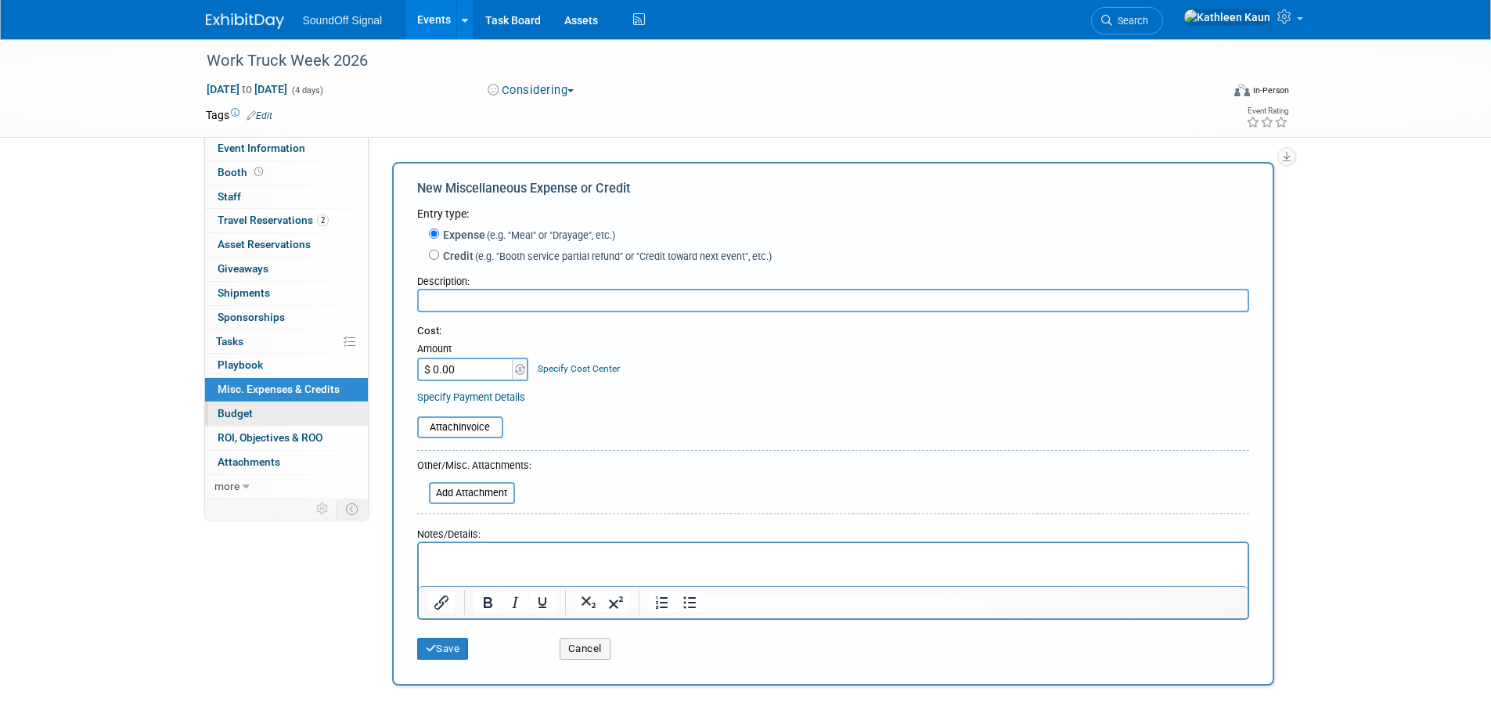
click at [234, 408] on span "Budget" at bounding box center [235, 413] width 35 height 13
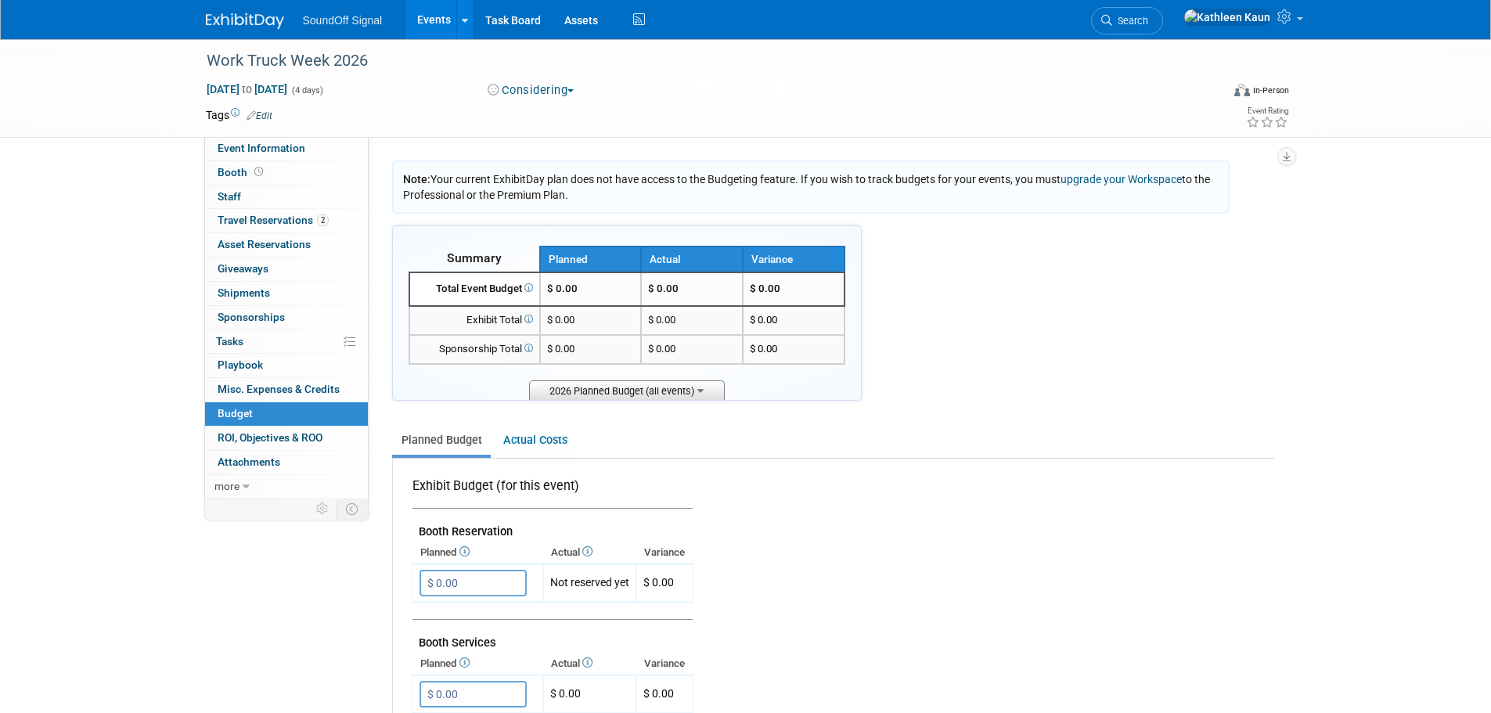
click at [633, 390] on span "2026 Planned Budget (all events)" at bounding box center [627, 390] width 196 height 20
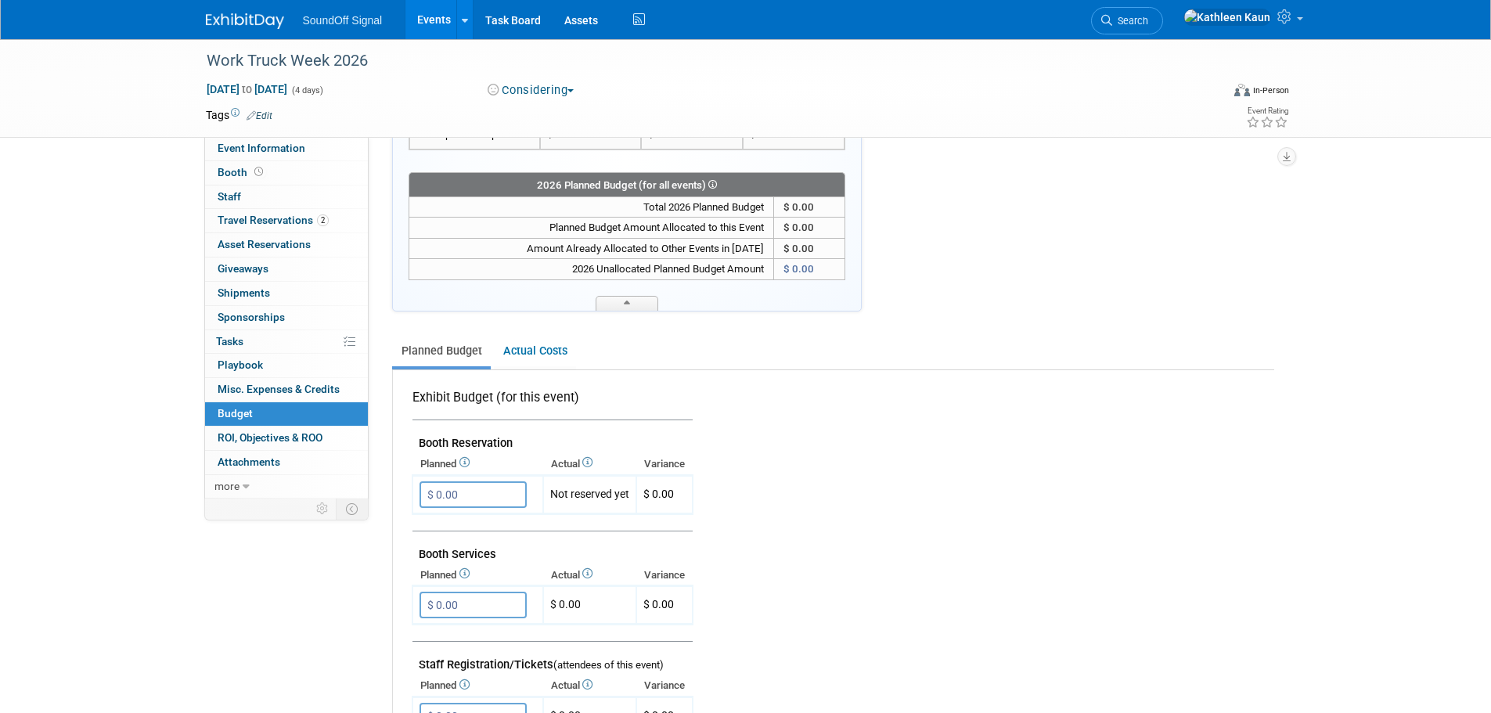
scroll to position [235, 0]
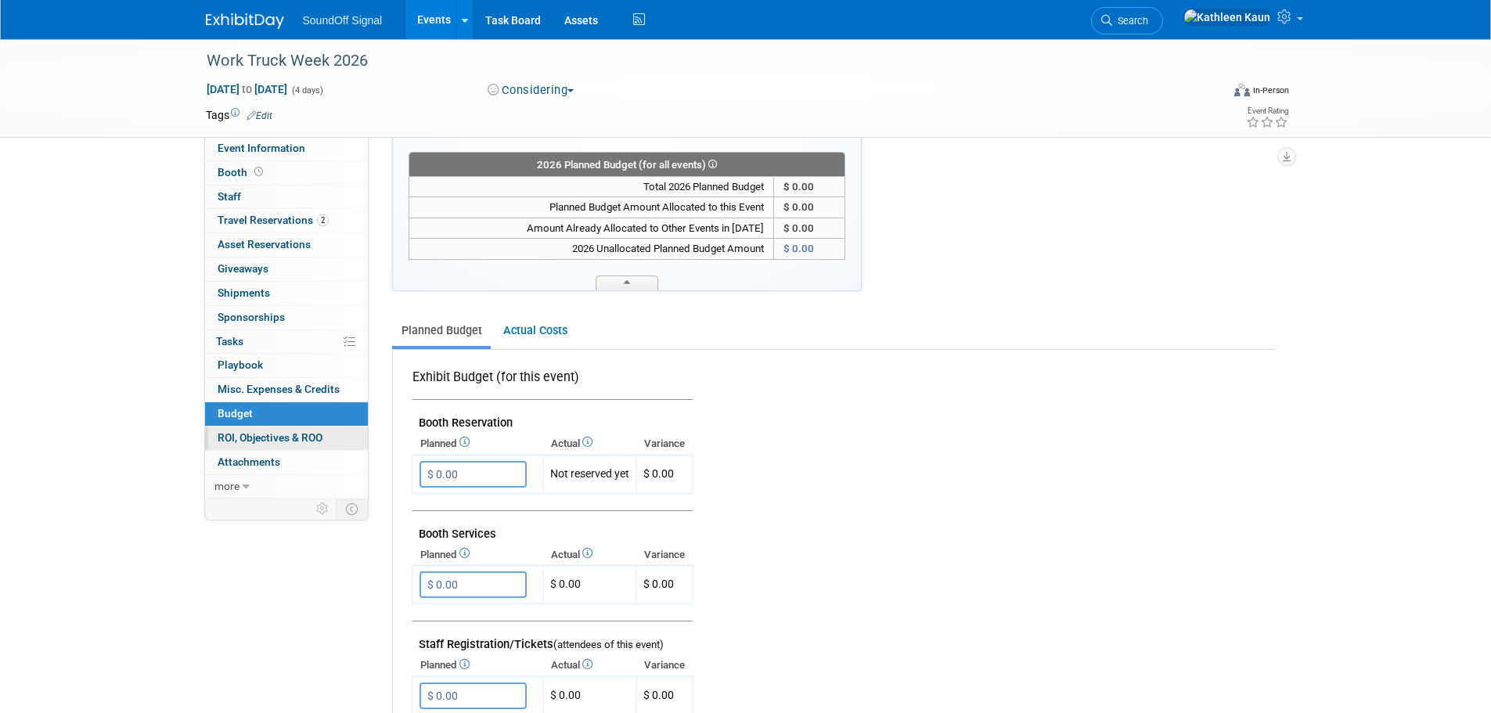
click at [261, 441] on span "ROI, Objectives & ROO 0" at bounding box center [270, 437] width 105 height 13
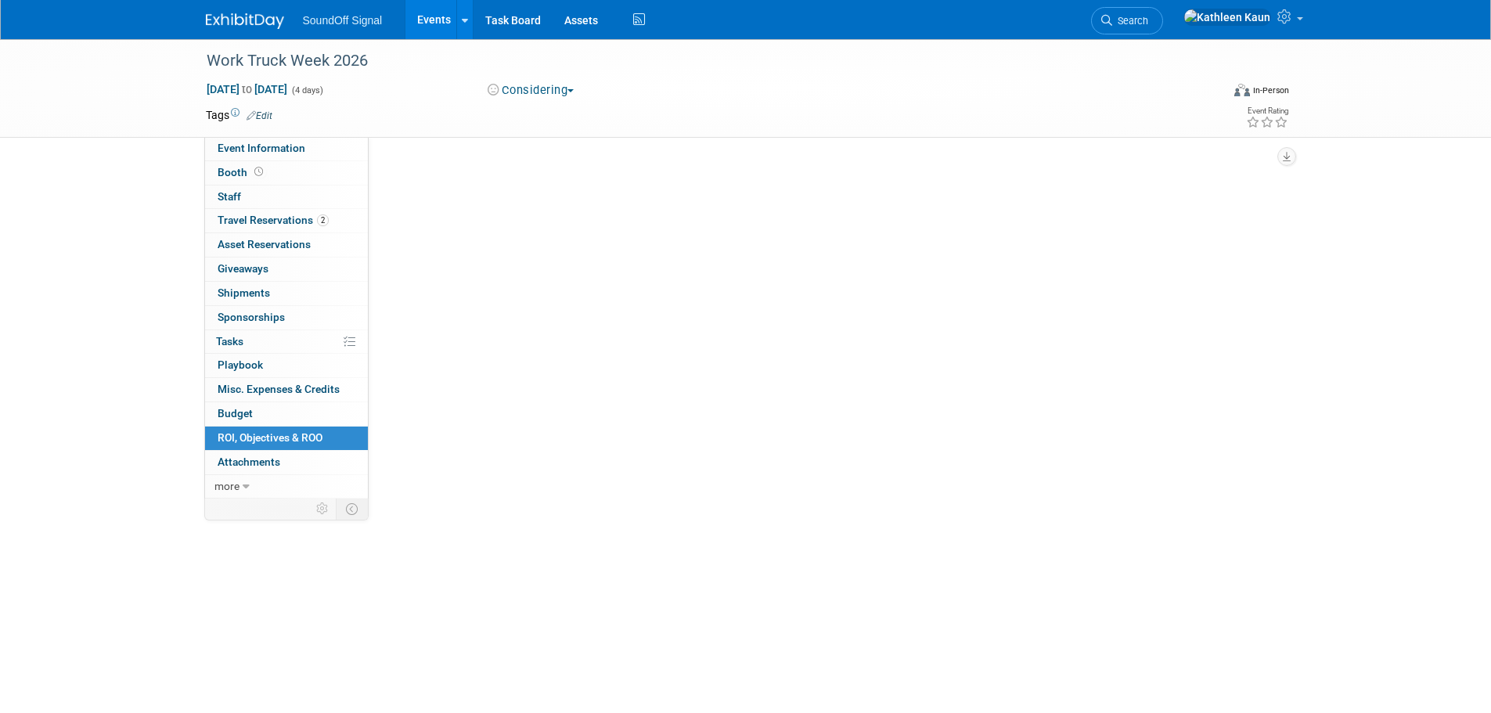
scroll to position [0, 0]
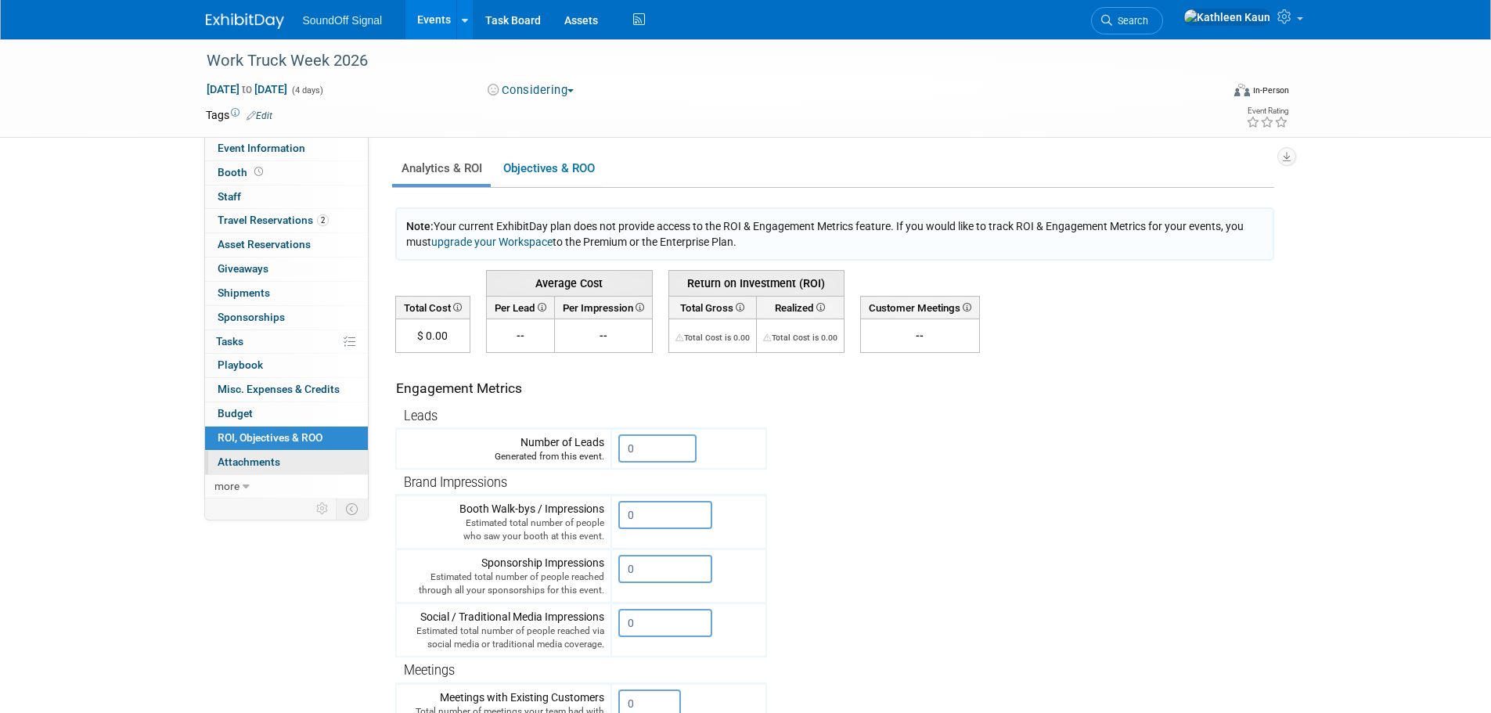
click at [247, 463] on span "Attachments 0" at bounding box center [249, 462] width 63 height 13
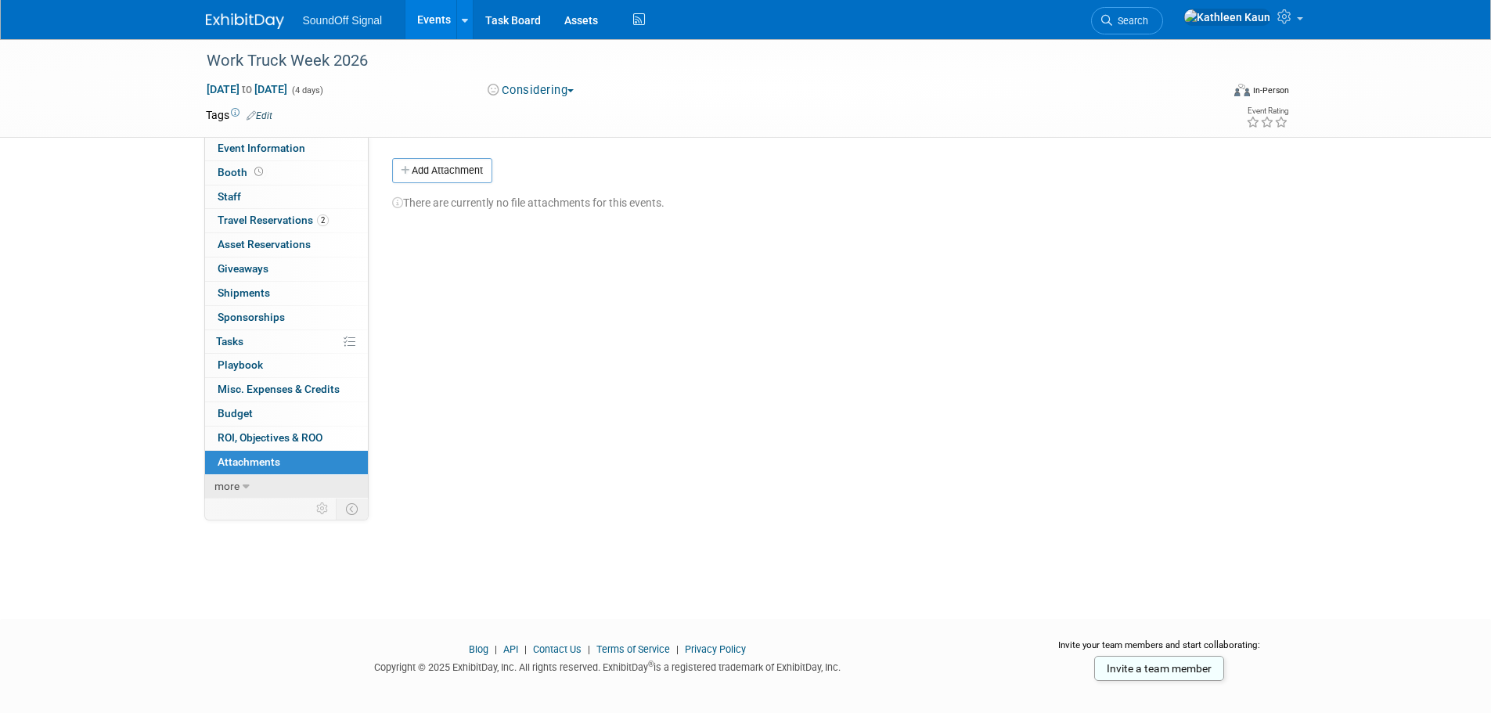
click at [236, 484] on span "more" at bounding box center [226, 486] width 25 height 13
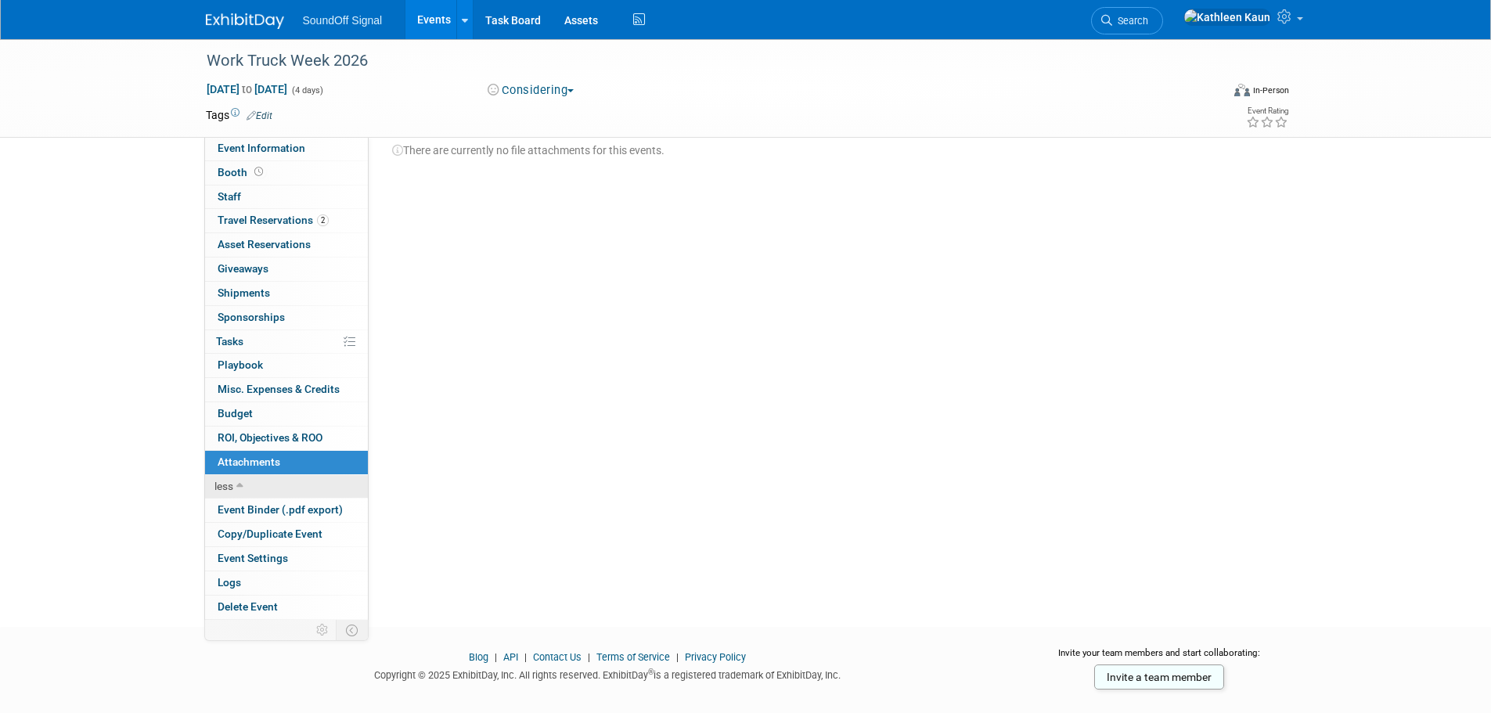
scroll to position [76, 0]
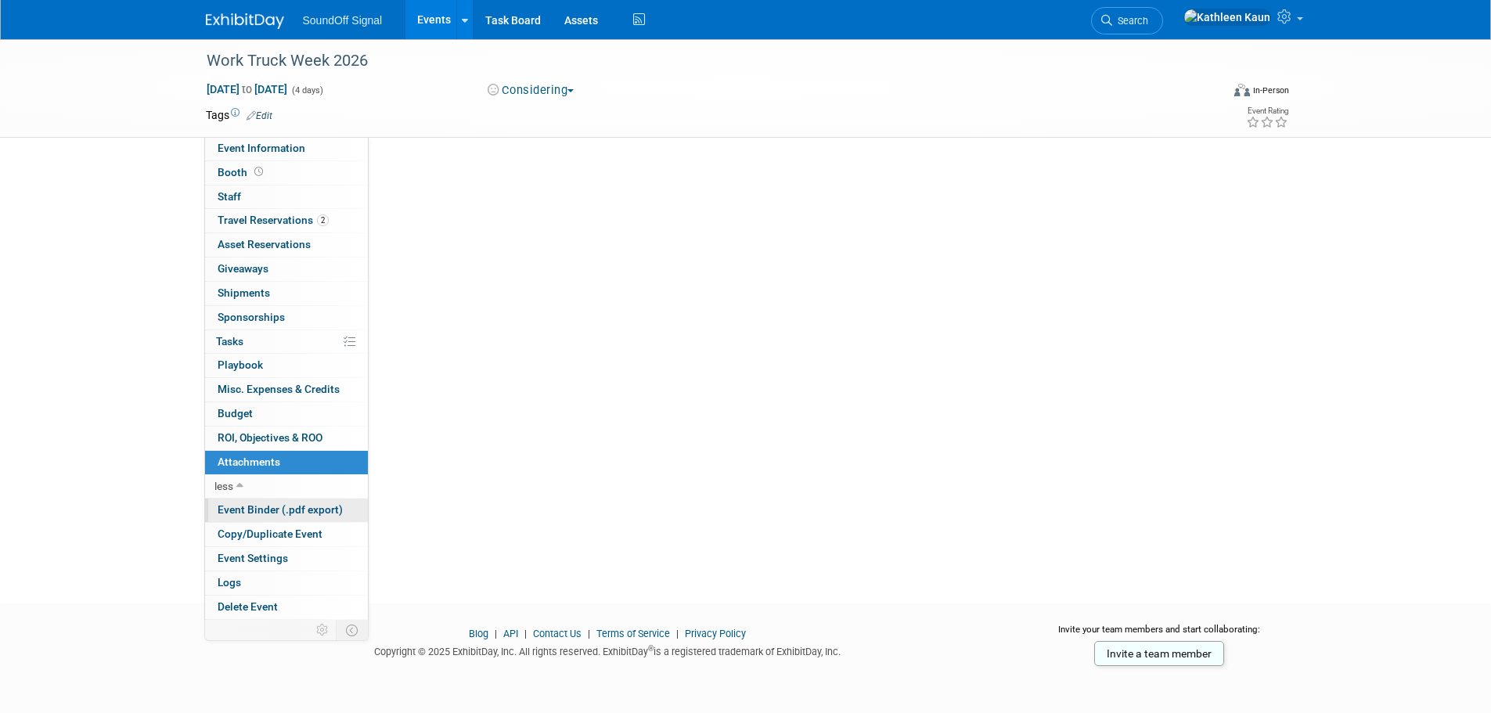
click at [260, 514] on span "Event Binder (.pdf export)" at bounding box center [280, 509] width 125 height 13
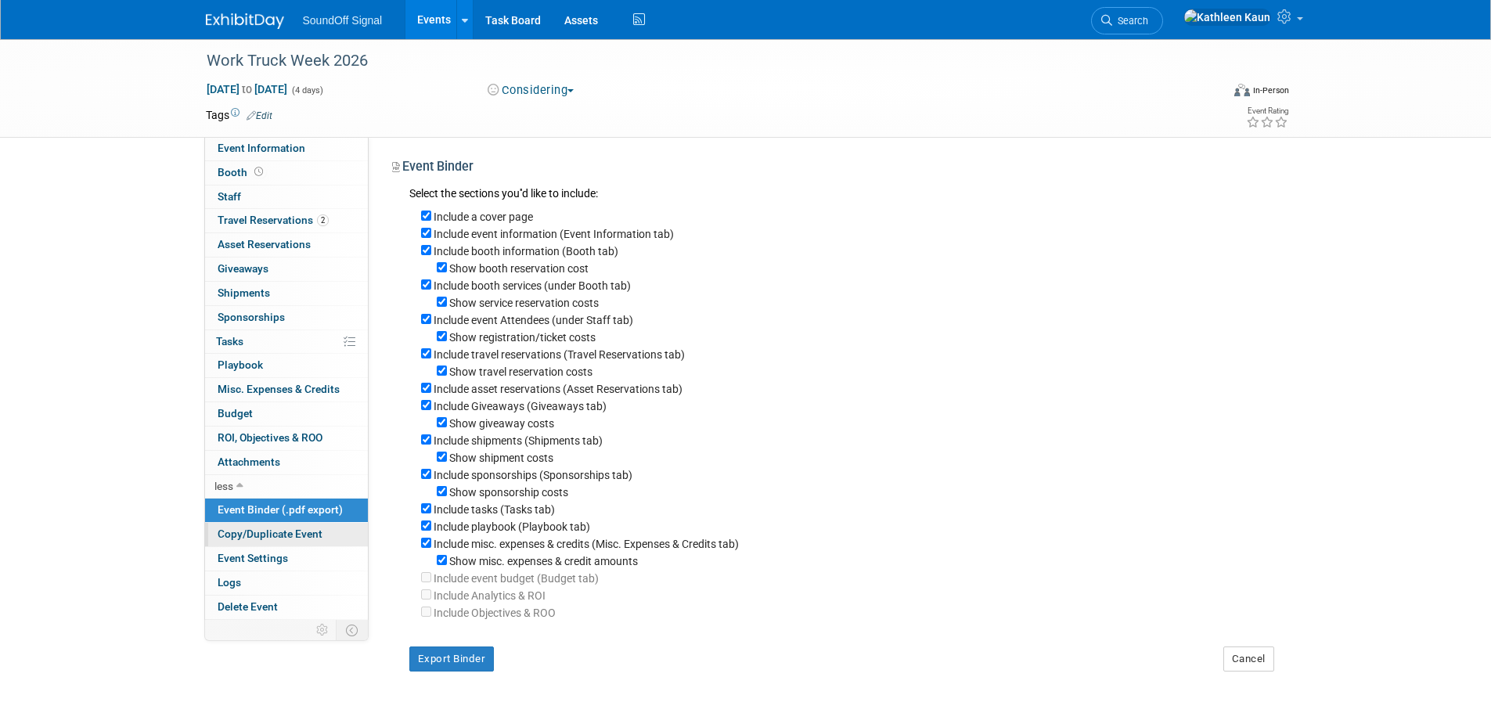
click at [254, 536] on span "Copy/Duplicate Event" at bounding box center [270, 534] width 105 height 13
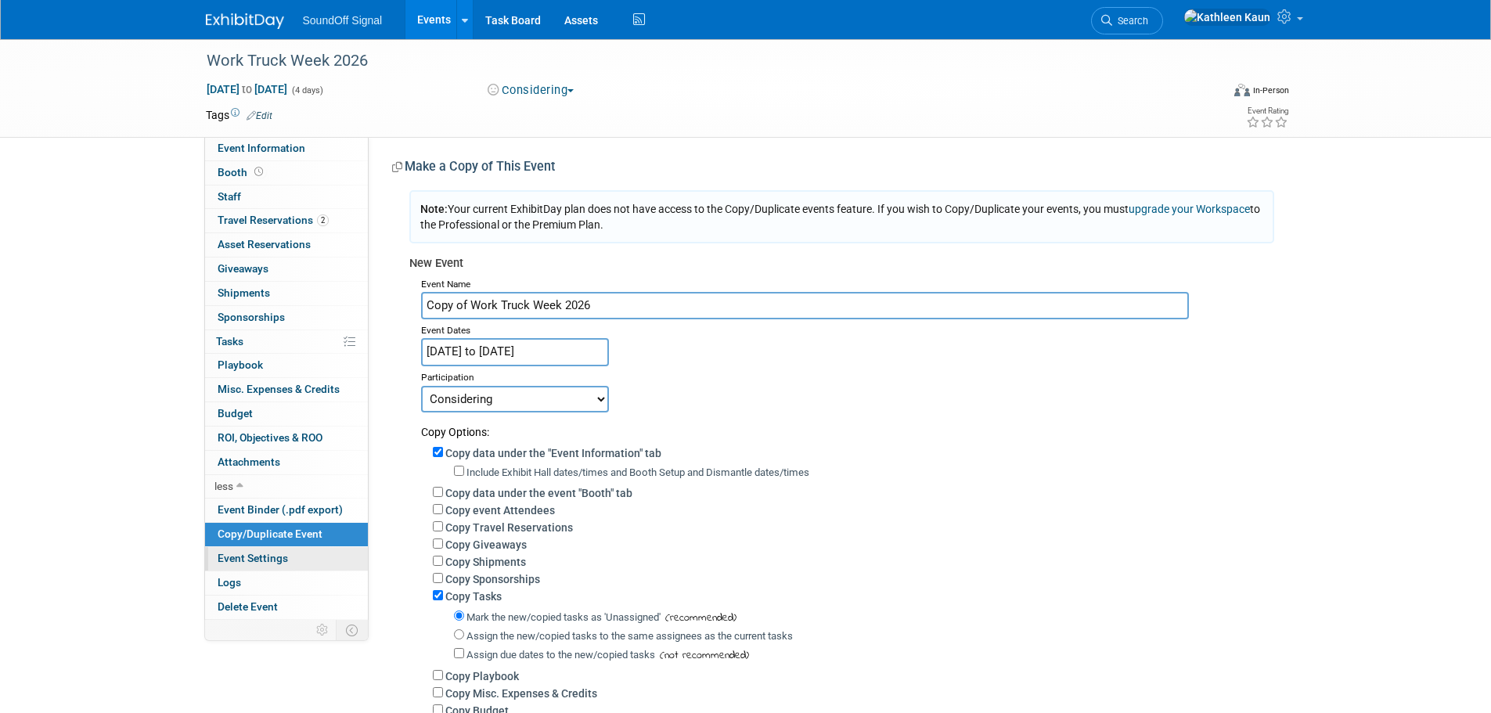
click at [241, 561] on span "Event Settings" at bounding box center [253, 558] width 70 height 13
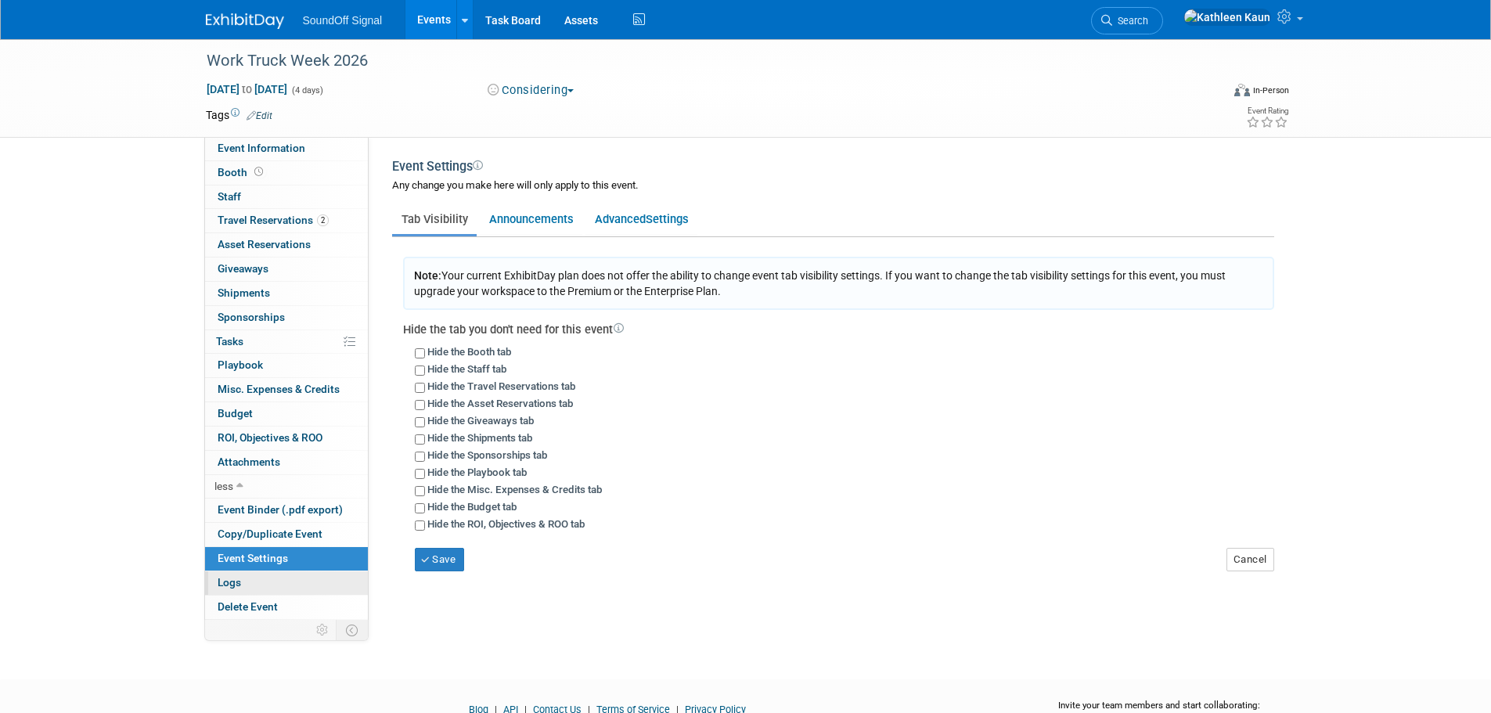
click at [225, 585] on span "Logs" at bounding box center [229, 582] width 23 height 13
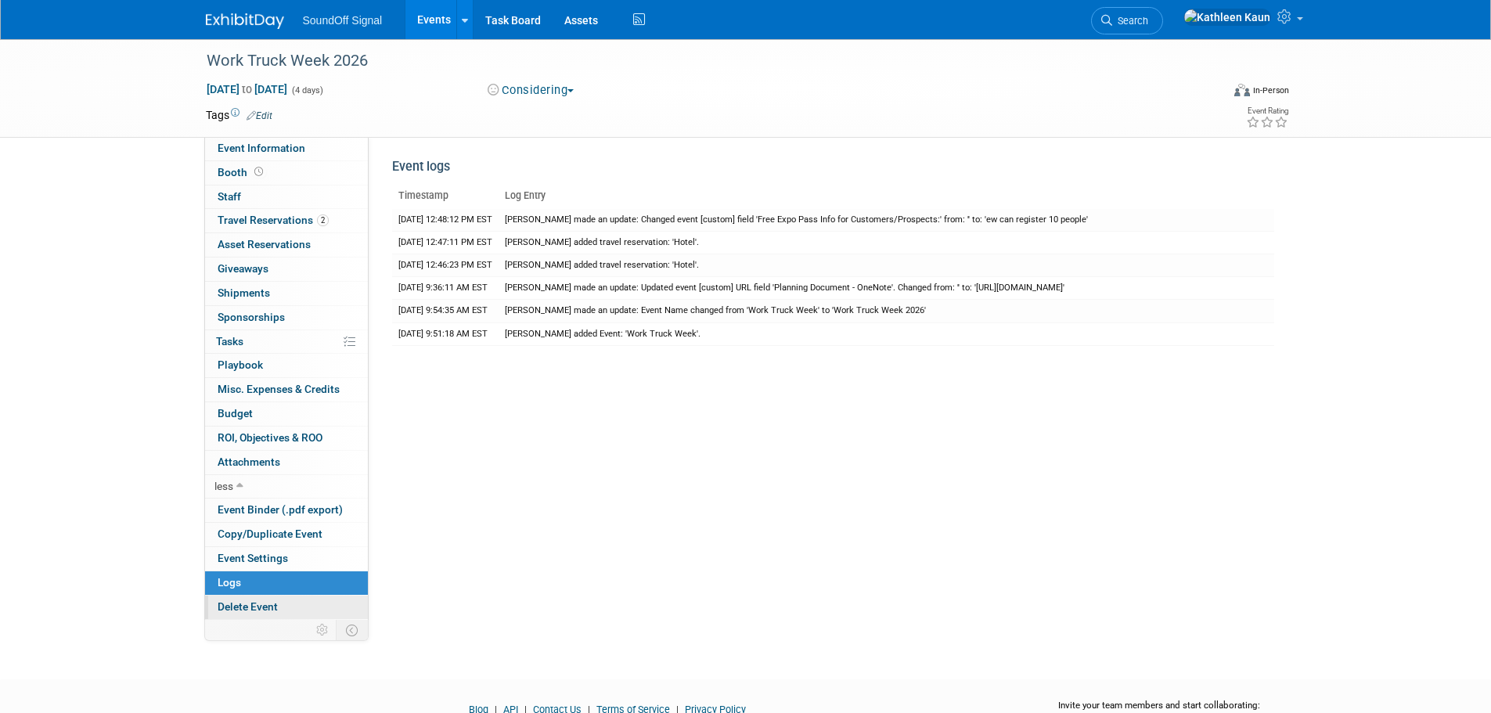
click at [221, 603] on span "Delete Event" at bounding box center [248, 606] width 60 height 13
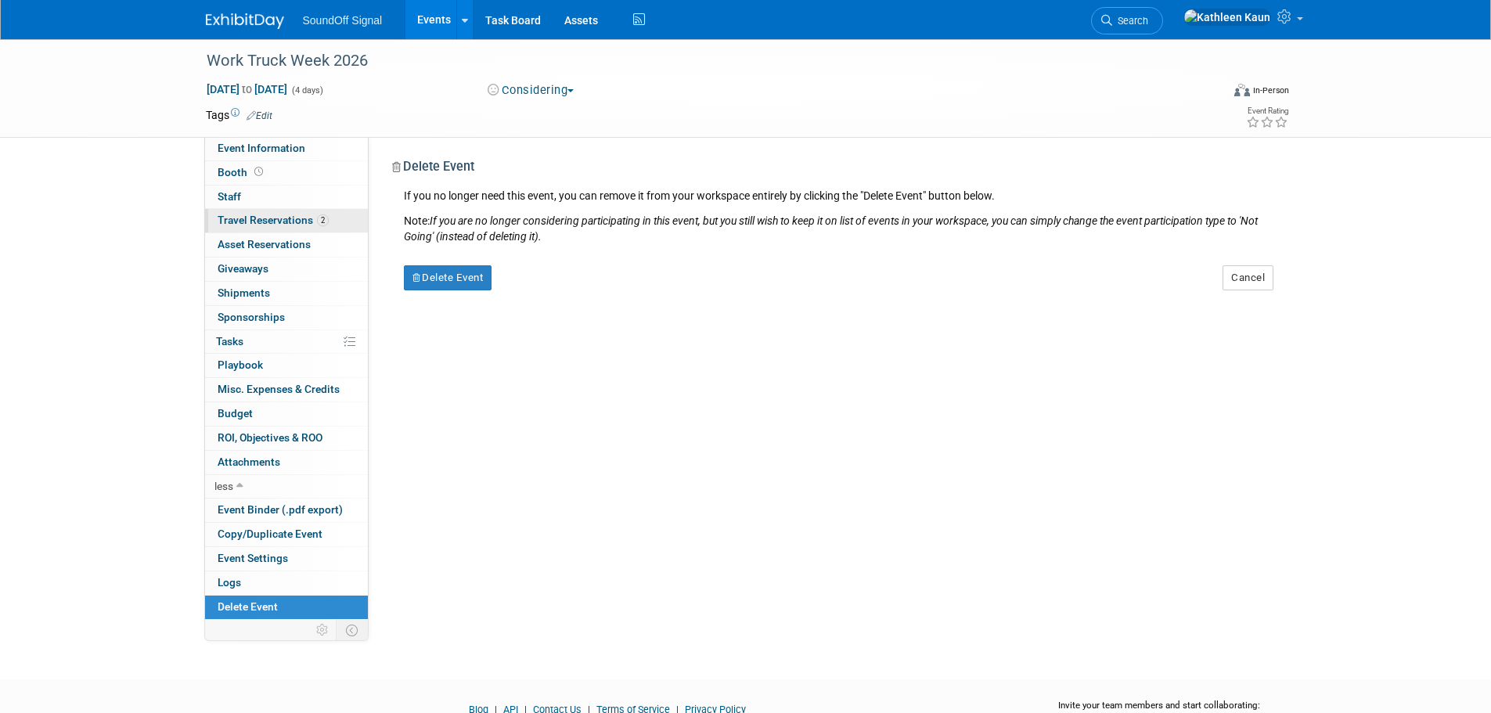
click at [257, 217] on span "Travel Reservations 2" at bounding box center [273, 220] width 111 height 13
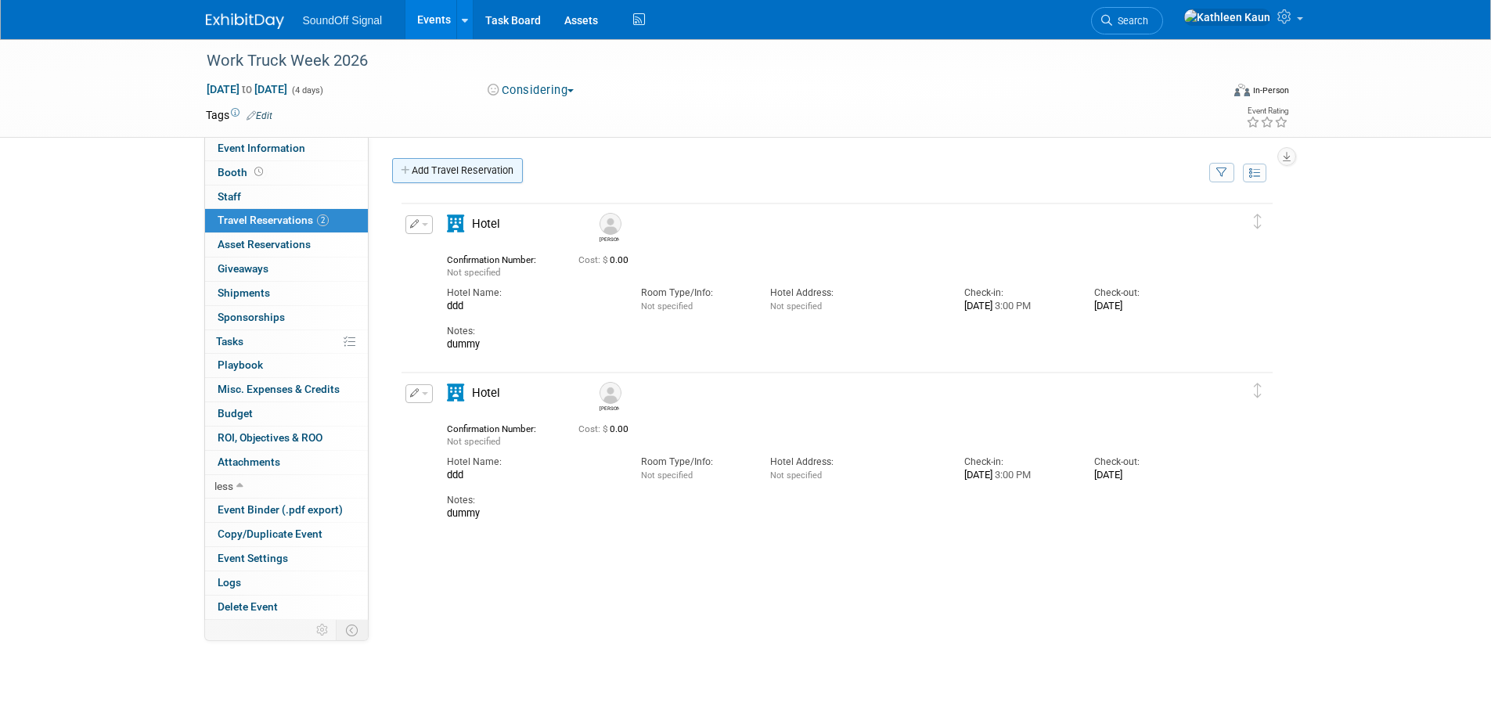
click at [450, 177] on link "Add Travel Reservation" at bounding box center [457, 170] width 131 height 25
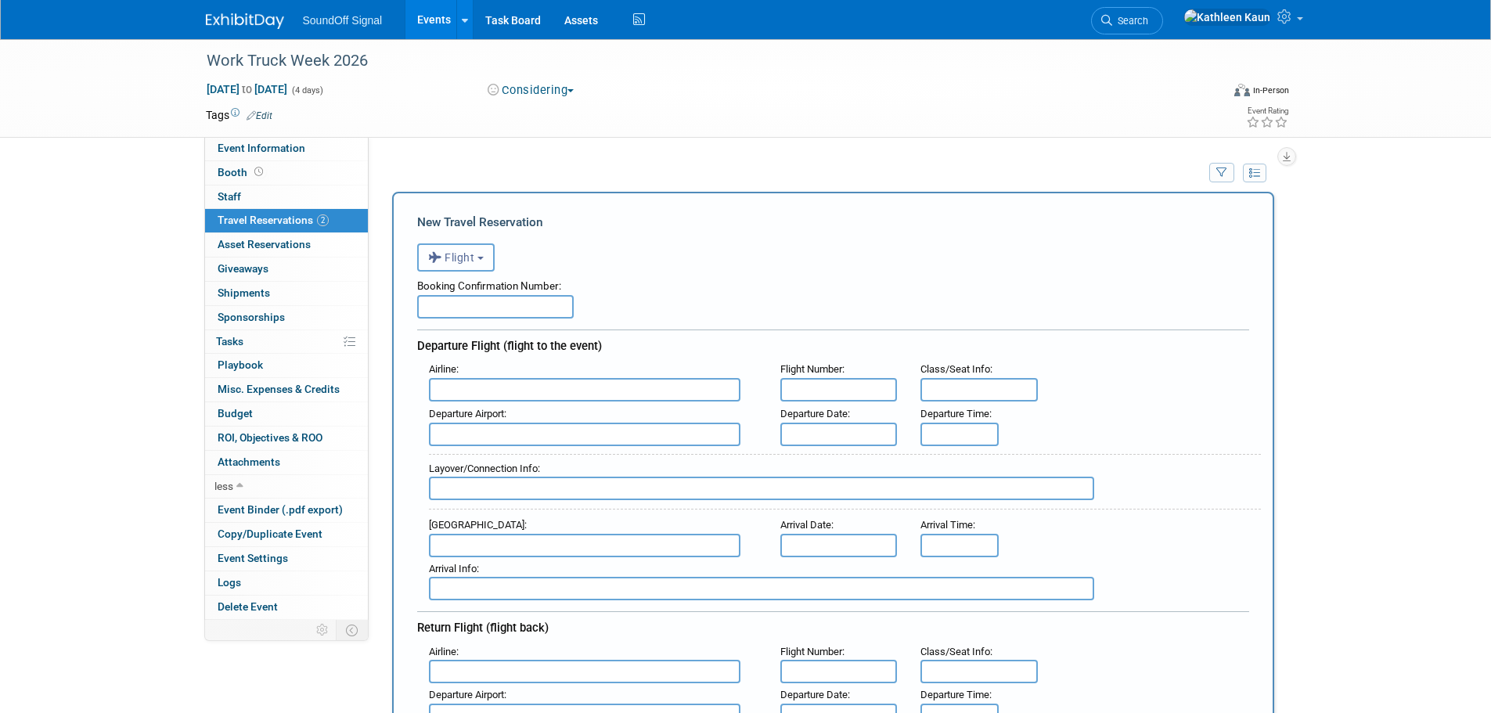
click at [467, 263] on span "Flight" at bounding box center [451, 257] width 47 height 13
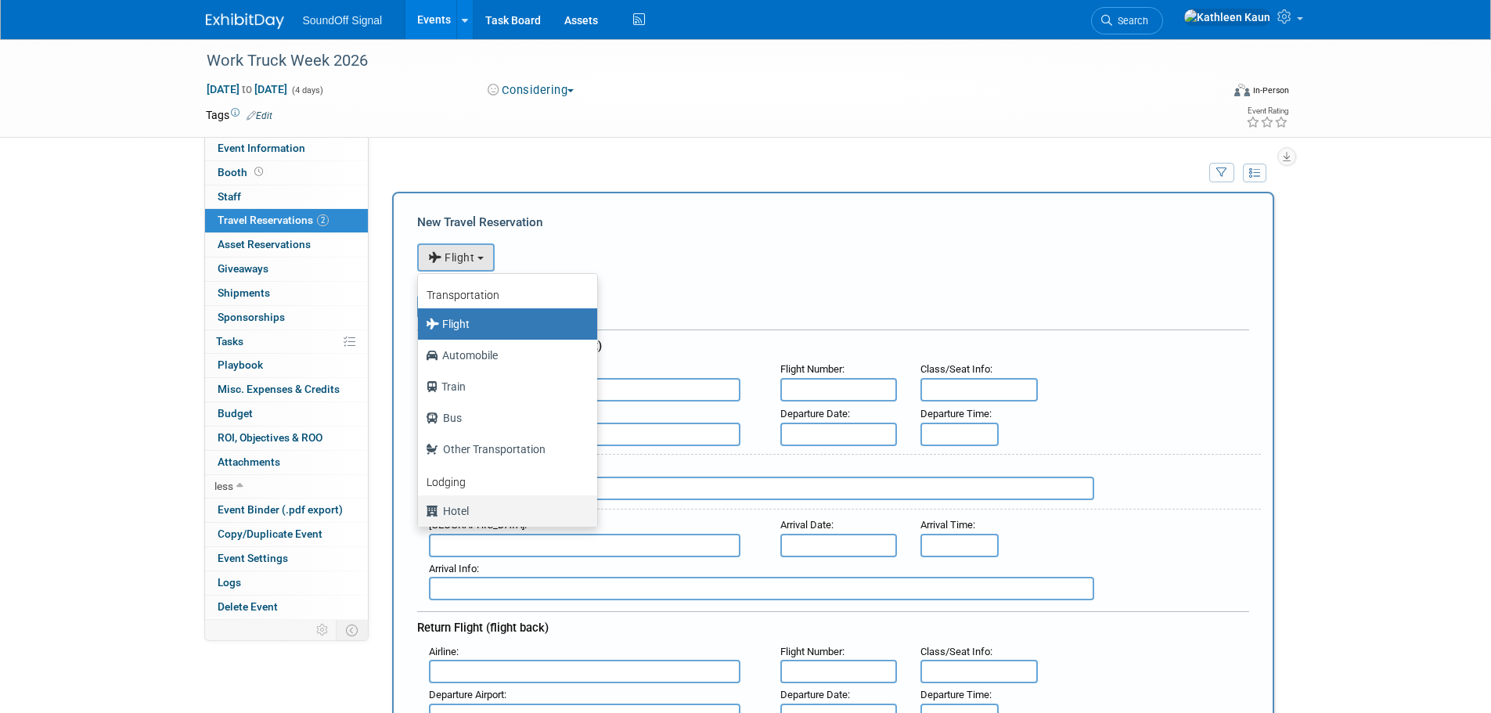
click at [460, 509] on label "Hotel" at bounding box center [504, 511] width 156 height 25
click at [420, 509] on input "Hotel" at bounding box center [415, 509] width 10 height 10
select select "6"
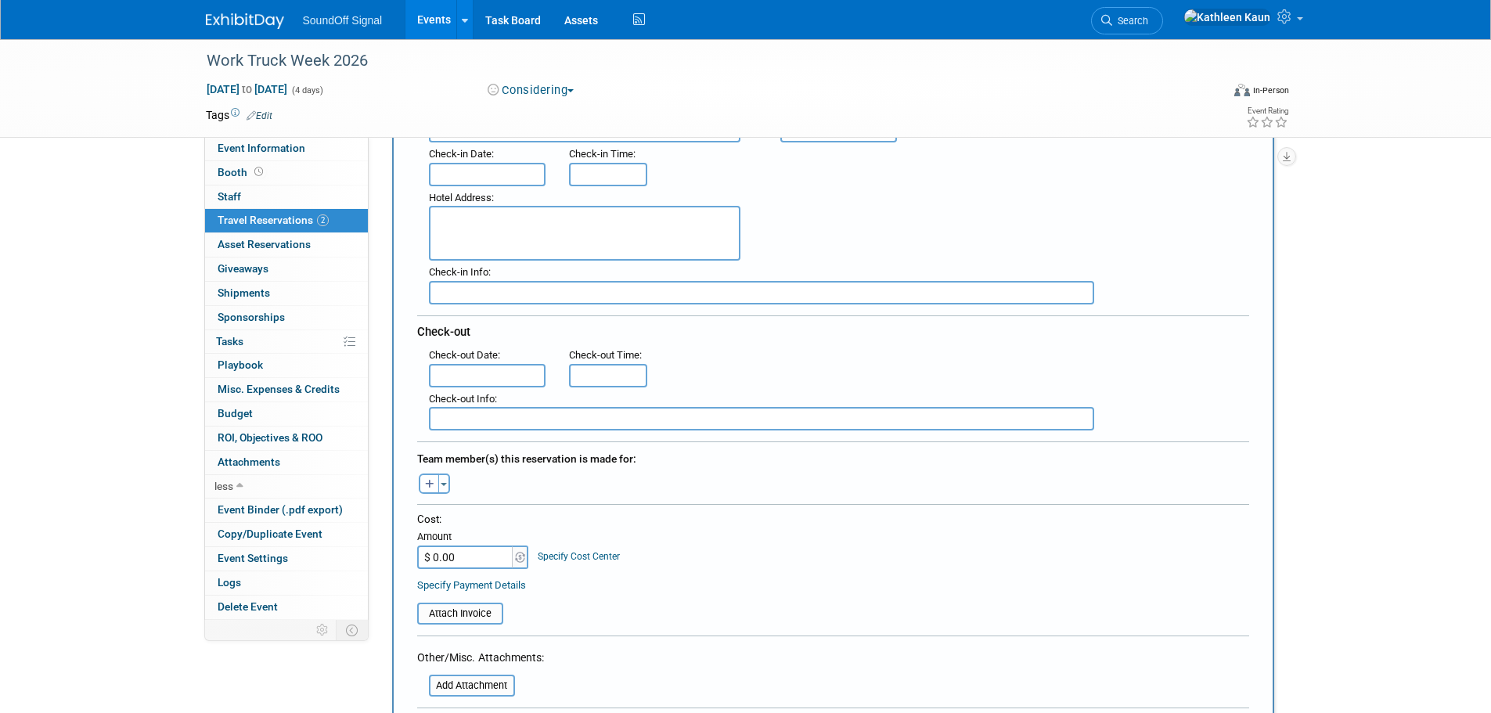
scroll to position [313, 0]
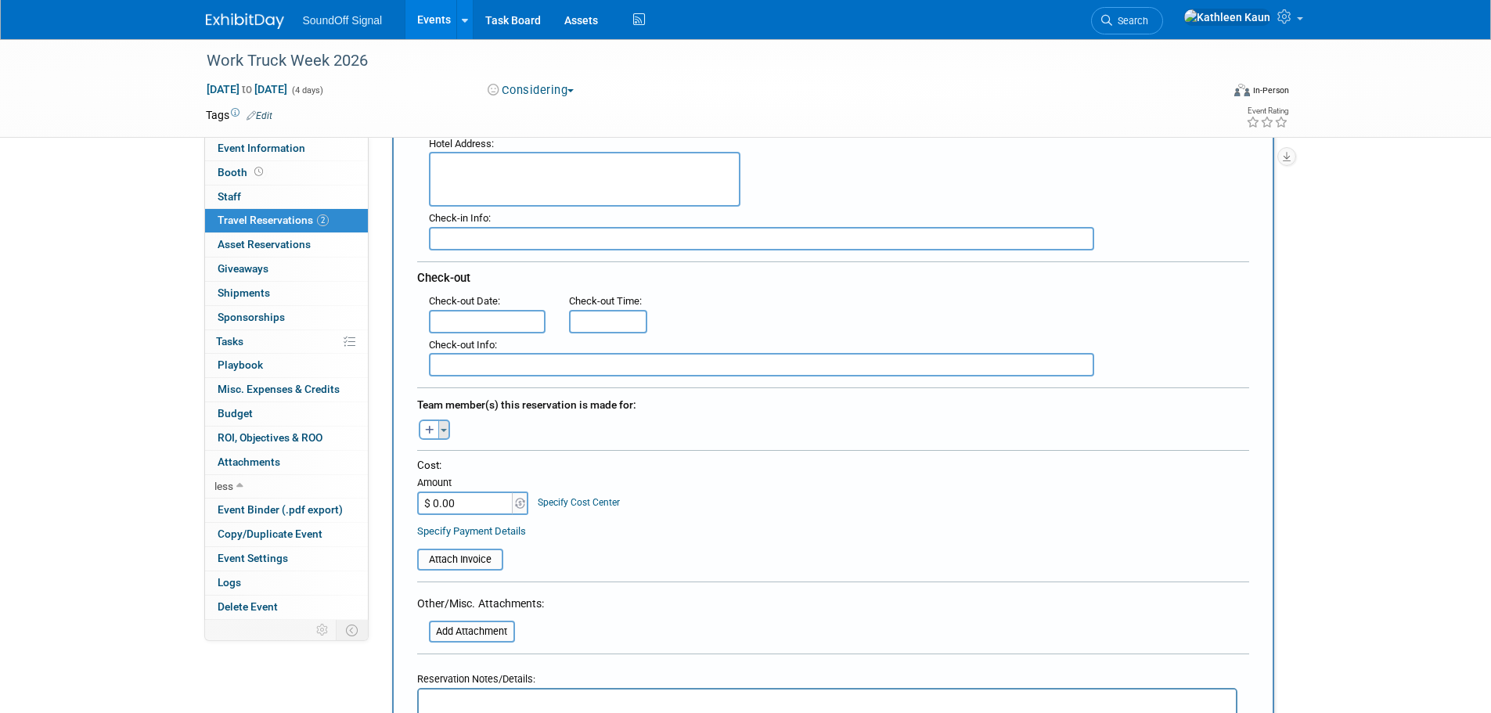
click at [444, 434] on button "Toggle Dropdown" at bounding box center [444, 430] width 12 height 20
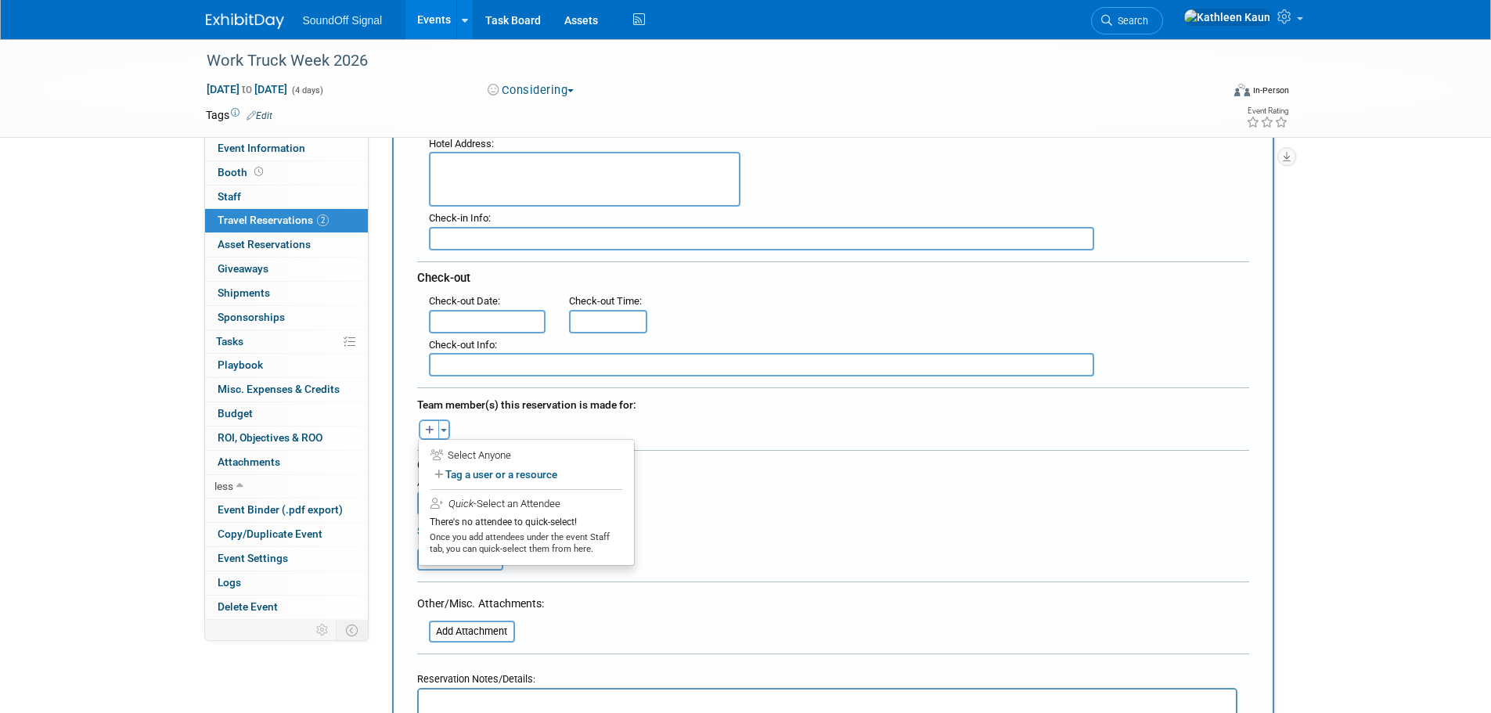
click at [719, 428] on div "Brandon remove Bryan remove Cinthya remove" at bounding box center [834, 428] width 856 height 24
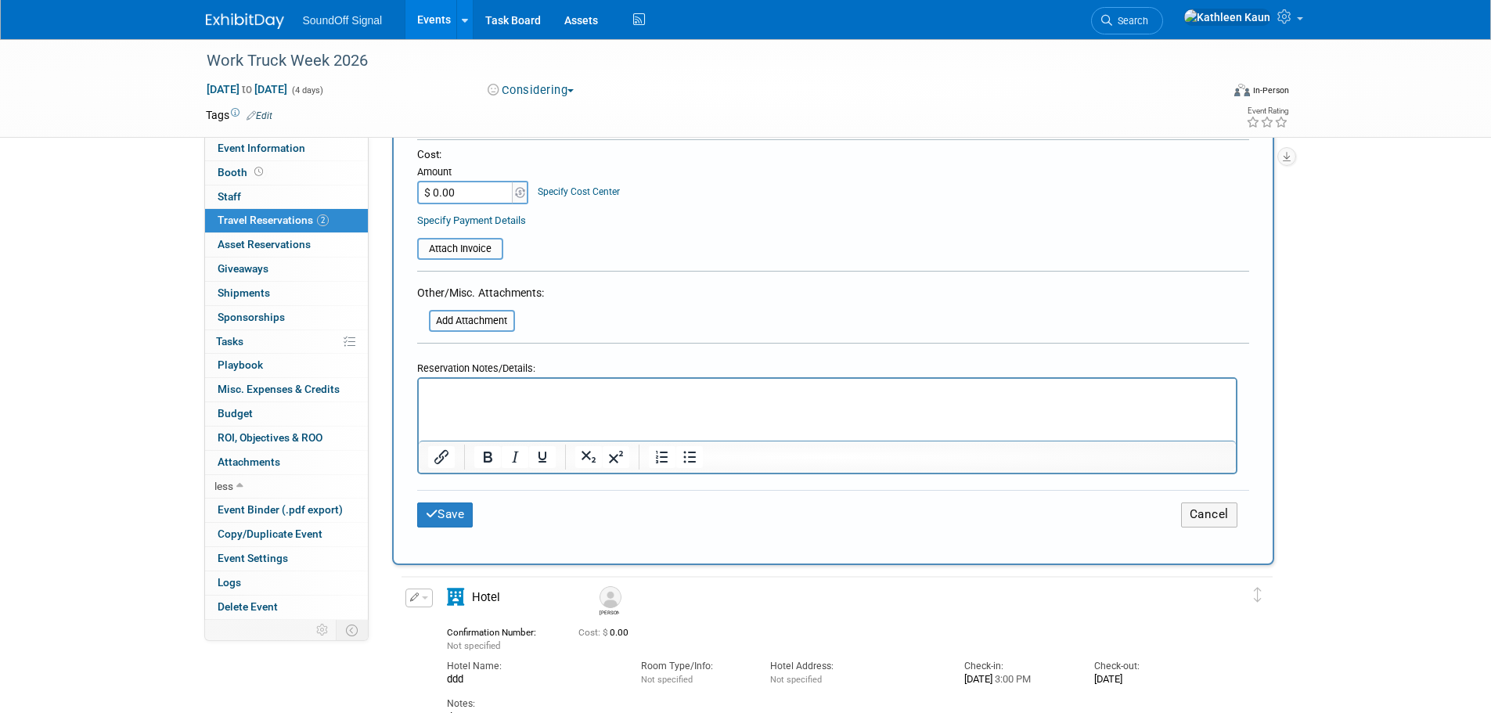
scroll to position [626, 0]
click at [467, 399] on html at bounding box center [826, 388] width 817 height 23
click at [430, 512] on icon "submit" at bounding box center [432, 512] width 13 height 12
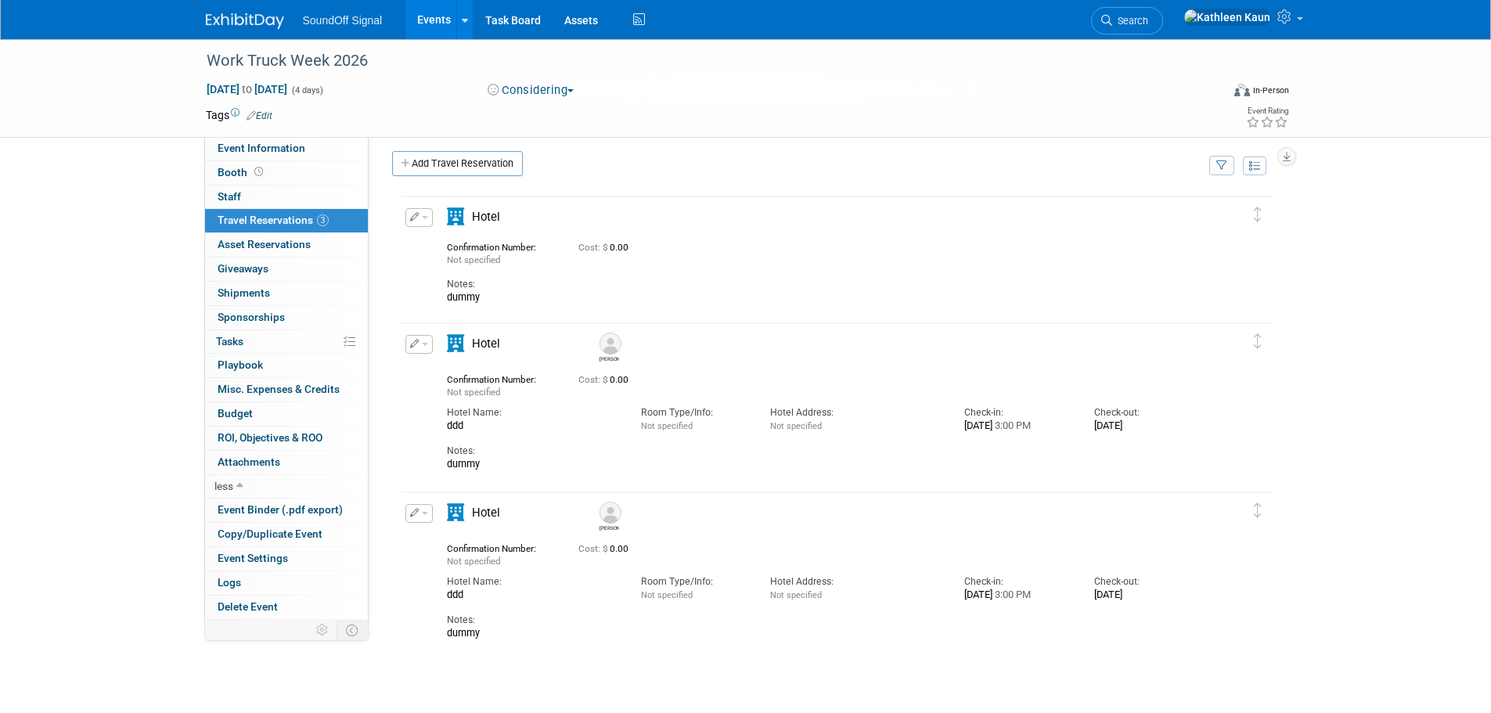
scroll to position [0, 0]
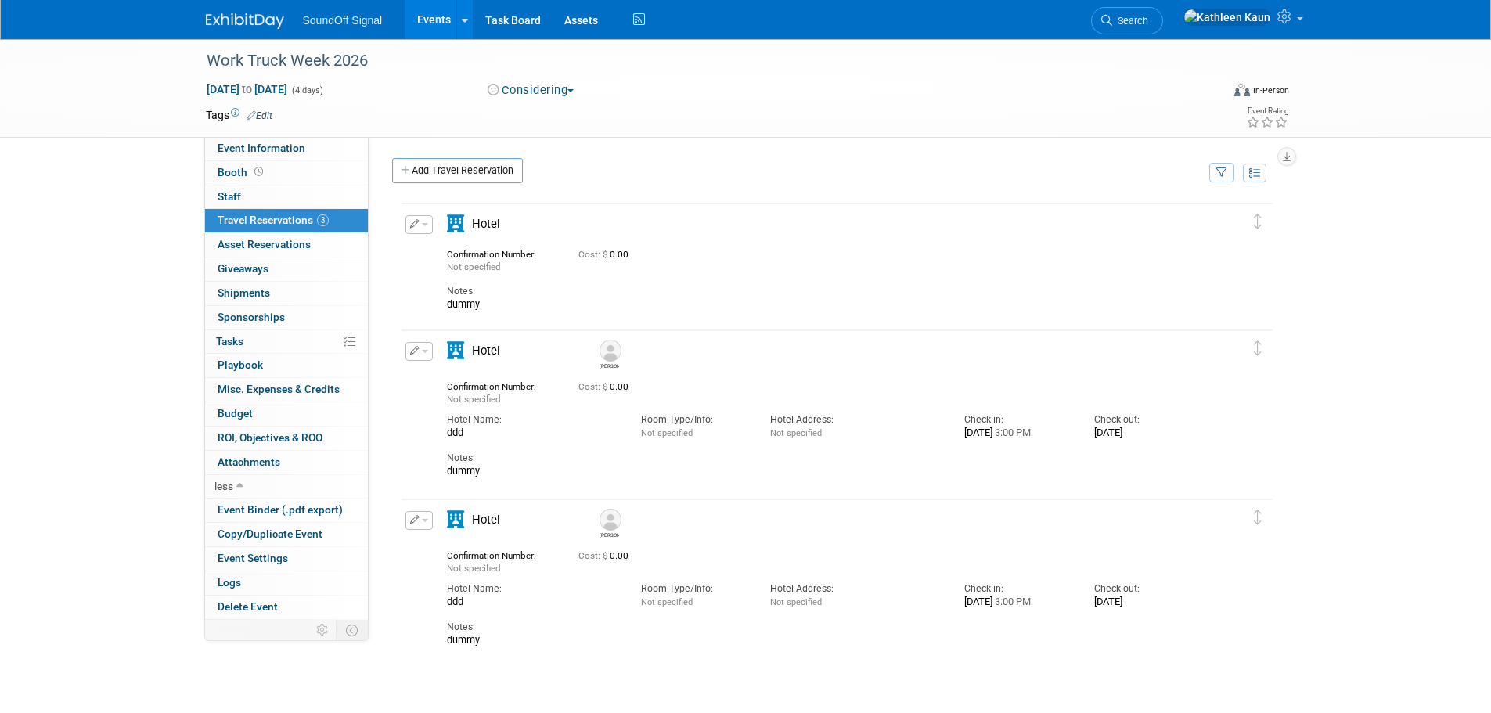
click at [247, 17] on img at bounding box center [245, 21] width 78 height 16
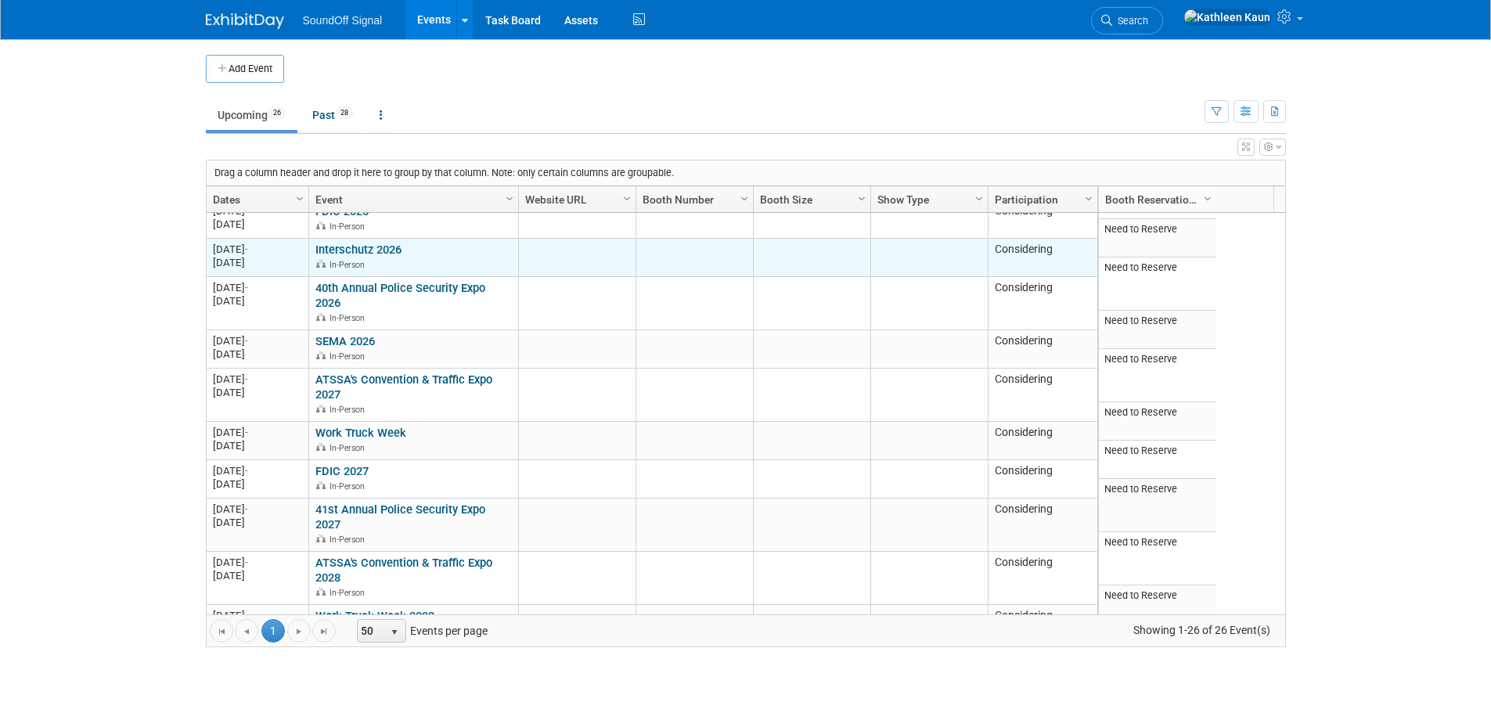
scroll to position [260, 0]
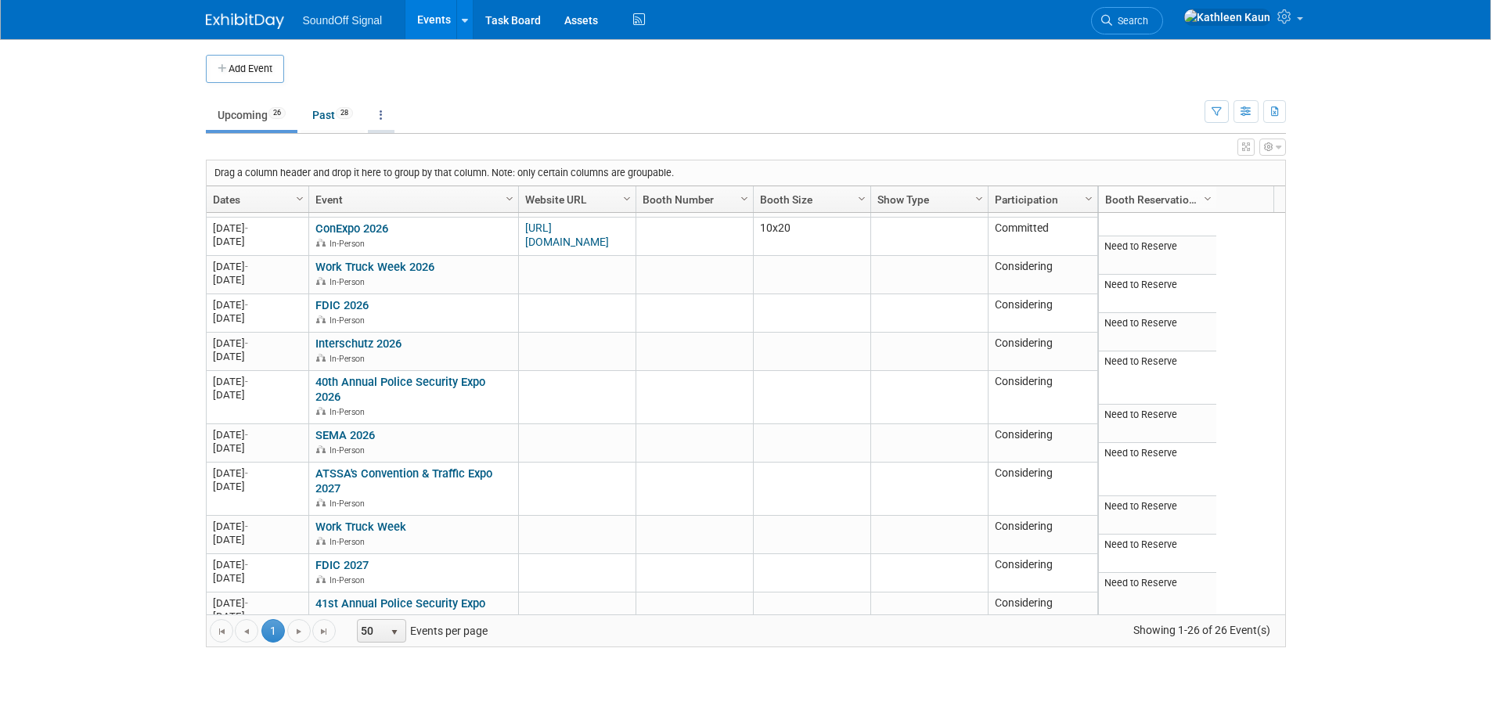
click at [383, 114] on icon at bounding box center [381, 115] width 3 height 11
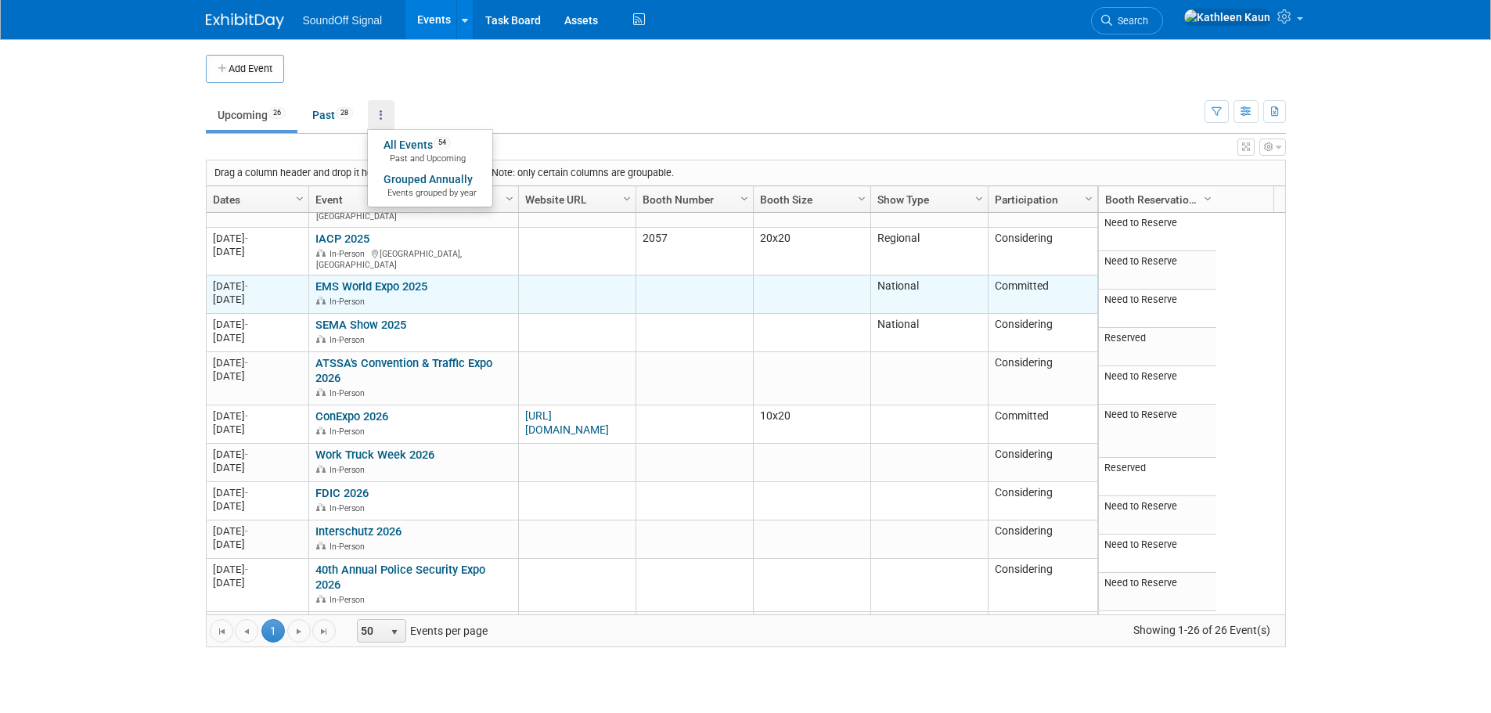
scroll to position [0, 0]
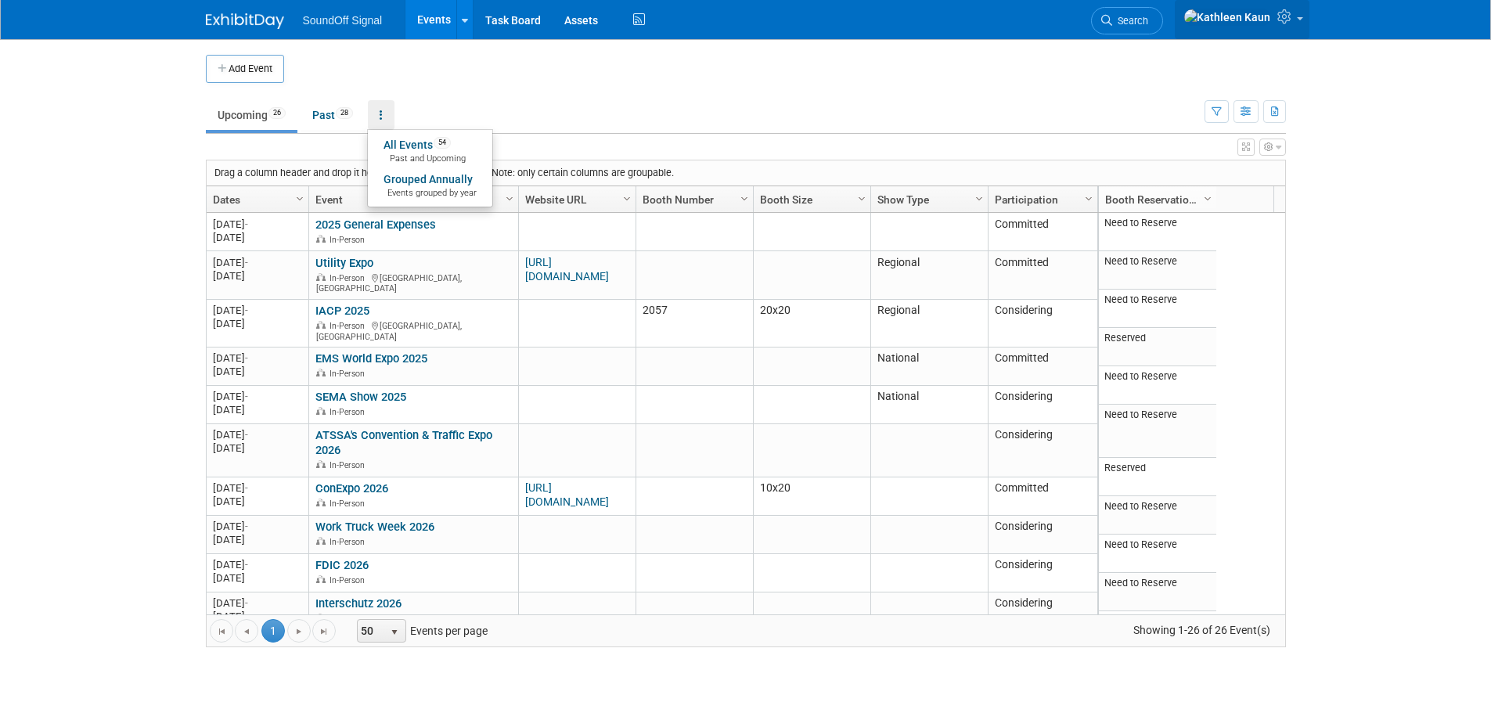
click at [1253, 17] on img at bounding box center [1228, 17] width 88 height 17
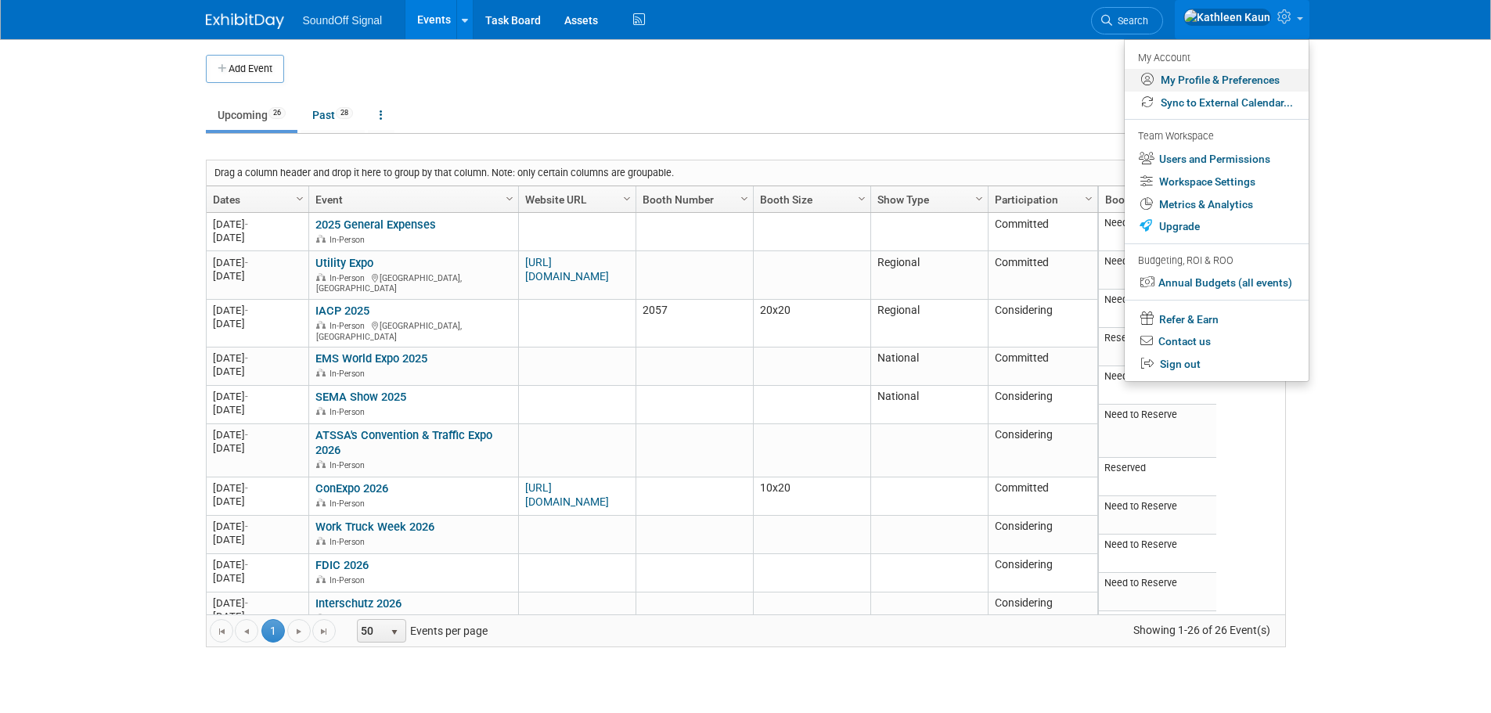
click at [1203, 87] on link "My Profile & Preferences" at bounding box center [1217, 80] width 184 height 23
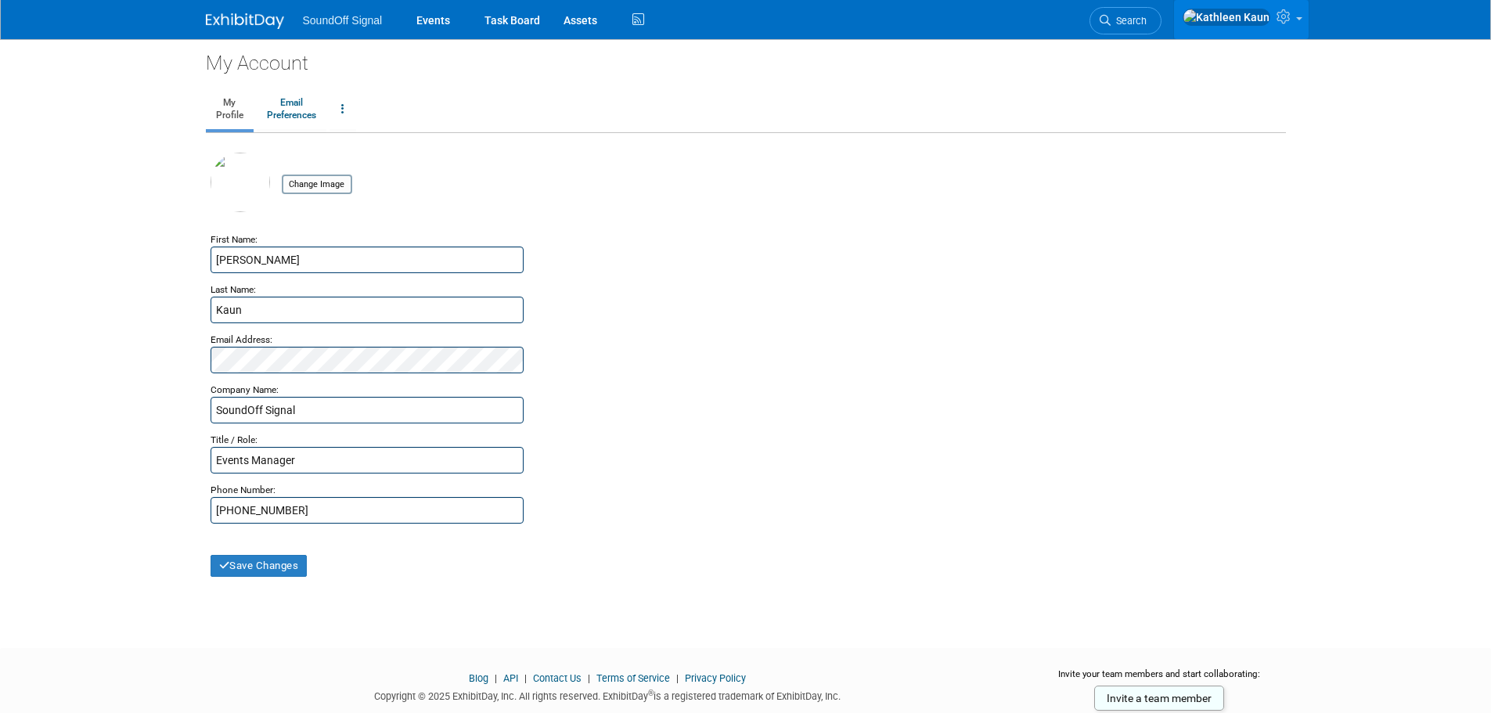
click at [1275, 19] on link at bounding box center [1241, 19] width 135 height 39
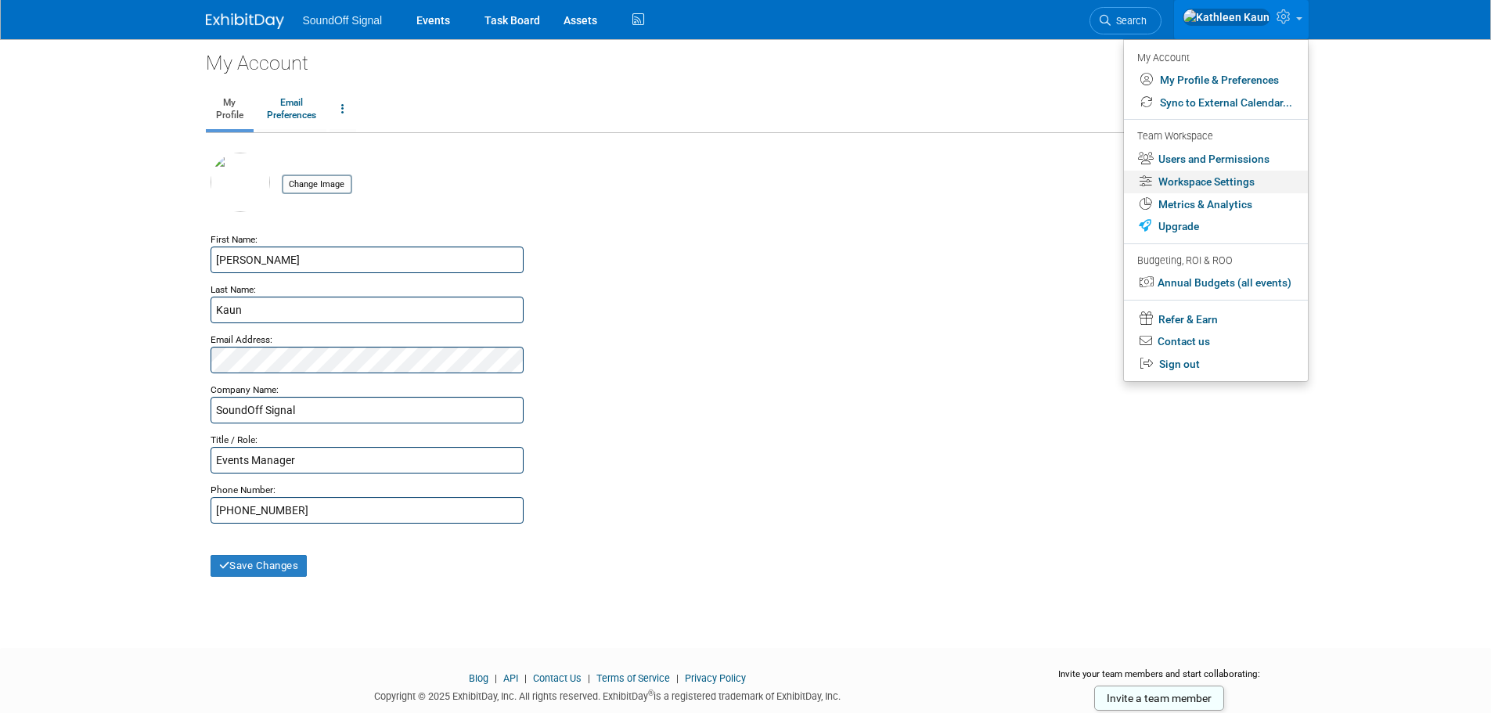
click at [1212, 182] on link "Workspace Settings" at bounding box center [1216, 182] width 184 height 23
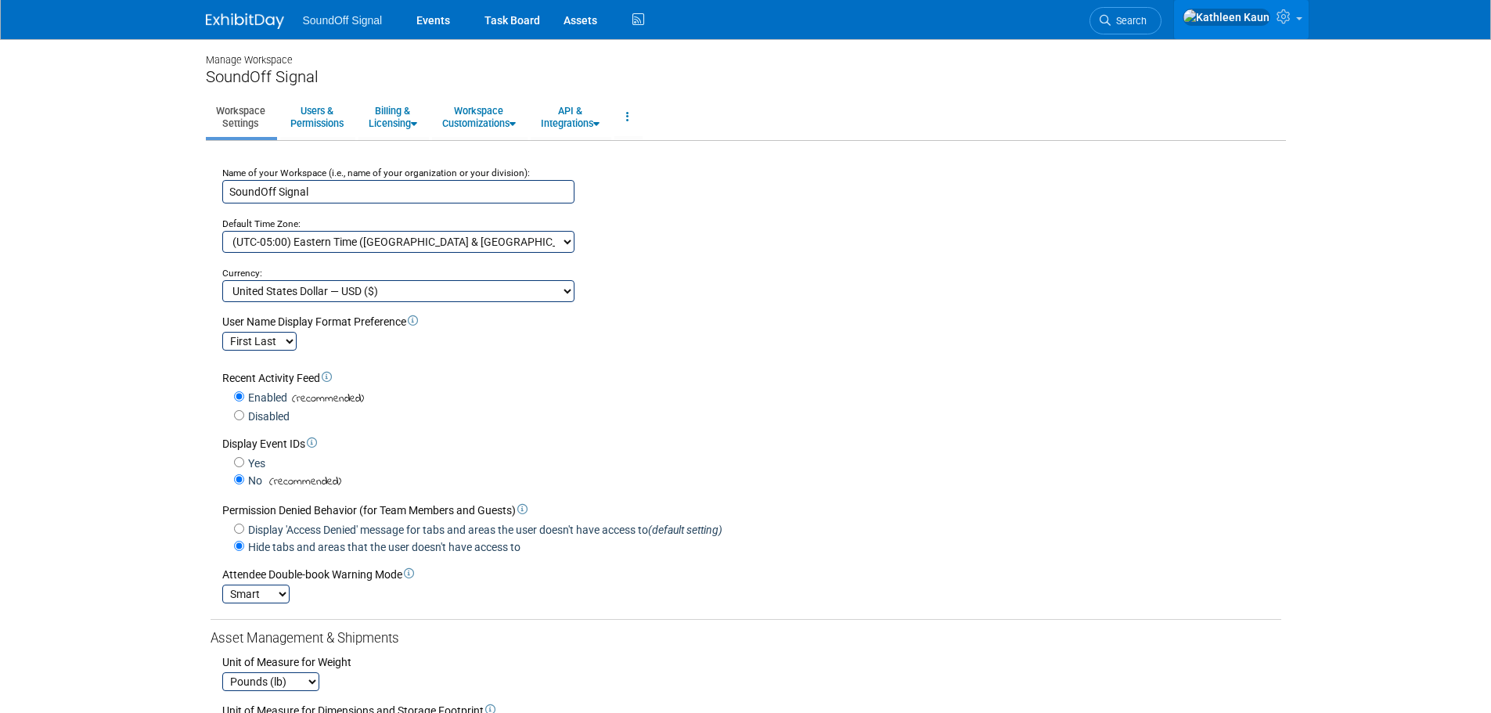
click at [1292, 20] on icon at bounding box center [1286, 16] width 18 height 14
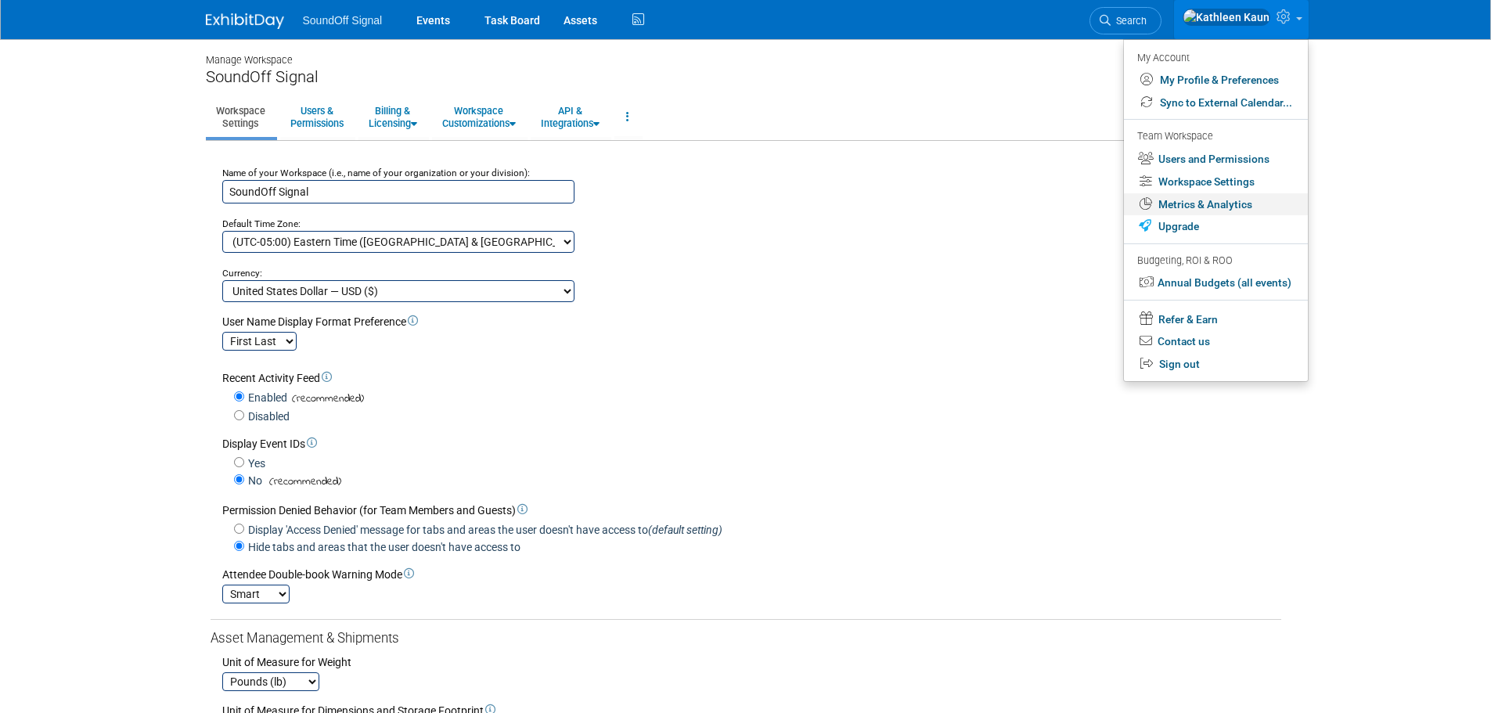
click at [1212, 207] on link "Metrics & Analytics" at bounding box center [1216, 204] width 184 height 23
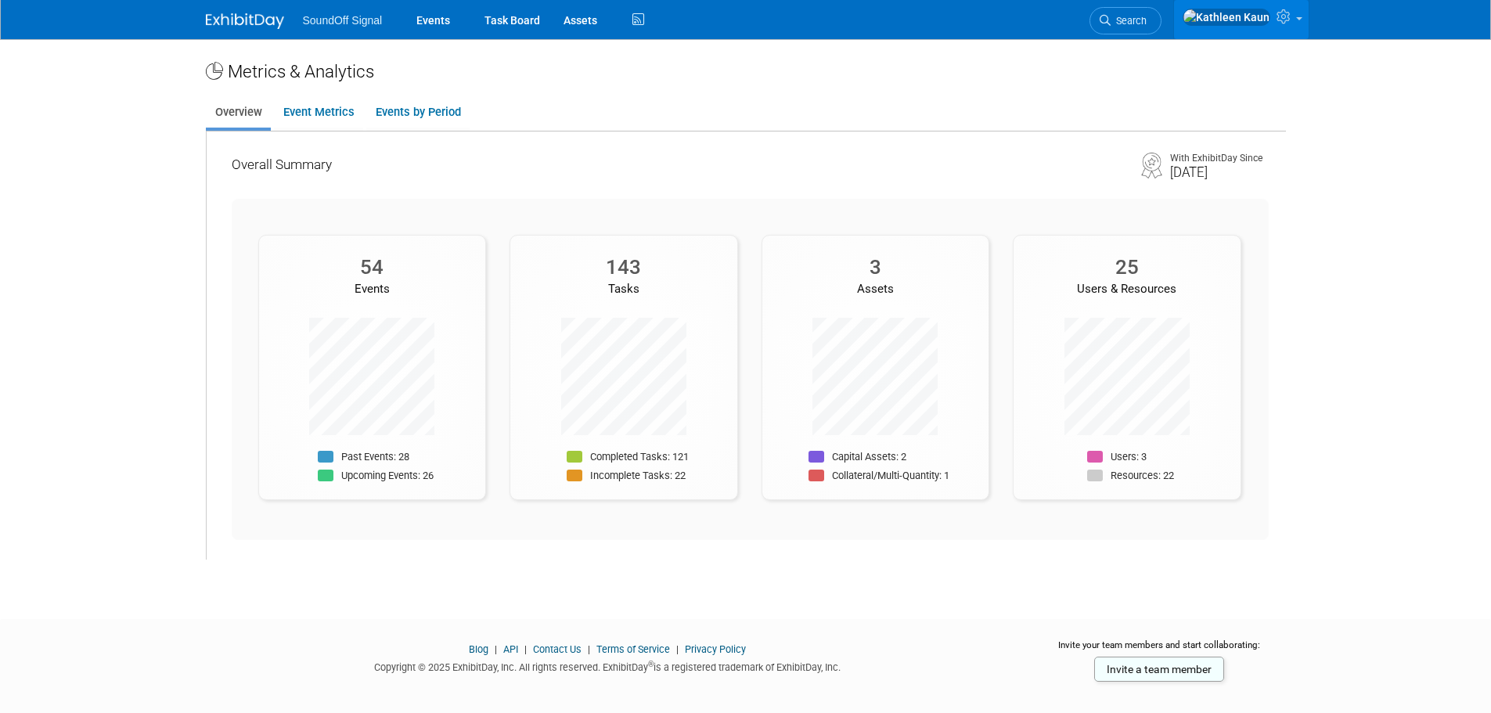
click at [1250, 26] on img at bounding box center [1227, 17] width 88 height 17
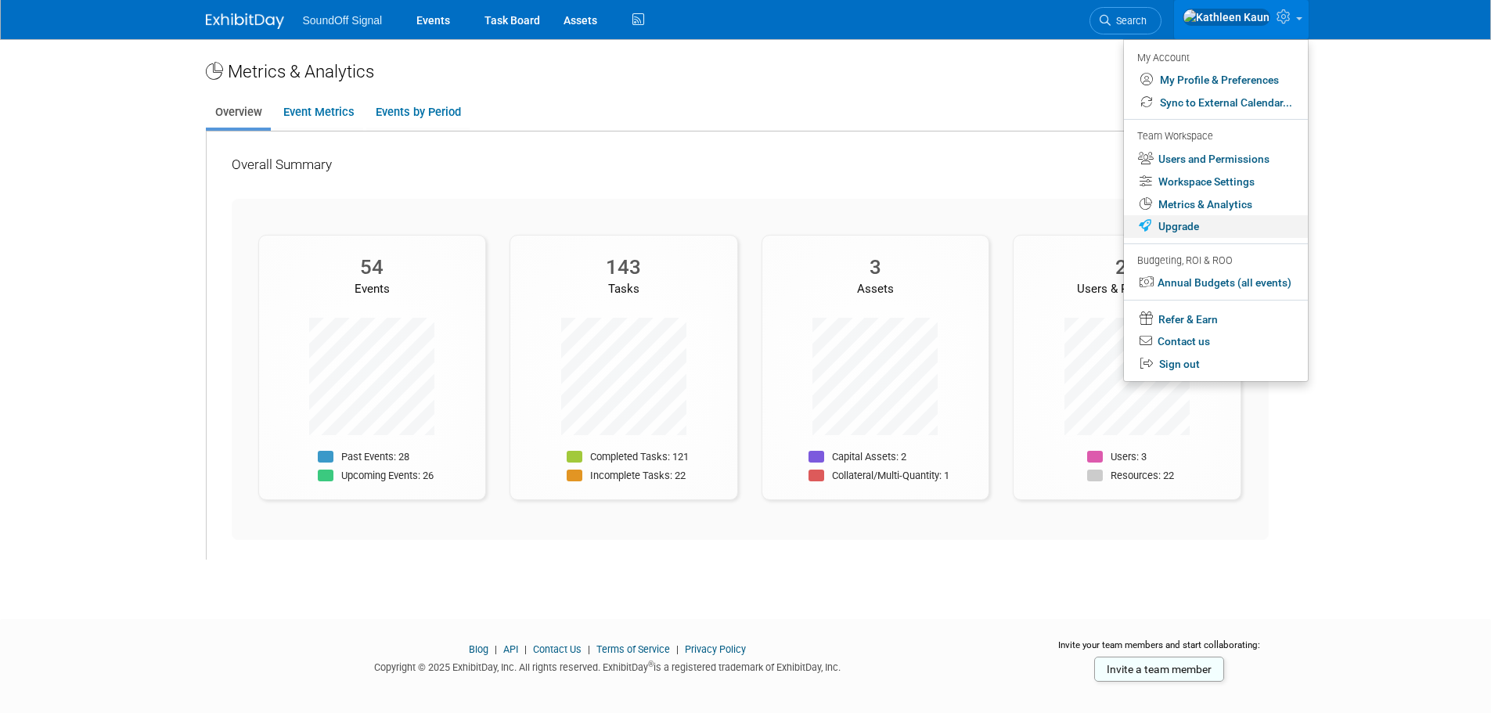
click at [1180, 228] on link "Upgrade" at bounding box center [1216, 226] width 184 height 23
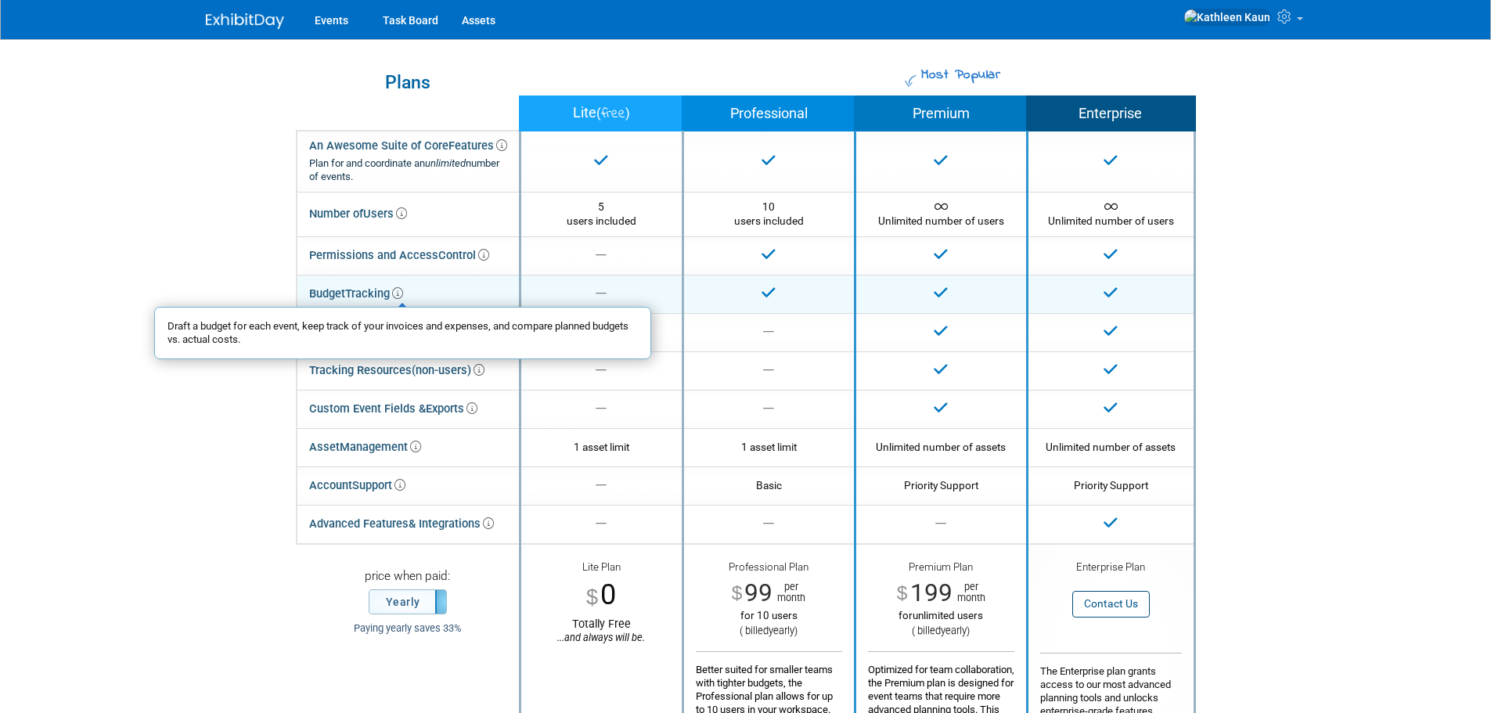
click at [402, 294] on icon at bounding box center [397, 293] width 11 height 11
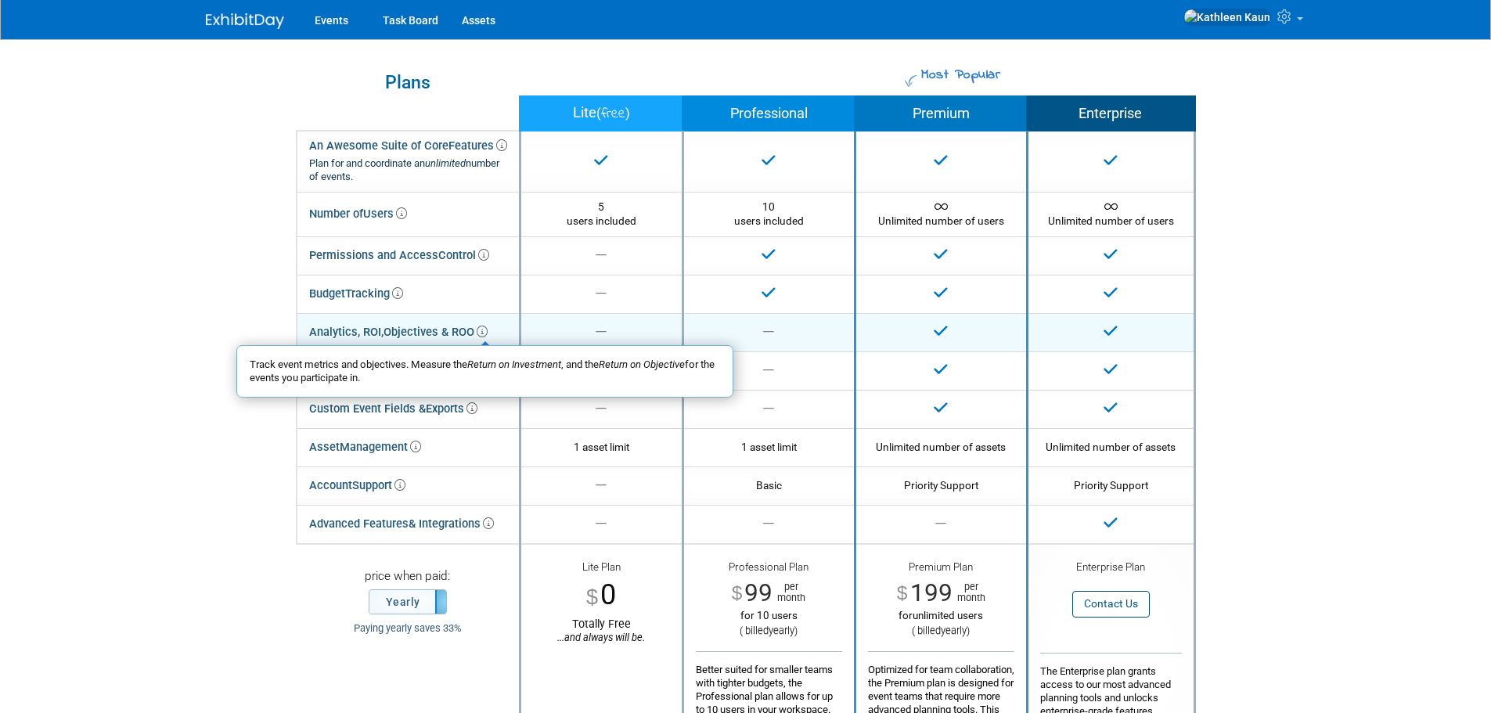
click at [487, 333] on icon at bounding box center [482, 331] width 11 height 11
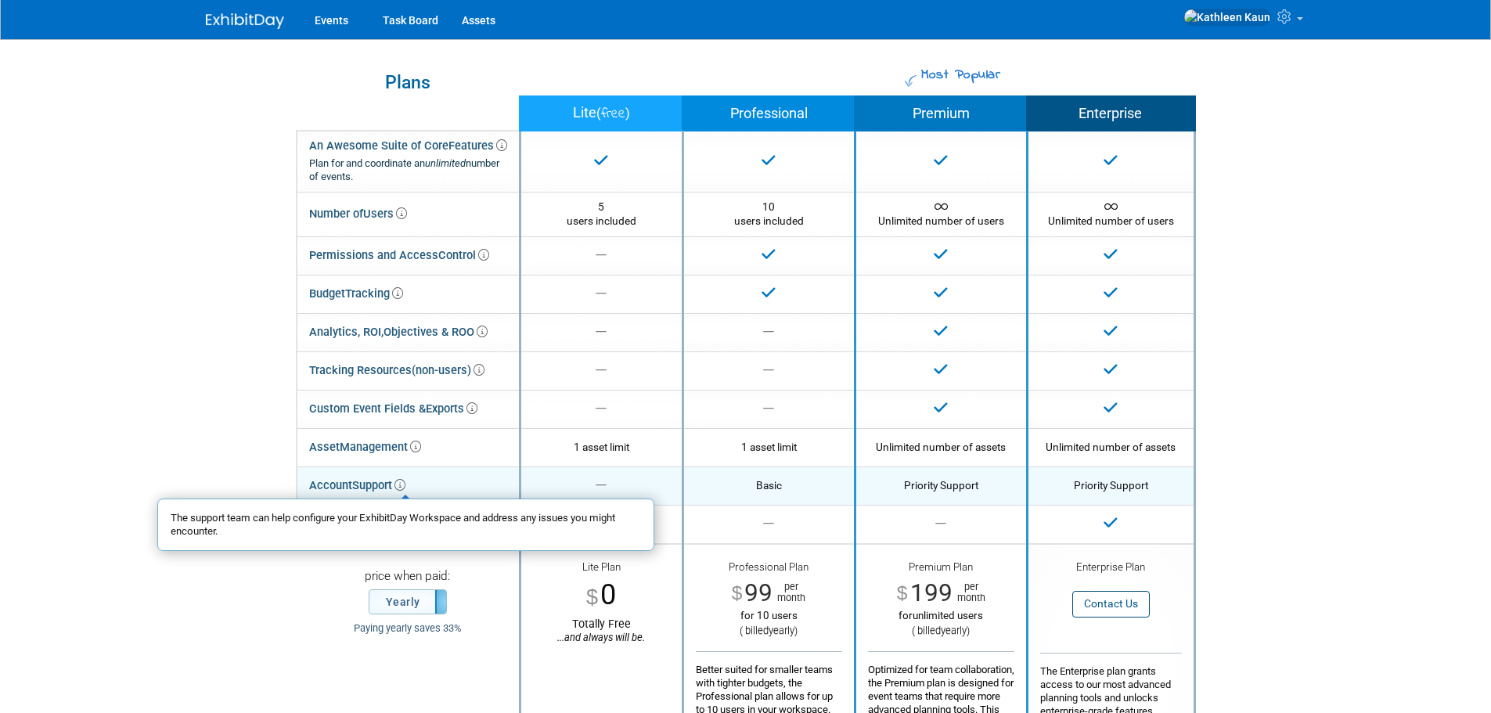
click at [406, 484] on icon at bounding box center [400, 485] width 11 height 11
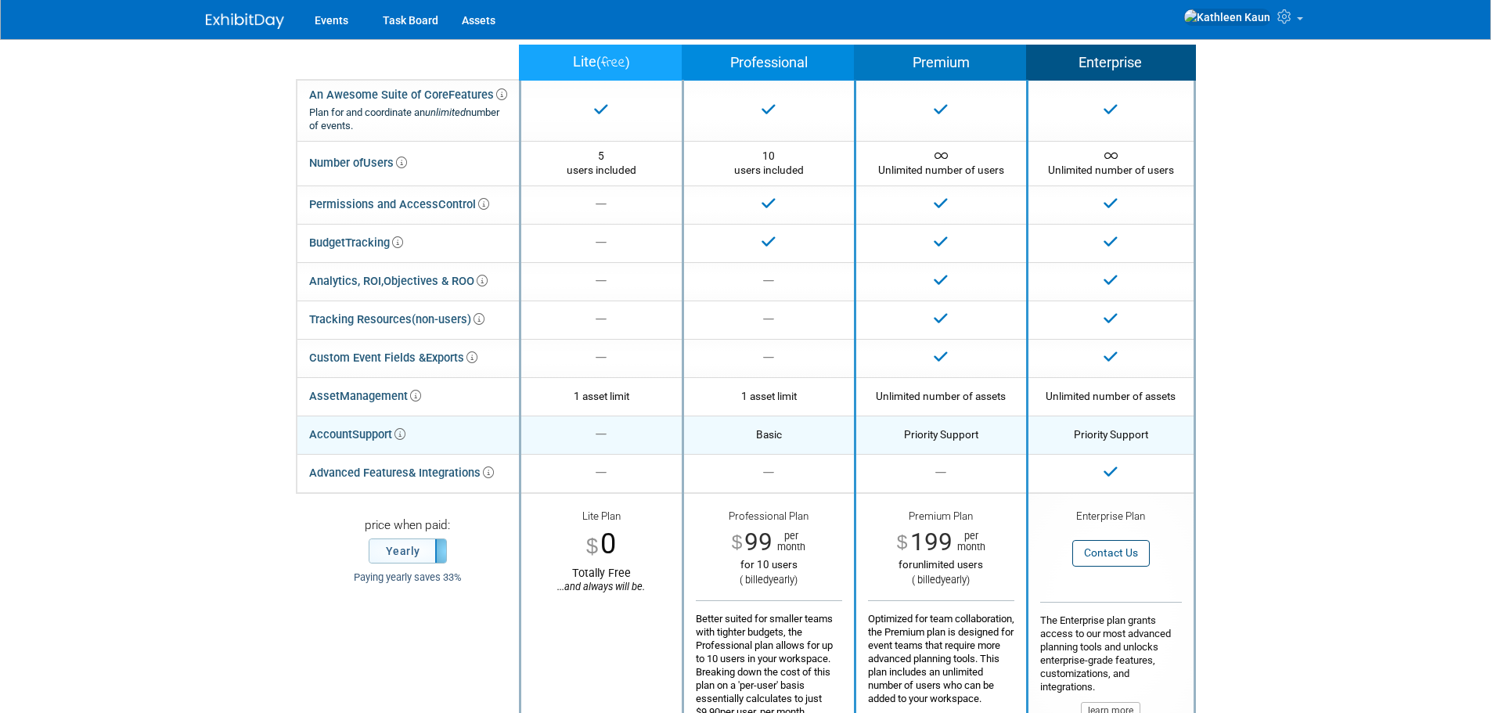
scroll to position [78, 0]
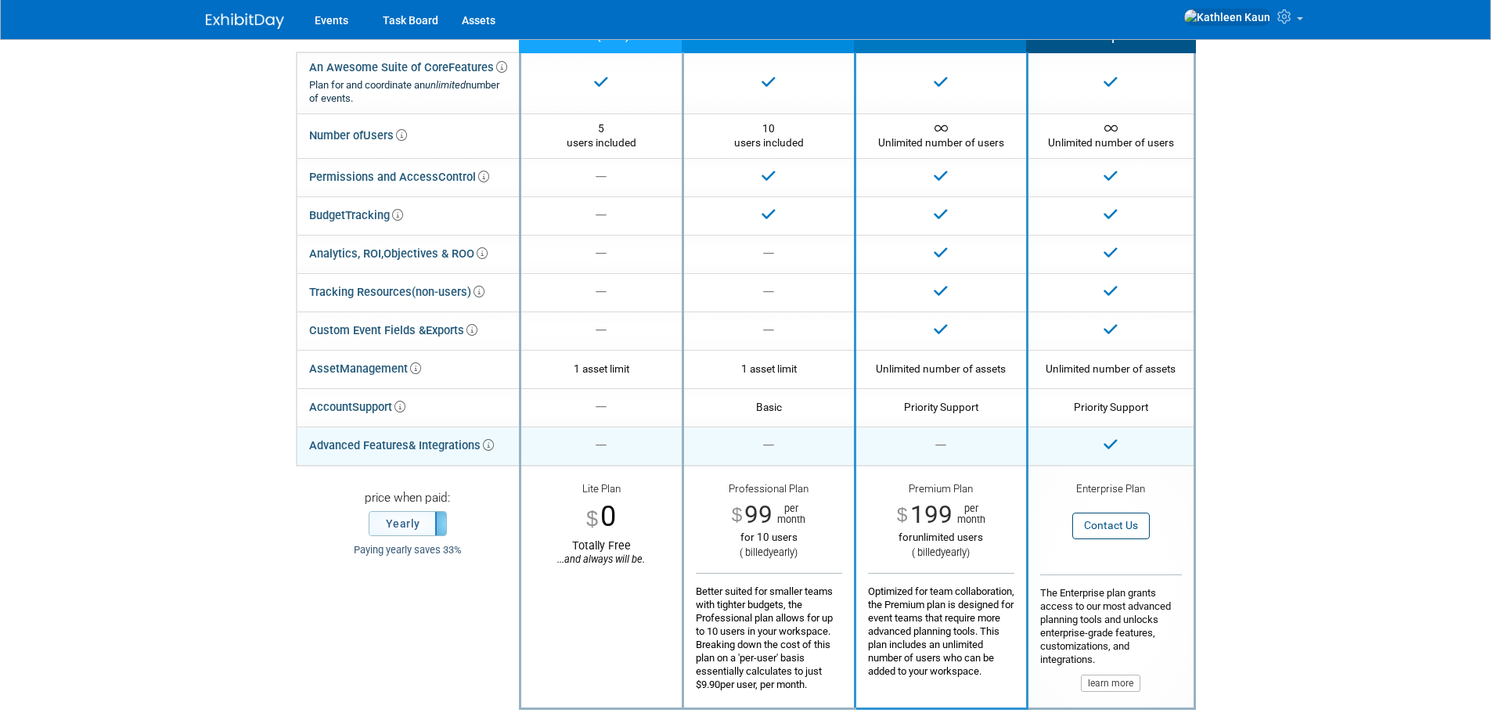
click at [488, 442] on icon at bounding box center [488, 445] width 11 height 11
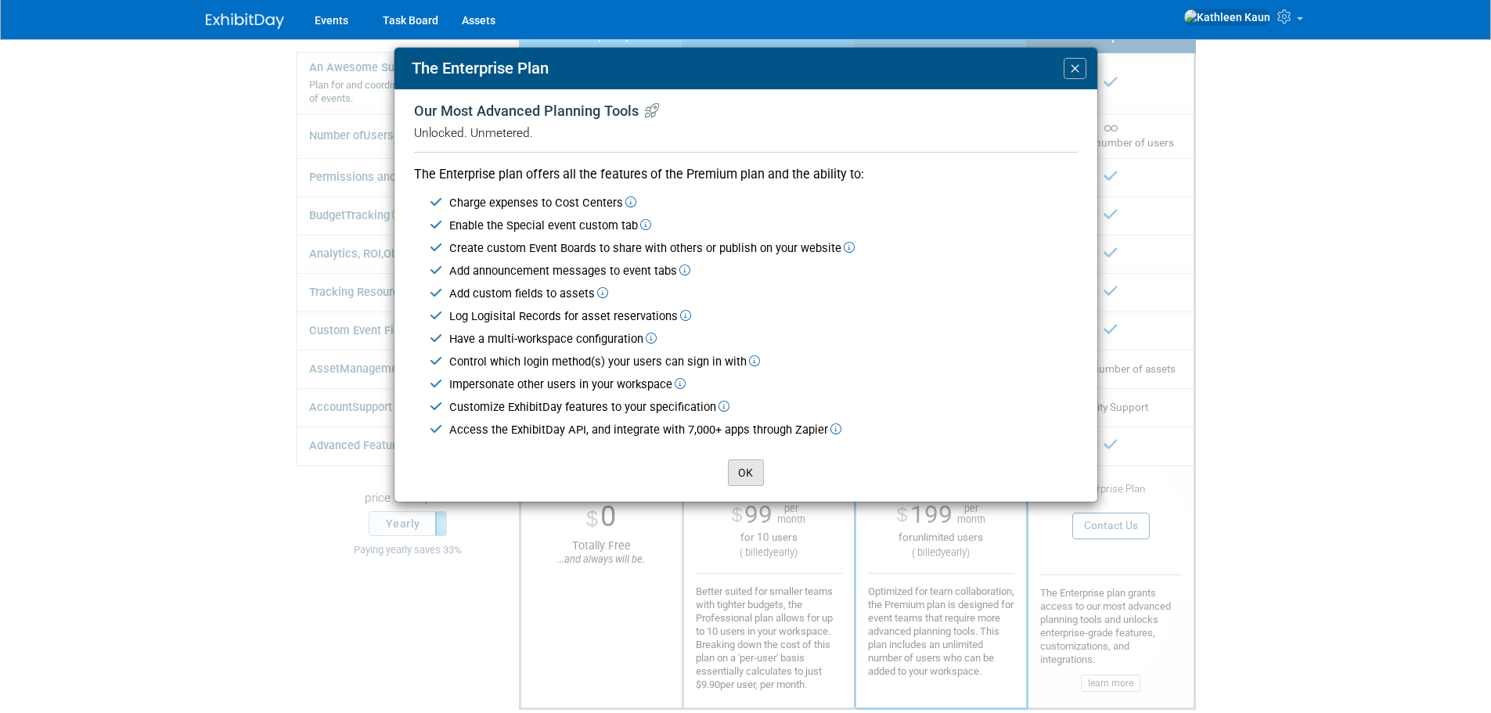
click at [748, 469] on button "OK" at bounding box center [746, 473] width 36 height 27
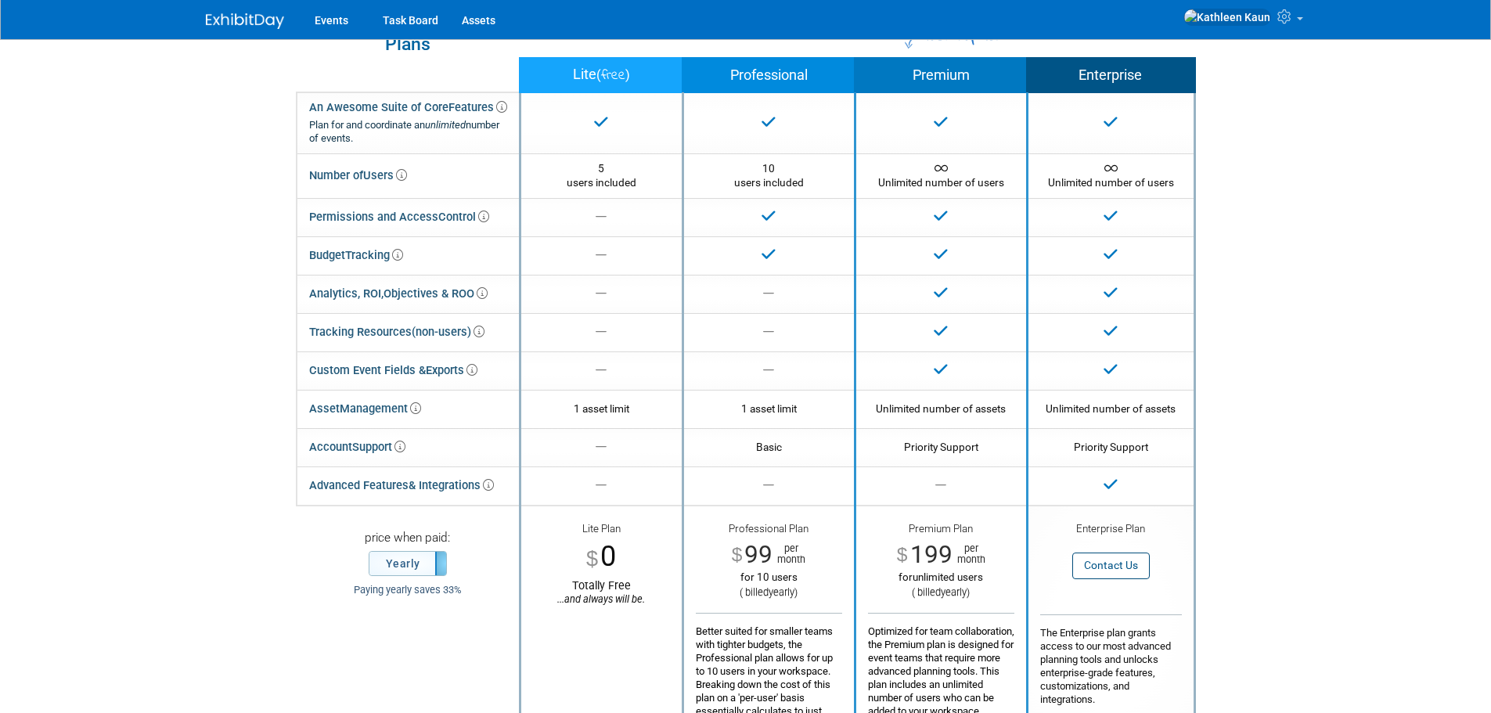
scroll to position [0, 0]
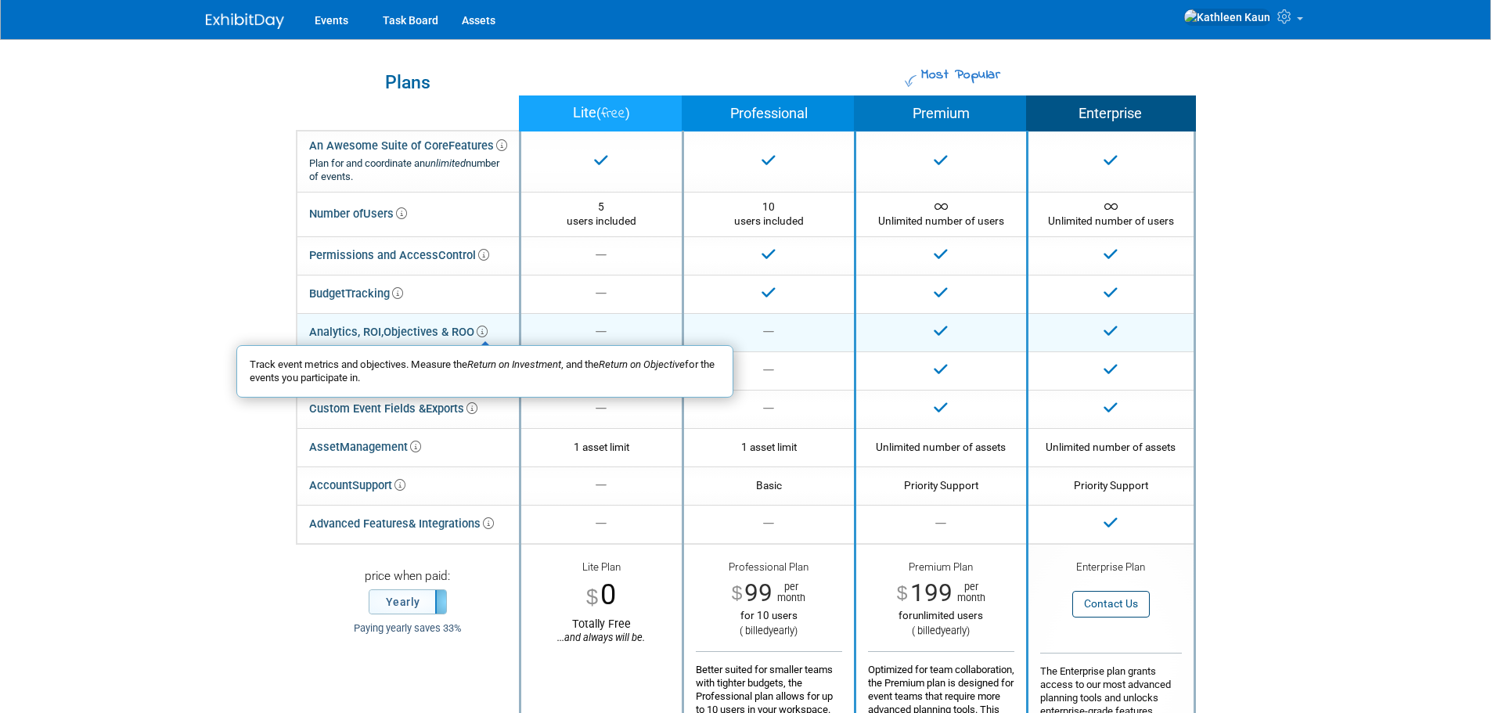
click at [487, 333] on icon at bounding box center [482, 331] width 11 height 11
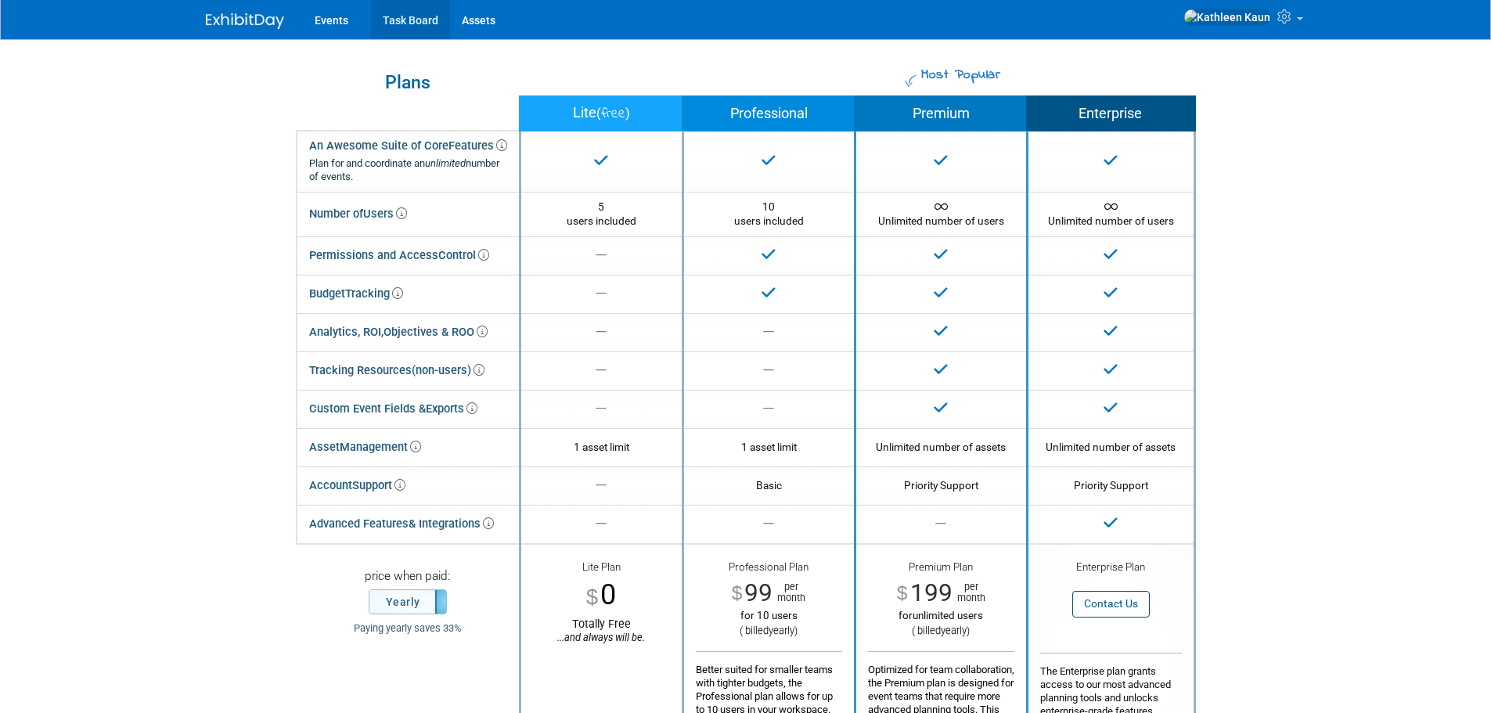
click at [408, 21] on link "Task Board" at bounding box center [410, 19] width 79 height 39
